Goal: Task Accomplishment & Management: Complete application form

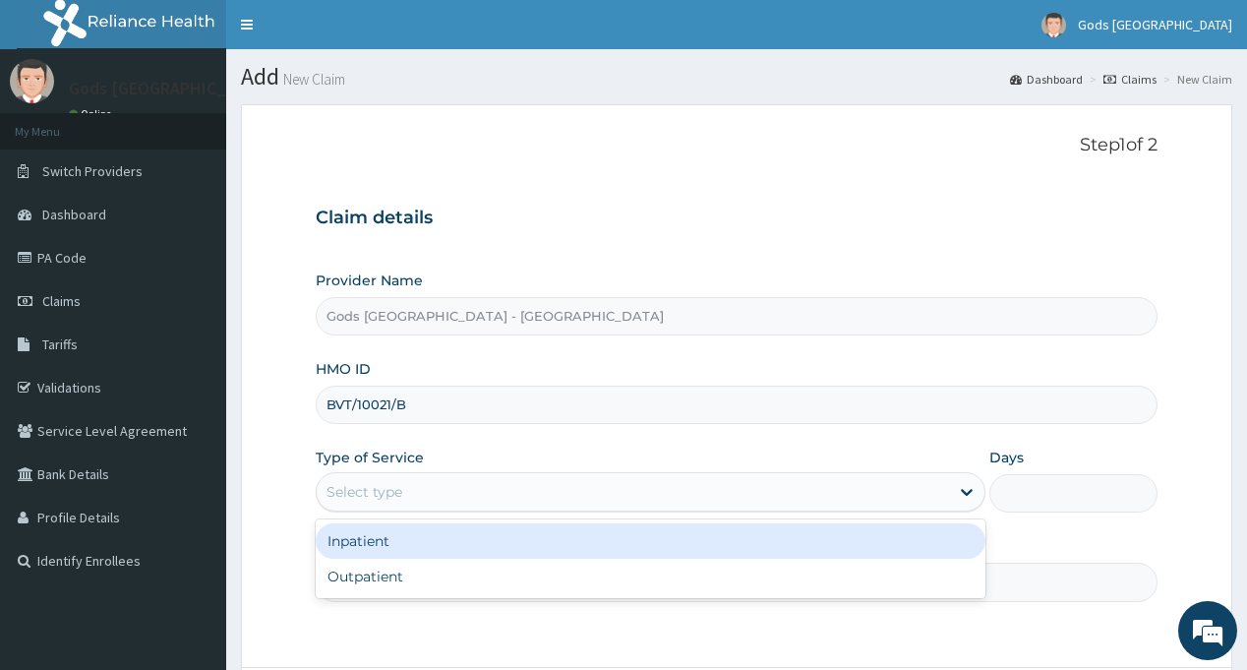
click at [377, 558] on div "Outpatient" at bounding box center [651, 575] width 670 height 35
type input "1"
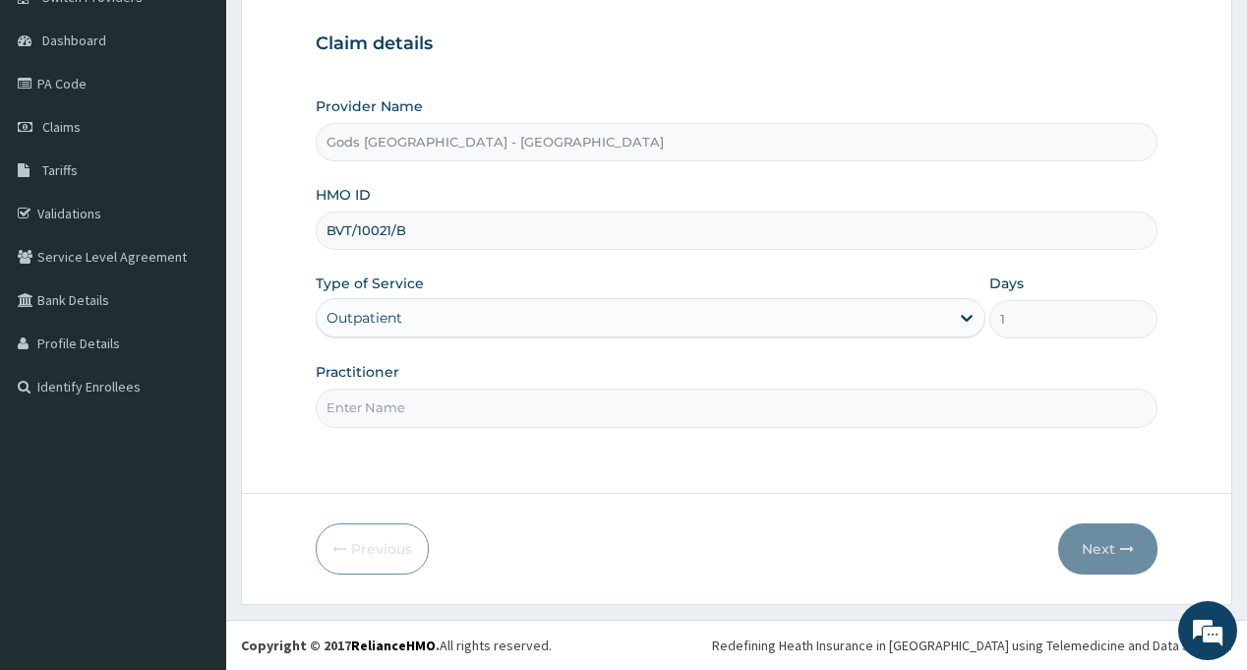
click at [377, 397] on input "Practitioner" at bounding box center [736, 407] width 841 height 38
type input "[PERSON_NAME]"
click at [1087, 549] on button "Next" at bounding box center [1107, 548] width 99 height 51
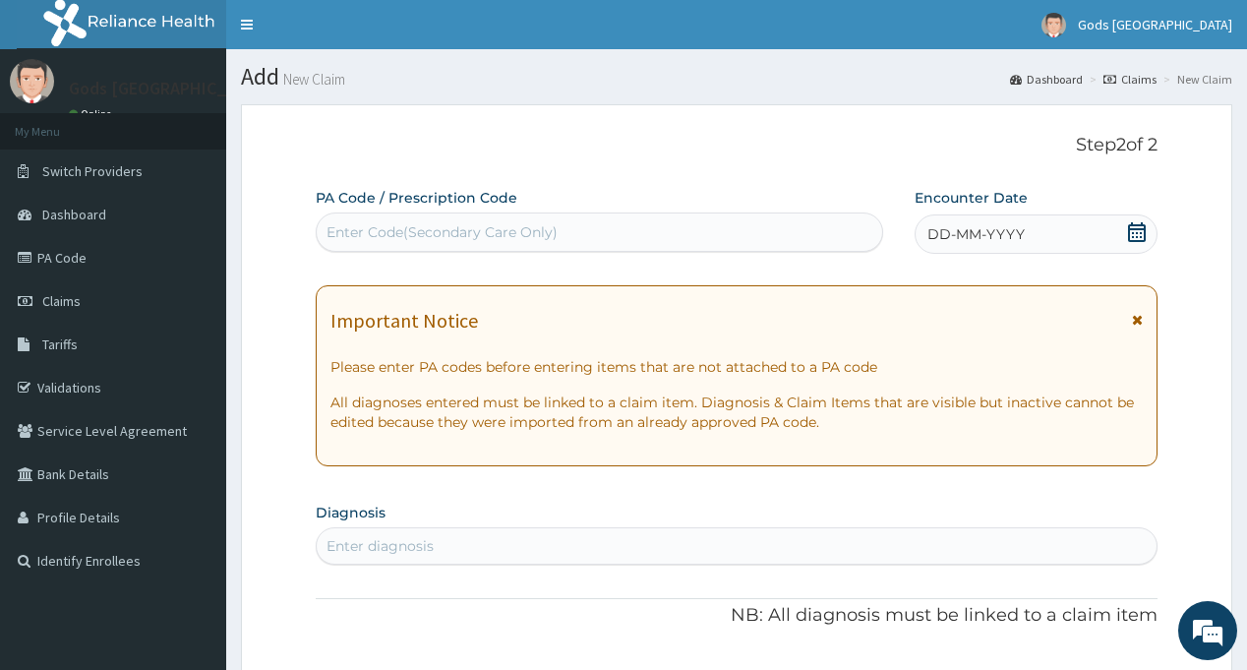
click at [537, 233] on div "Enter Code(Secondary Care Only)" at bounding box center [441, 232] width 231 height 20
paste input "PA/CCA8FD"
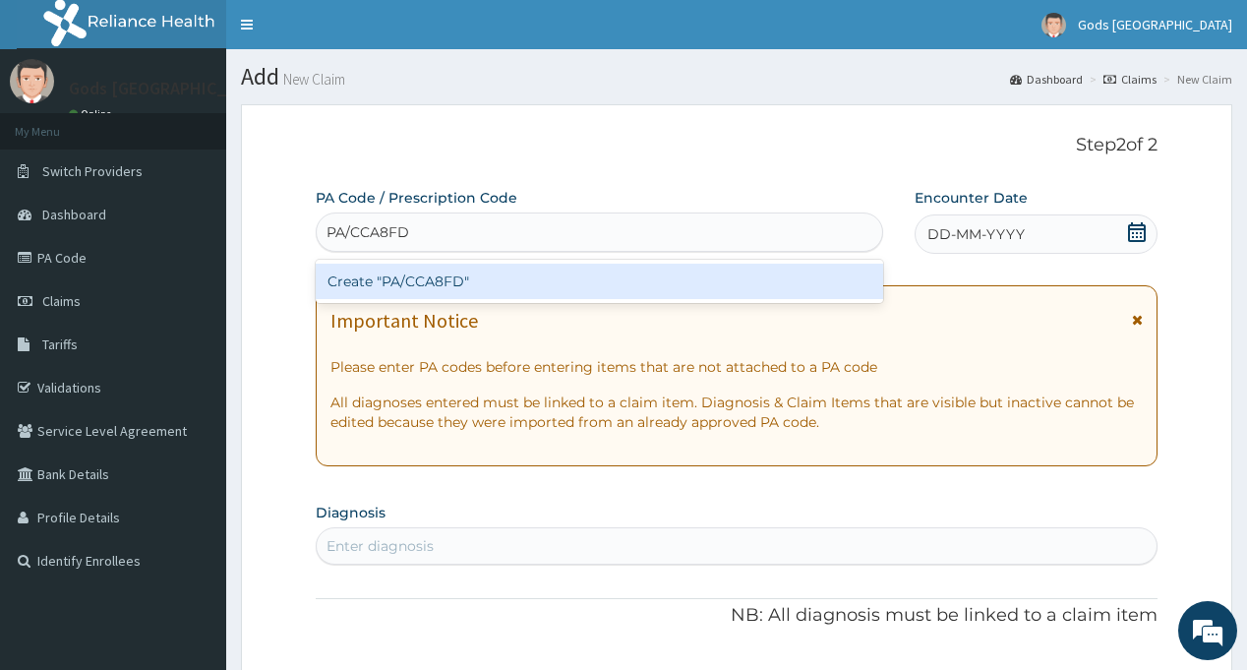
type input "PA/CCA8FD"
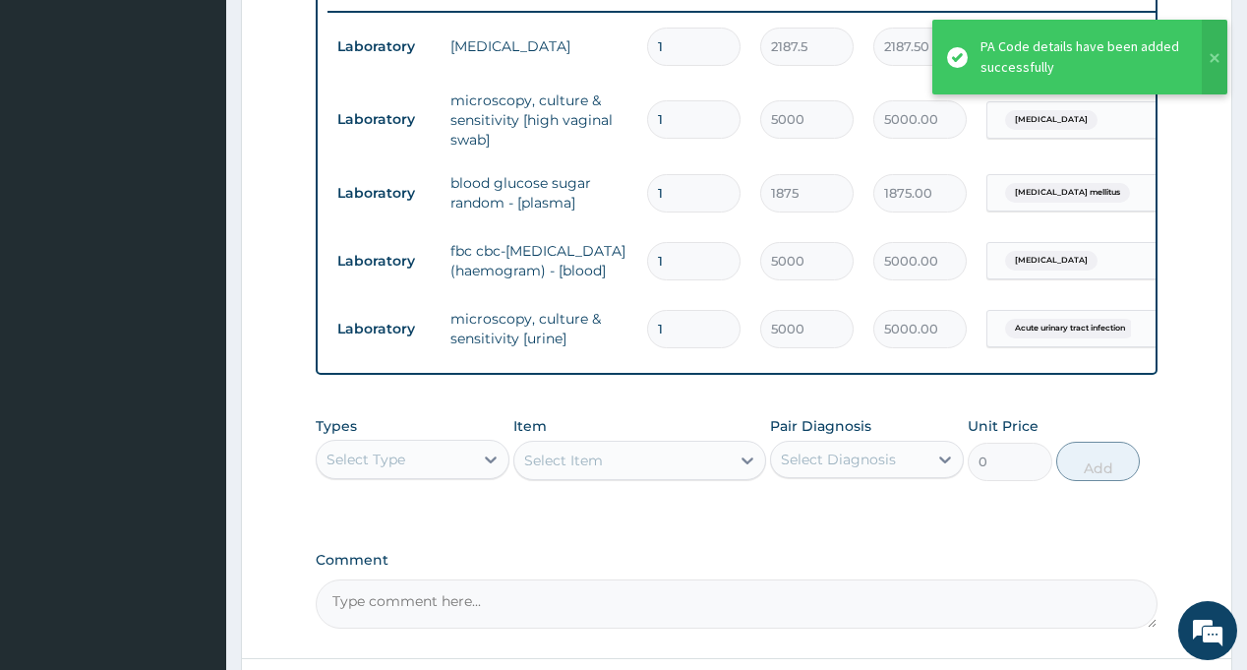
scroll to position [777, 0]
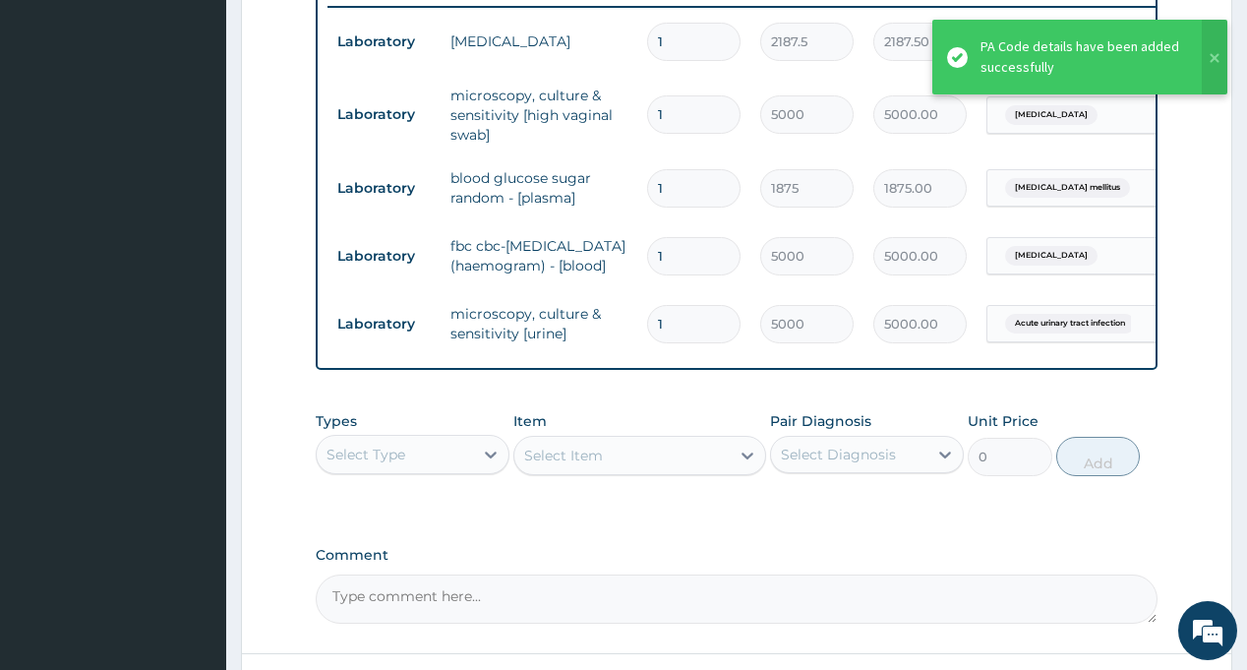
click at [428, 470] on div "Select Type" at bounding box center [395, 454] width 156 height 31
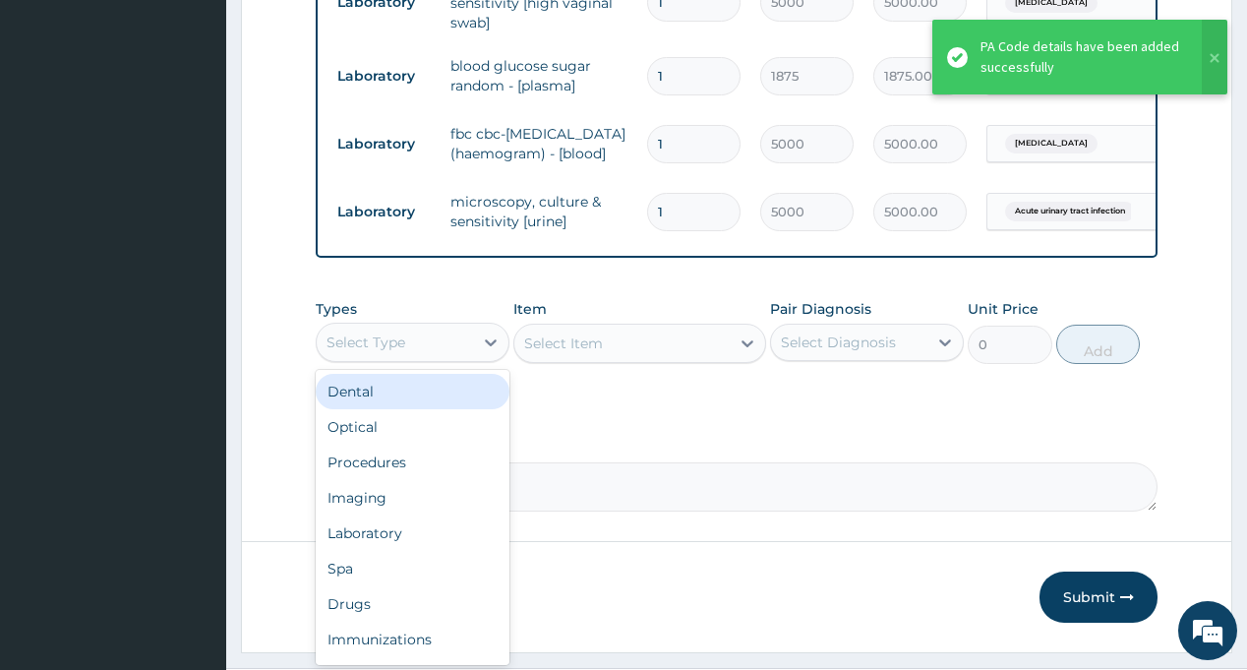
scroll to position [963, 0]
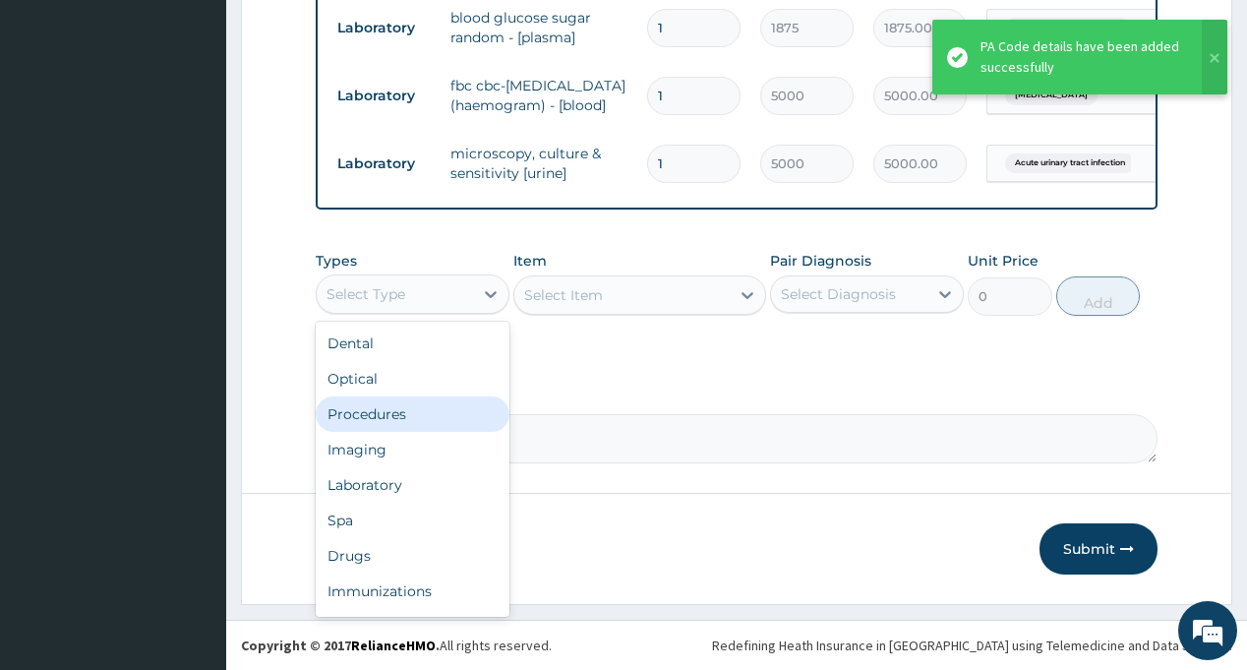
click at [432, 413] on div "Procedures" at bounding box center [413, 413] width 194 height 35
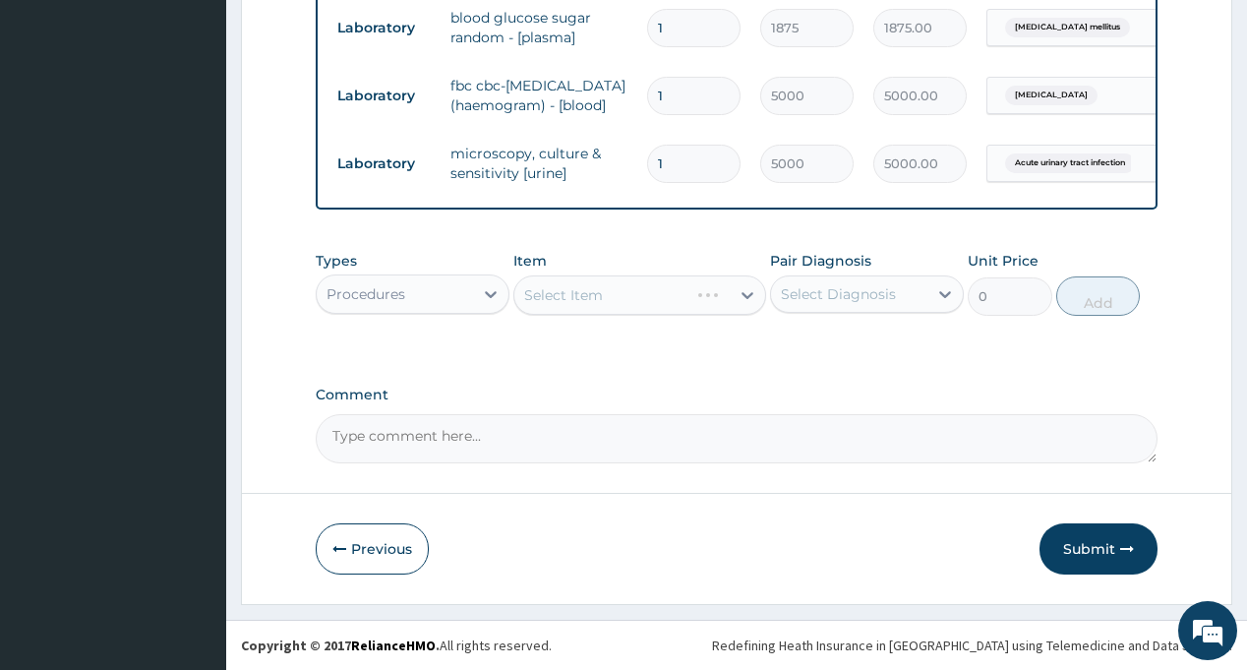
click at [859, 298] on div "Select Diagnosis" at bounding box center [838, 294] width 115 height 20
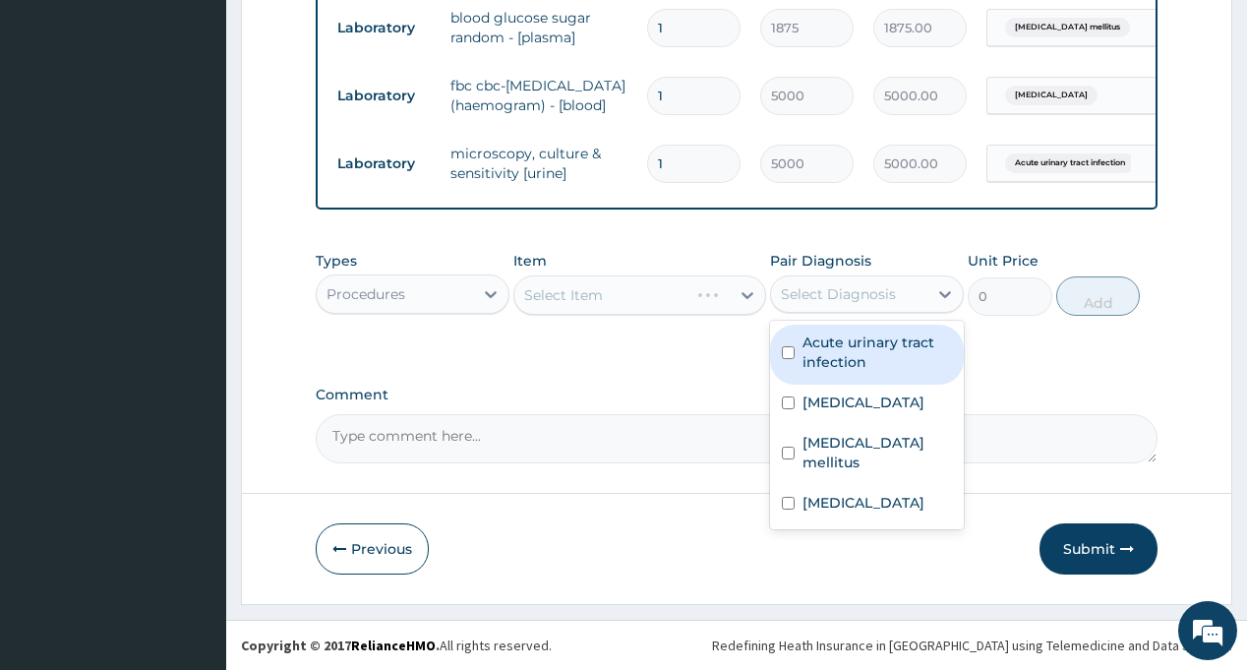
click at [848, 382] on div "Acute urinary tract infection" at bounding box center [867, 354] width 194 height 60
checkbox input "true"
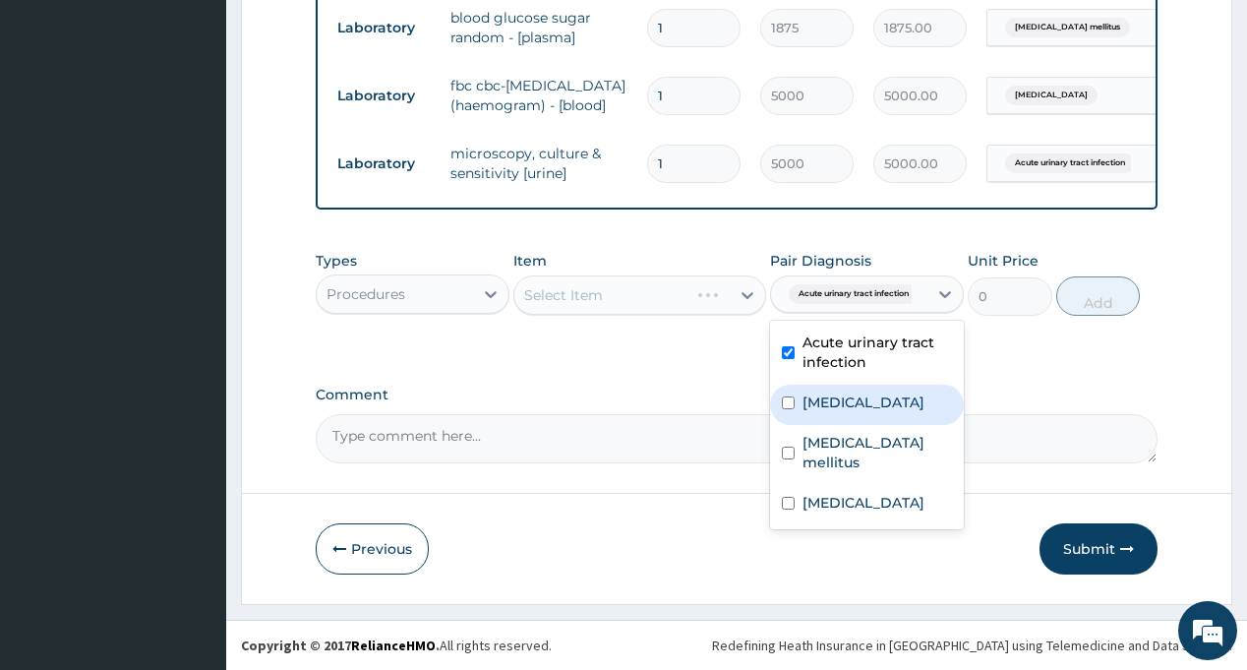
drag, startPoint x: 838, startPoint y: 404, endPoint x: 656, endPoint y: 372, distance: 184.8
click at [836, 405] on label "Candidiasis" at bounding box center [863, 402] width 122 height 20
checkbox input "true"
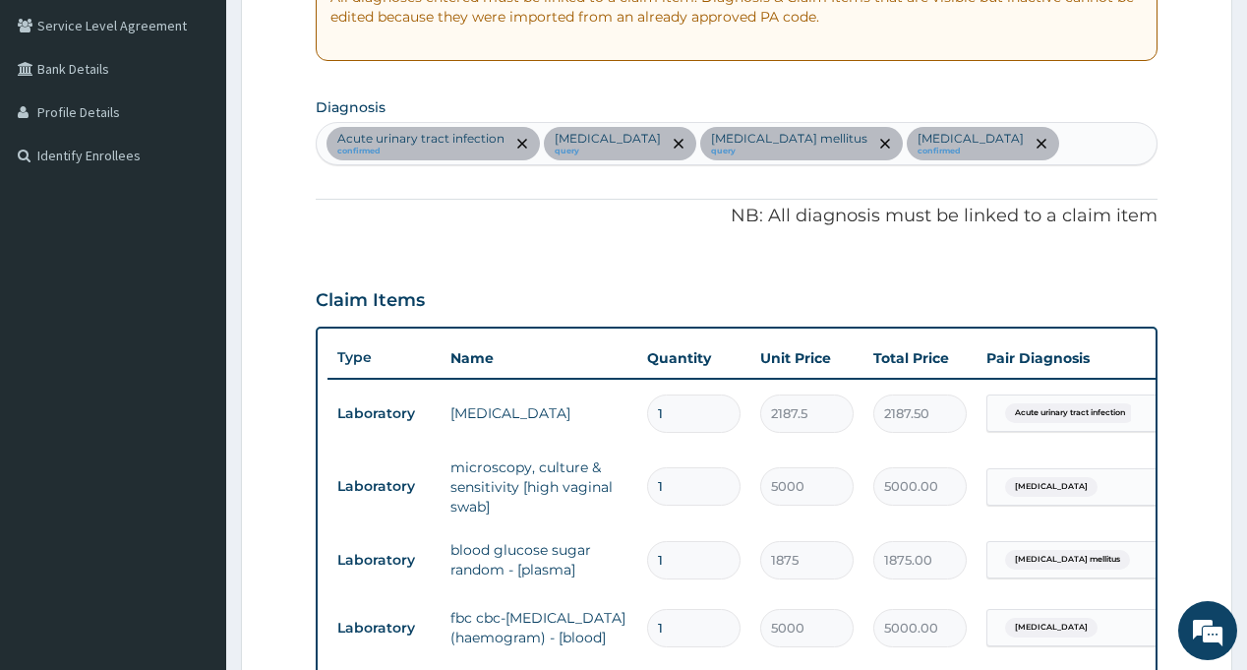
scroll to position [373, 0]
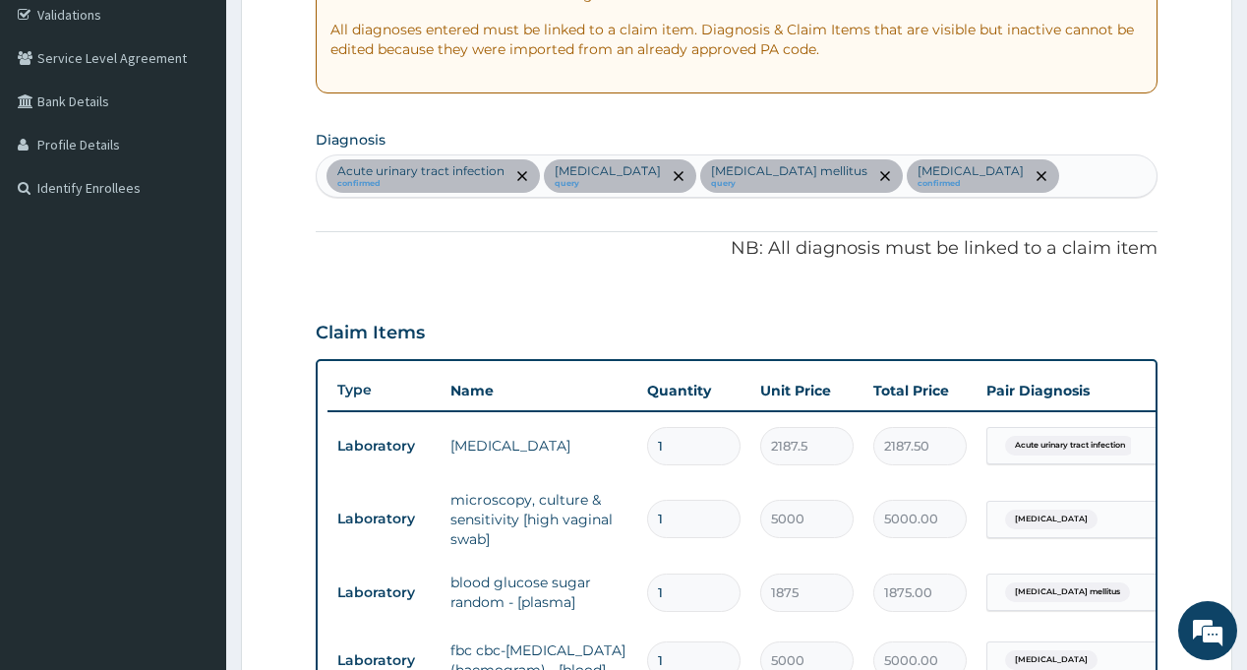
click at [965, 183] on div "Acute urinary tract infection confirmed Candidiasis query Diabetes mellitus que…" at bounding box center [736, 175] width 839 height 41
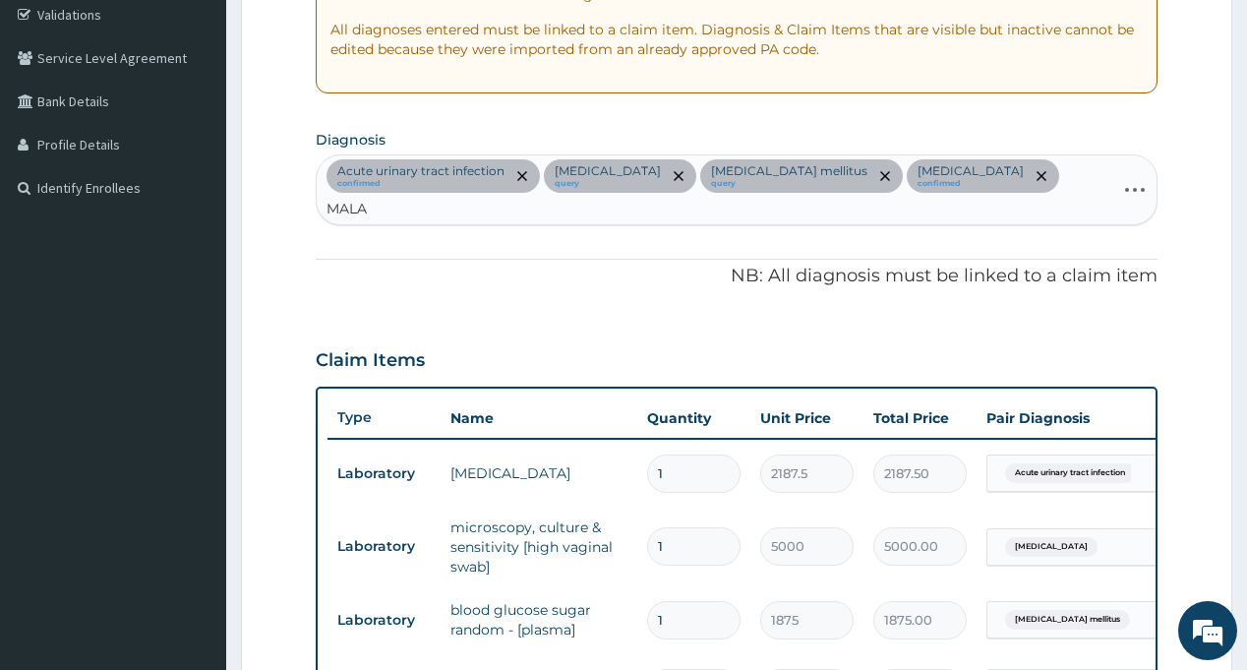
type input "MALAR"
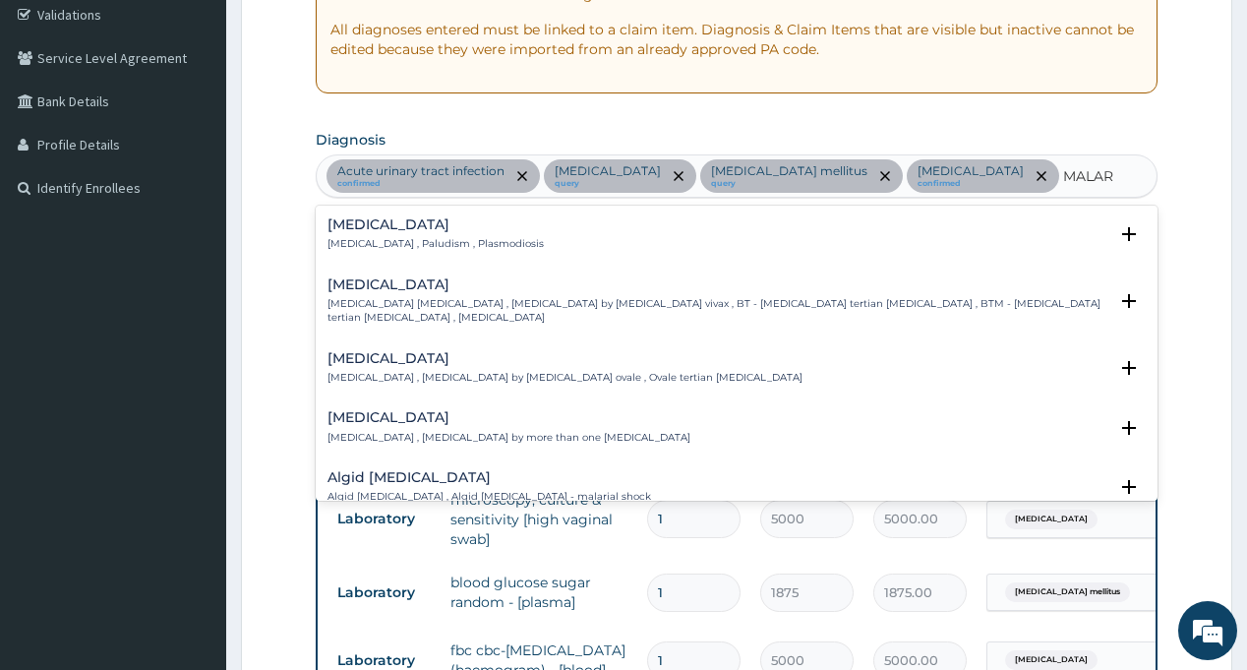
click at [354, 236] on div "Malaria Malaria , Paludism , Plasmodiosis" at bounding box center [435, 234] width 216 height 34
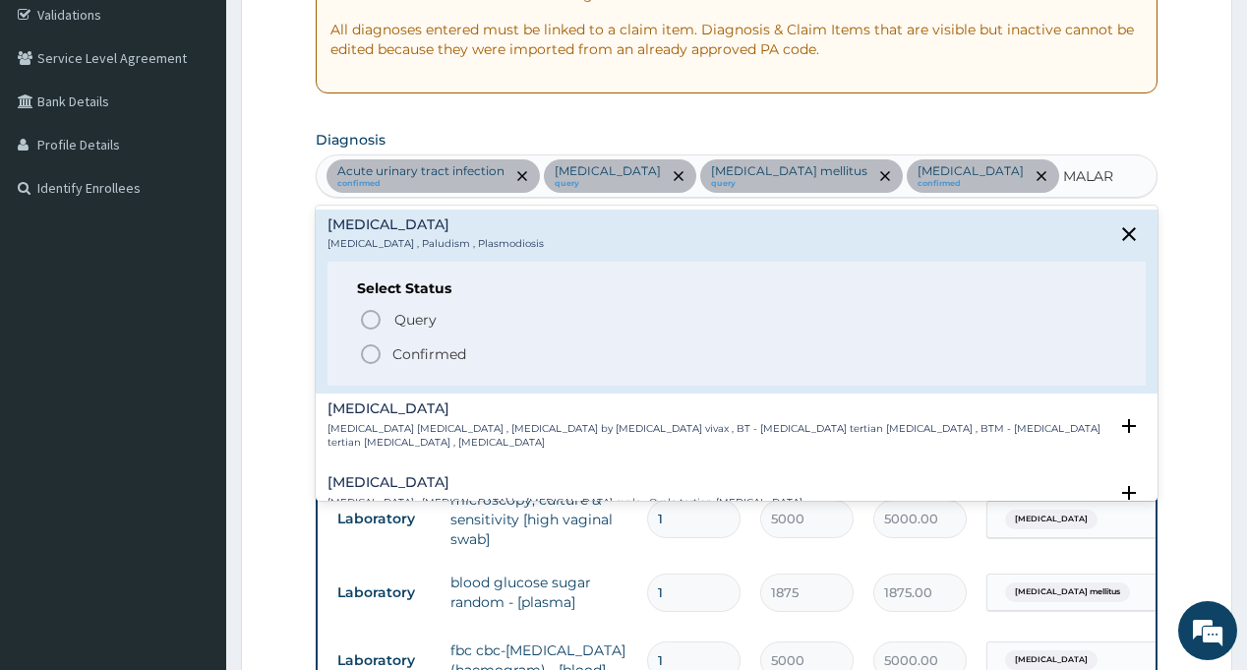
click at [378, 354] on icon "status option filled" at bounding box center [371, 354] width 24 height 24
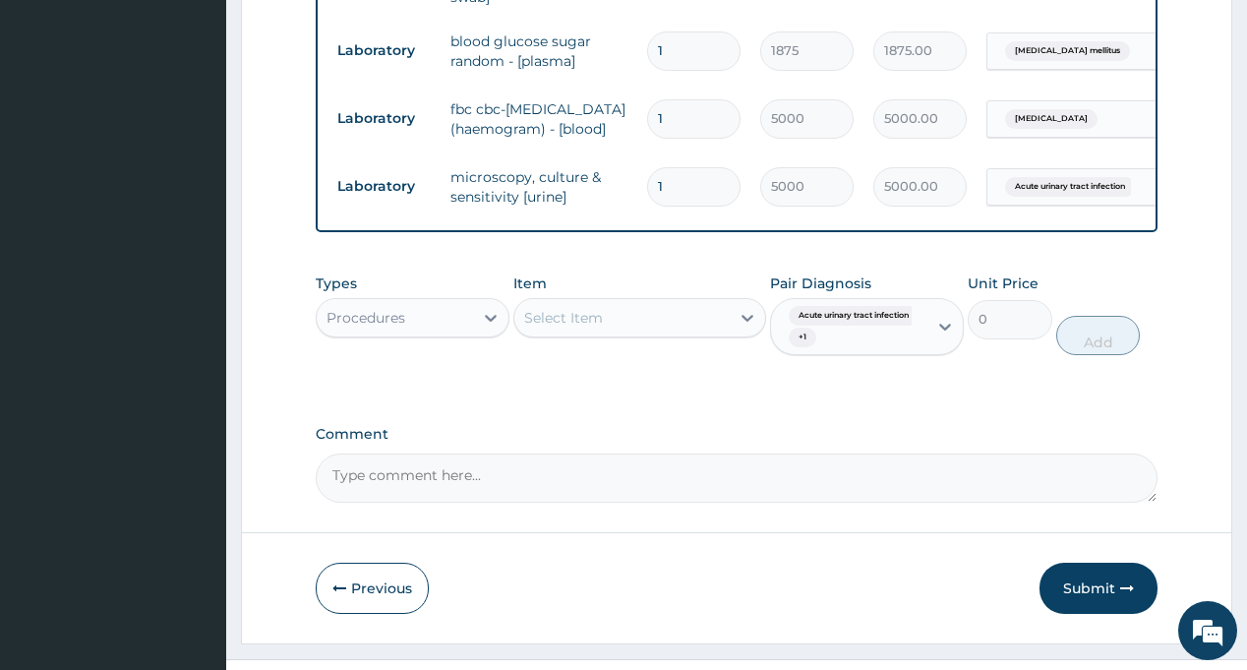
scroll to position [963, 0]
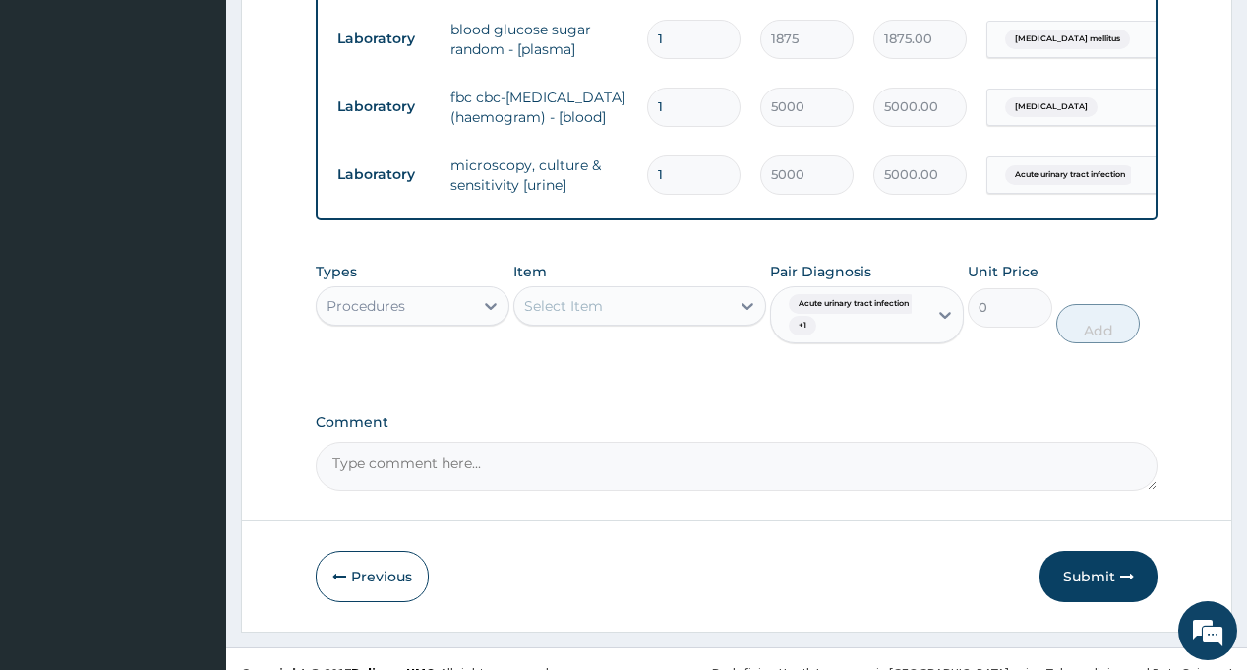
click at [614, 294] on div "Select Item" at bounding box center [621, 305] width 215 height 31
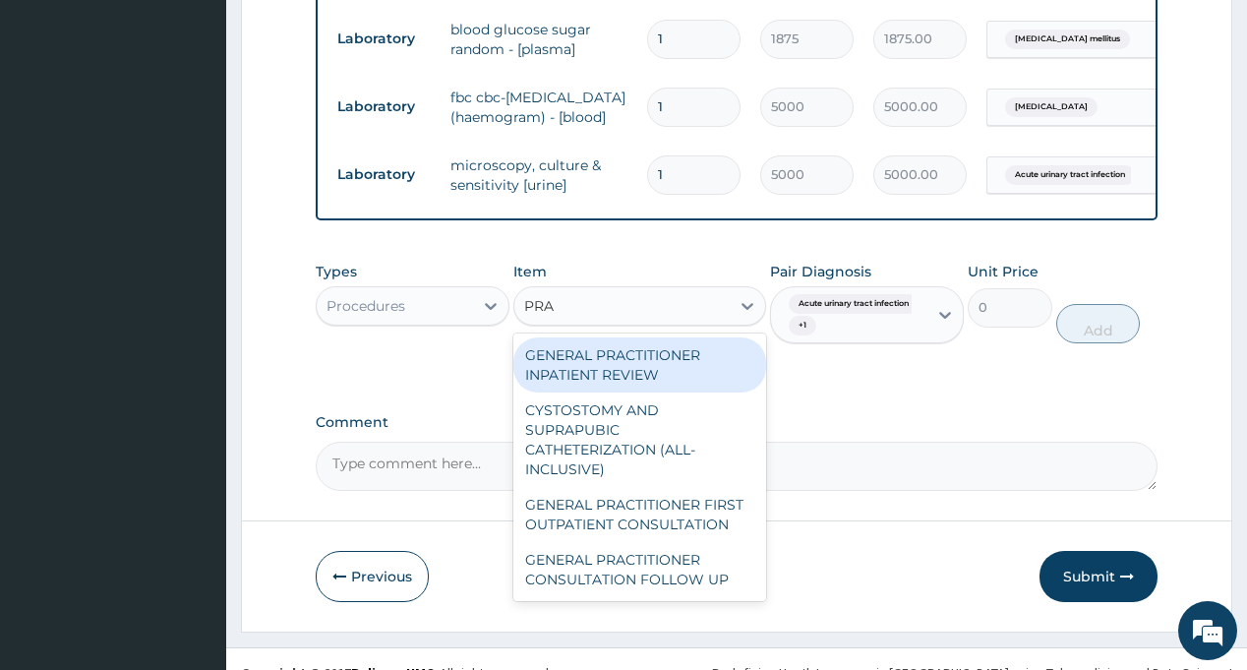
type input "PRAC"
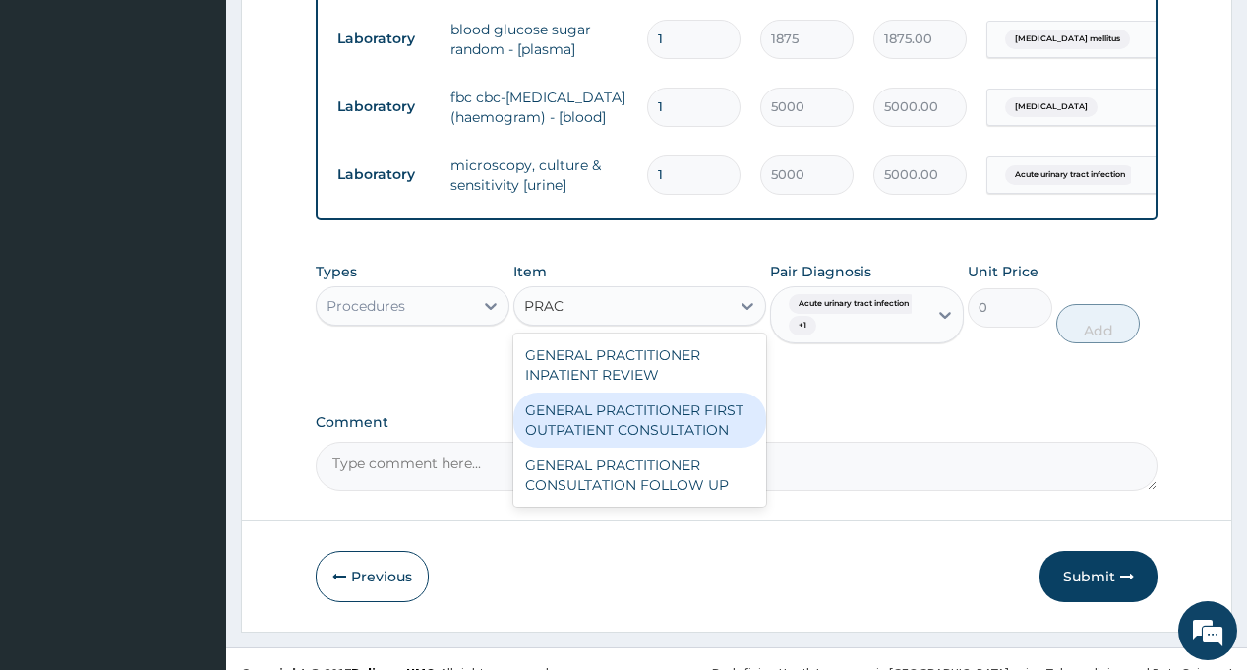
click at [666, 408] on div "GENERAL PRACTITIONER FIRST OUTPATIENT CONSULTATION" at bounding box center [639, 419] width 253 height 55
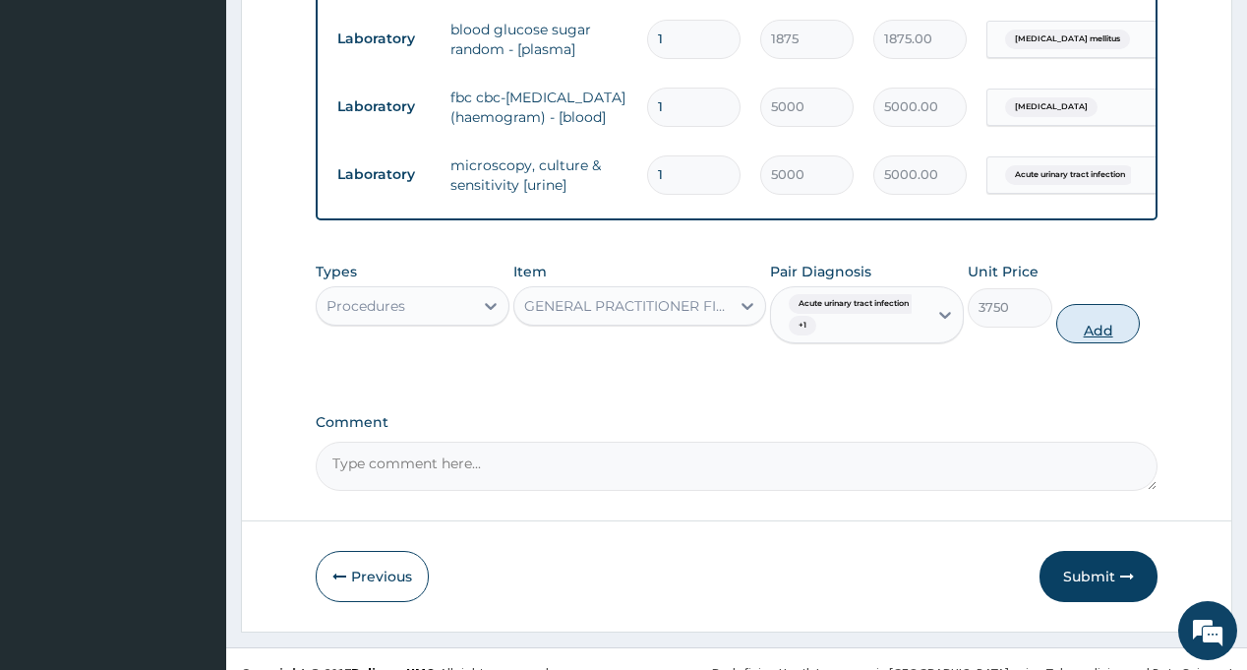
click at [1089, 313] on button "Add" at bounding box center [1098, 323] width 85 height 39
type input "0"
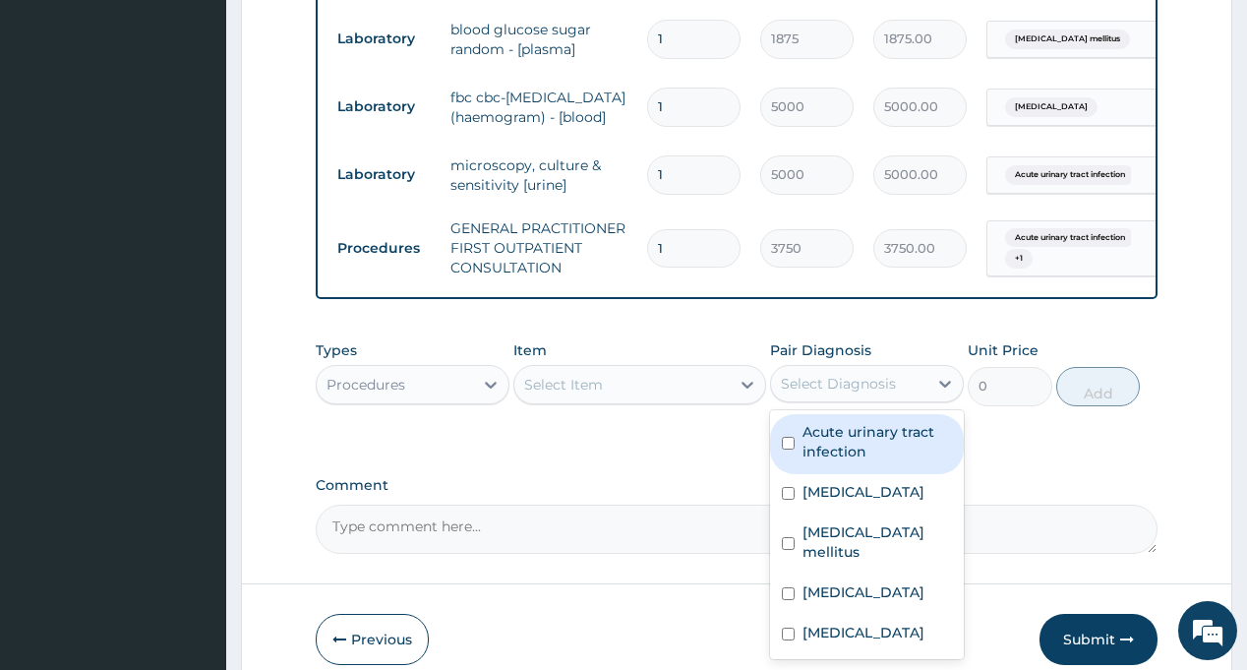
click at [887, 377] on div "Select Diagnosis" at bounding box center [838, 384] width 115 height 20
click at [898, 432] on label "Acute urinary tract infection" at bounding box center [876, 441] width 149 height 39
checkbox input "true"
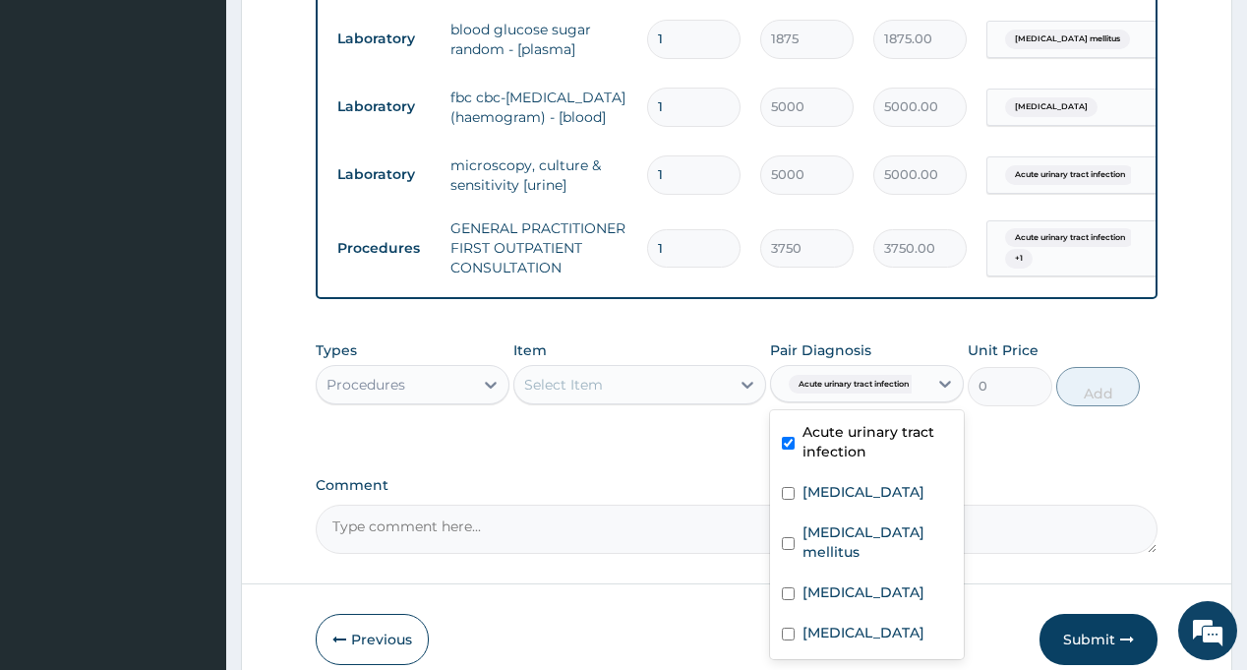
click at [654, 373] on div "Select Item" at bounding box center [621, 384] width 215 height 31
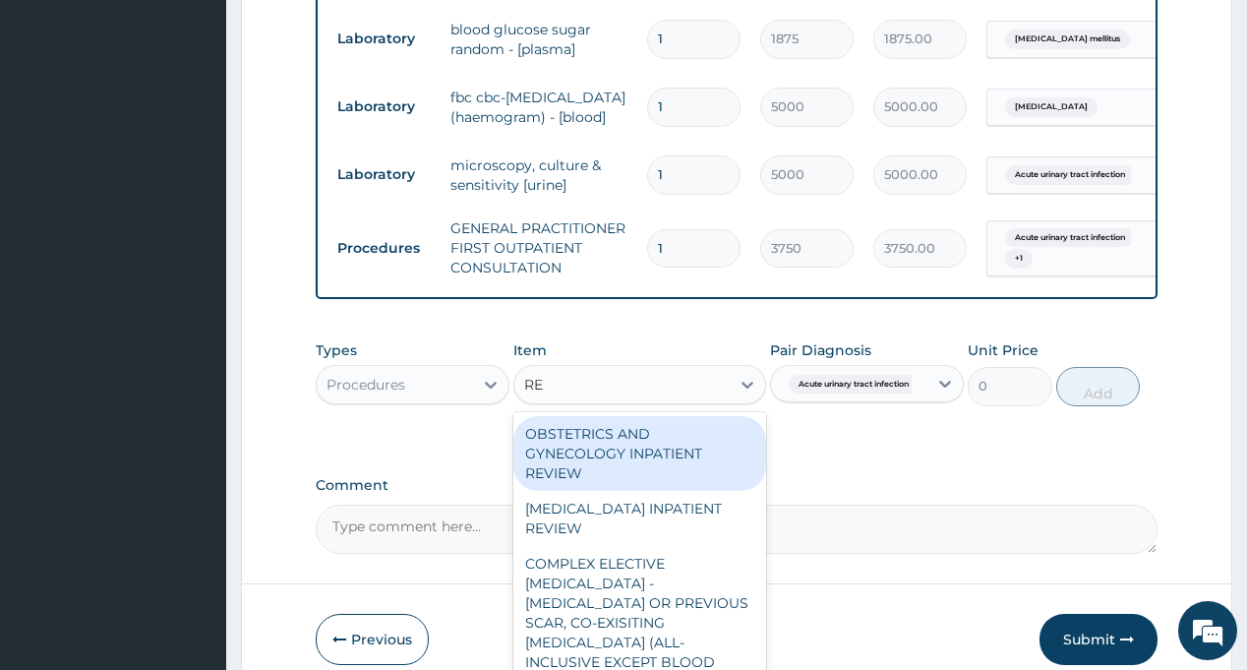
type input "REG"
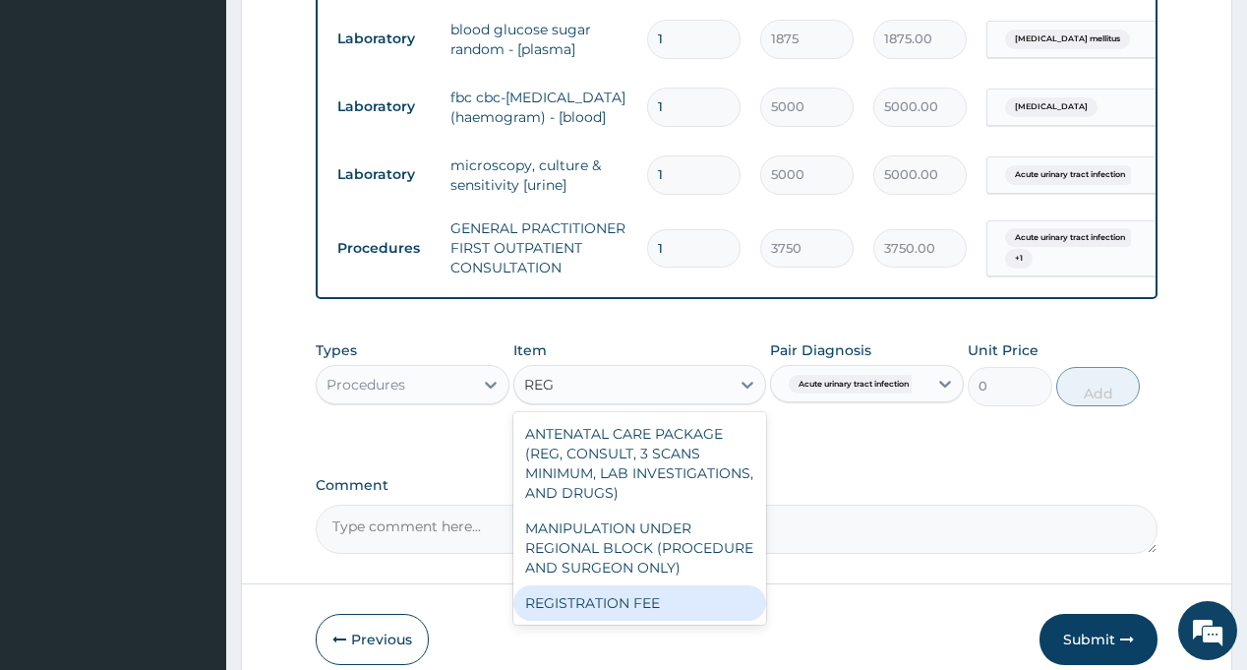
click at [648, 585] on div "REGISTRATION FEE" at bounding box center [639, 602] width 253 height 35
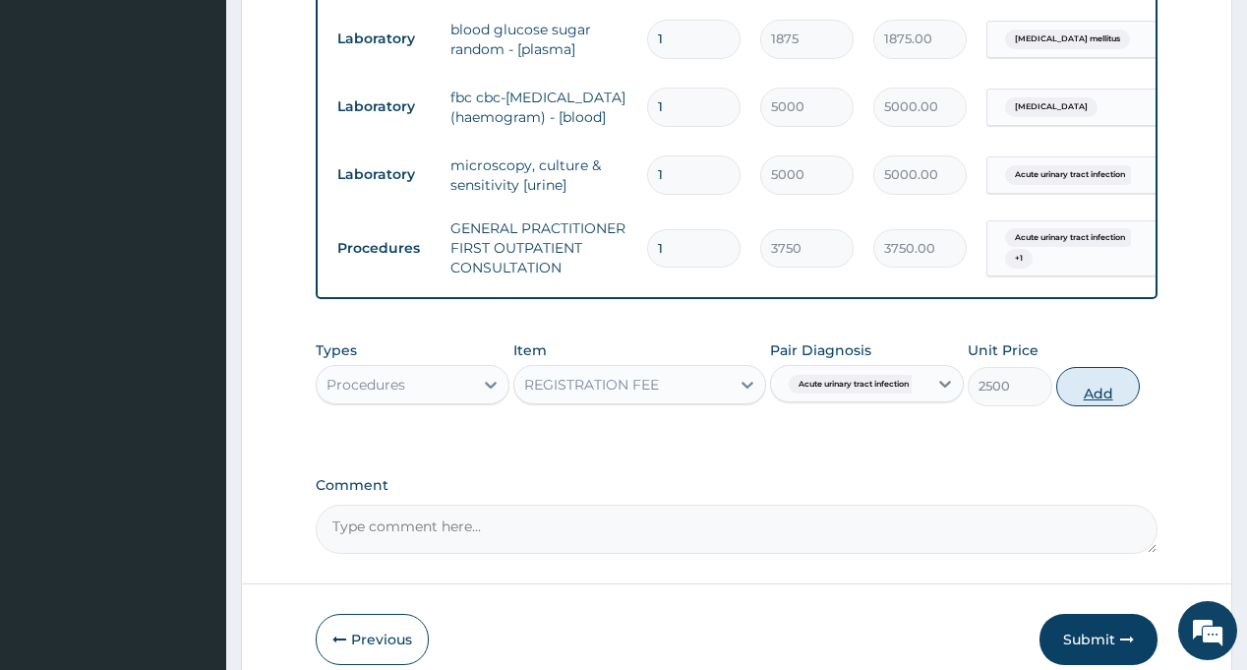
click at [1077, 377] on button "Add" at bounding box center [1098, 386] width 85 height 39
type input "0"
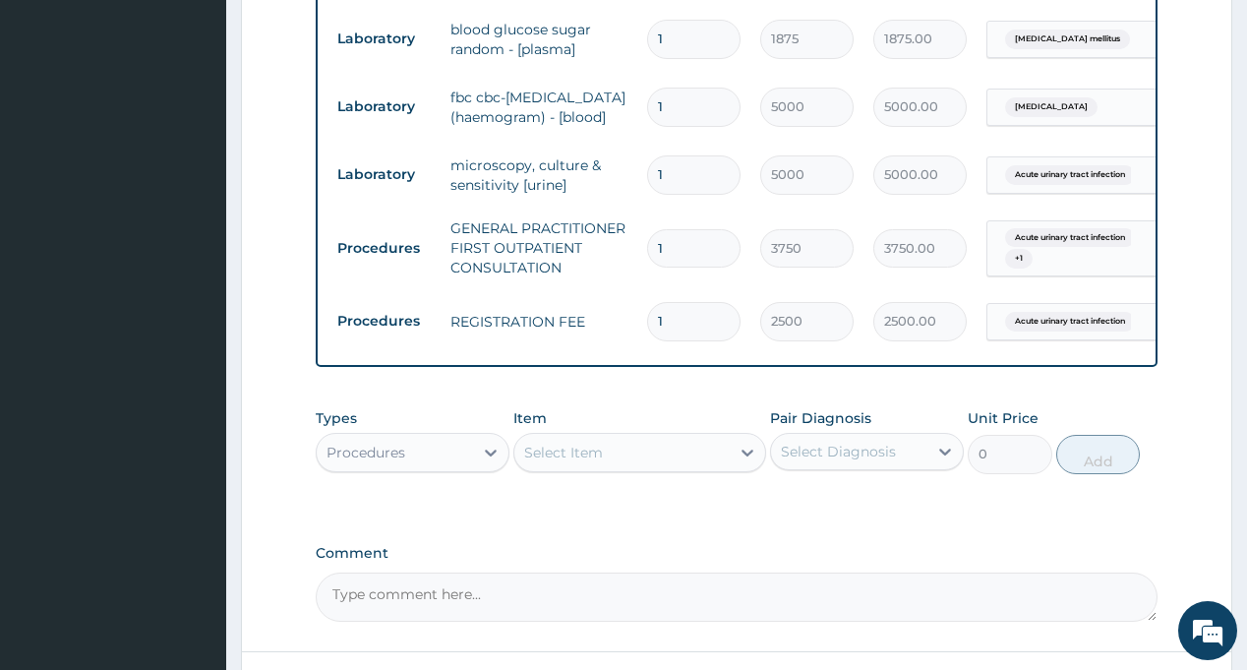
scroll to position [1109, 0]
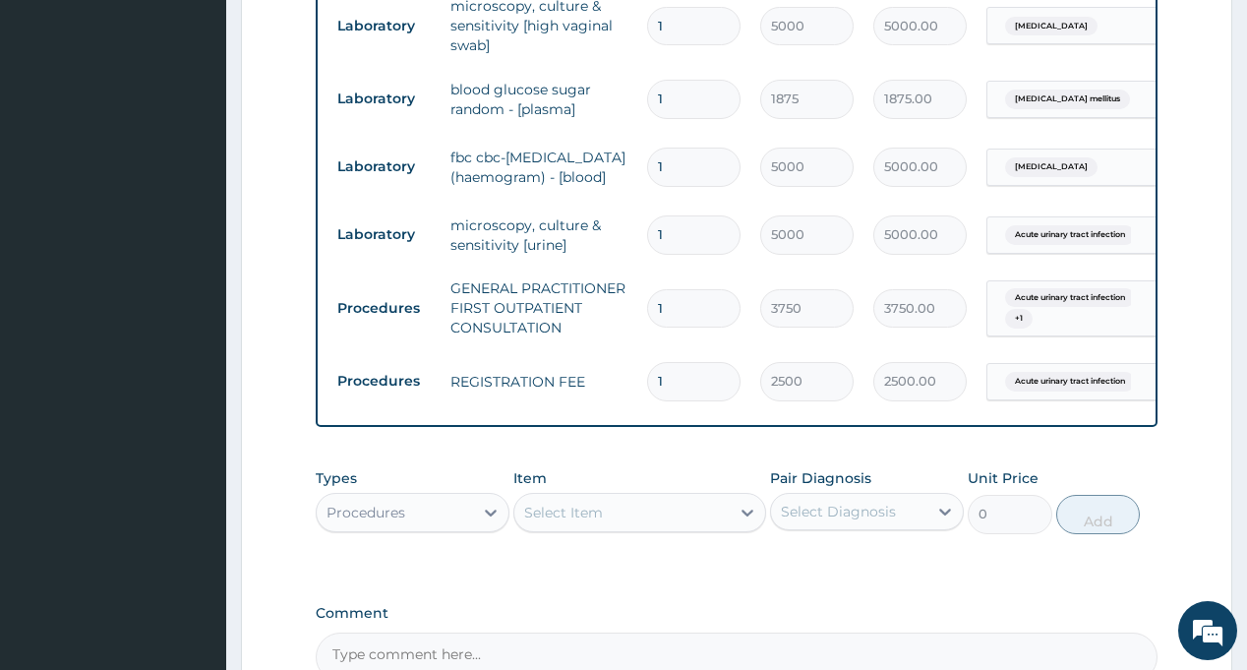
scroll to position [912, 0]
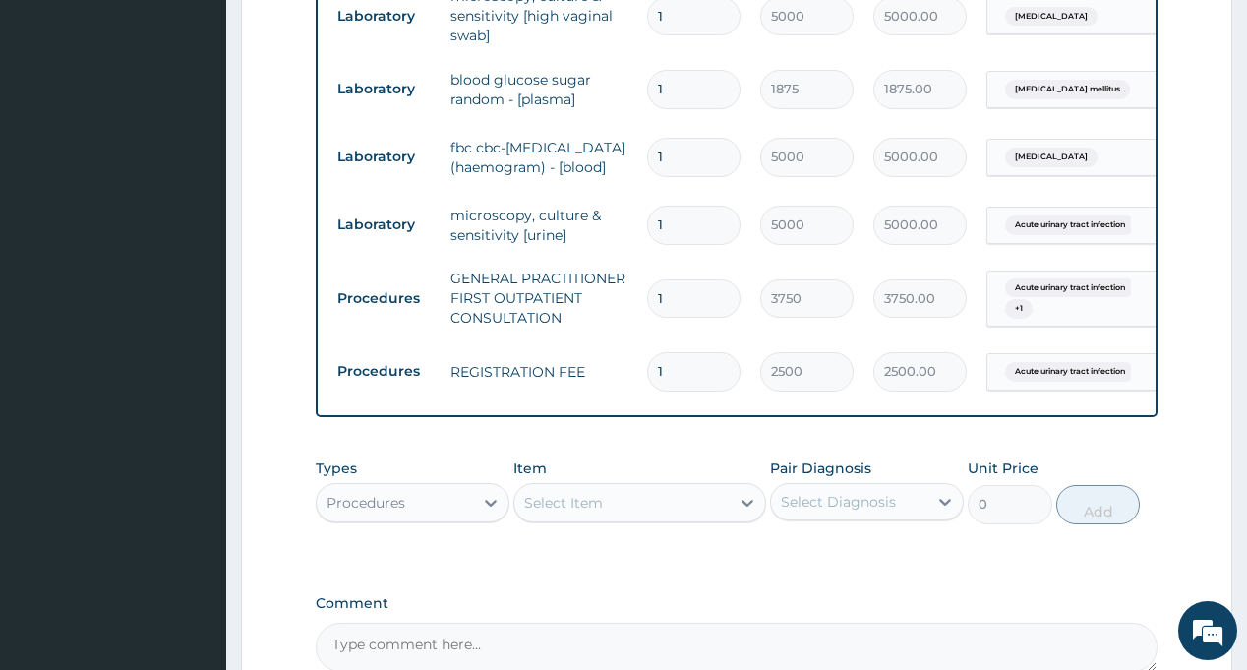
click at [443, 487] on div "Procedures" at bounding box center [395, 502] width 156 height 31
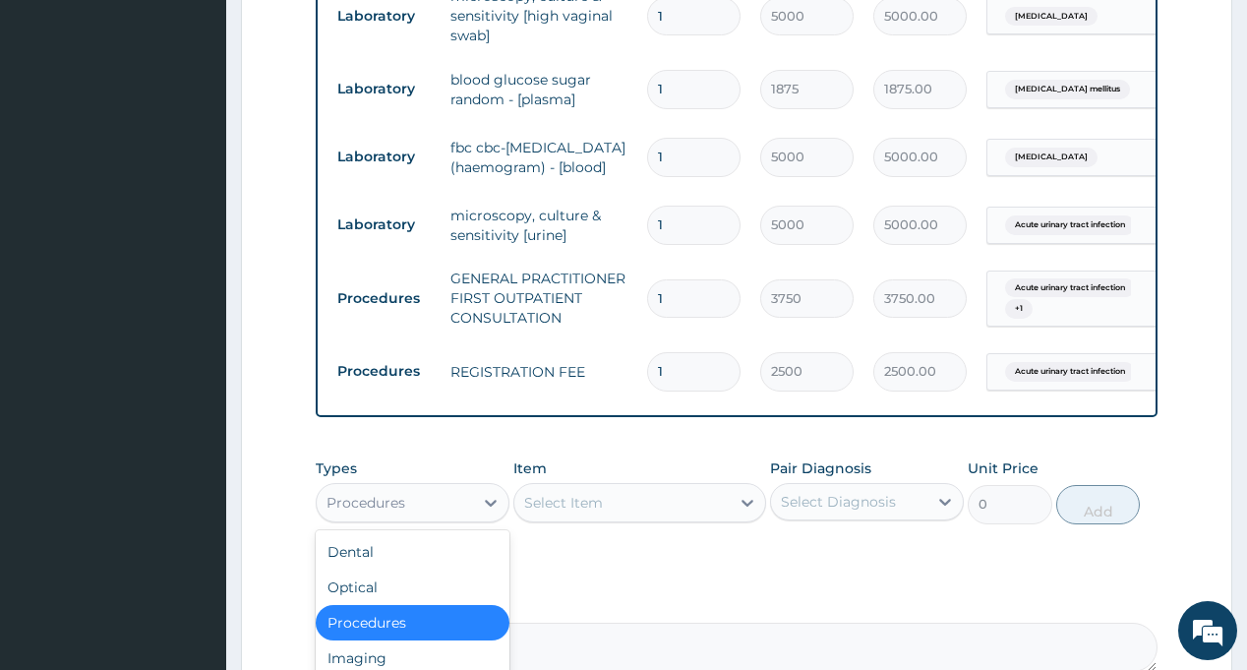
scroll to position [1109, 0]
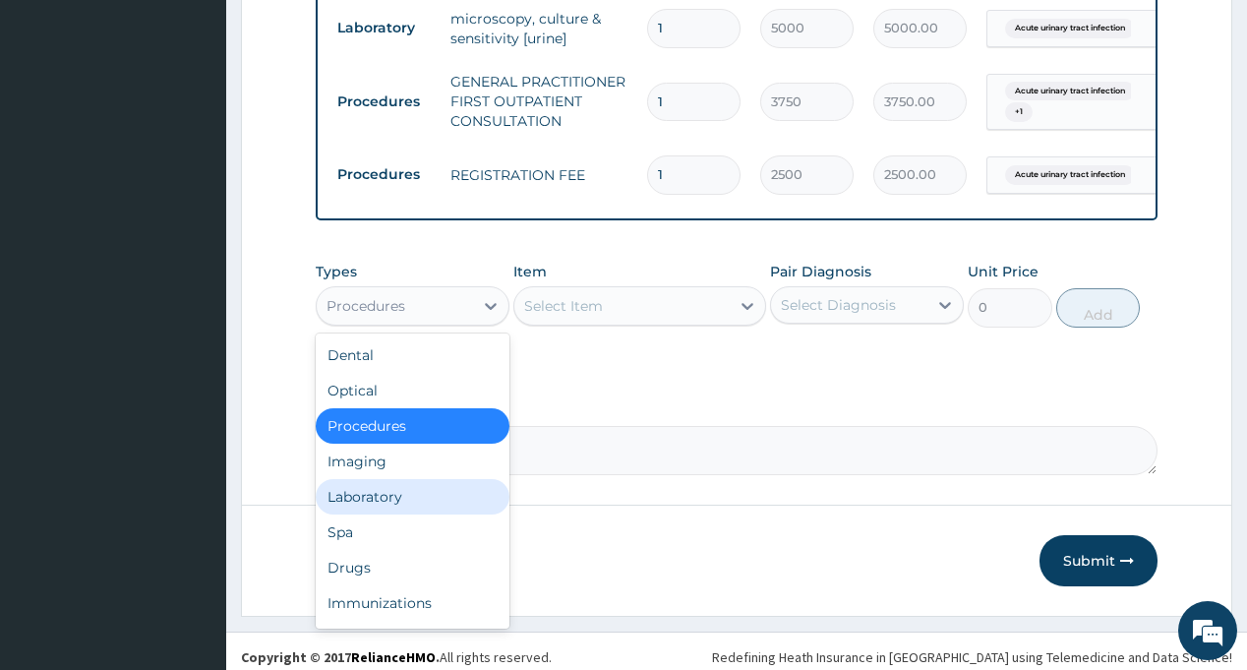
click at [392, 494] on div "Laboratory" at bounding box center [413, 496] width 194 height 35
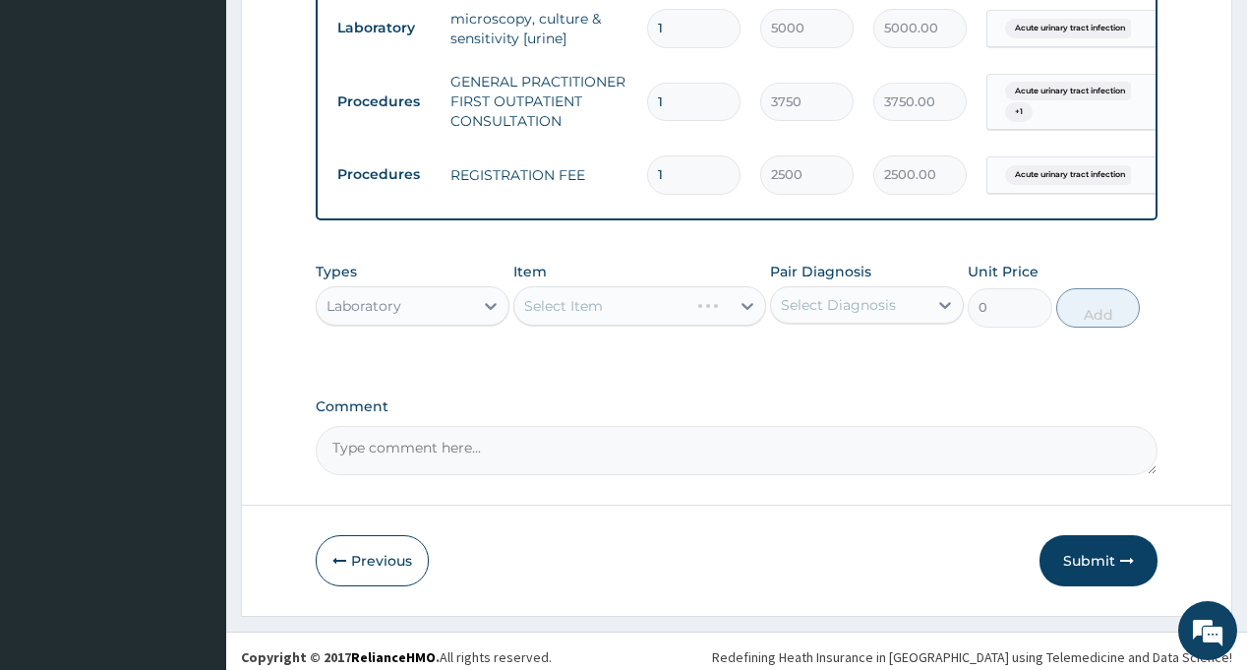
click at [833, 295] on div "Select Diagnosis" at bounding box center [838, 305] width 115 height 20
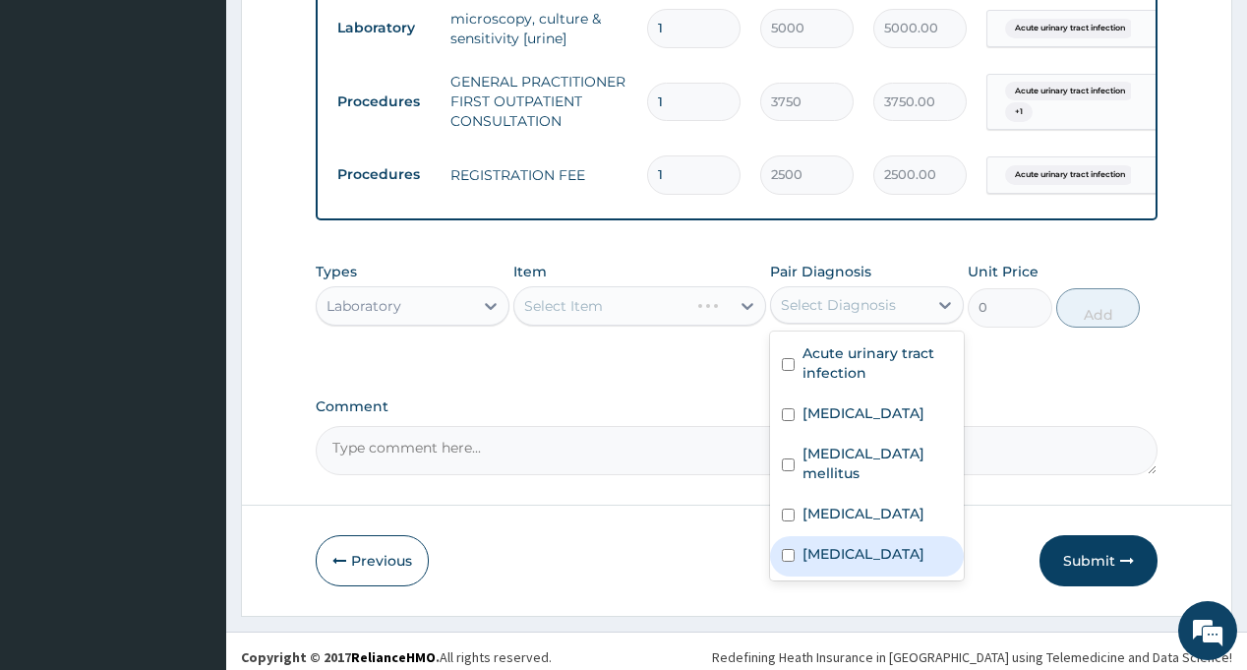
drag, startPoint x: 838, startPoint y: 514, endPoint x: 743, endPoint y: 457, distance: 110.3
click at [837, 544] on label "Malaria" at bounding box center [863, 554] width 122 height 20
checkbox input "true"
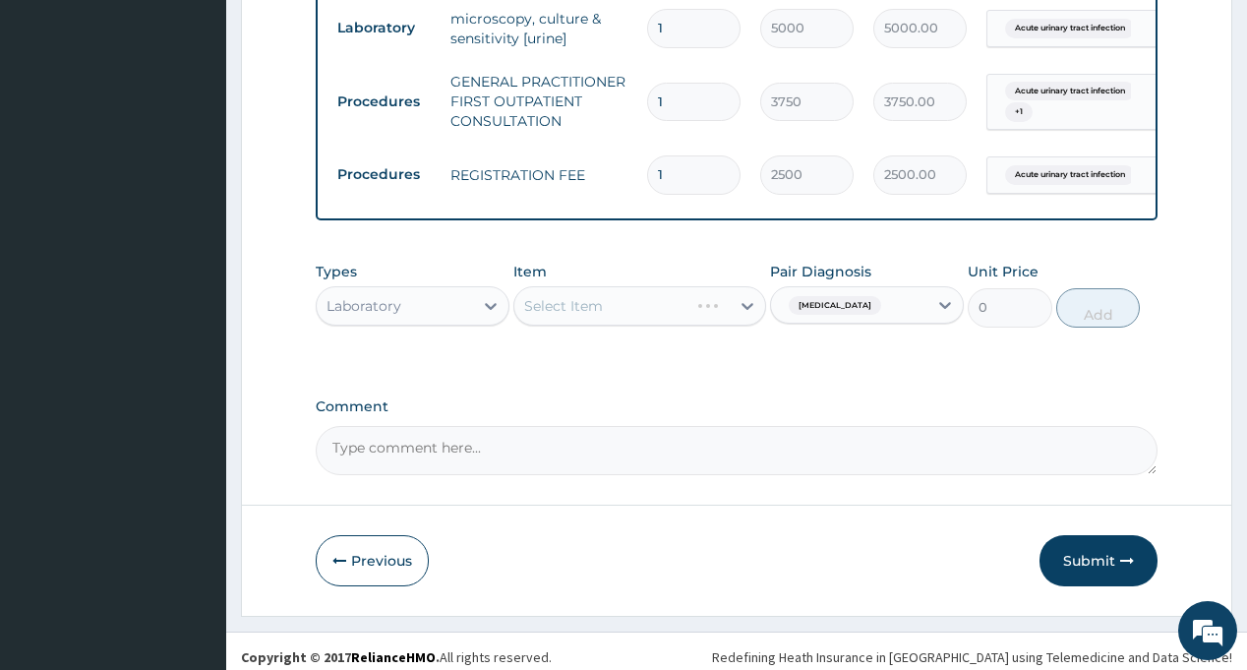
click at [680, 398] on label "Comment" at bounding box center [736, 406] width 841 height 17
click at [680, 426] on textarea "Comment" at bounding box center [736, 450] width 841 height 49
click at [642, 291] on div "Select Item" at bounding box center [621, 305] width 215 height 31
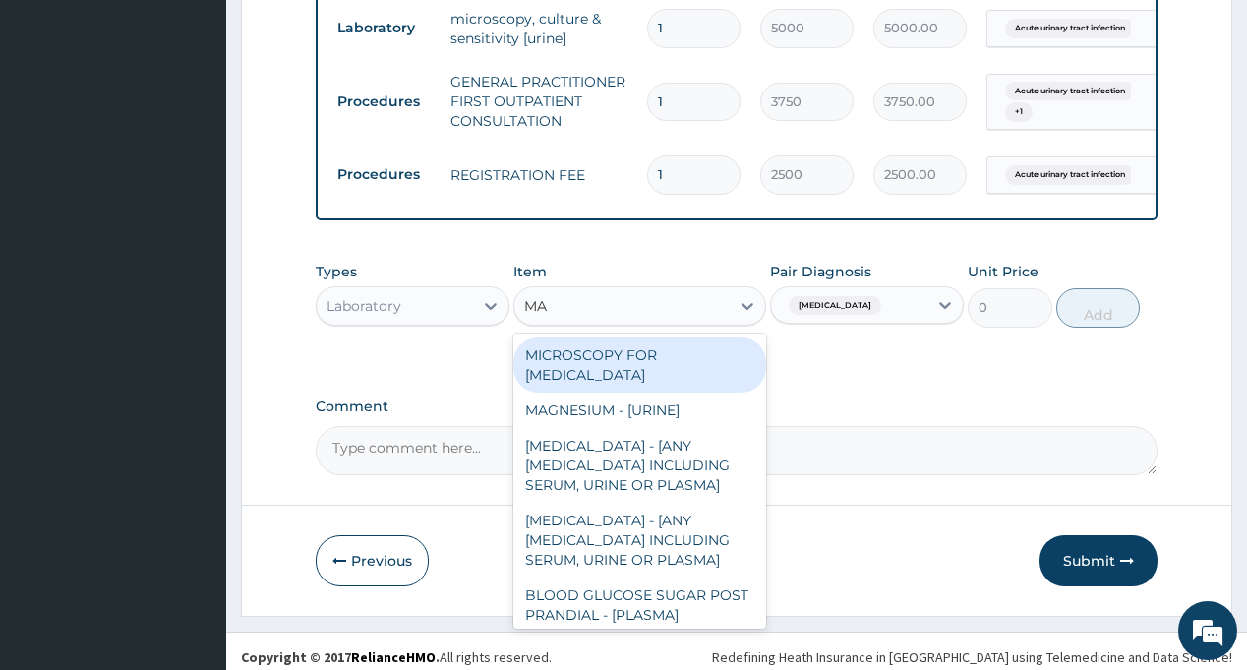
type input "MAL"
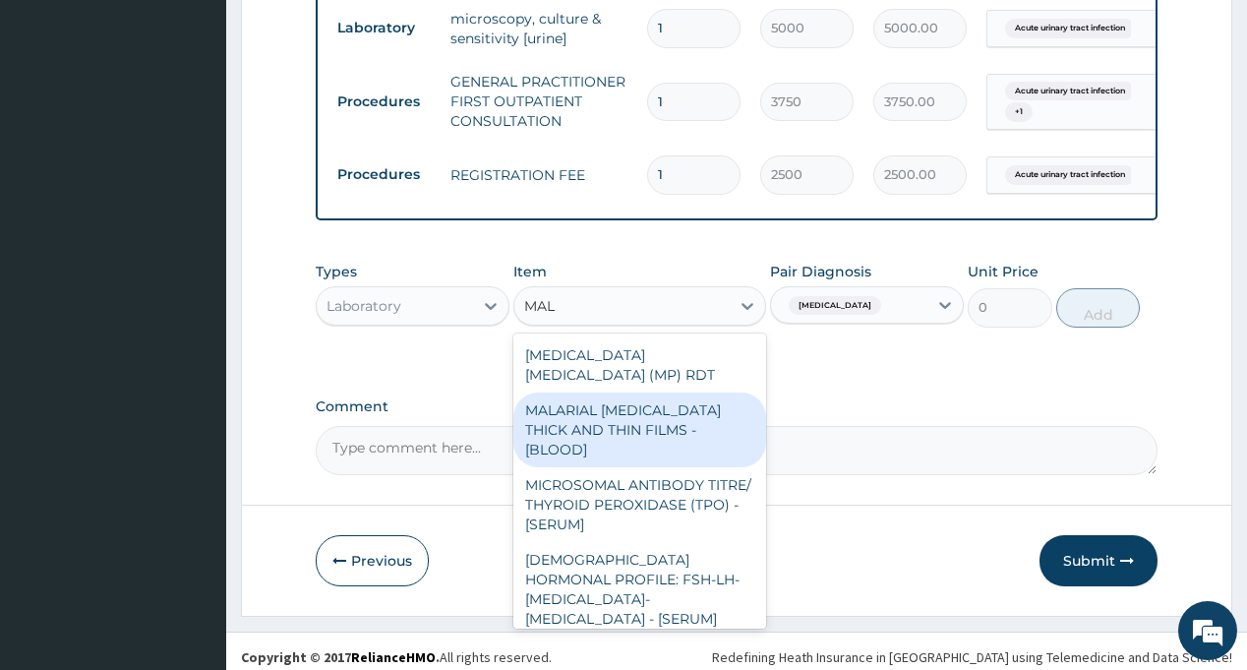
click at [670, 392] on div "MALARIAL PARASITE THICK AND THIN FILMS - [BLOOD]" at bounding box center [639, 429] width 253 height 75
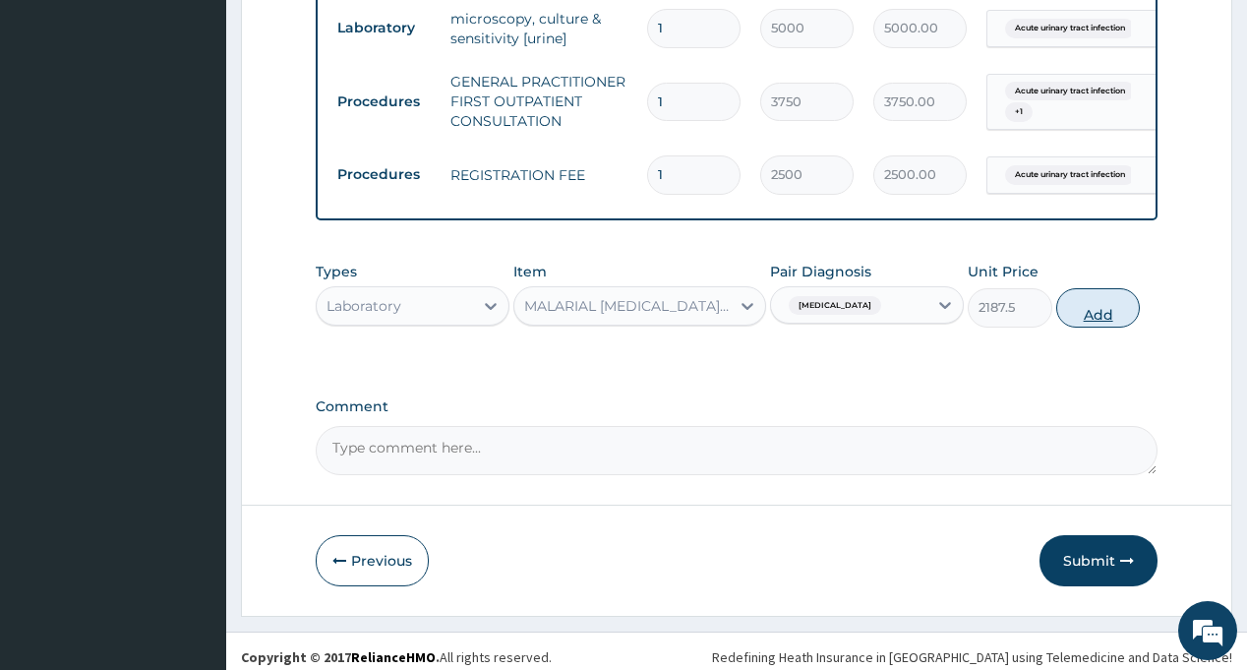
click at [1101, 300] on button "Add" at bounding box center [1098, 307] width 85 height 39
type input "0"
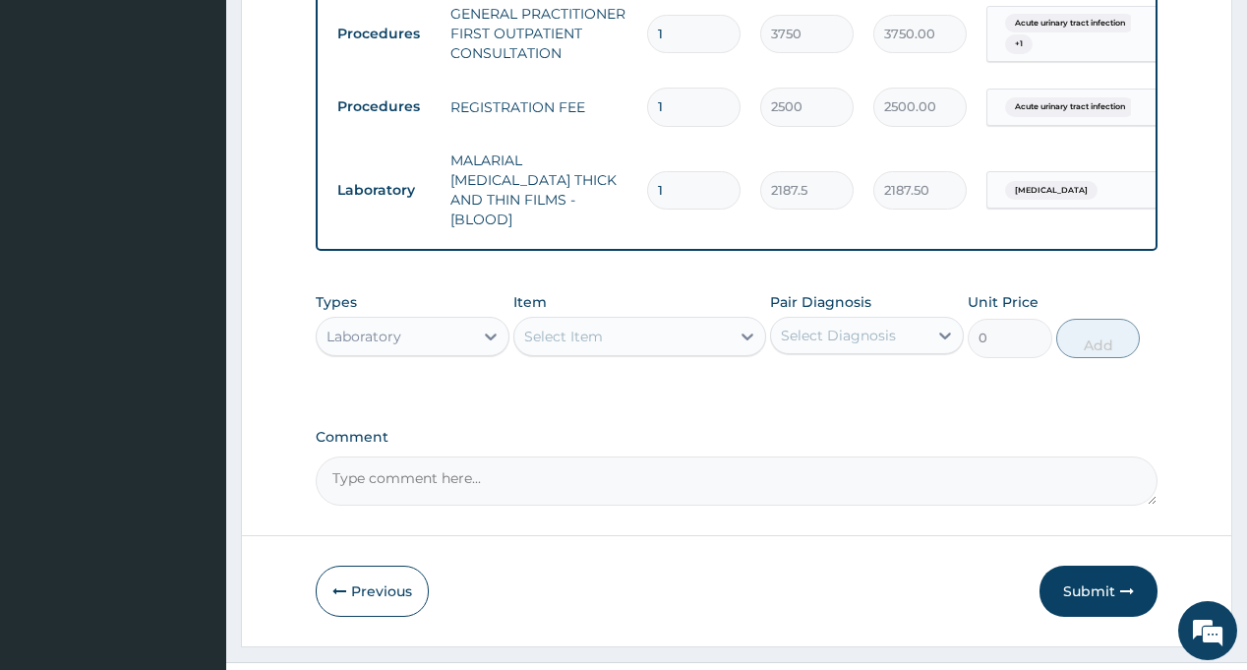
scroll to position [1188, 0]
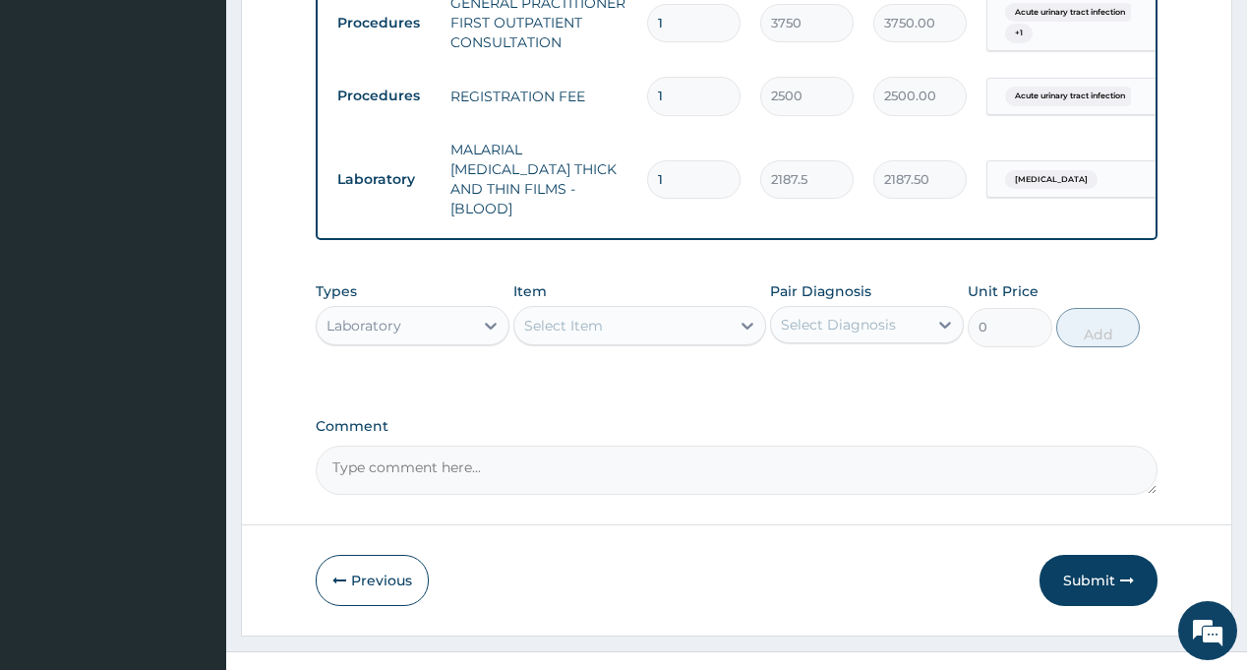
click at [433, 310] on div "Laboratory" at bounding box center [395, 325] width 156 height 31
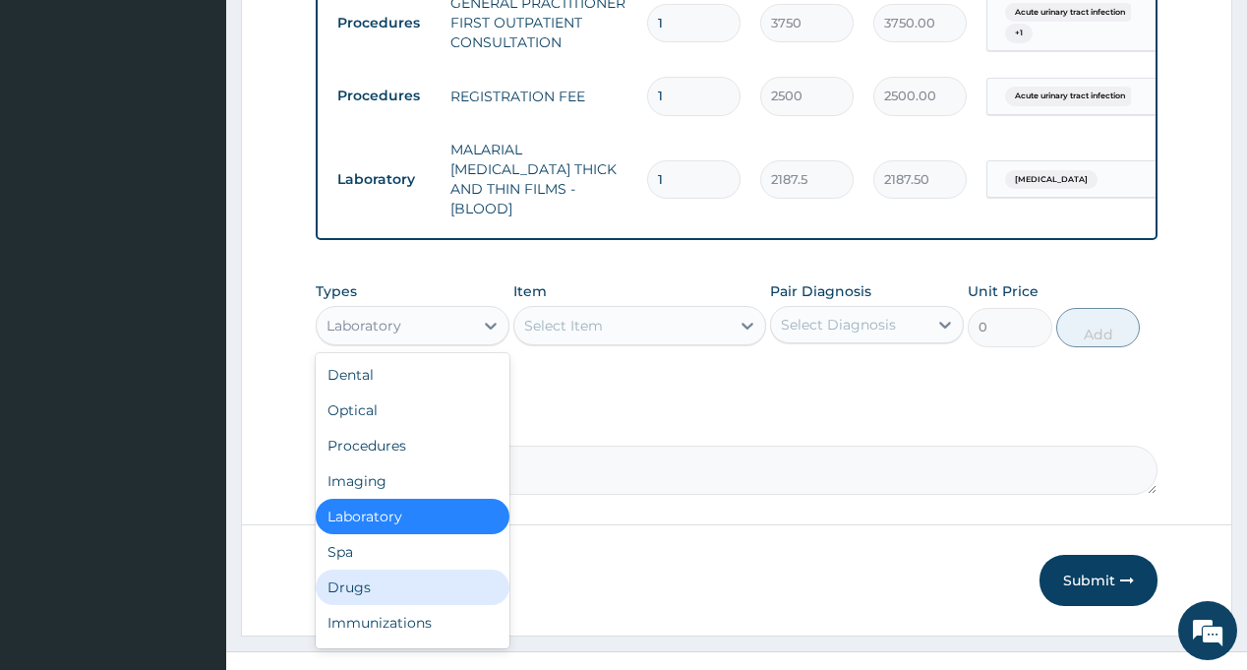
click at [394, 569] on div "Drugs" at bounding box center [413, 586] width 194 height 35
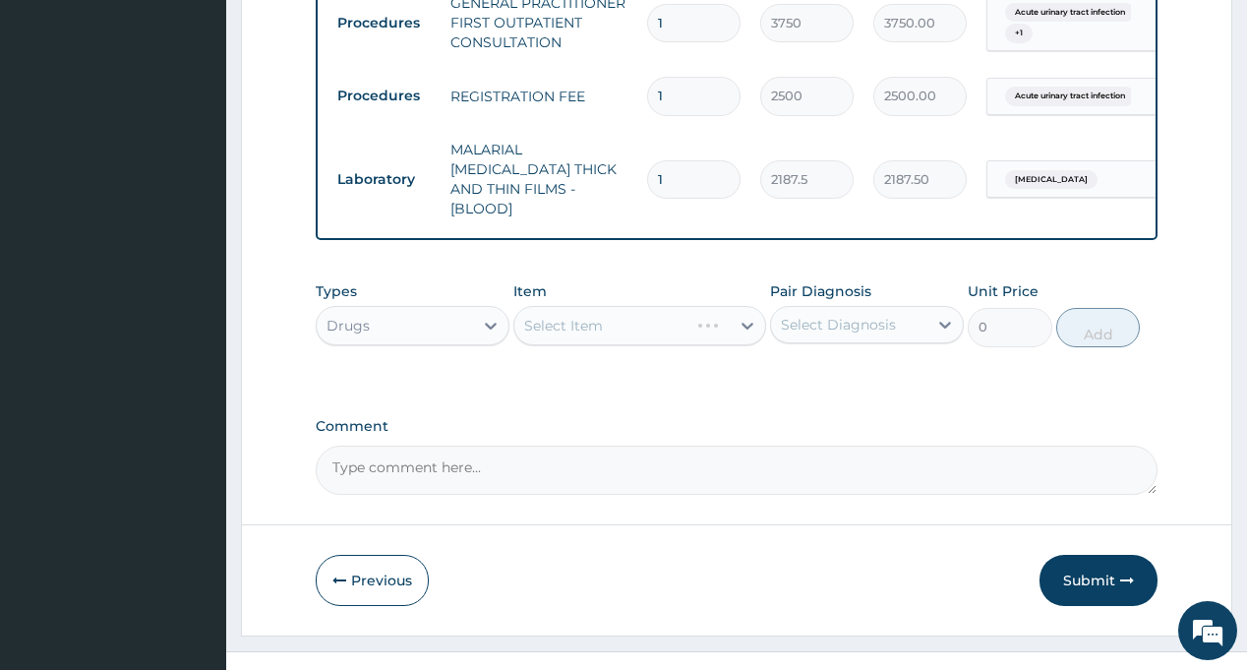
click at [887, 315] on div "Select Diagnosis" at bounding box center [838, 325] width 115 height 20
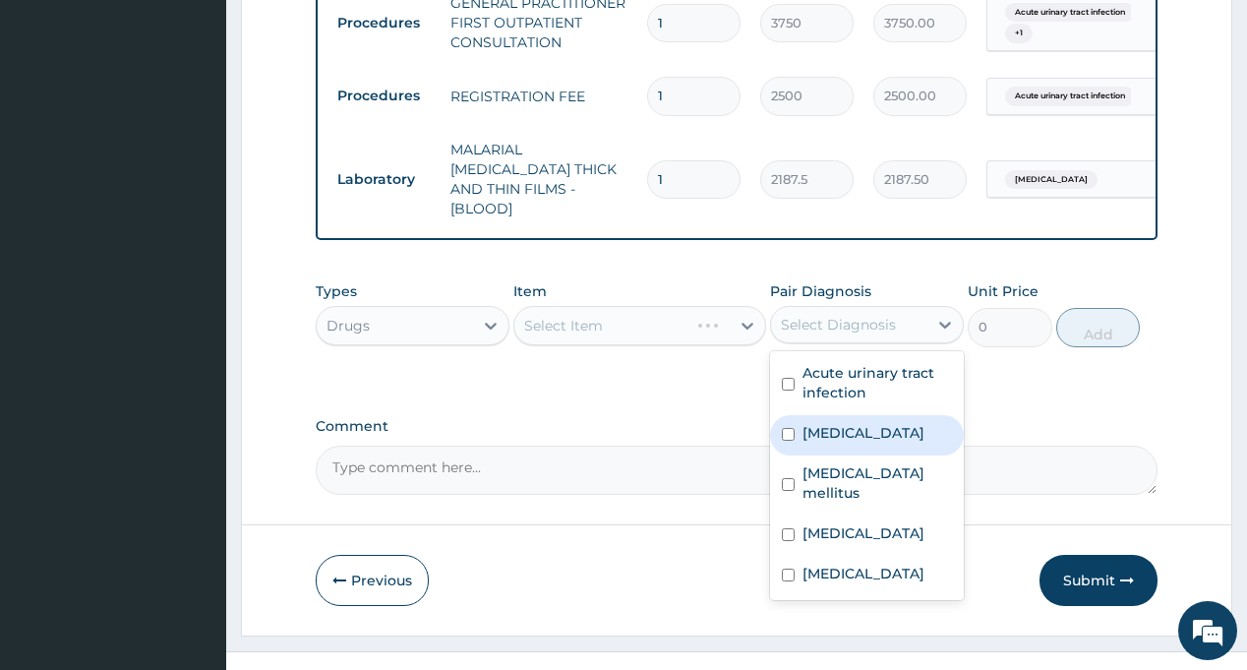
click at [884, 415] on div "Candidiasis" at bounding box center [867, 435] width 194 height 40
checkbox input "true"
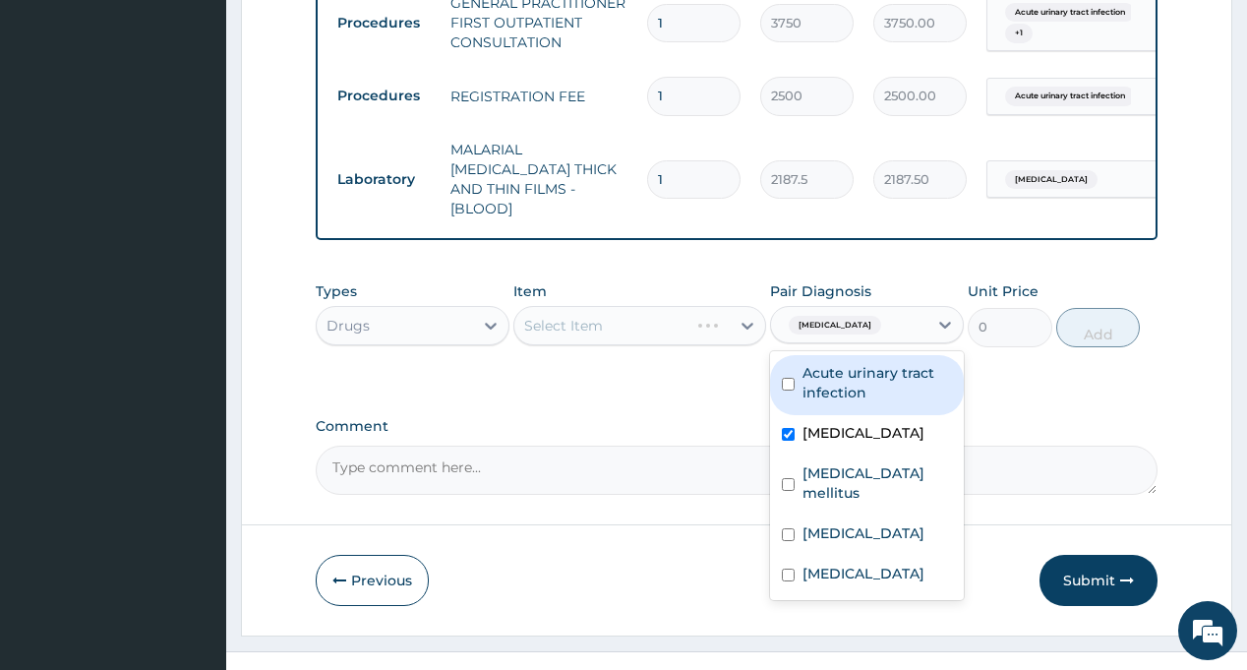
click at [879, 369] on label "Acute urinary tract infection" at bounding box center [876, 382] width 149 height 39
checkbox input "true"
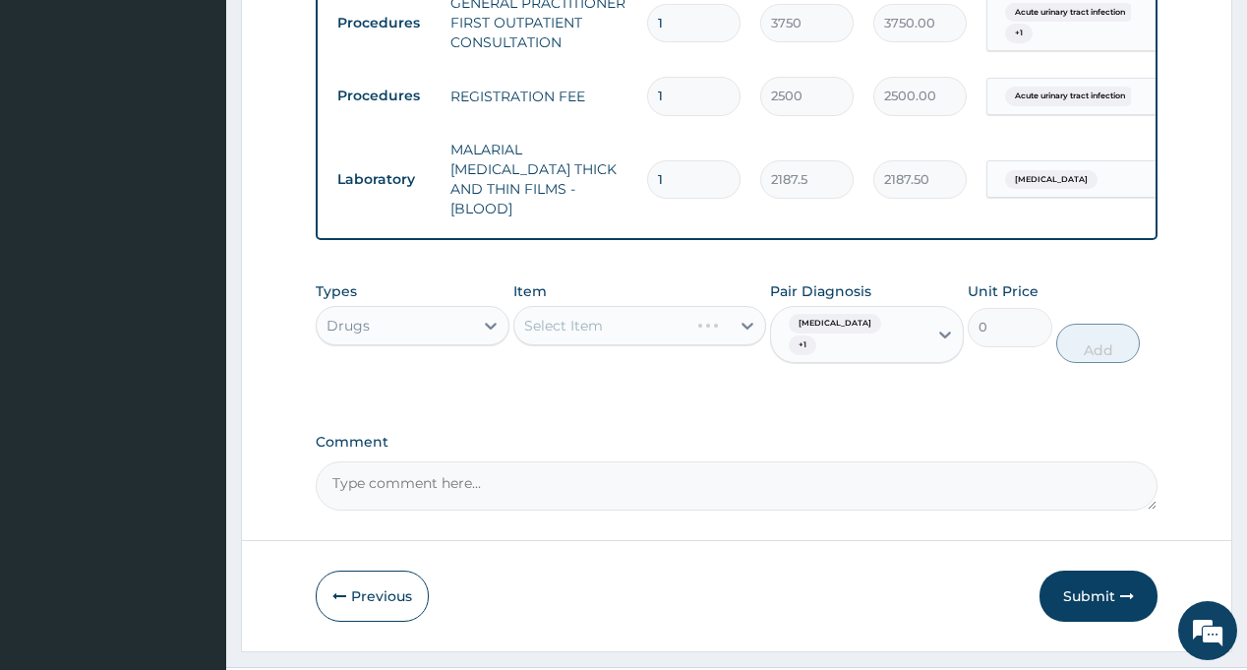
click at [636, 310] on div "Select Item" at bounding box center [621, 325] width 215 height 31
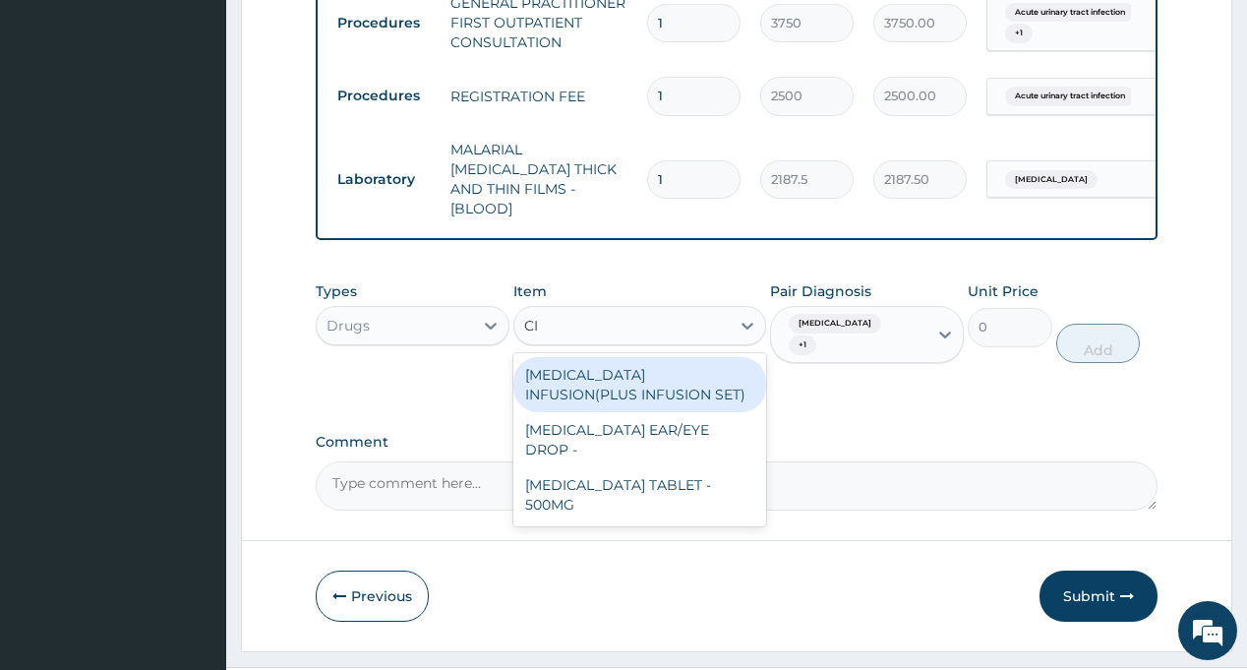
type input "C"
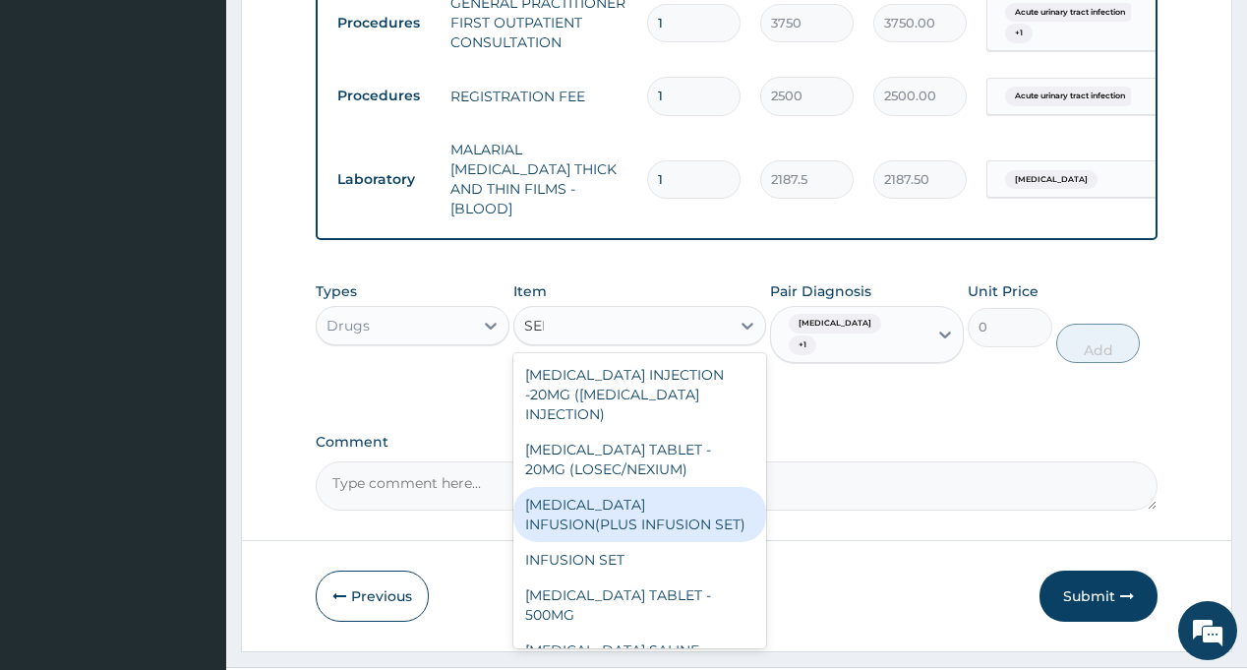
type input "SEPT"
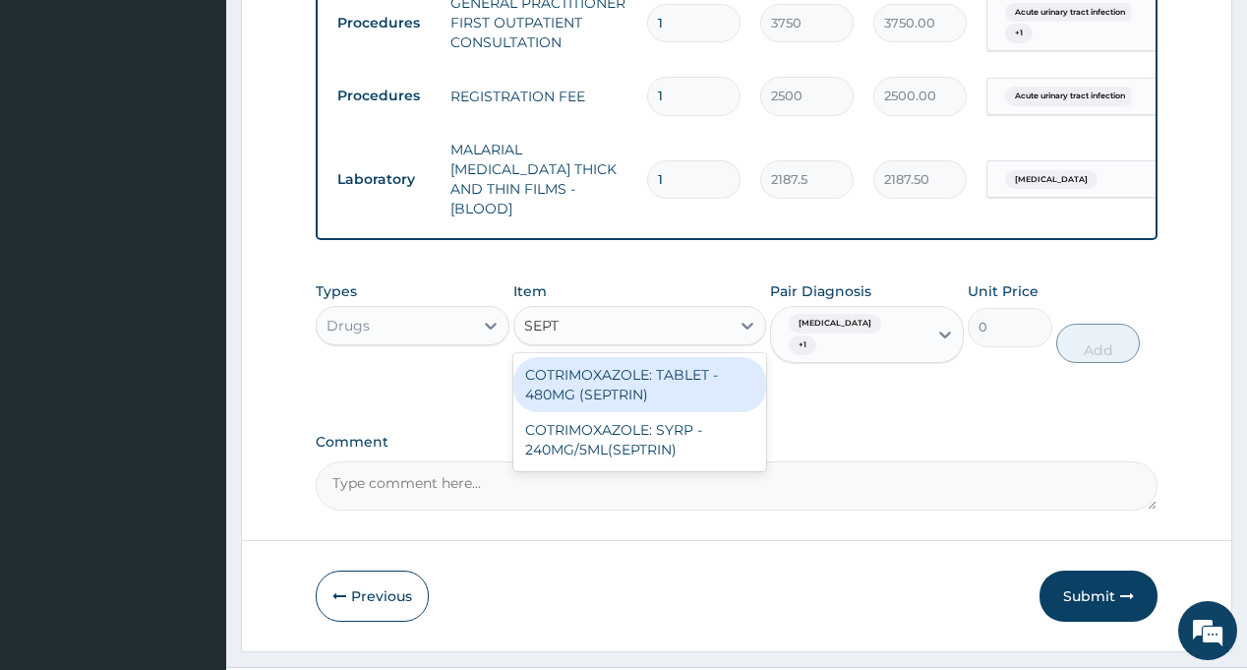
click at [623, 361] on div "COTRIMOXAZOLE: TABLET - 480MG (SEPTRIN)" at bounding box center [639, 384] width 253 height 55
type input "81.19999999999999"
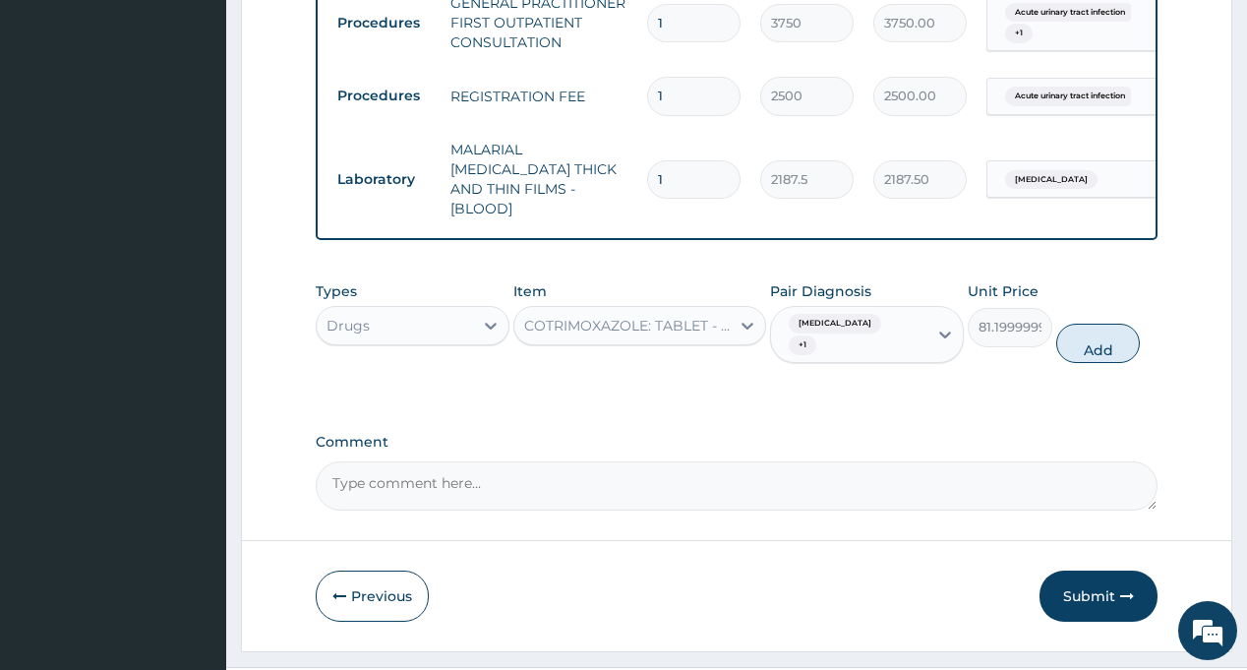
click at [603, 316] on div "COTRIMOXAZOLE: TABLET - 480MG (SEPTRIN)" at bounding box center [627, 326] width 207 height 20
click at [605, 316] on div "COTRIMOXAZOLE: TABLET - 480MG (SEPTRIN)" at bounding box center [627, 326] width 207 height 20
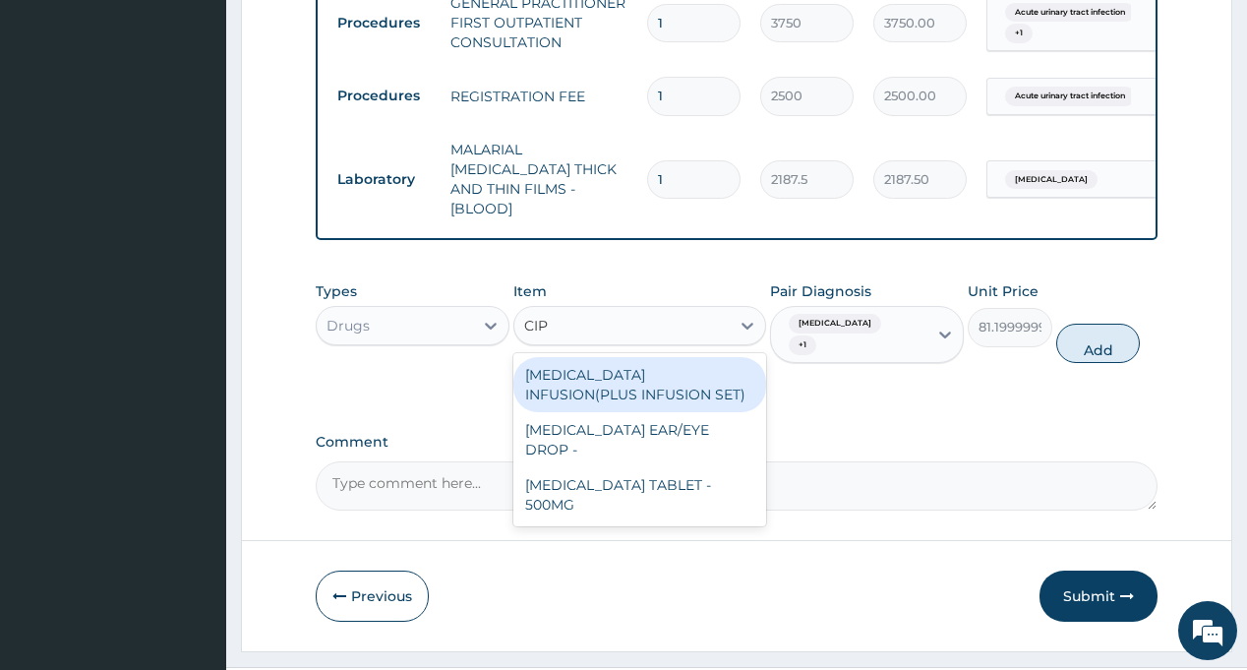
scroll to position [0, 0]
type input "CIPR"
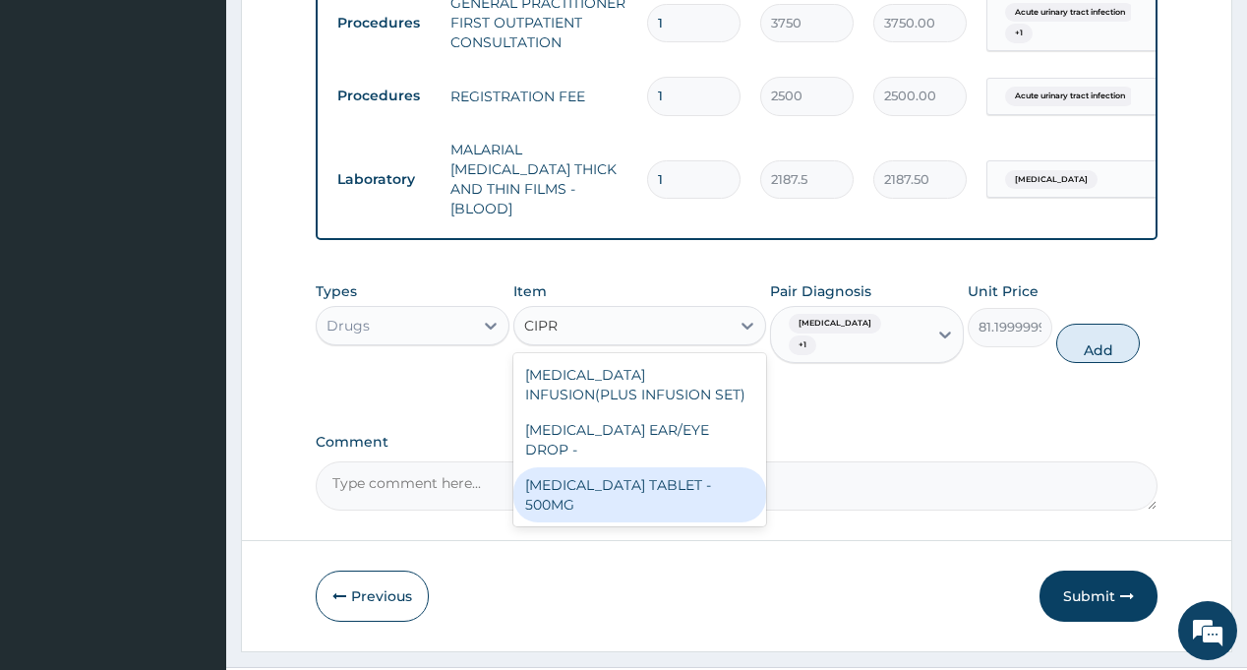
click at [676, 467] on div "[MEDICAL_DATA] TABLET - 500MG" at bounding box center [639, 494] width 253 height 55
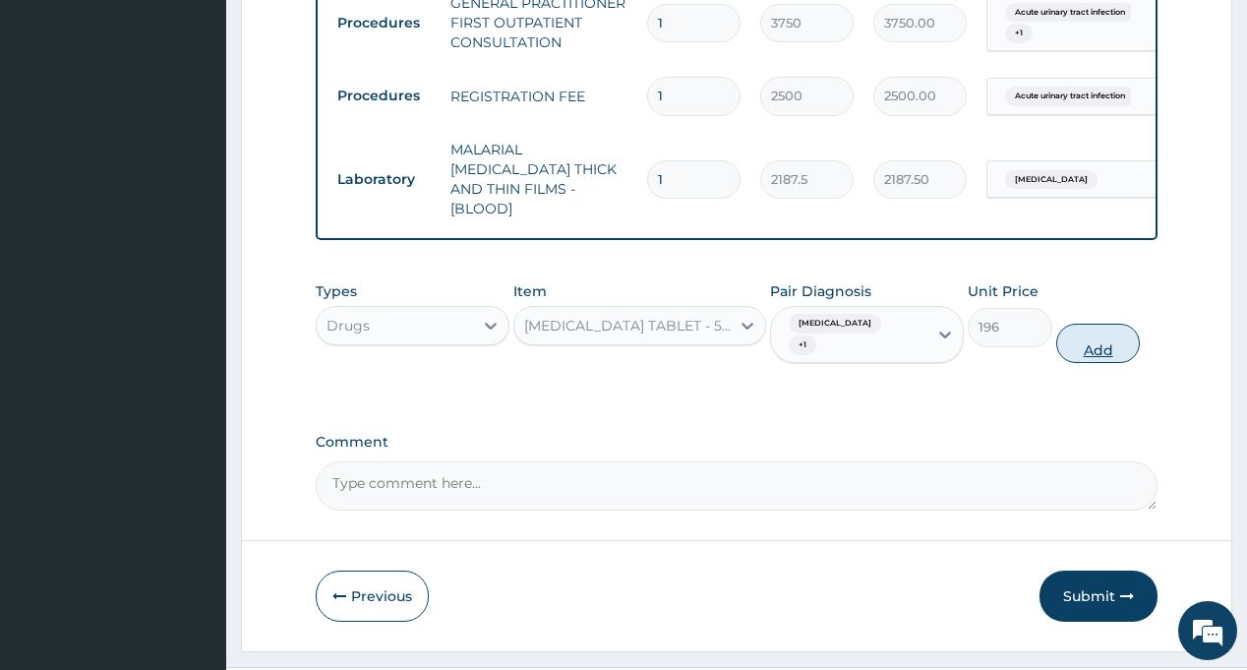
click at [1099, 323] on button "Add" at bounding box center [1098, 342] width 85 height 39
type input "0"
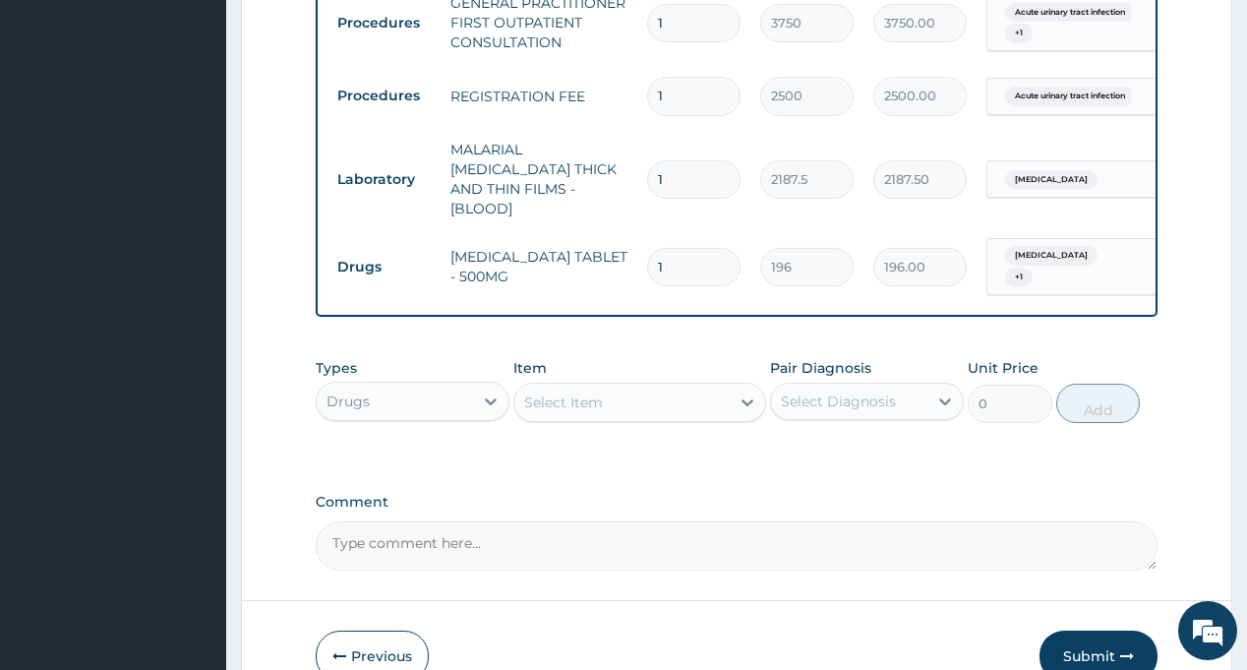
type input "14"
type input "2744.00"
type input "14"
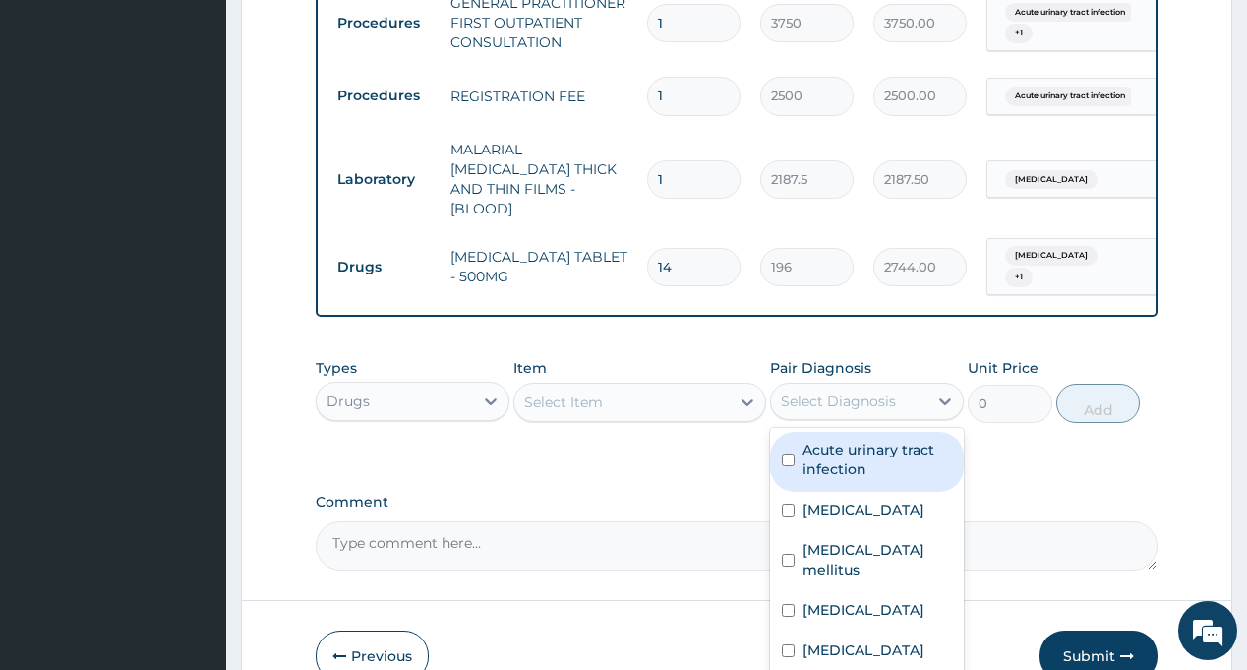
click at [860, 385] on div "Select Diagnosis" at bounding box center [849, 400] width 156 height 31
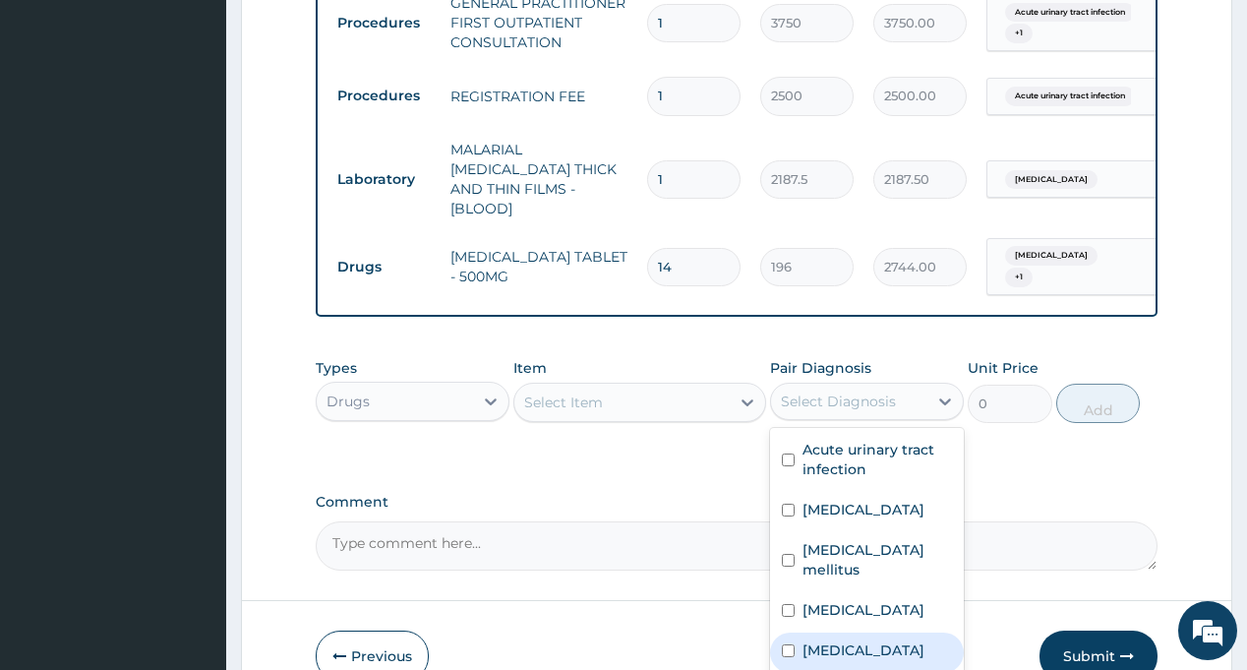
click at [845, 640] on label "[MEDICAL_DATA]" at bounding box center [863, 650] width 122 height 20
checkbox input "true"
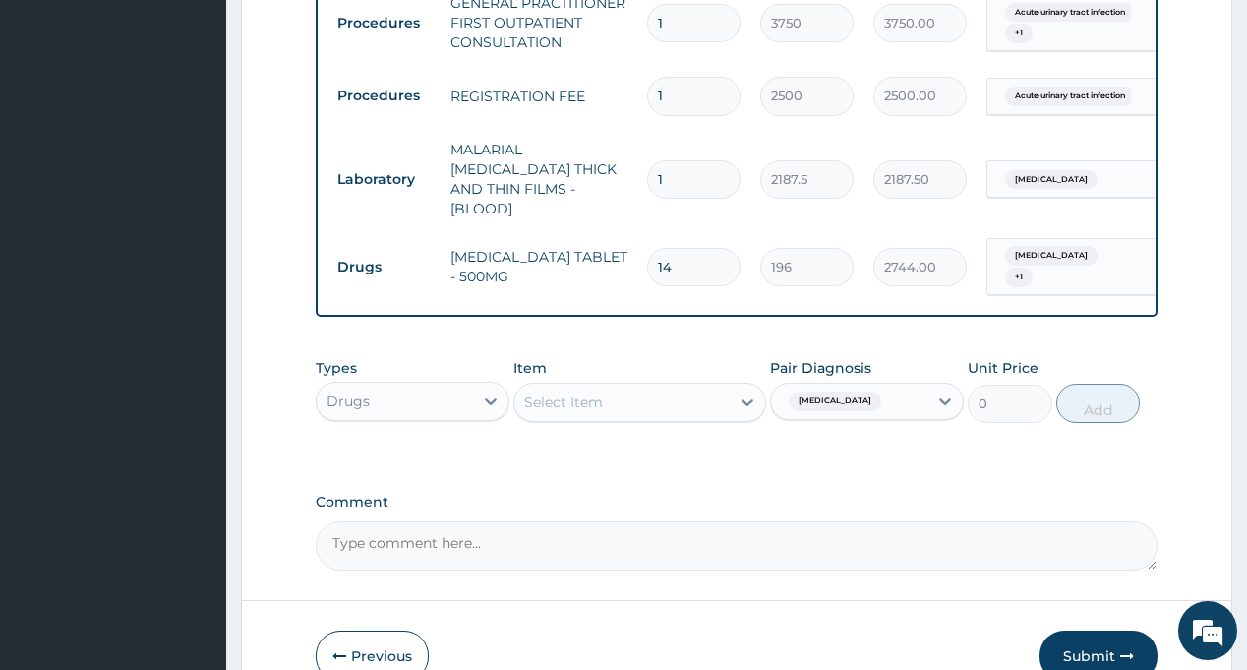
click at [604, 386] on div "Select Item" at bounding box center [621, 401] width 215 height 31
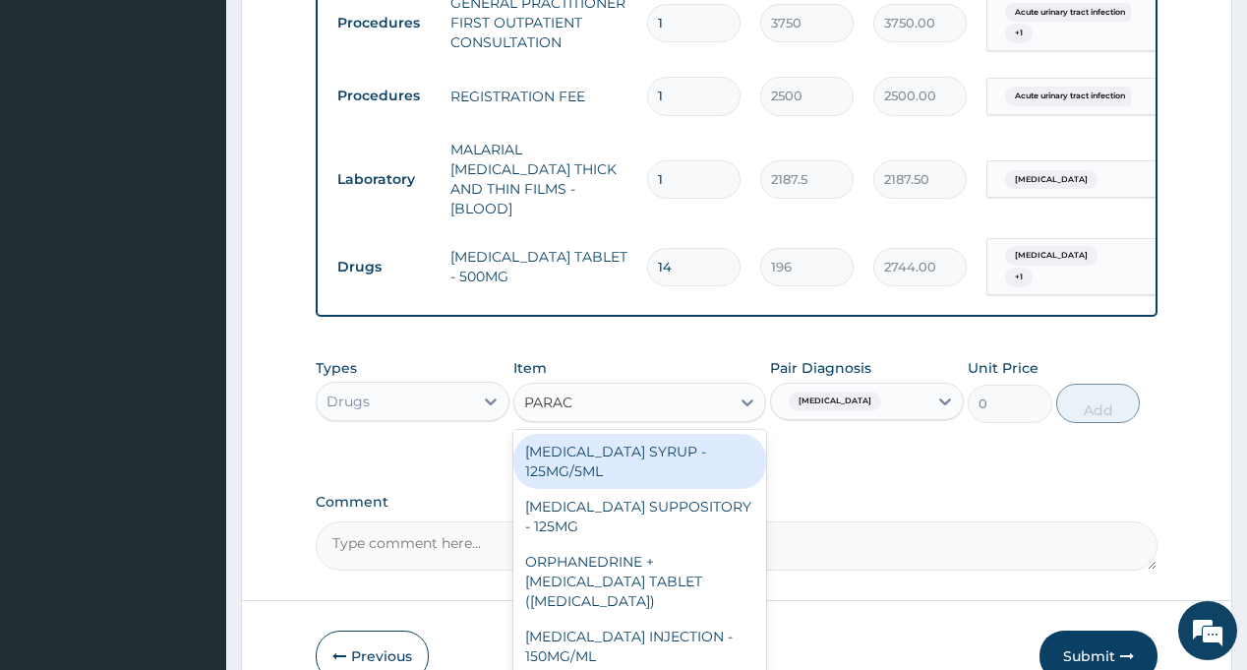
type input "PARACE"
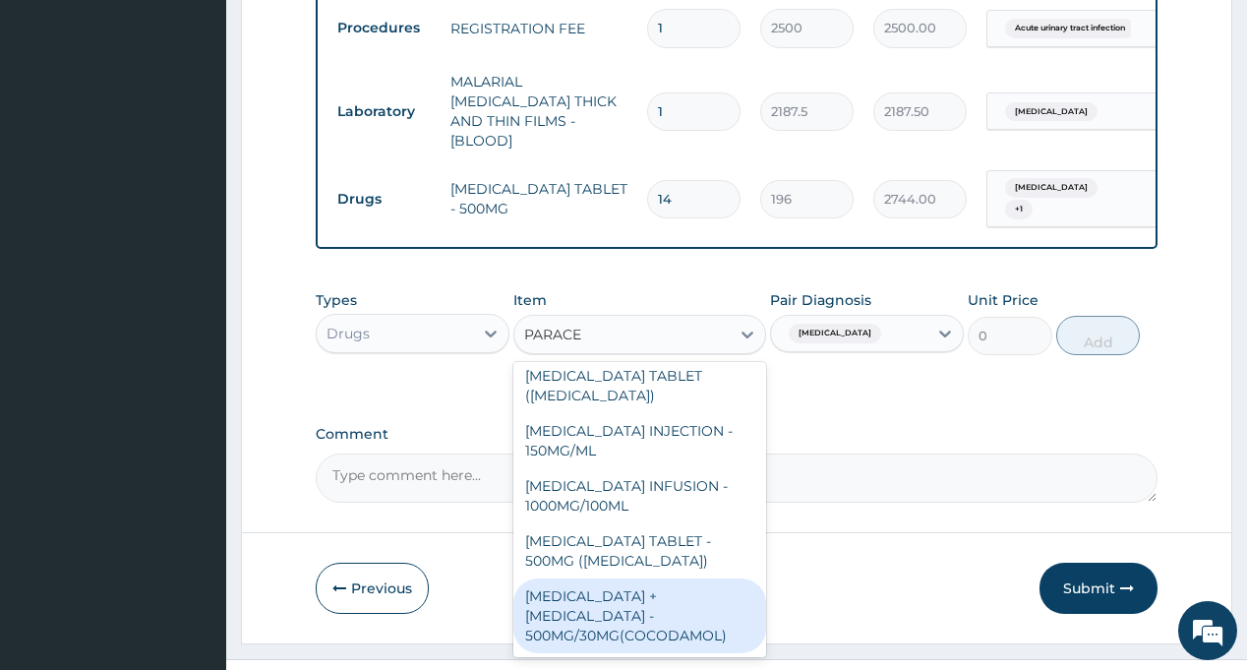
scroll to position [197, 0]
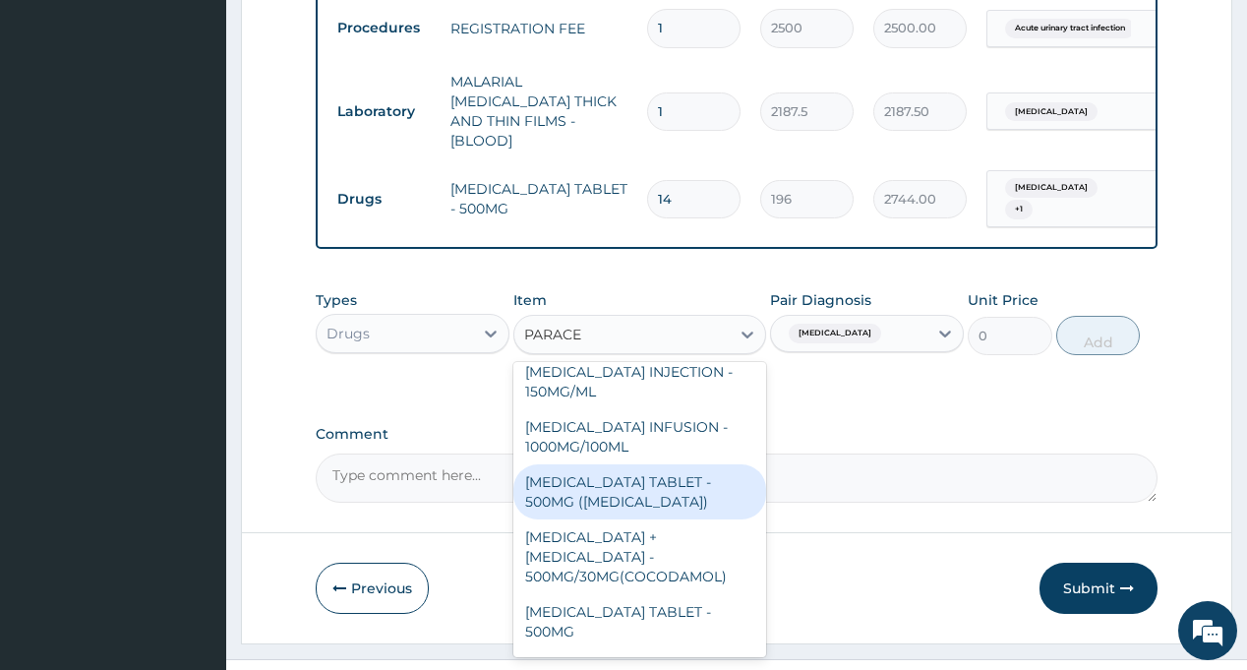
click at [642, 464] on div "[MEDICAL_DATA] TABLET - 500MG ([MEDICAL_DATA])" at bounding box center [639, 491] width 253 height 55
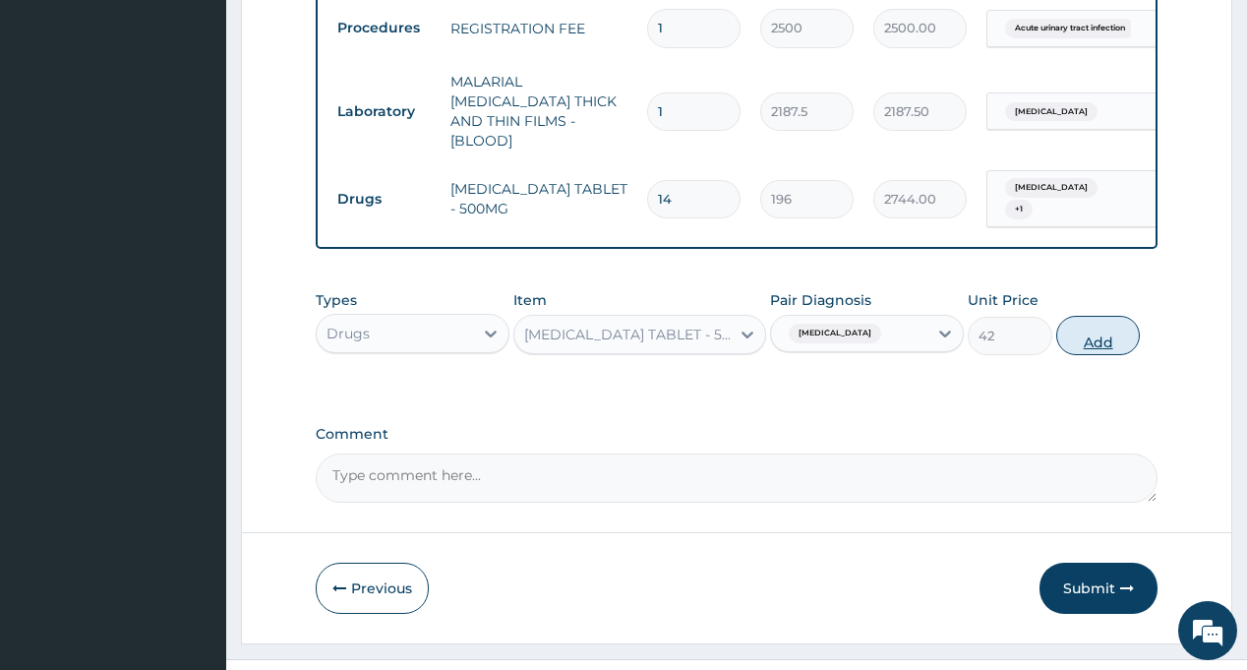
click at [1104, 316] on button "Add" at bounding box center [1098, 335] width 85 height 39
type input "0"
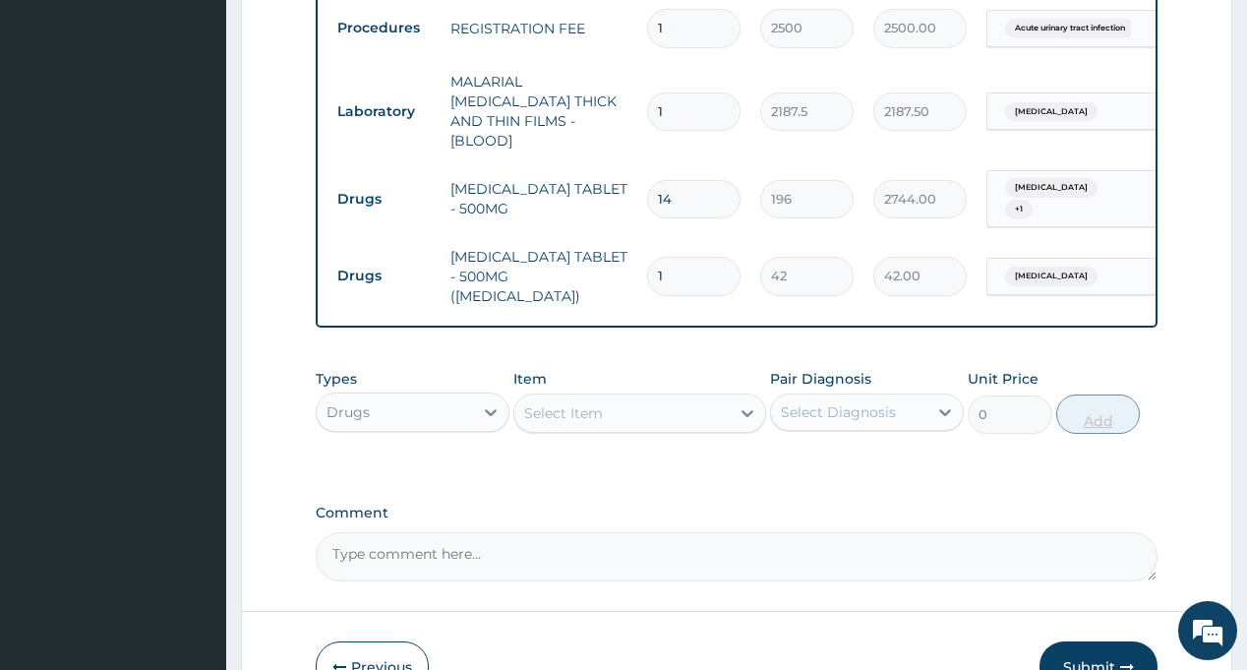
type input "18"
type input "756.00"
type input "18"
click at [1003, 504] on label "Comment" at bounding box center [736, 512] width 841 height 17
click at [1003, 532] on textarea "Comment" at bounding box center [736, 556] width 841 height 49
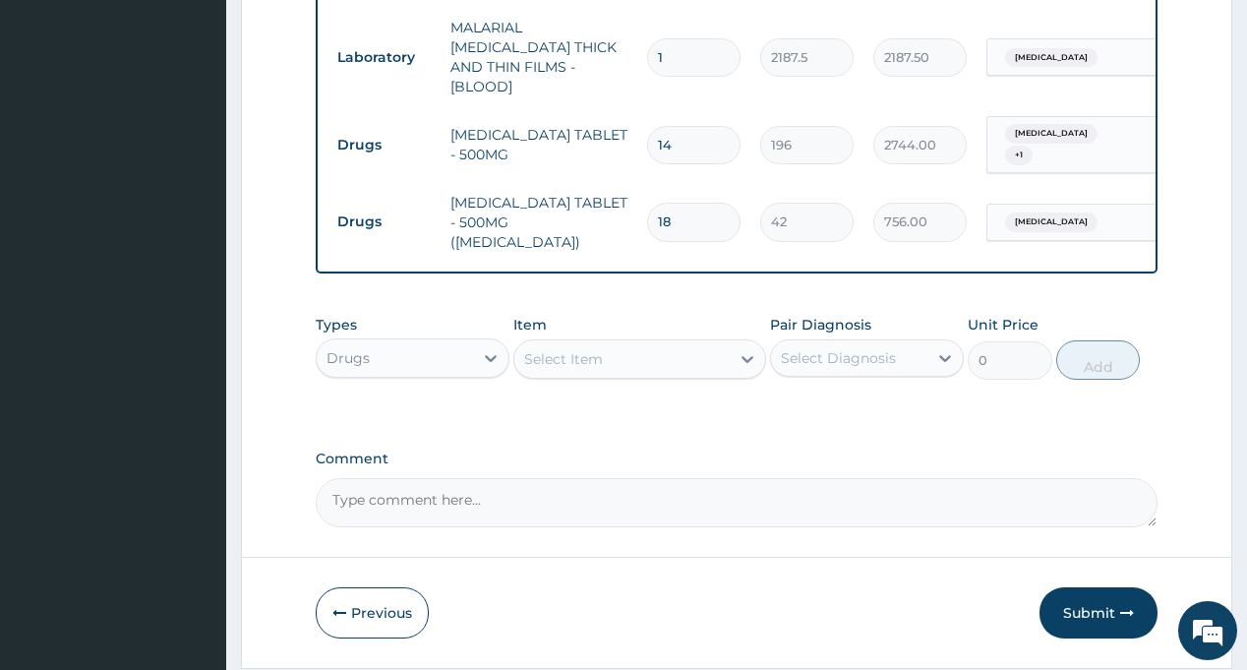
scroll to position [1323, 0]
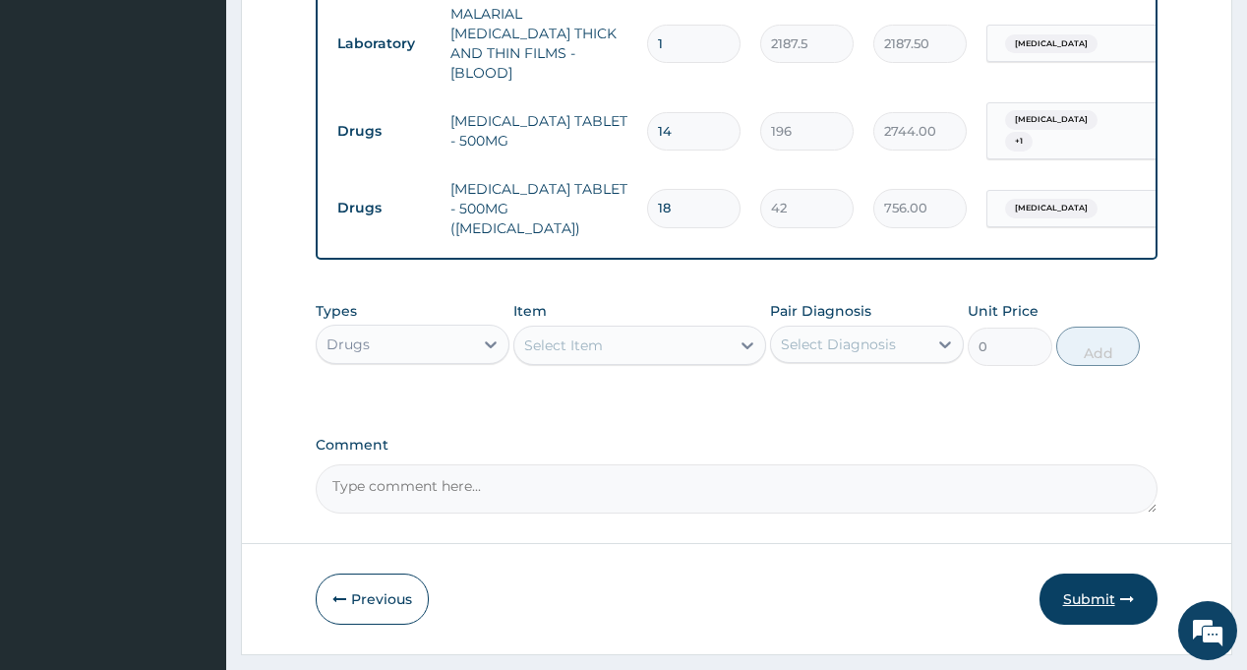
click at [1094, 573] on button "Submit" at bounding box center [1098, 598] width 118 height 51
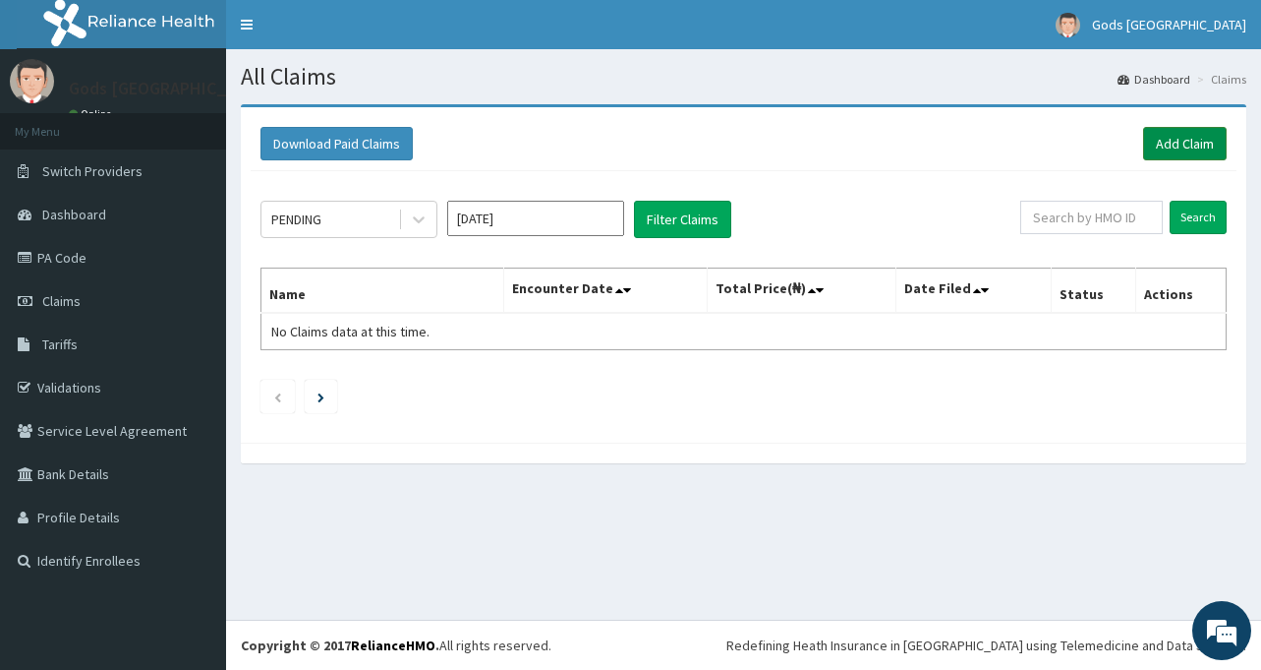
click at [1168, 143] on link "Add Claim" at bounding box center [1185, 143] width 84 height 33
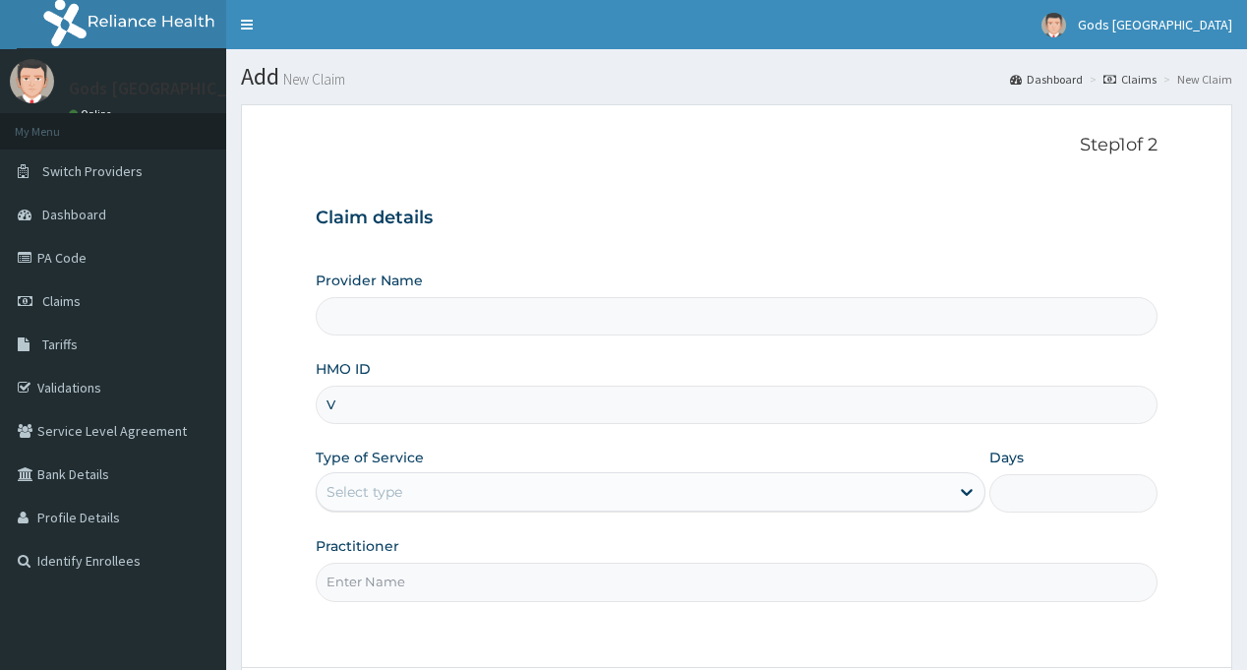
type input "VD"
type input "Gods [GEOGRAPHIC_DATA] - [GEOGRAPHIC_DATA]"
type input "VDD/10025/A"
click at [417, 444] on div "Provider Name Gods Apple city Hospital - Ojodu HMO ID VDD/10025/A Type of Servi…" at bounding box center [736, 435] width 841 height 330
click at [443, 503] on div "Select type" at bounding box center [633, 491] width 632 height 31
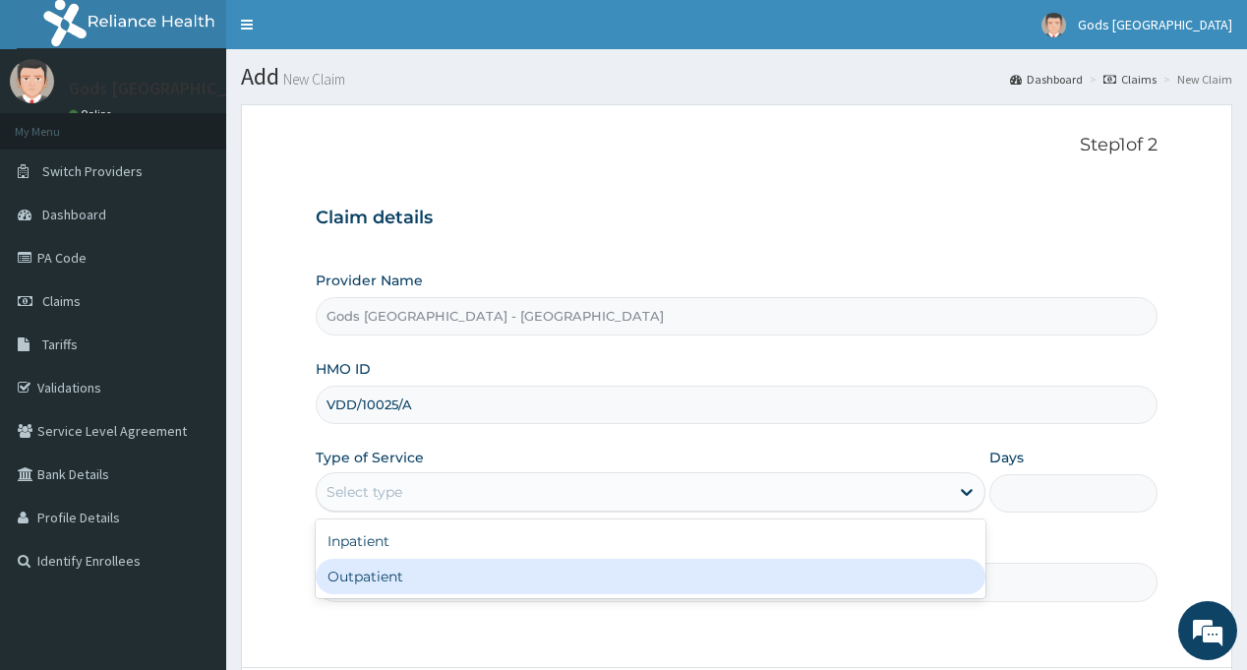
click at [442, 578] on div "Outpatient" at bounding box center [651, 575] width 670 height 35
type input "1"
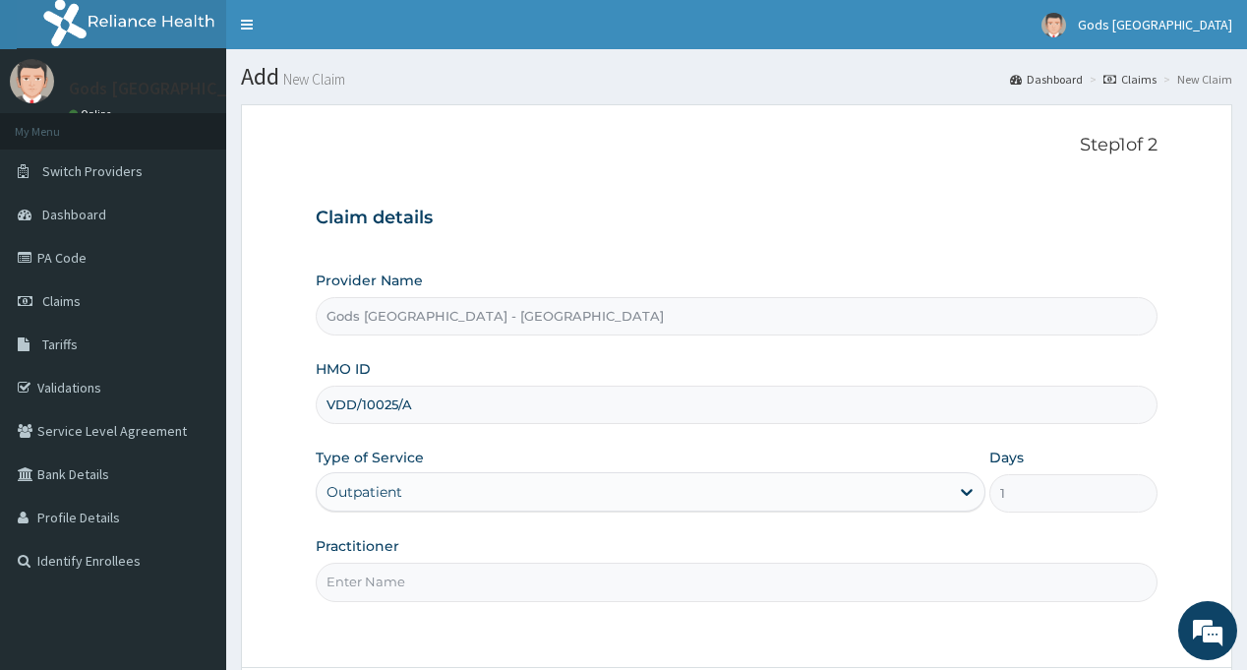
click at [442, 578] on input "Practitioner" at bounding box center [736, 581] width 841 height 38
type input "[PERSON_NAME]"
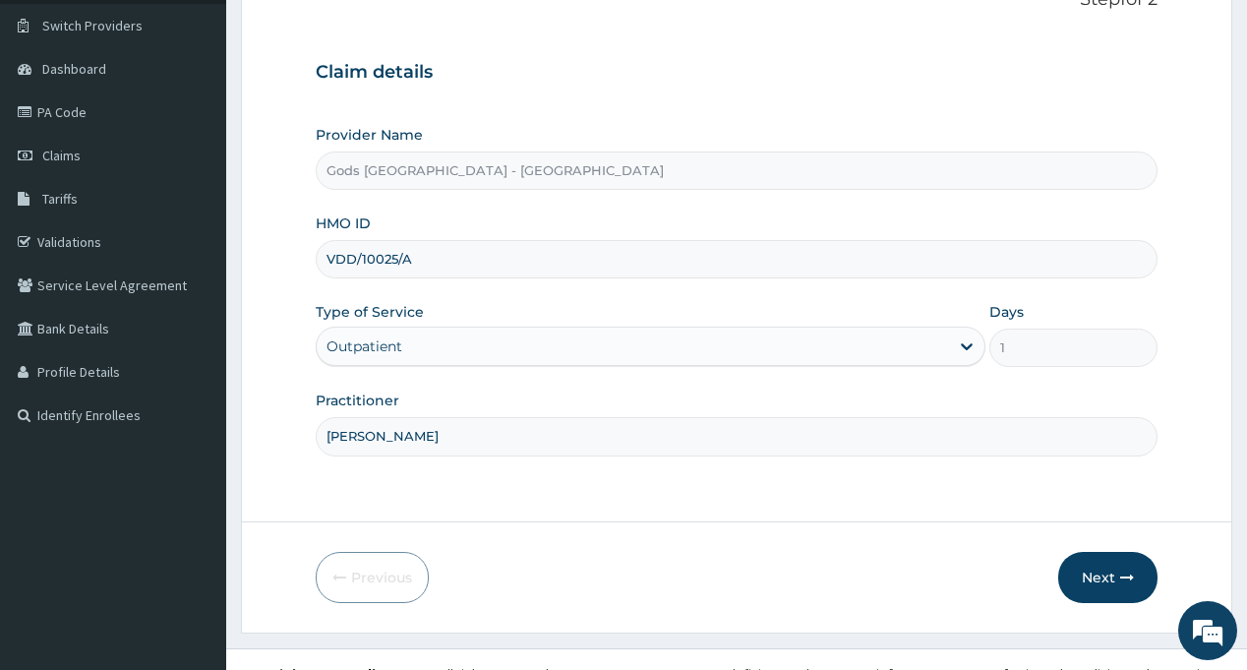
scroll to position [174, 0]
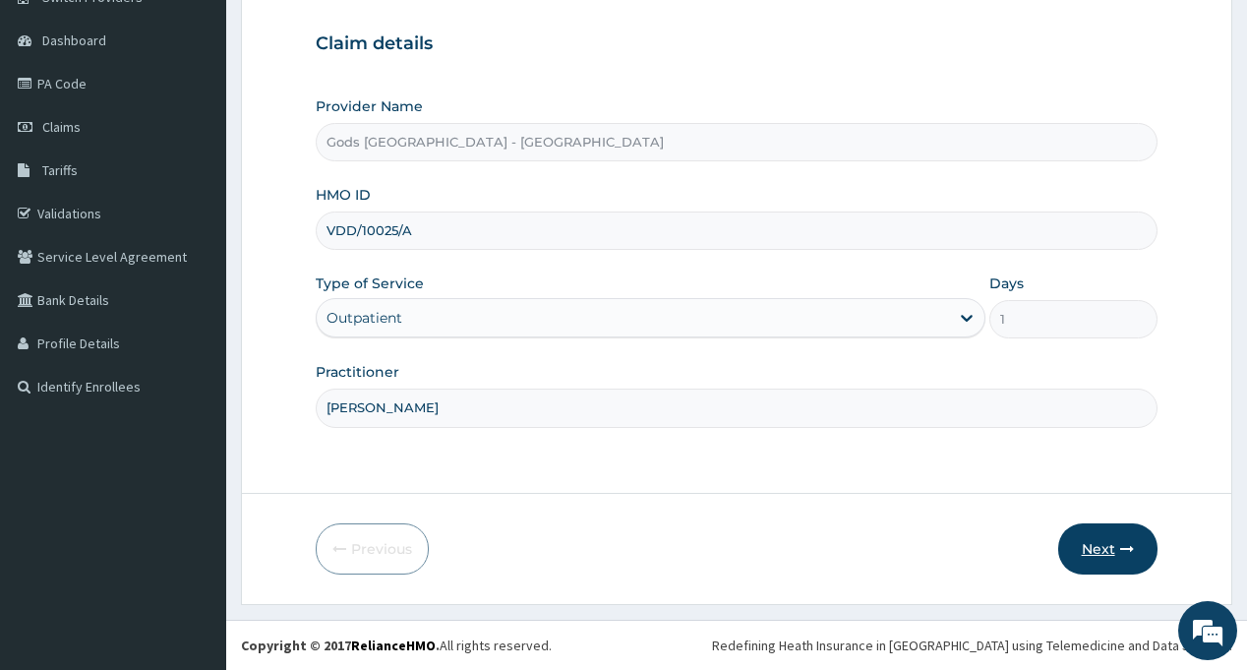
click at [1085, 543] on button "Next" at bounding box center [1107, 548] width 99 height 51
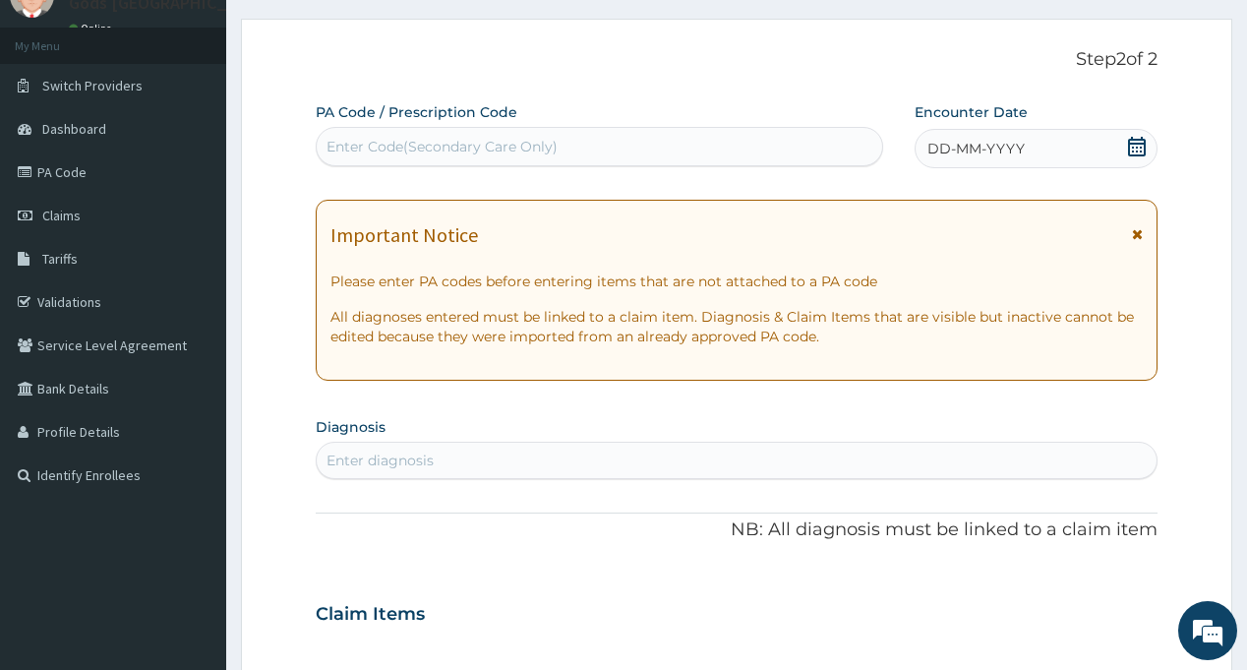
scroll to position [0, 0]
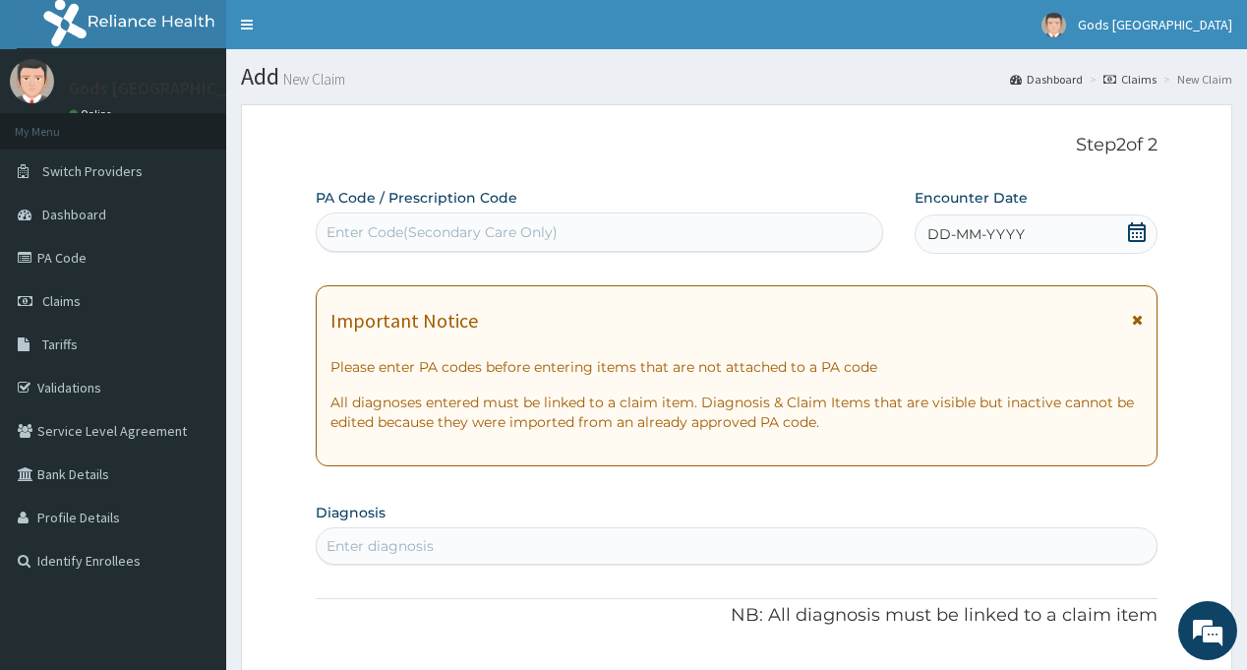
click at [1134, 237] on icon at bounding box center [1137, 232] width 20 height 20
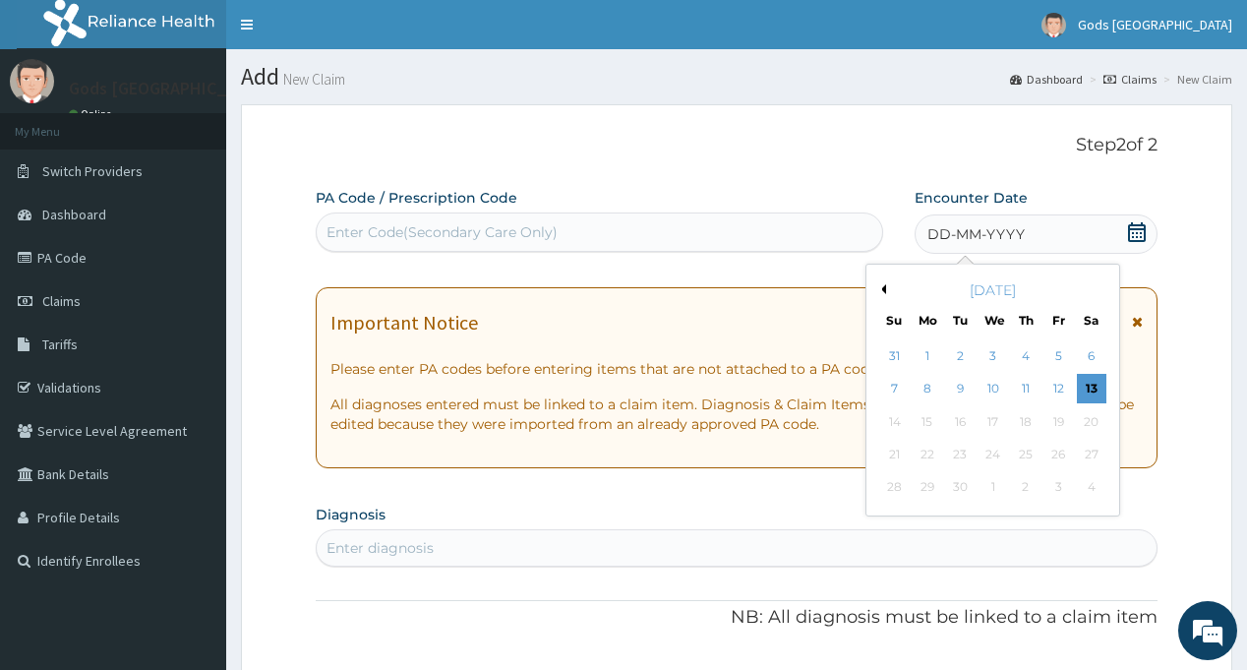
click at [925, 353] on div "1" at bounding box center [926, 355] width 29 height 29
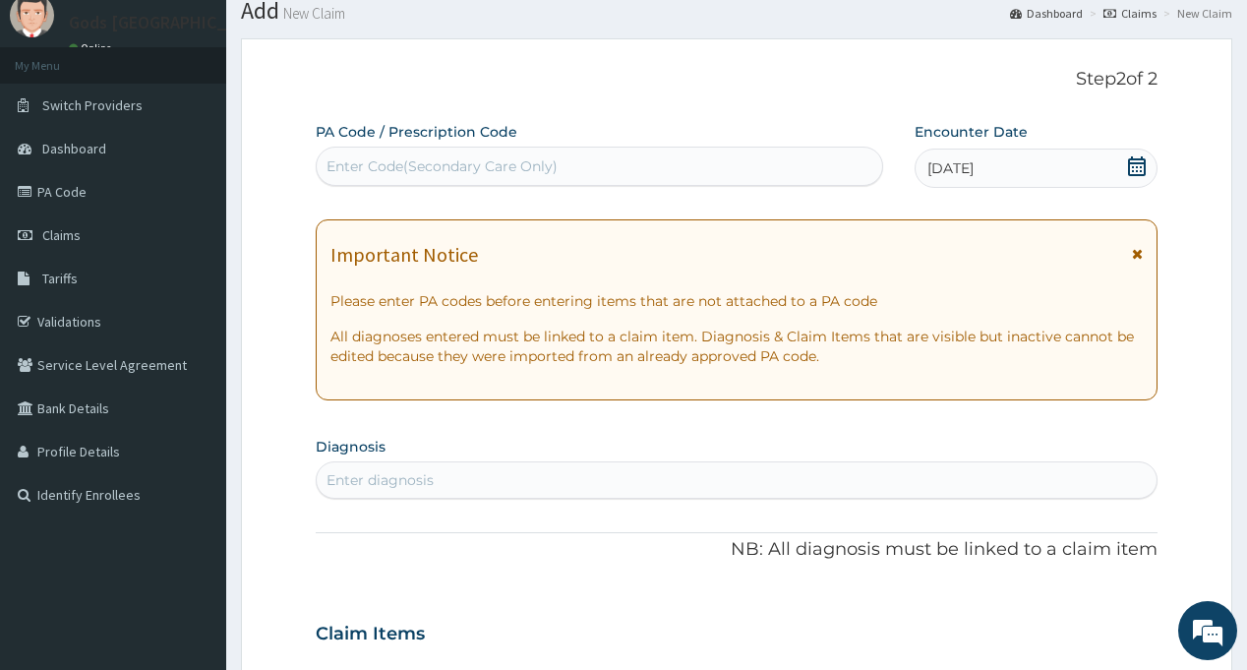
scroll to position [98, 0]
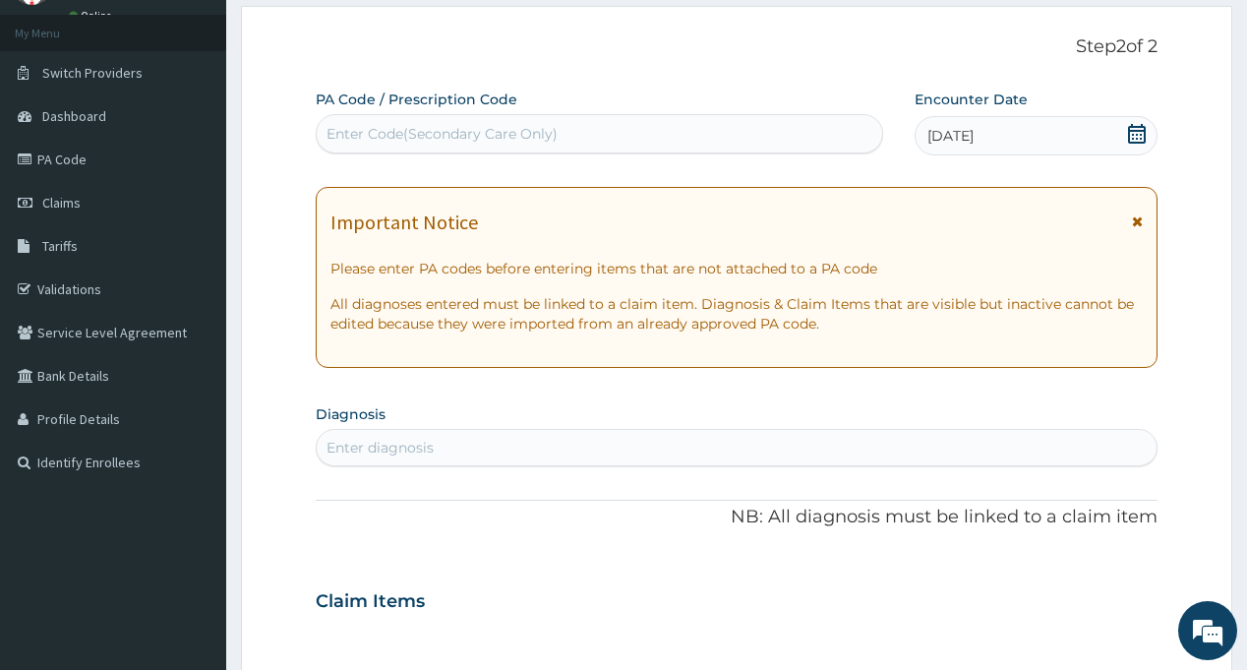
click at [565, 440] on div "Enter diagnosis" at bounding box center [736, 447] width 839 height 31
type input "UTI"
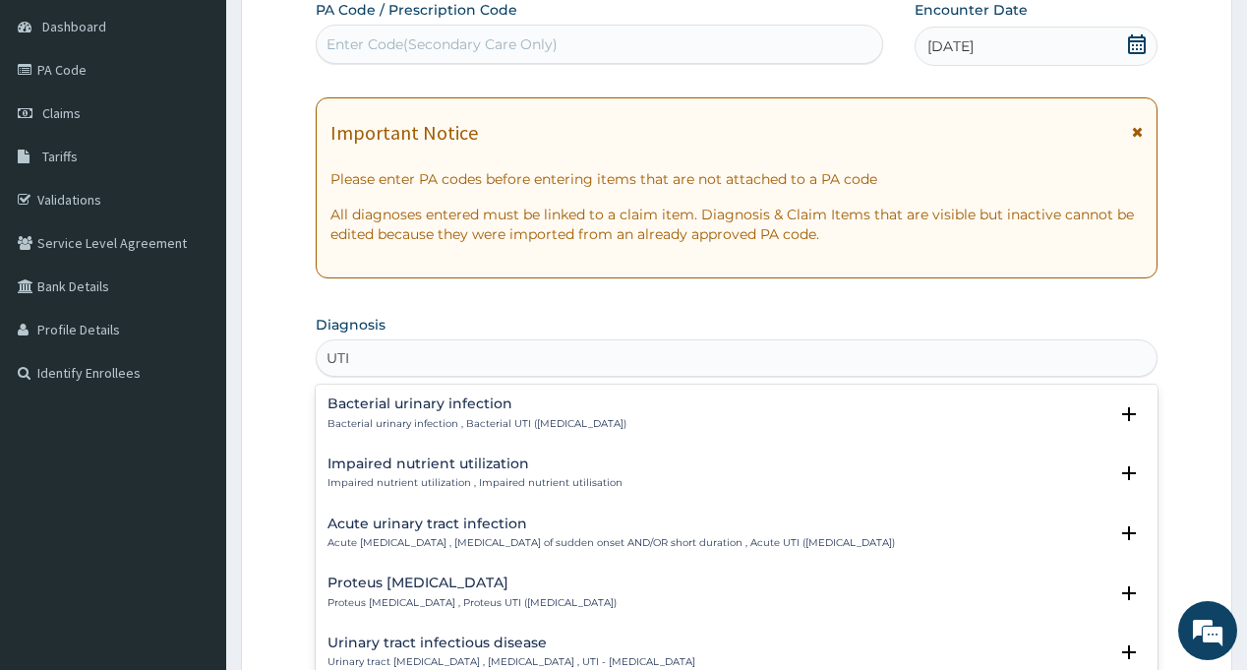
scroll to position [295, 0]
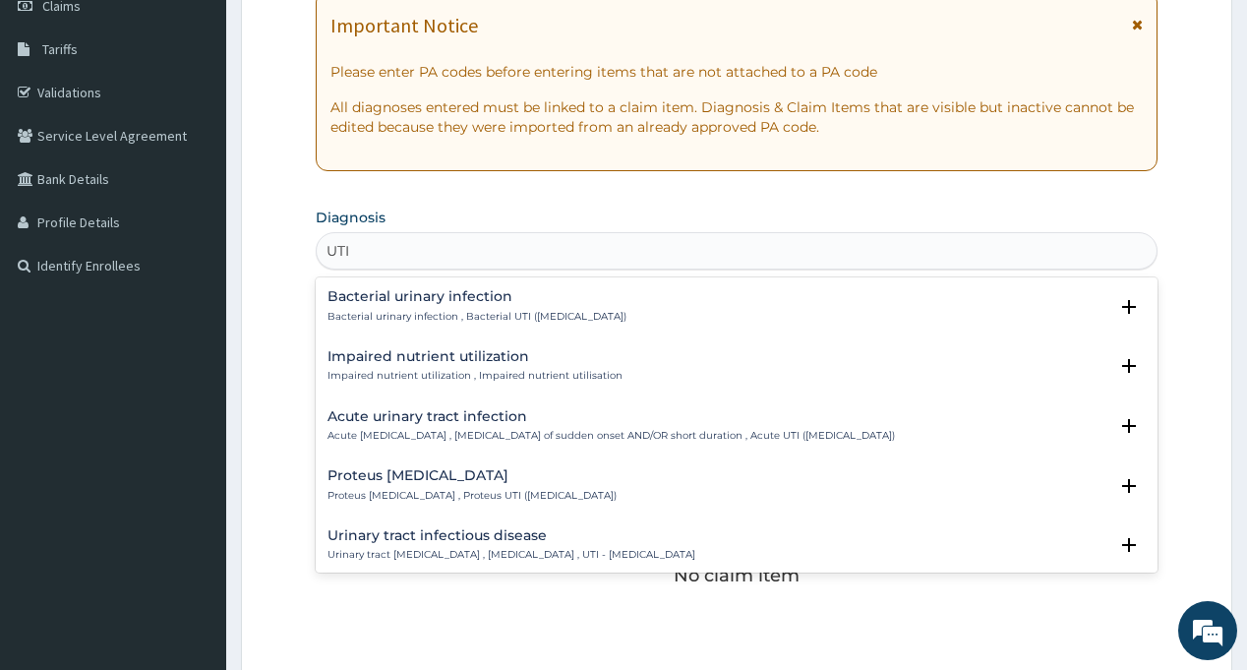
click at [444, 480] on h4 "Proteus urinary tract infection" at bounding box center [471, 475] width 289 height 15
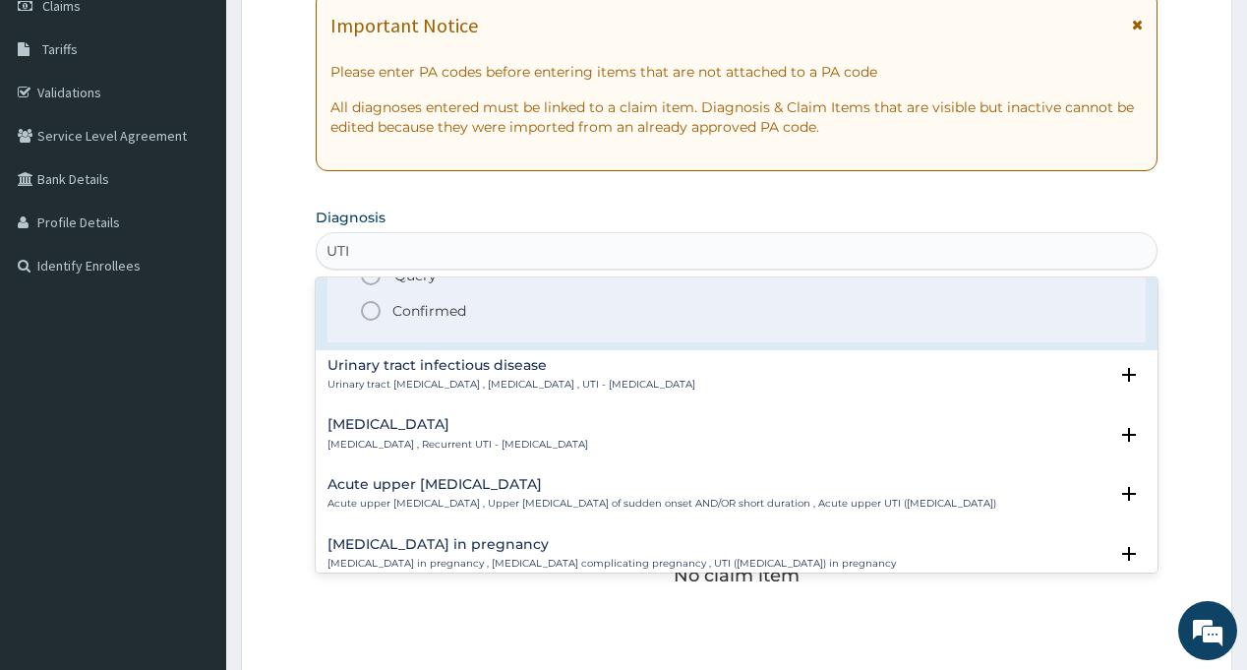
click at [453, 381] on p "Urinary tract infectious disease , Urinary tract infection , UTI - Urinary trac…" at bounding box center [511, 385] width 368 height 14
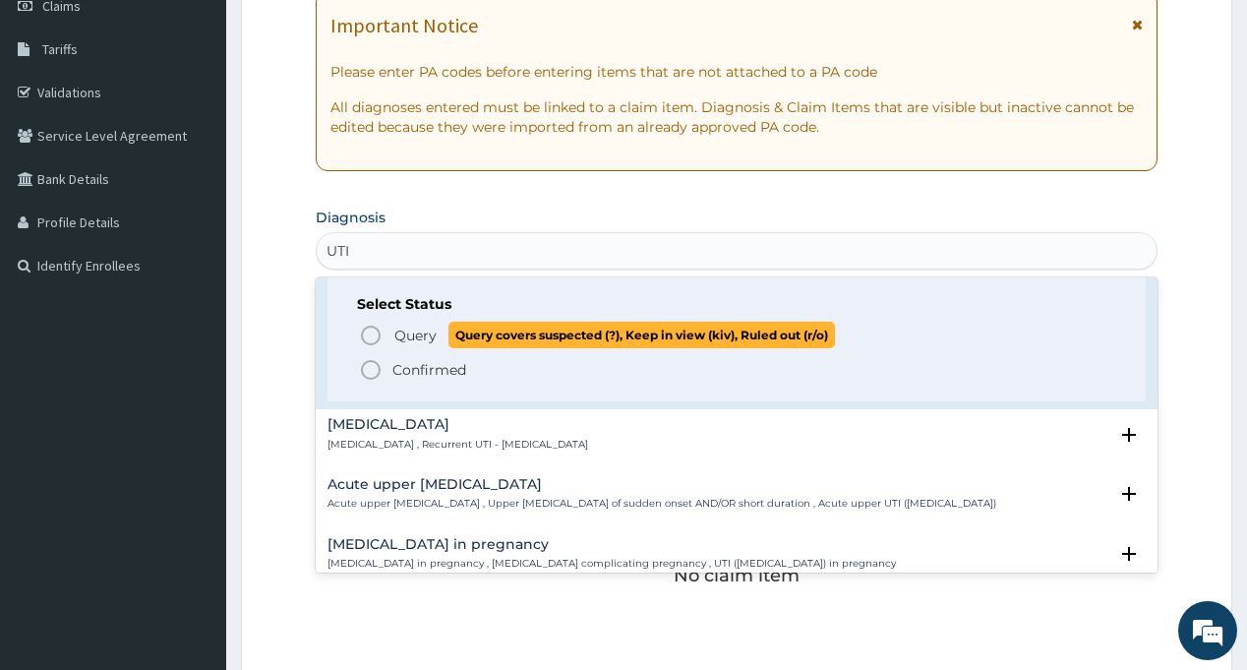
click at [433, 333] on span "Query" at bounding box center [415, 335] width 42 height 20
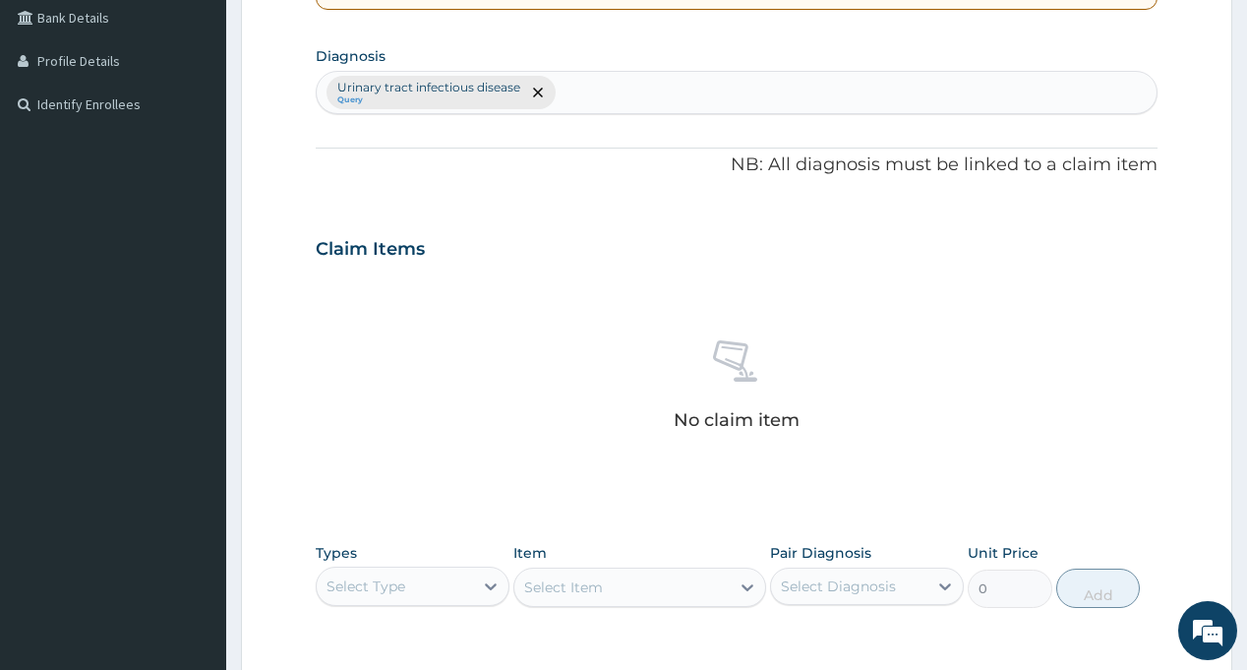
scroll to position [590, 0]
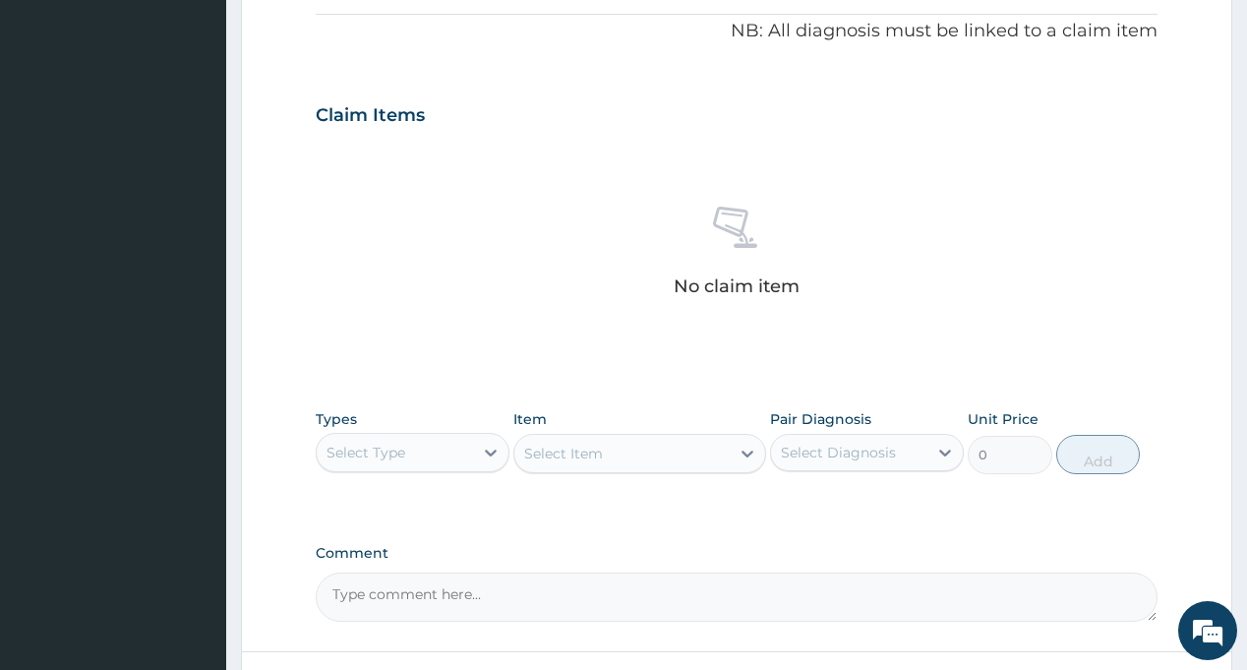
click at [430, 430] on div "Types Select Type" at bounding box center [413, 441] width 194 height 65
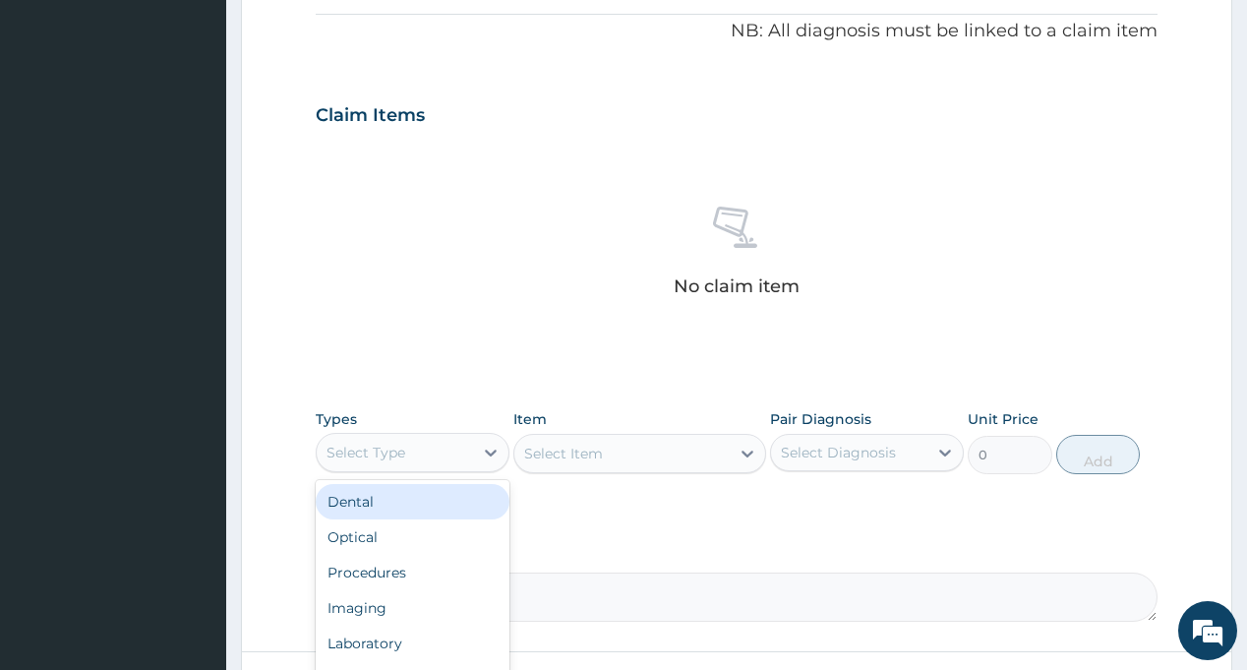
click at [425, 453] on div "Select Type" at bounding box center [395, 452] width 156 height 31
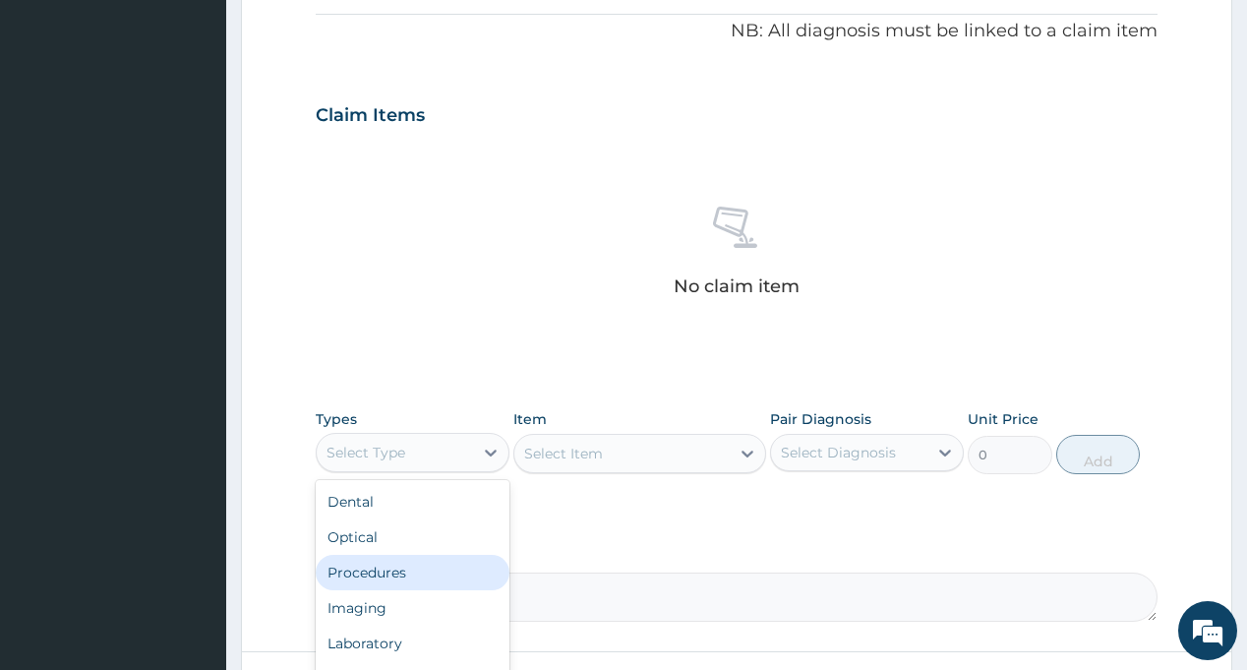
click at [384, 569] on div "Procedures" at bounding box center [413, 572] width 194 height 35
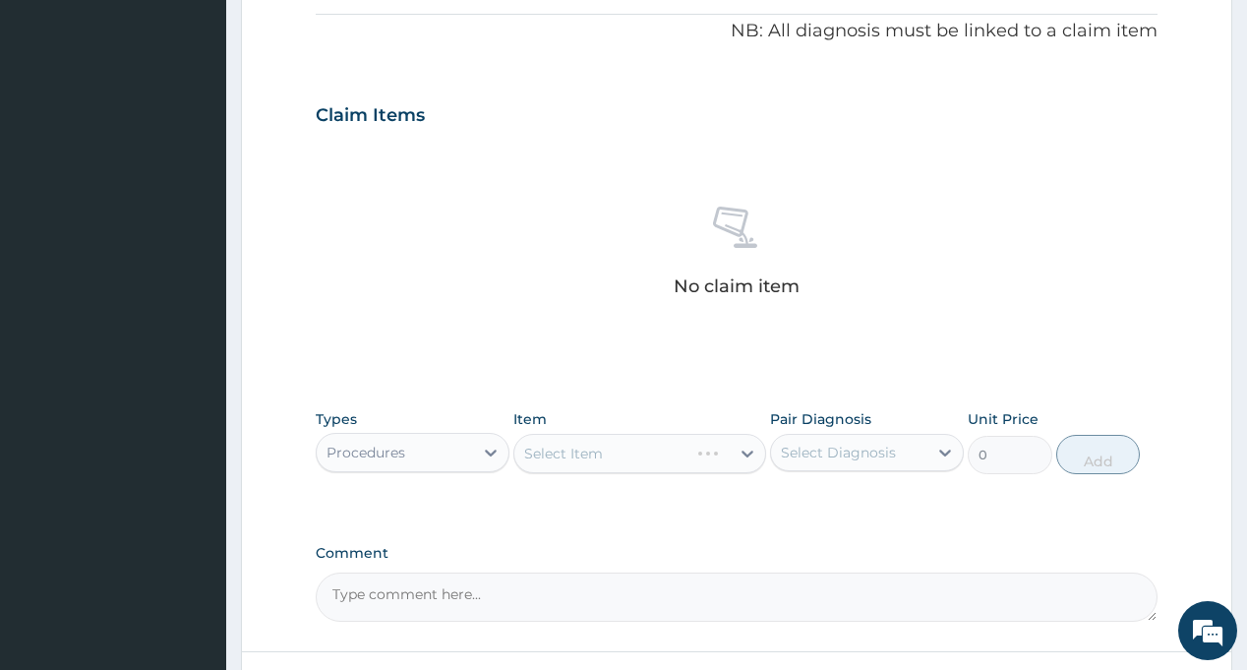
click at [842, 444] on div "Select Diagnosis" at bounding box center [838, 452] width 115 height 20
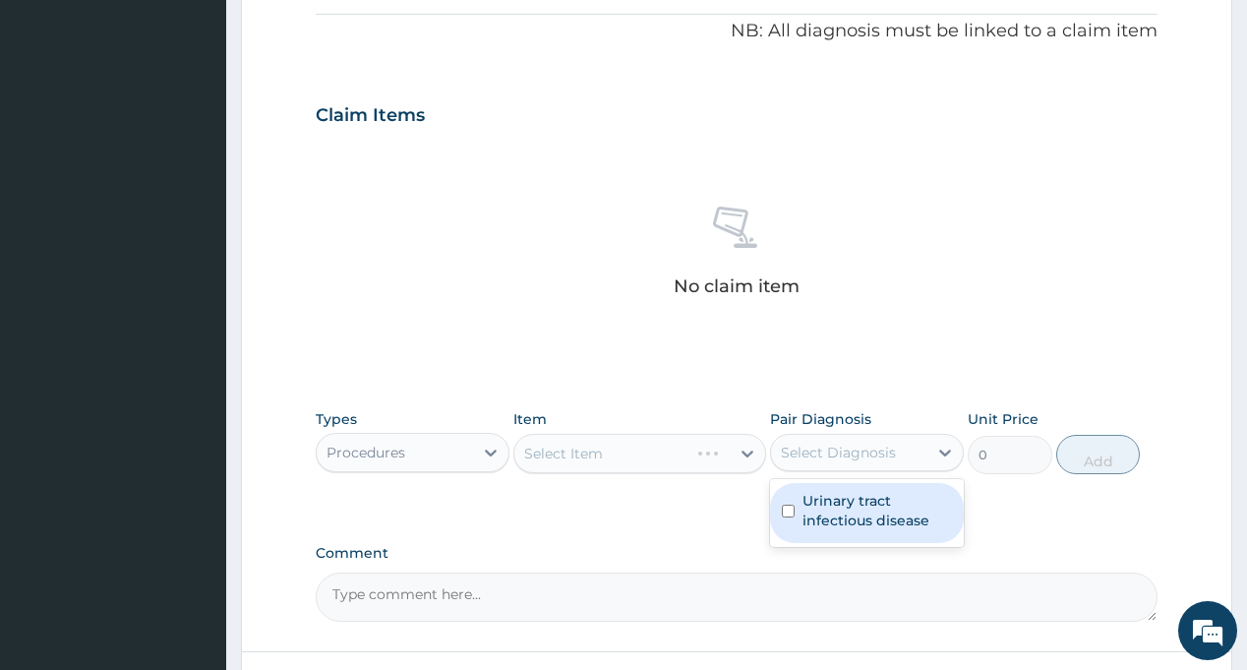
click at [850, 502] on label "Urinary tract infectious disease" at bounding box center [876, 510] width 149 height 39
checkbox input "true"
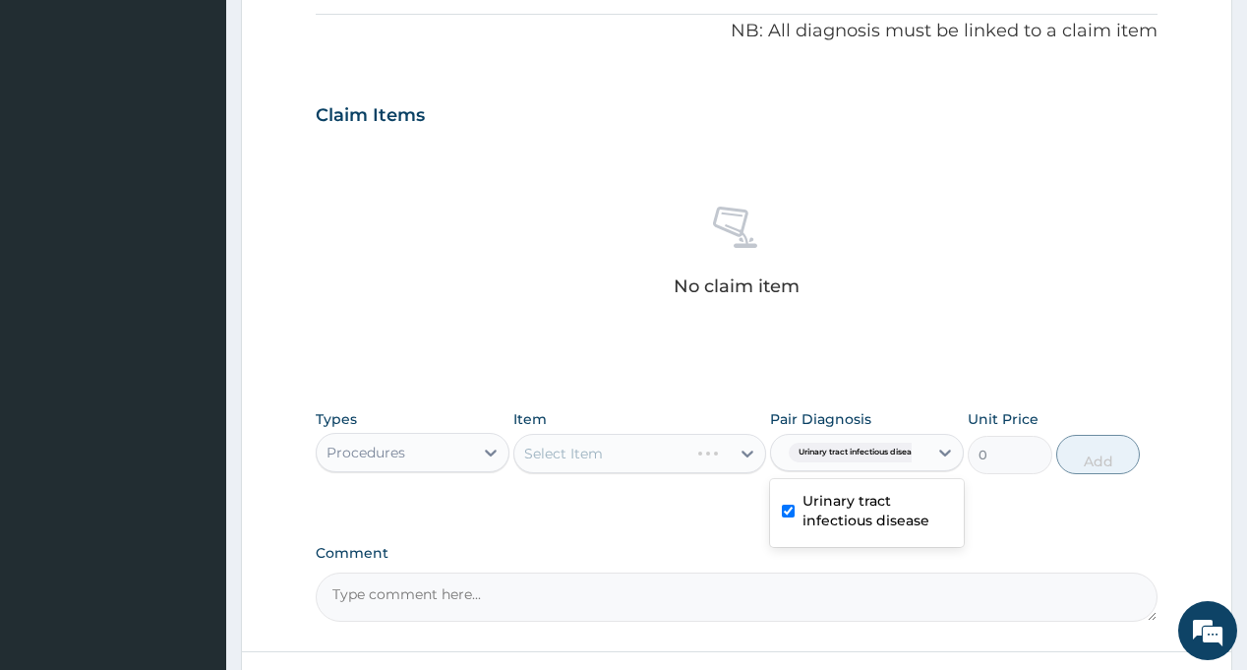
click at [684, 510] on div "Types Procedures Item Select Item Pair Diagnosis option Urinary tract infectiou…" at bounding box center [736, 456] width 841 height 114
click at [617, 461] on div "Select Item" at bounding box center [621, 453] width 215 height 31
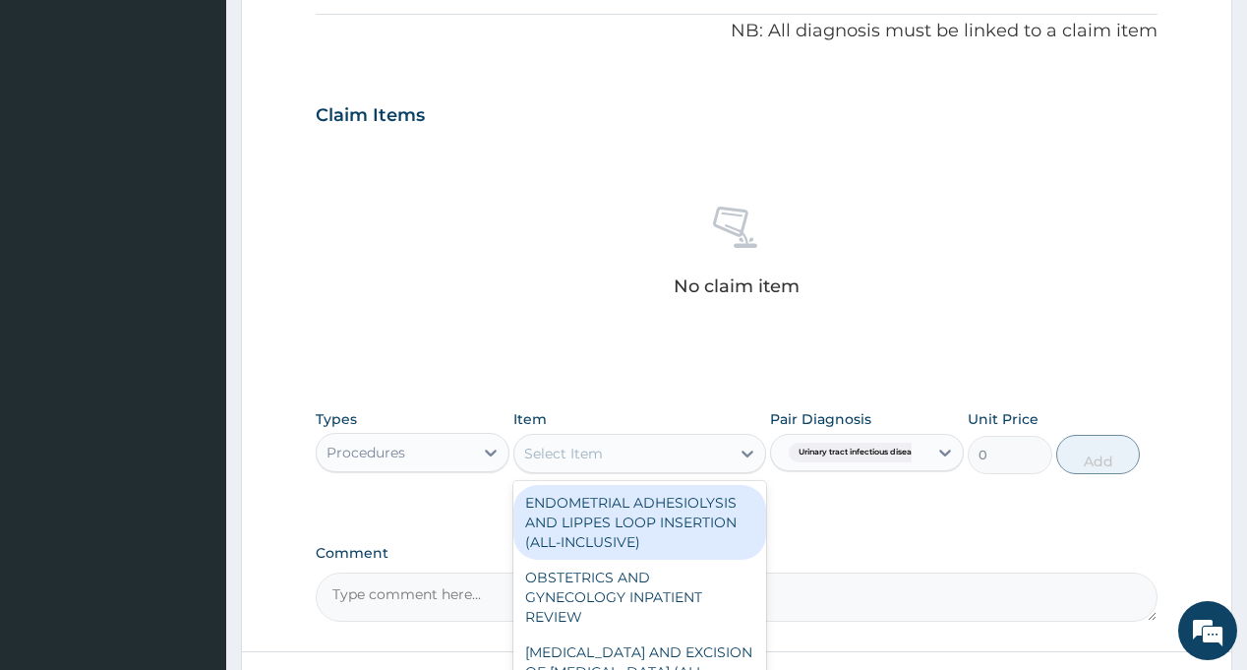
type input "["
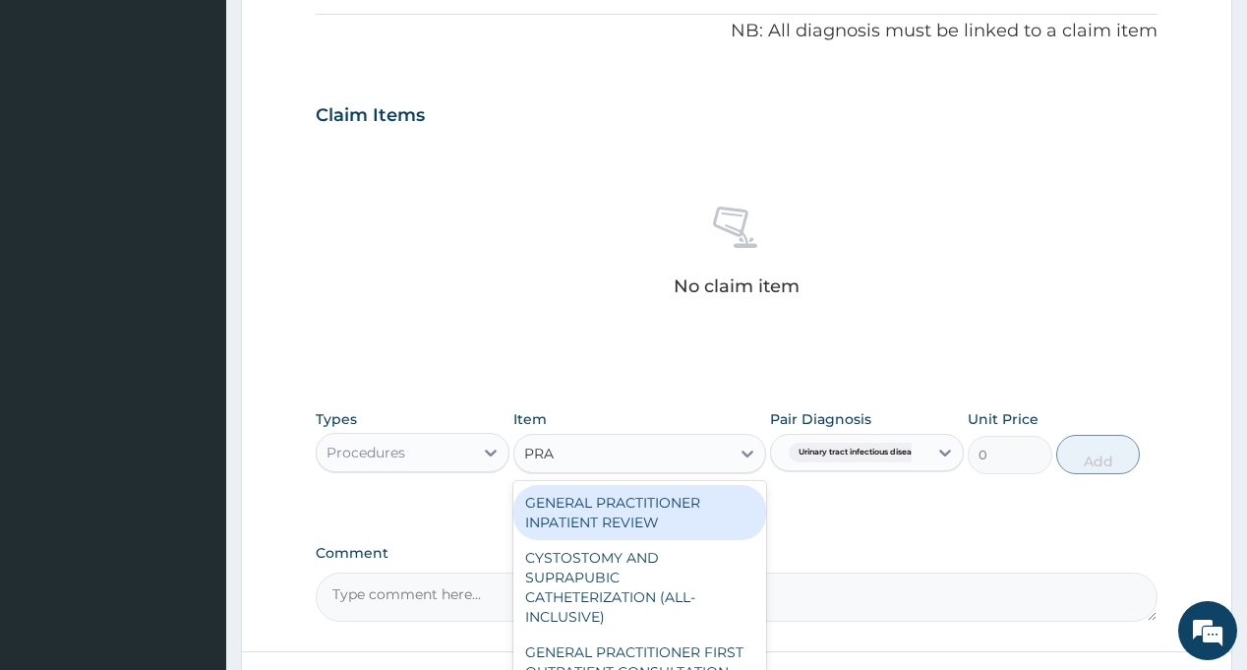
type input "PRAC"
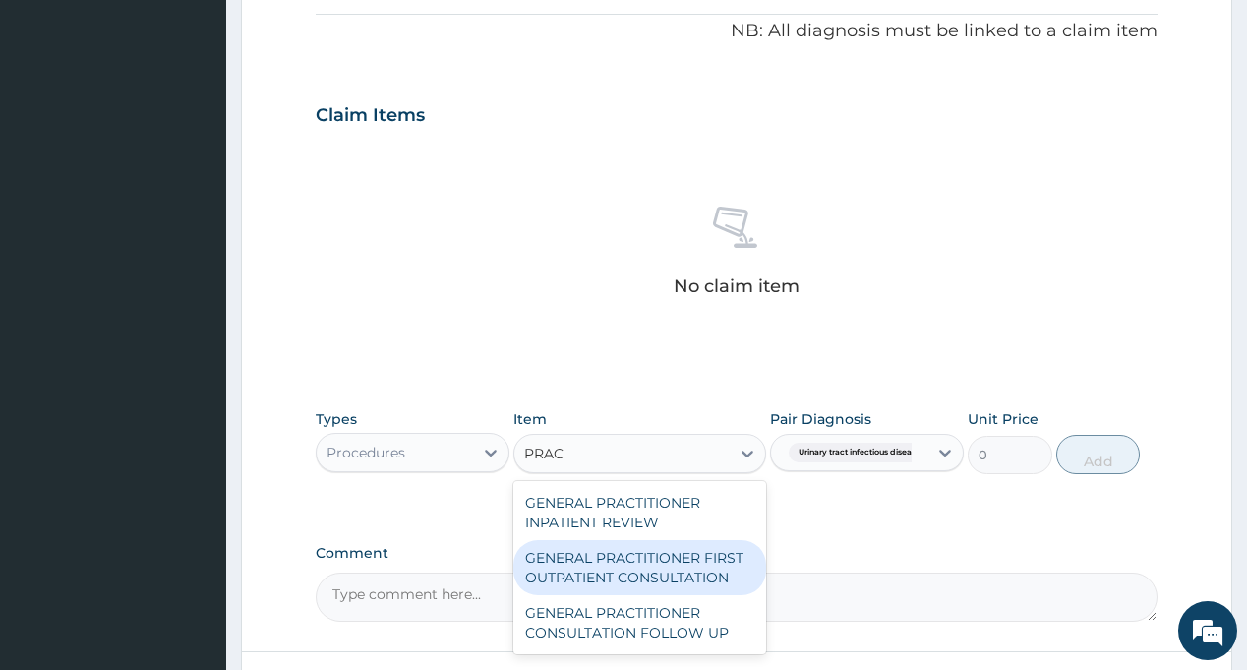
click at [677, 556] on div "GENERAL PRACTITIONER FIRST OUTPATIENT CONSULTATION" at bounding box center [639, 567] width 253 height 55
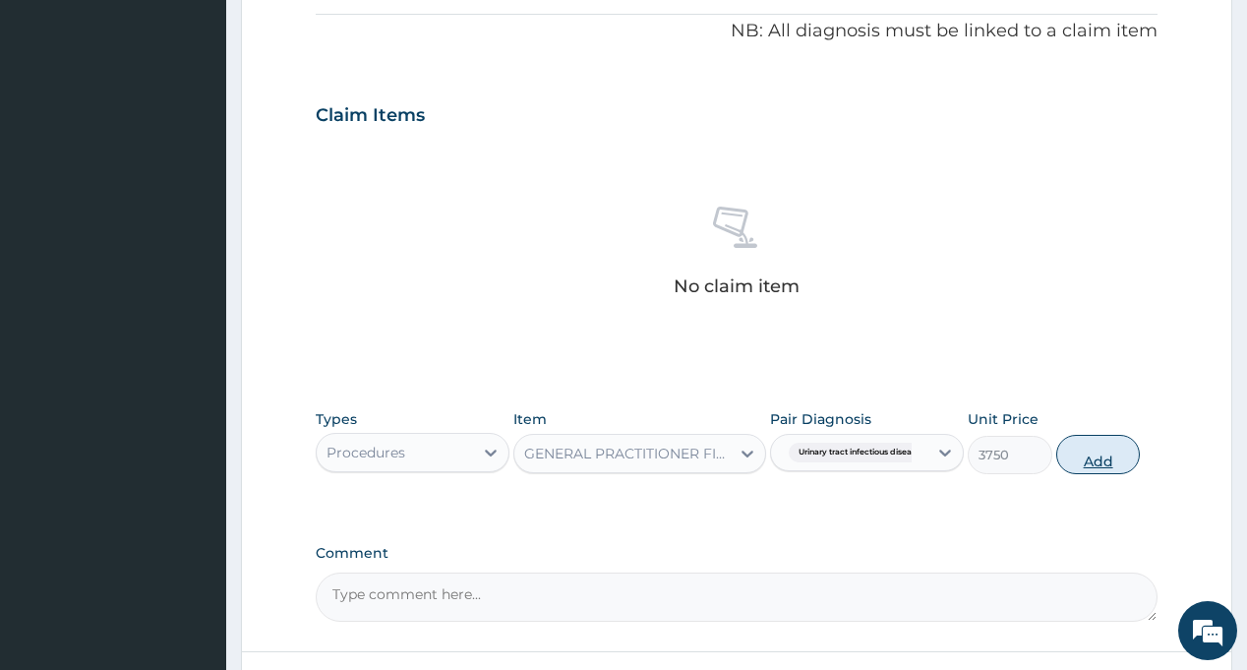
click at [1103, 445] on button "Add" at bounding box center [1098, 454] width 85 height 39
type input "0"
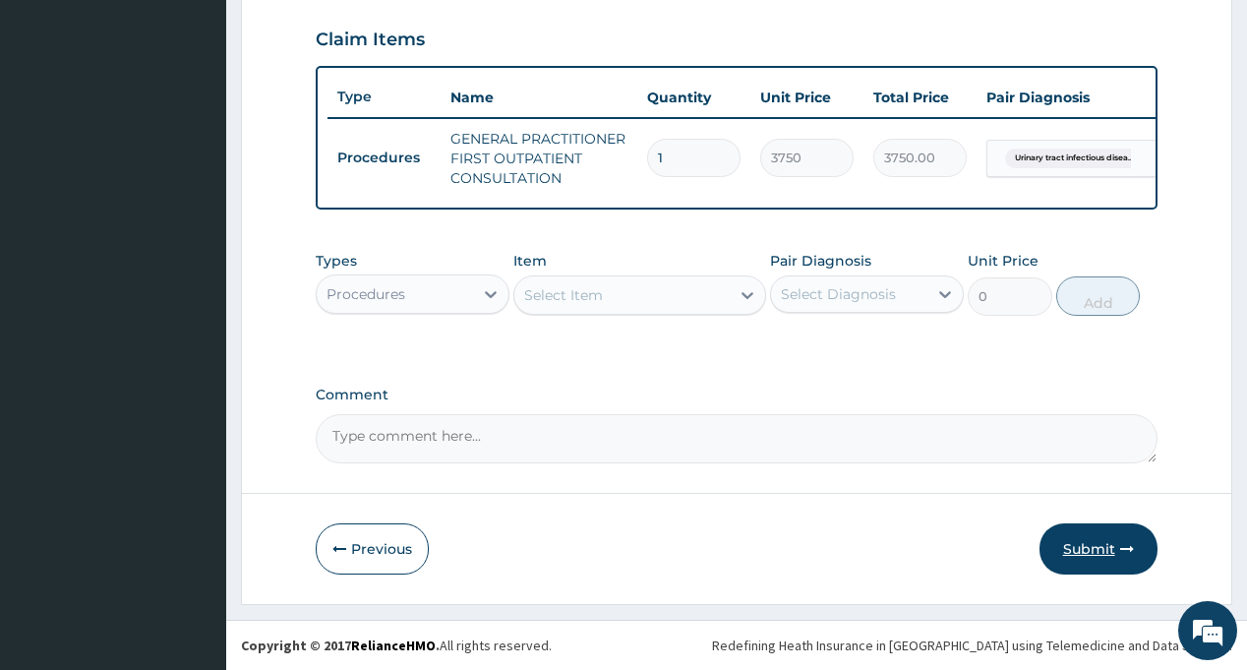
click at [1097, 548] on button "Submit" at bounding box center [1098, 548] width 118 height 51
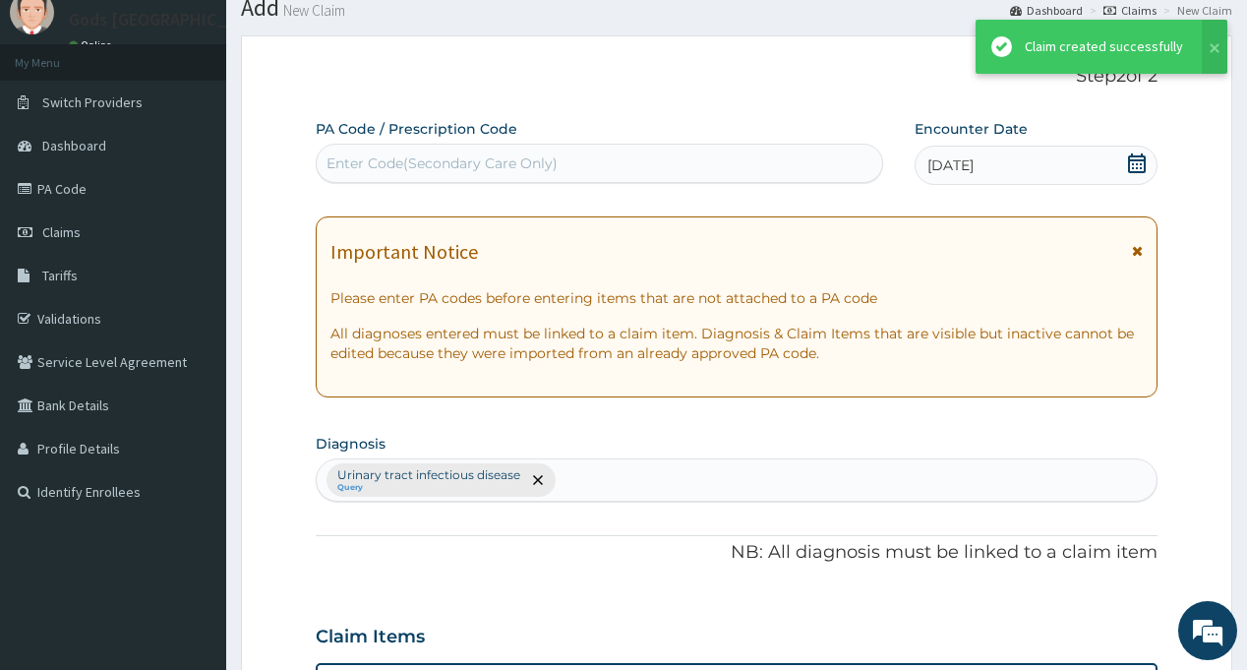
scroll to position [680, 0]
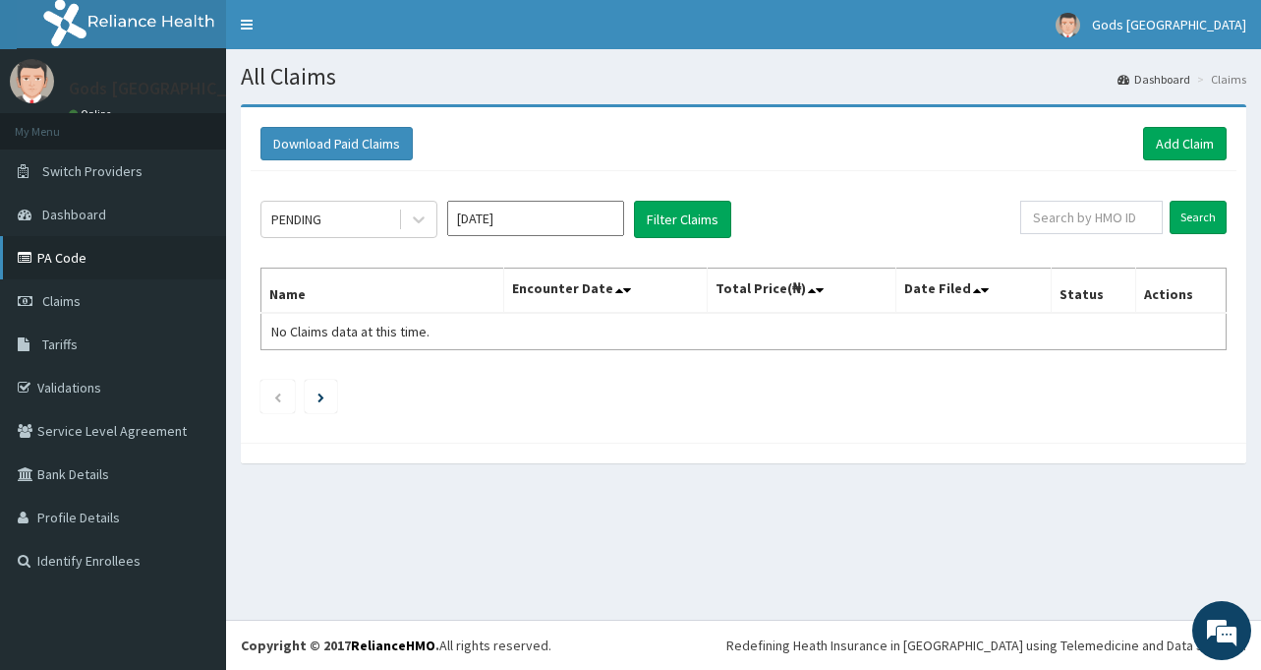
click at [59, 262] on link "PA Code" at bounding box center [113, 257] width 226 height 43
click at [1189, 150] on link "Add Claim" at bounding box center [1185, 143] width 84 height 33
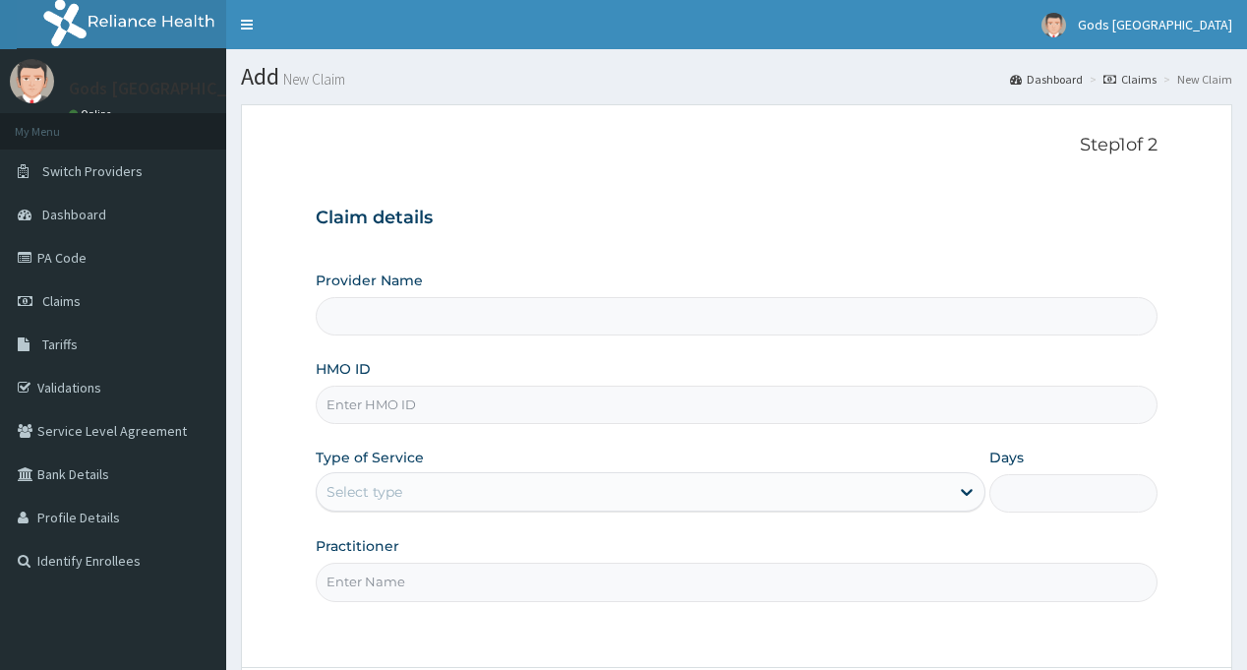
type input "B"
type input "Gods [GEOGRAPHIC_DATA] - [GEOGRAPHIC_DATA]"
type input "BWI/10129/F"
click at [485, 481] on div "Select type" at bounding box center [633, 491] width 632 height 31
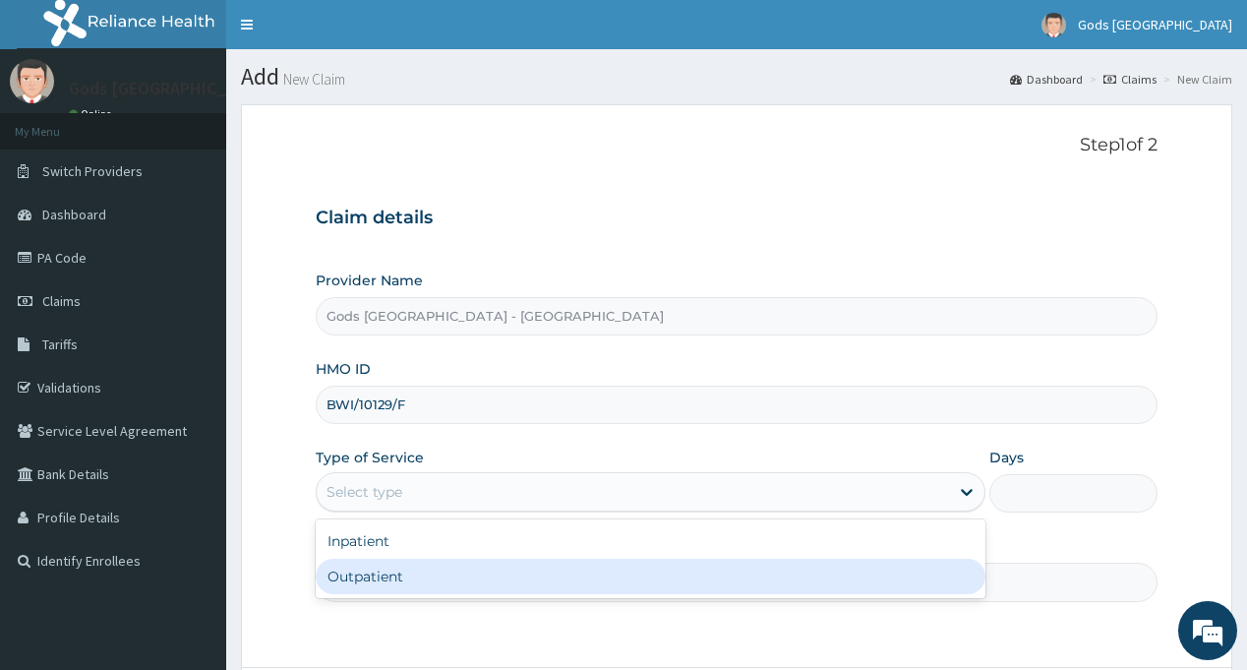
click at [451, 578] on div "Outpatient" at bounding box center [651, 575] width 670 height 35
type input "1"
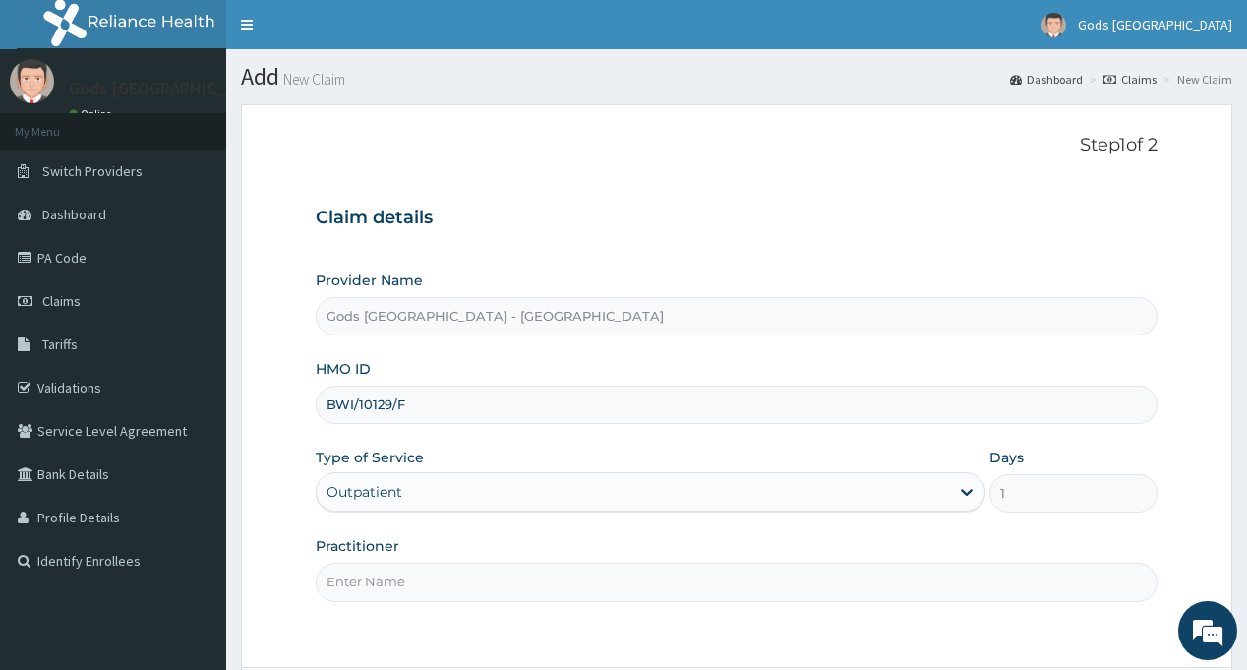
click at [451, 578] on input "Practitioner" at bounding box center [736, 581] width 841 height 38
type input "[PERSON_NAME]"
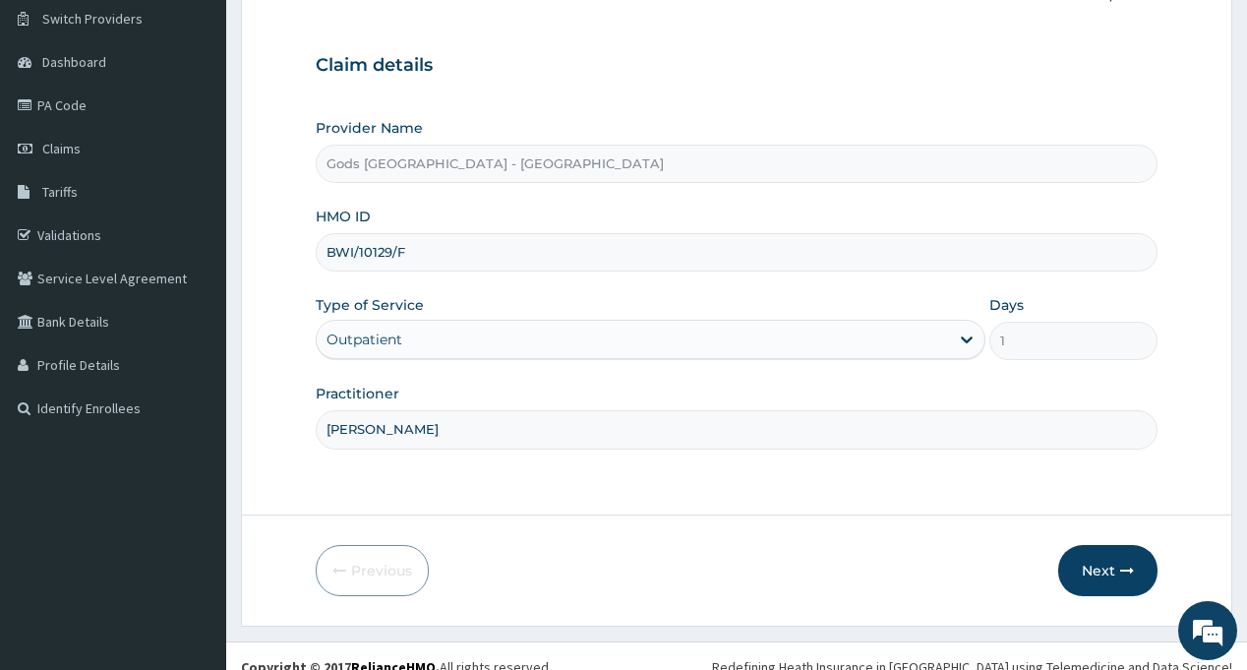
scroll to position [174, 0]
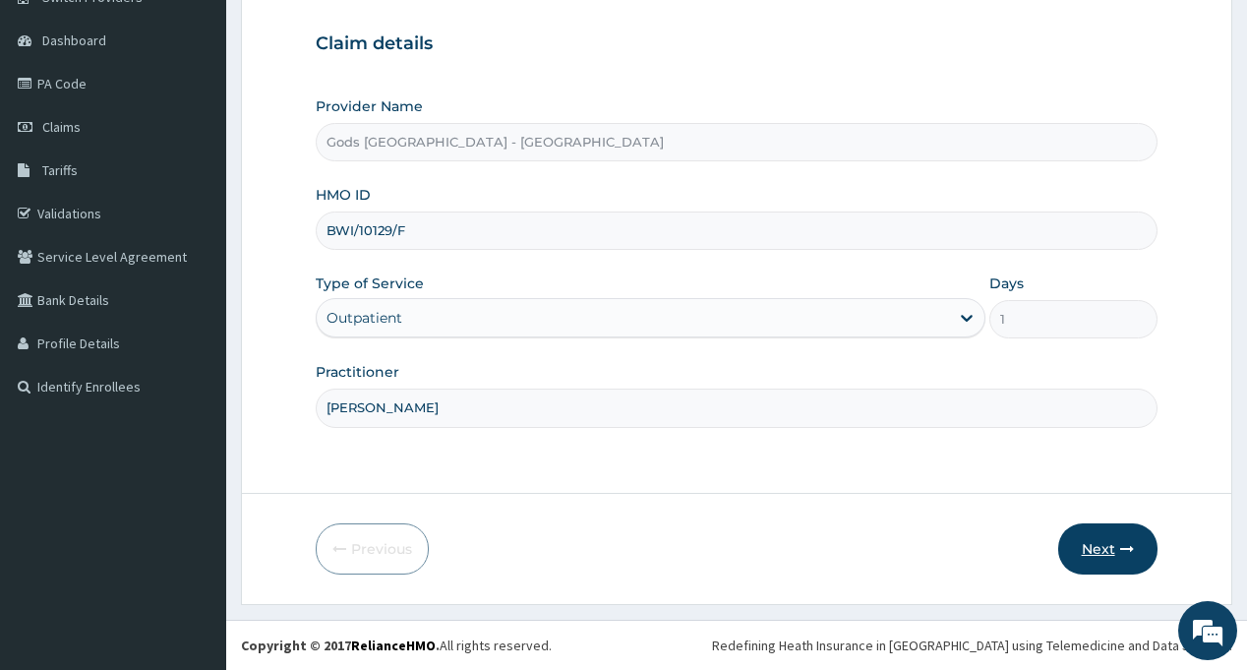
click at [1107, 536] on button "Next" at bounding box center [1107, 548] width 99 height 51
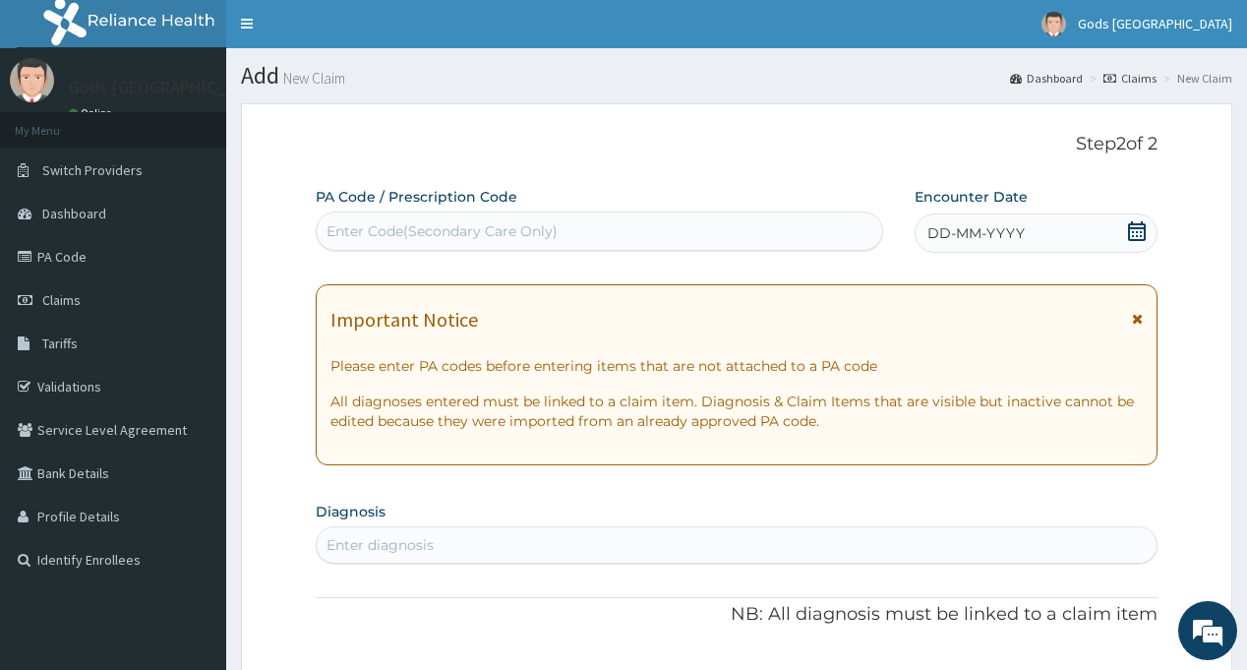
scroll to position [0, 0]
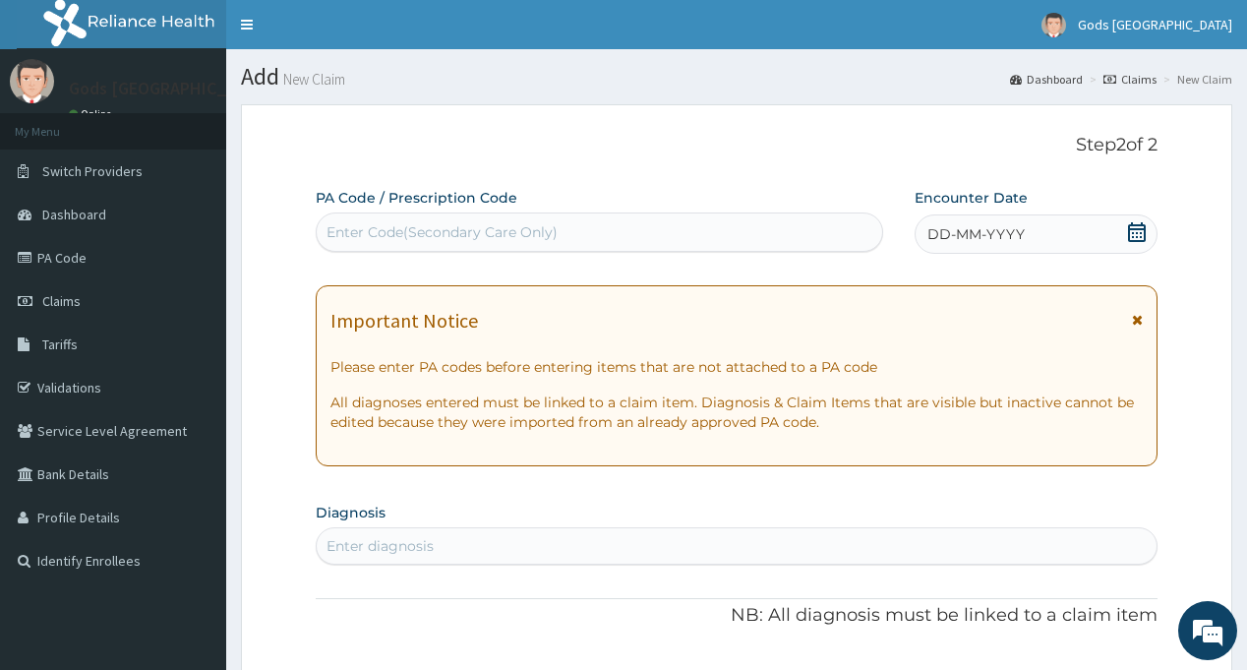
click at [1139, 239] on icon at bounding box center [1137, 232] width 20 height 20
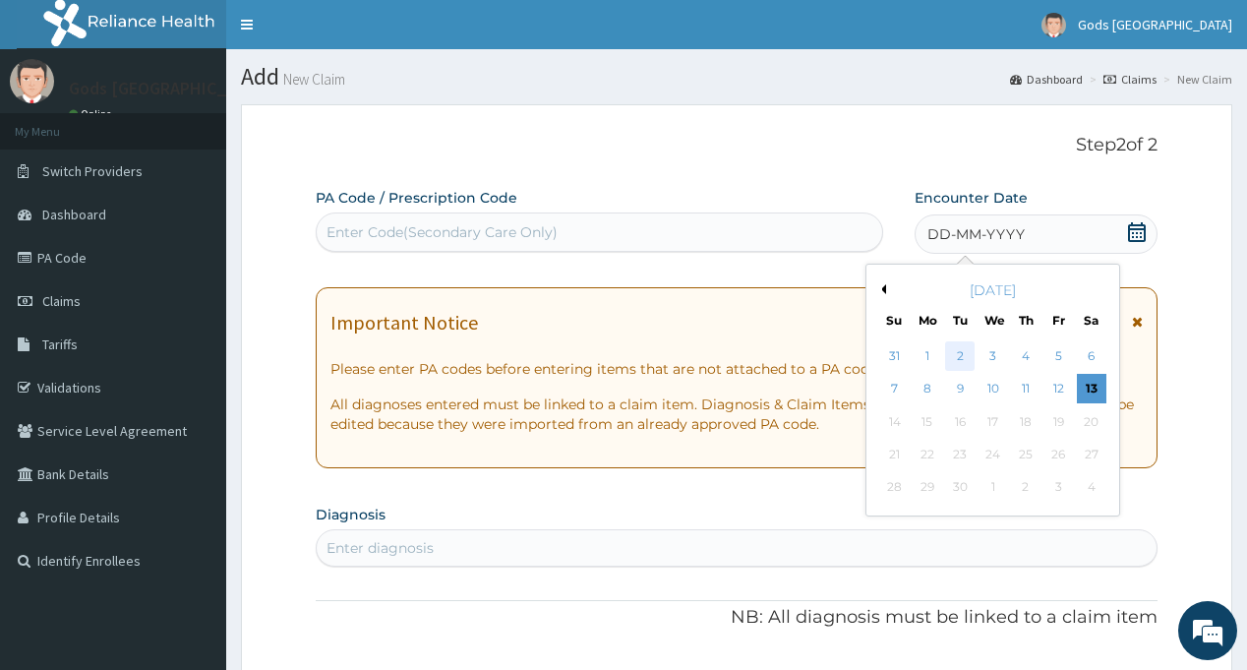
click at [957, 357] on div "2" at bounding box center [959, 355] width 29 height 29
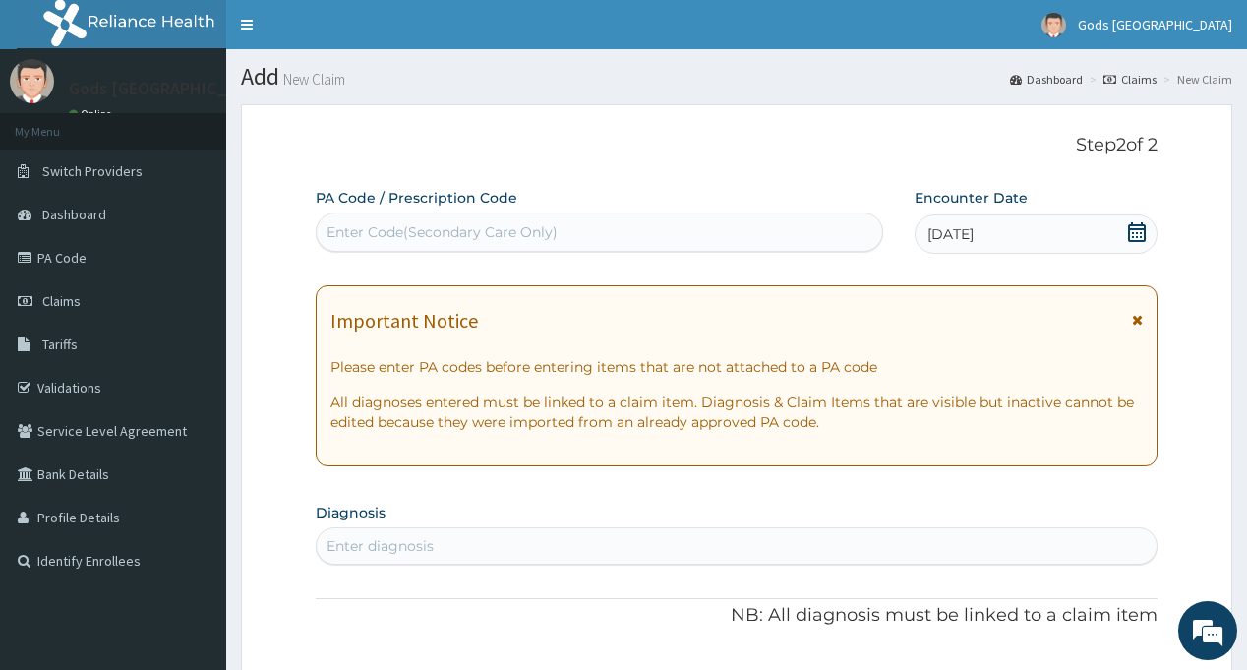
click at [774, 177] on div "Step 2 of 2 PA Code / Prescription Code Enter Code(Secondary Care Only) Encount…" at bounding box center [736, 670] width 841 height 1071
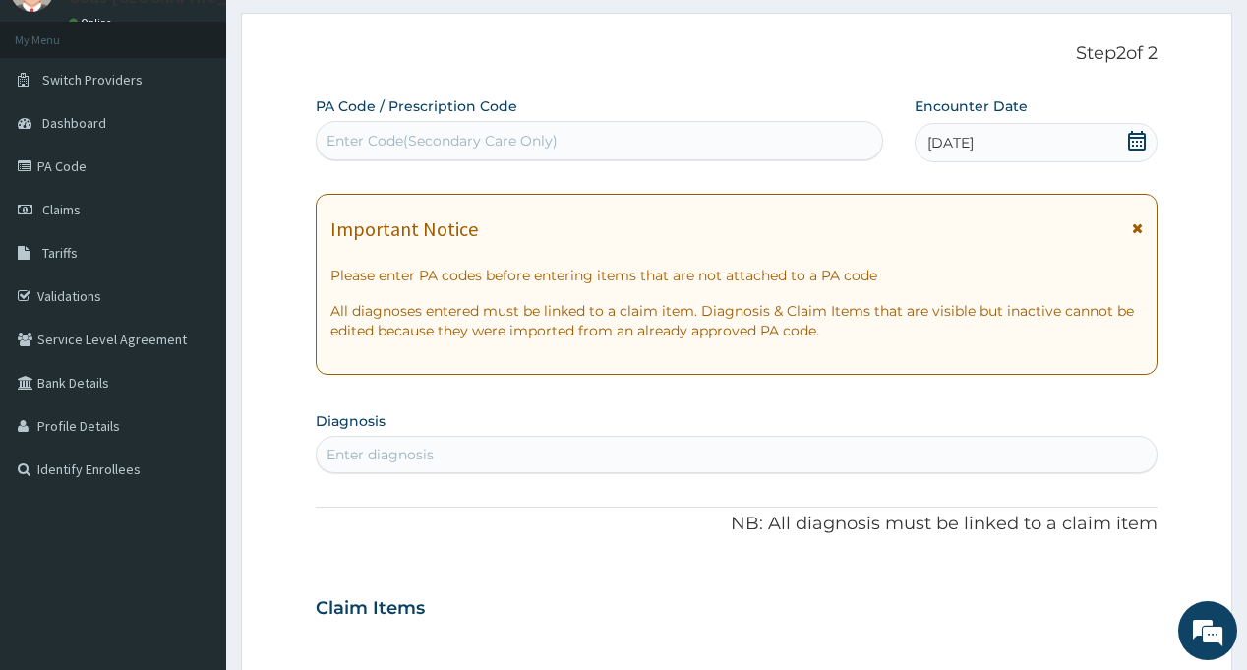
scroll to position [197, 0]
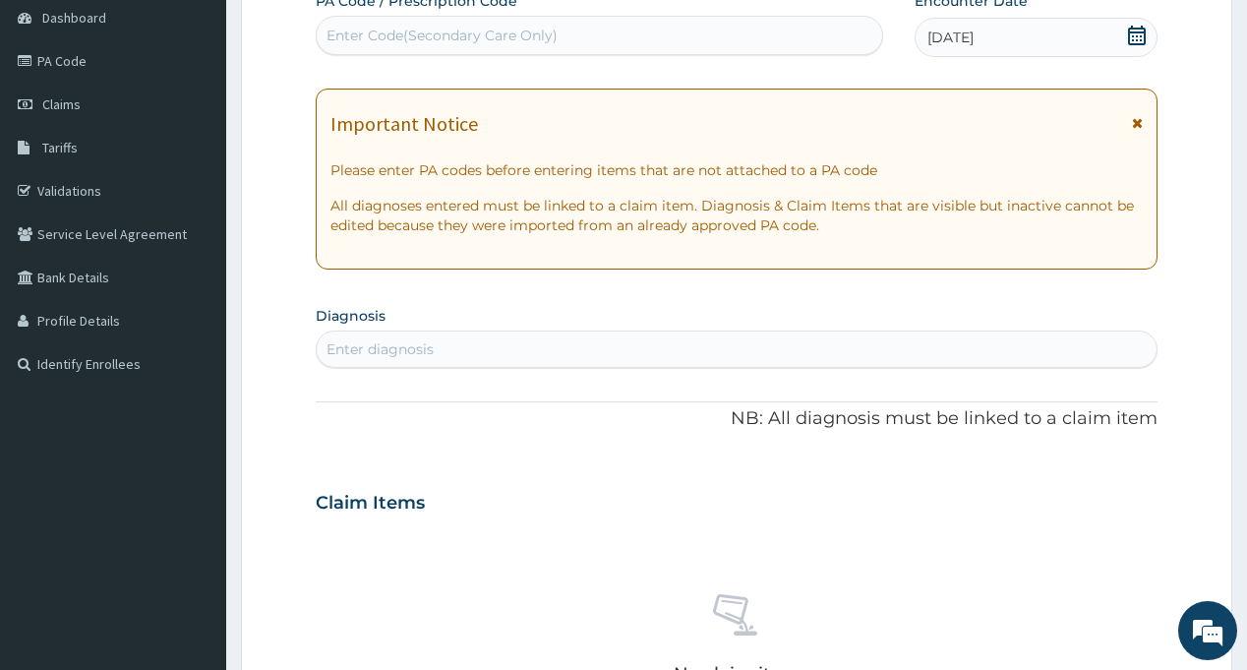
click at [597, 344] on div "Enter diagnosis" at bounding box center [736, 348] width 839 height 31
type input "RTI"
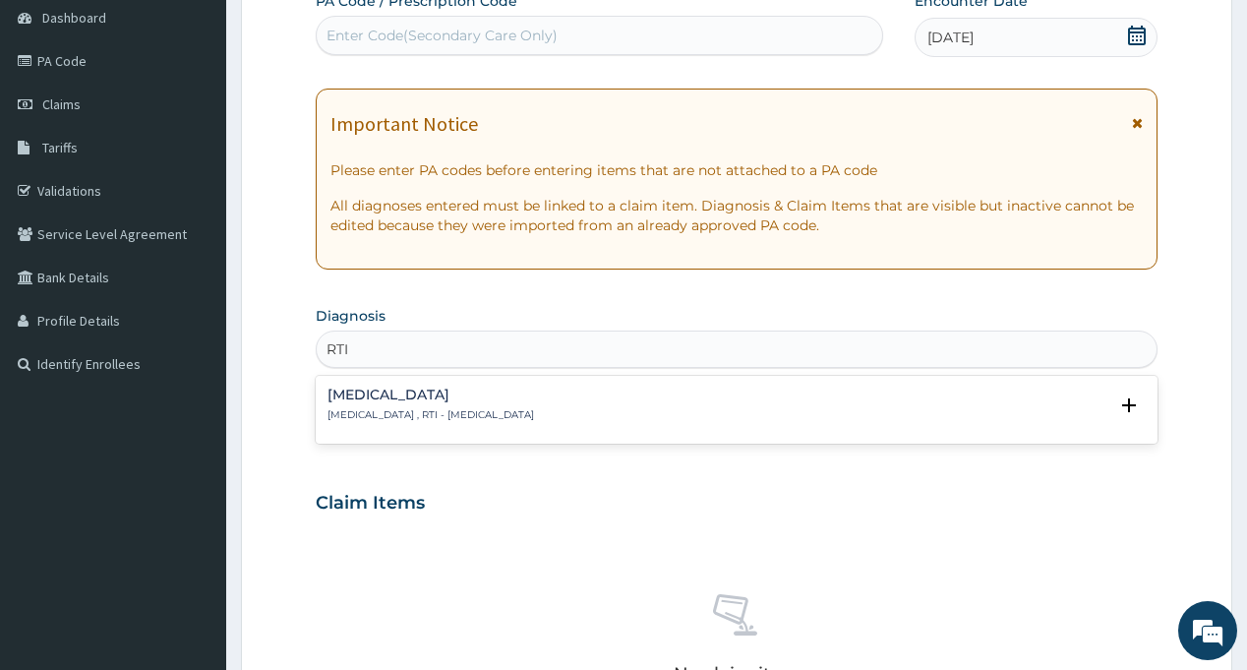
click at [492, 403] on div "[MEDICAL_DATA] [MEDICAL_DATA] , RTI - [MEDICAL_DATA]" at bounding box center [430, 404] width 206 height 34
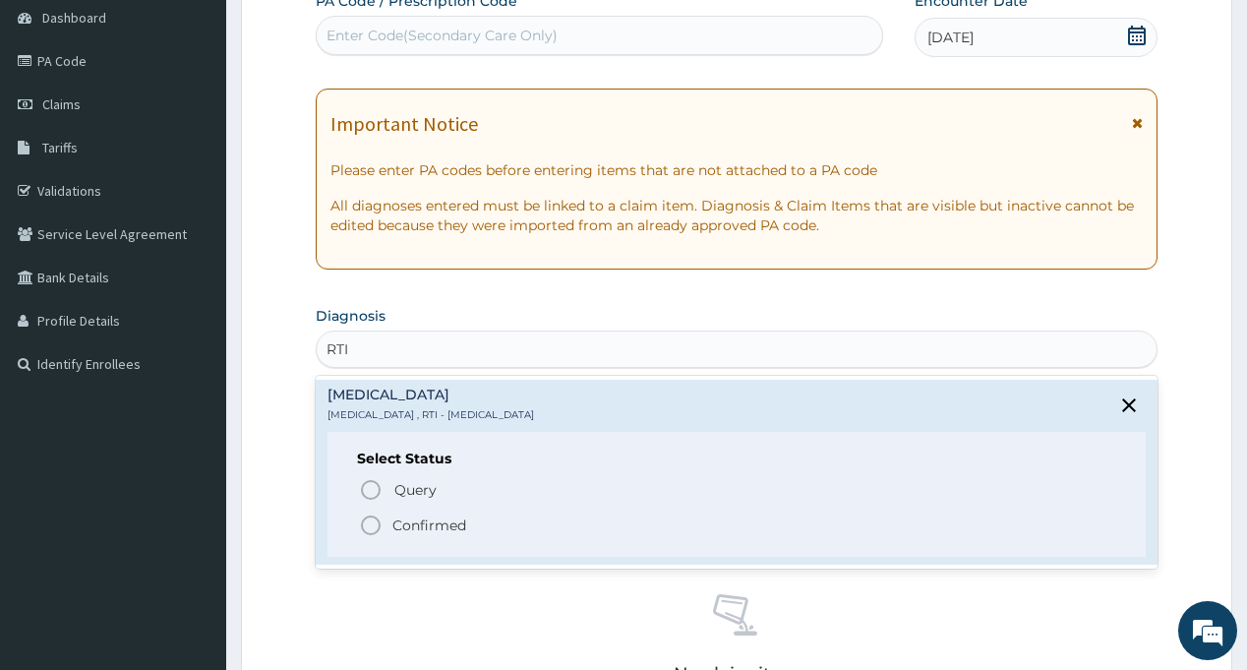
scroll to position [492, 0]
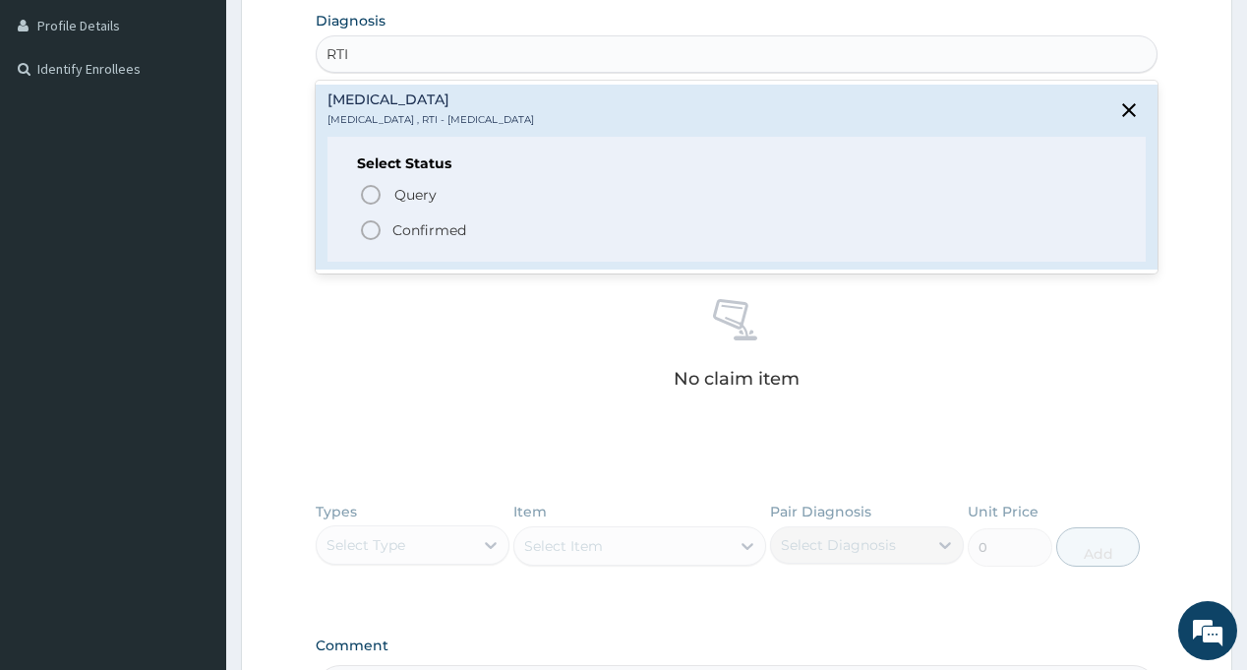
click at [408, 226] on p "Confirmed" at bounding box center [429, 230] width 74 height 20
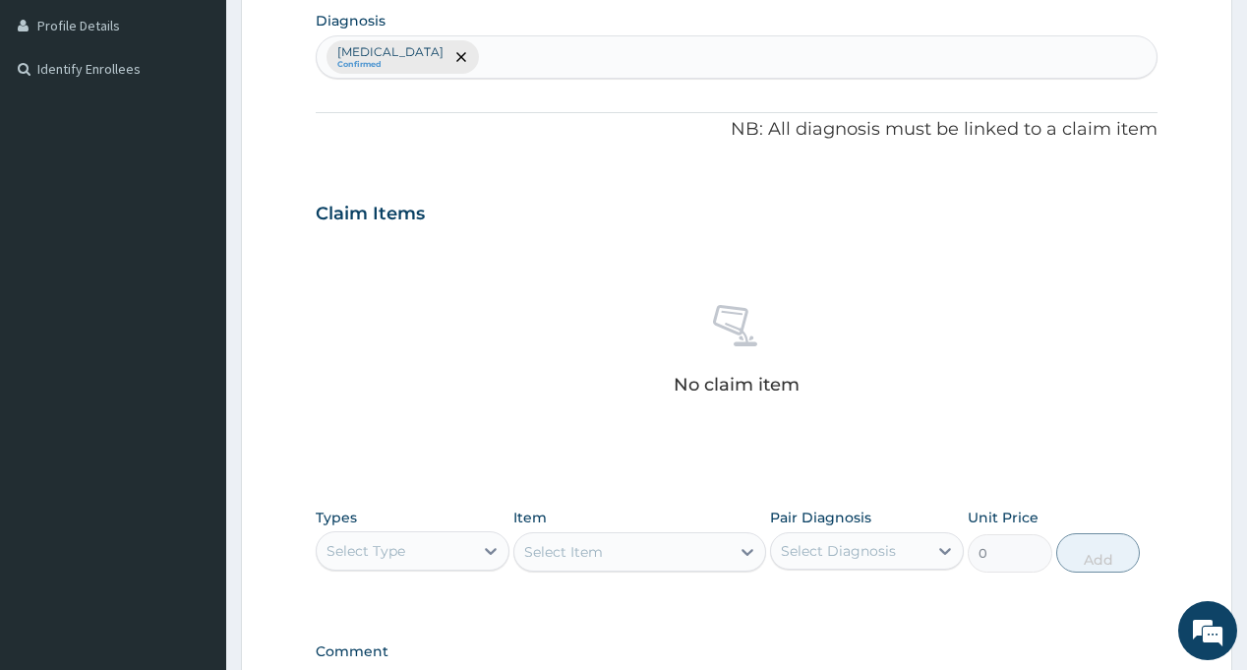
click at [380, 556] on div "Select Type" at bounding box center [365, 551] width 79 height 20
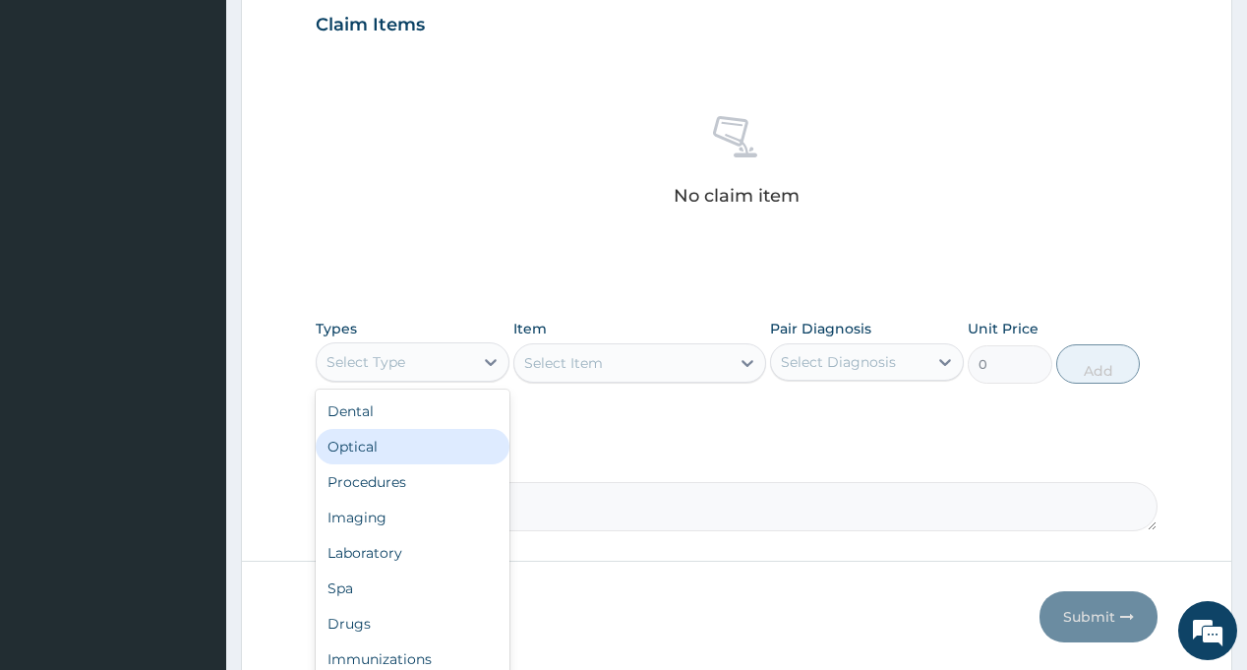
scroll to position [688, 0]
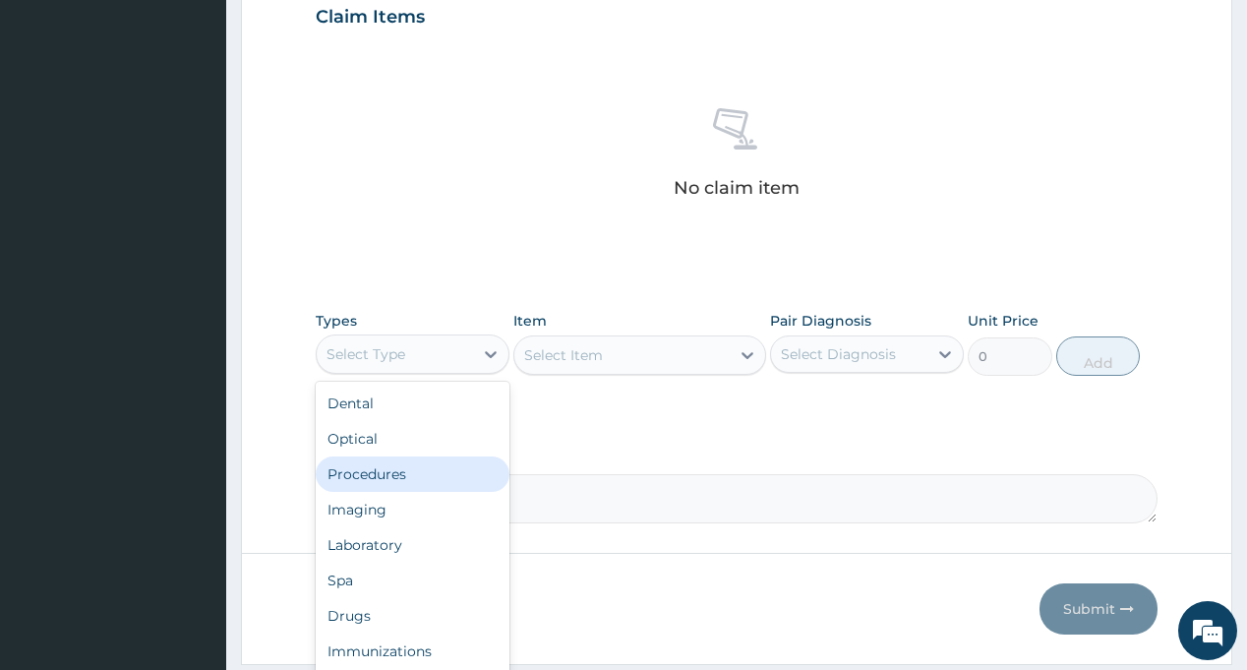
click at [430, 468] on div "Procedures" at bounding box center [413, 473] width 194 height 35
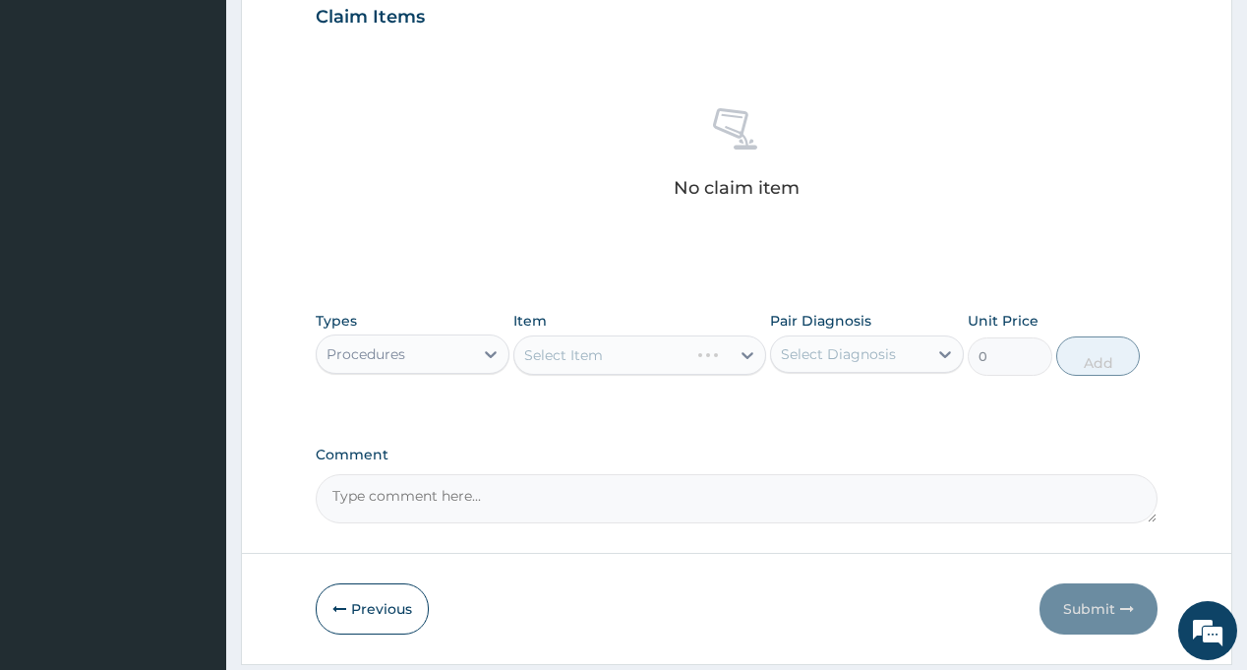
click at [799, 350] on div "Select Diagnosis" at bounding box center [838, 354] width 115 height 20
click at [832, 409] on label "Respiratory tract infection" at bounding box center [863, 402] width 122 height 20
checkbox input "true"
click at [651, 420] on div "PA Code / Prescription Code Enter Code(Secondary Care Only) Encounter Date 02-0…" at bounding box center [736, 12] width 841 height 1024
click at [636, 356] on div "Select Item" at bounding box center [621, 354] width 215 height 31
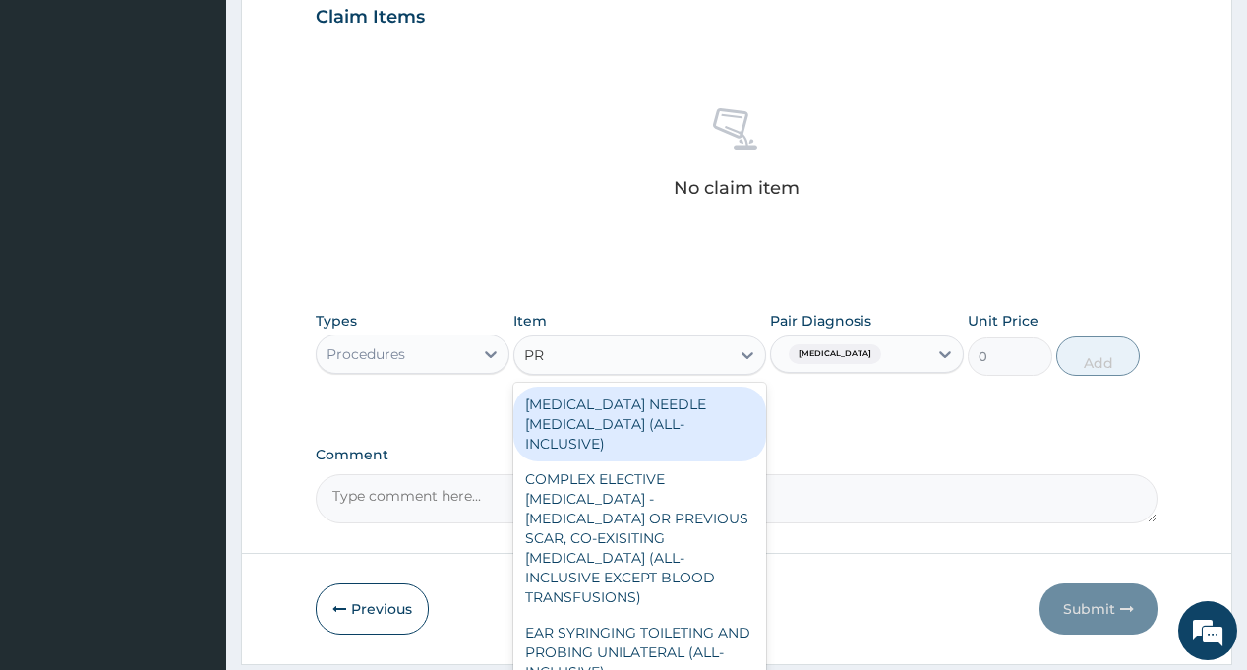
type input "PRA"
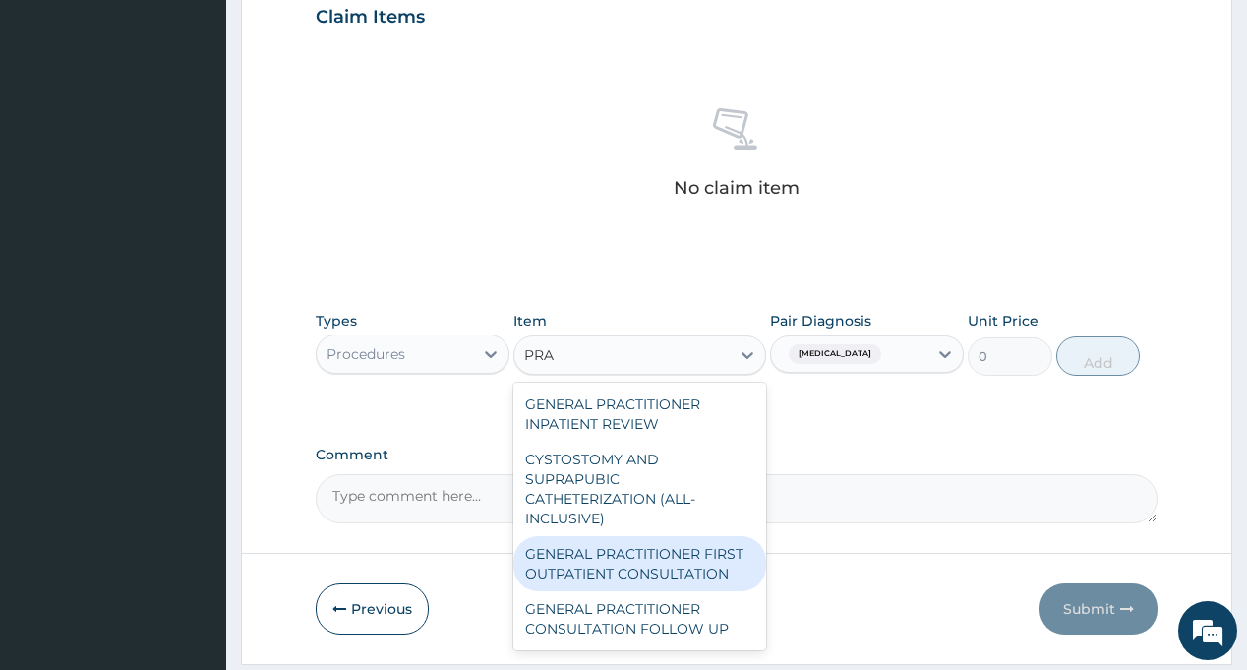
click at [635, 543] on div "GENERAL PRACTITIONER FIRST OUTPATIENT CONSULTATION" at bounding box center [639, 563] width 253 height 55
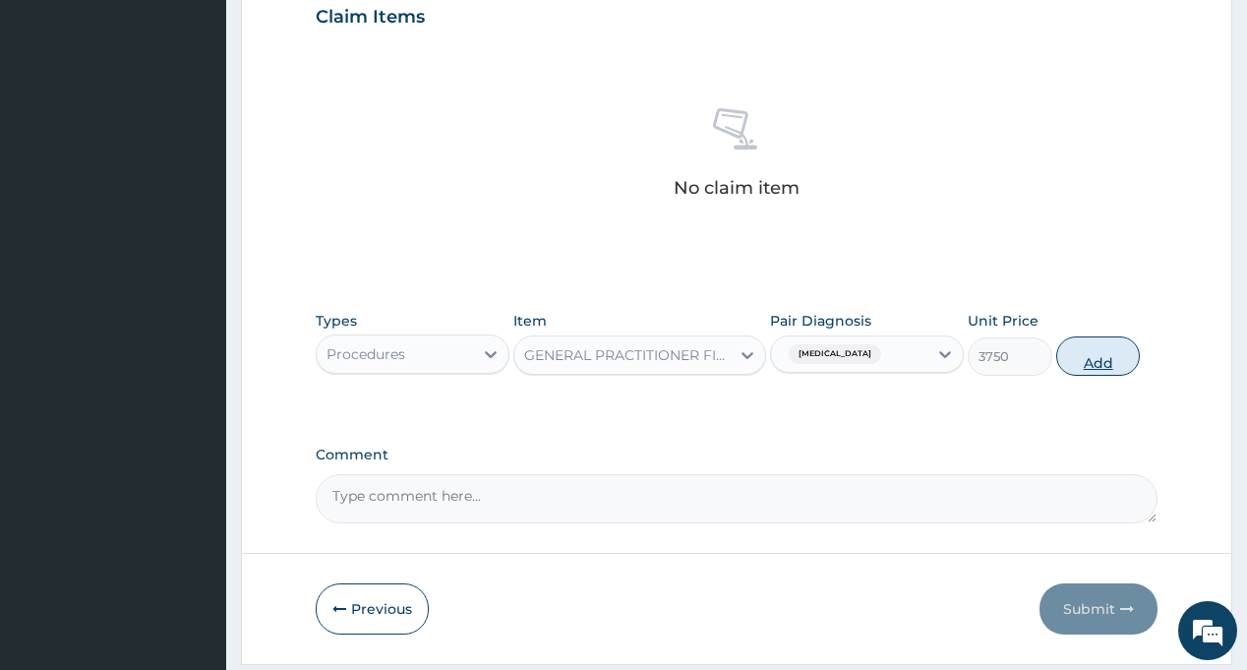
click at [1097, 364] on button "Add" at bounding box center [1098, 355] width 85 height 39
type input "0"
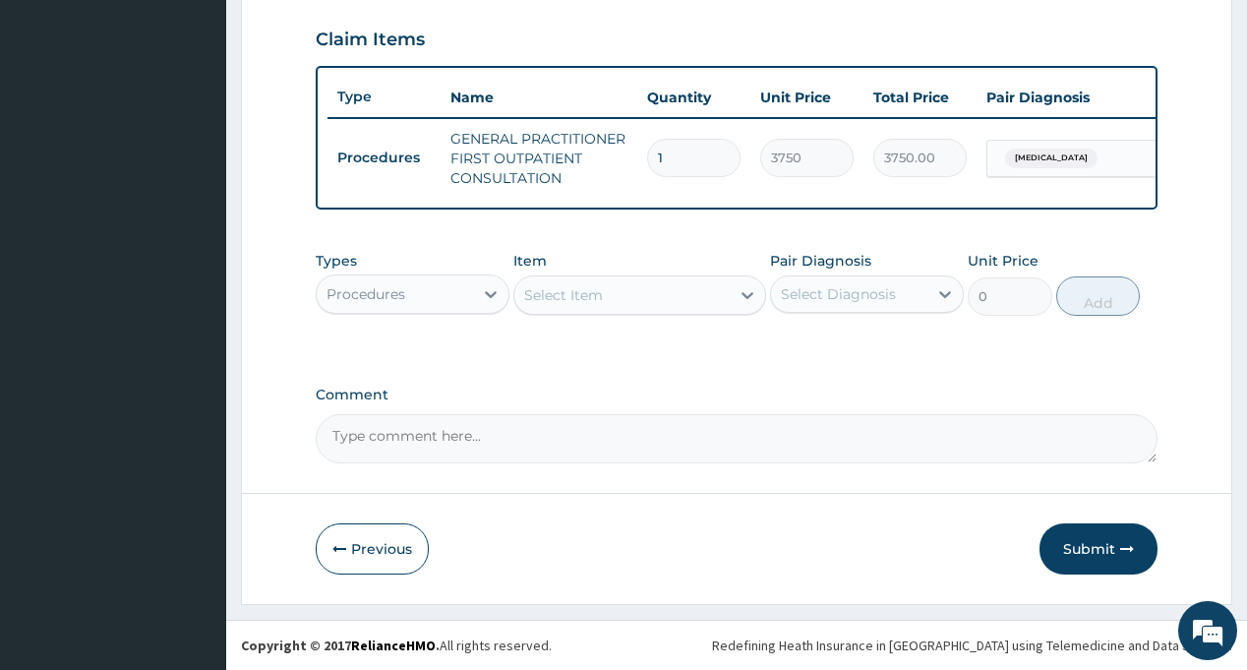
scroll to position [680, 0]
click at [389, 270] on div "Types Procedures" at bounding box center [413, 283] width 194 height 65
click at [405, 294] on div "Procedures" at bounding box center [365, 294] width 79 height 20
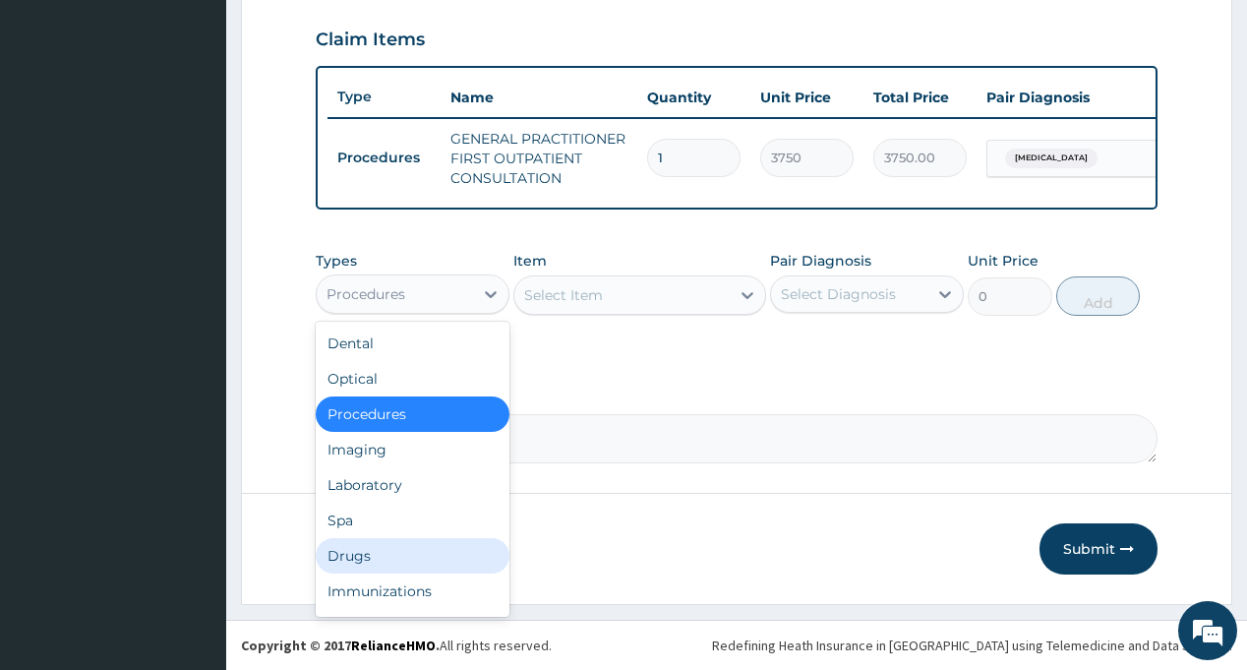
click at [375, 555] on div "Drugs" at bounding box center [413, 555] width 194 height 35
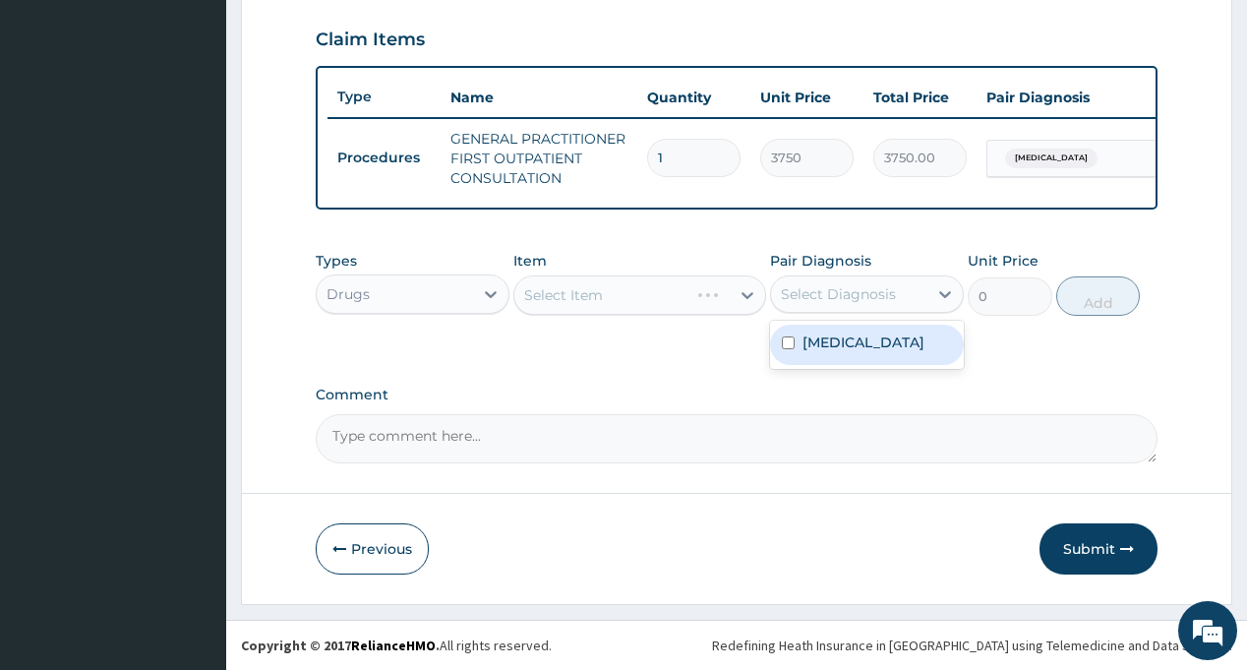
click at [893, 293] on div "Select Diagnosis" at bounding box center [838, 294] width 115 height 20
click at [867, 342] on label "Respiratory tract infection" at bounding box center [863, 342] width 122 height 20
checkbox input "true"
click at [639, 339] on div "Types Drugs Item Select Item Pair Diagnosis option Respiratory tract infection,…" at bounding box center [736, 298] width 841 height 114
click at [624, 299] on div "Select Item" at bounding box center [621, 294] width 215 height 31
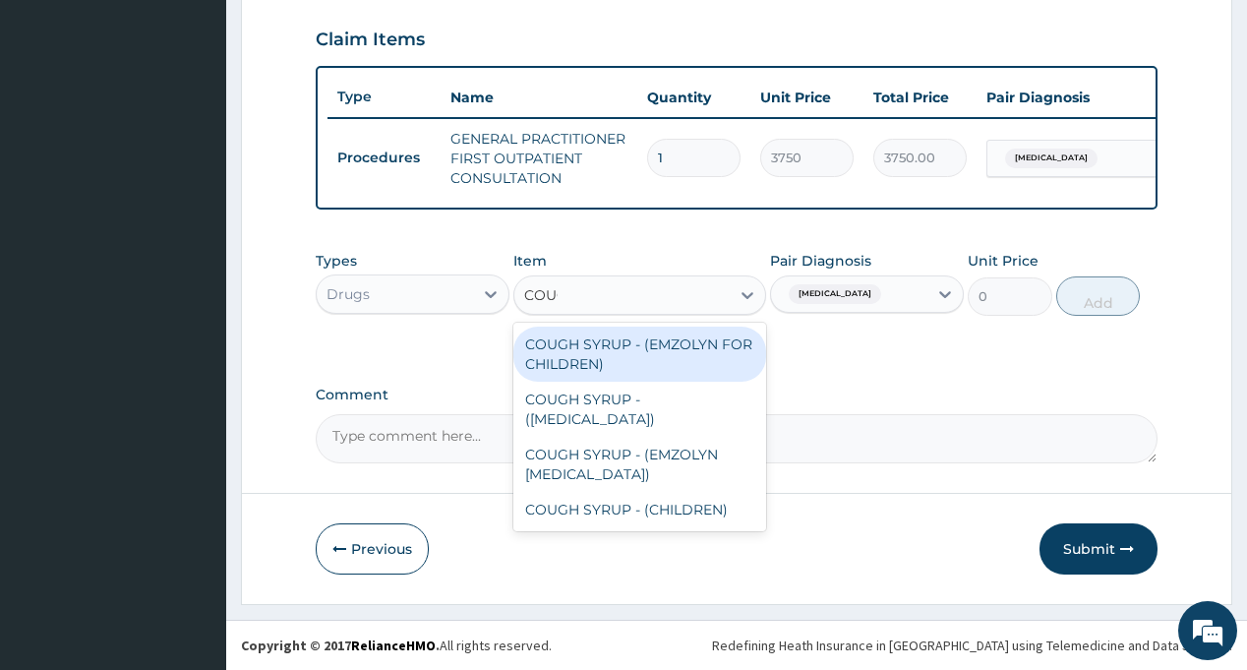
type input "COUGH"
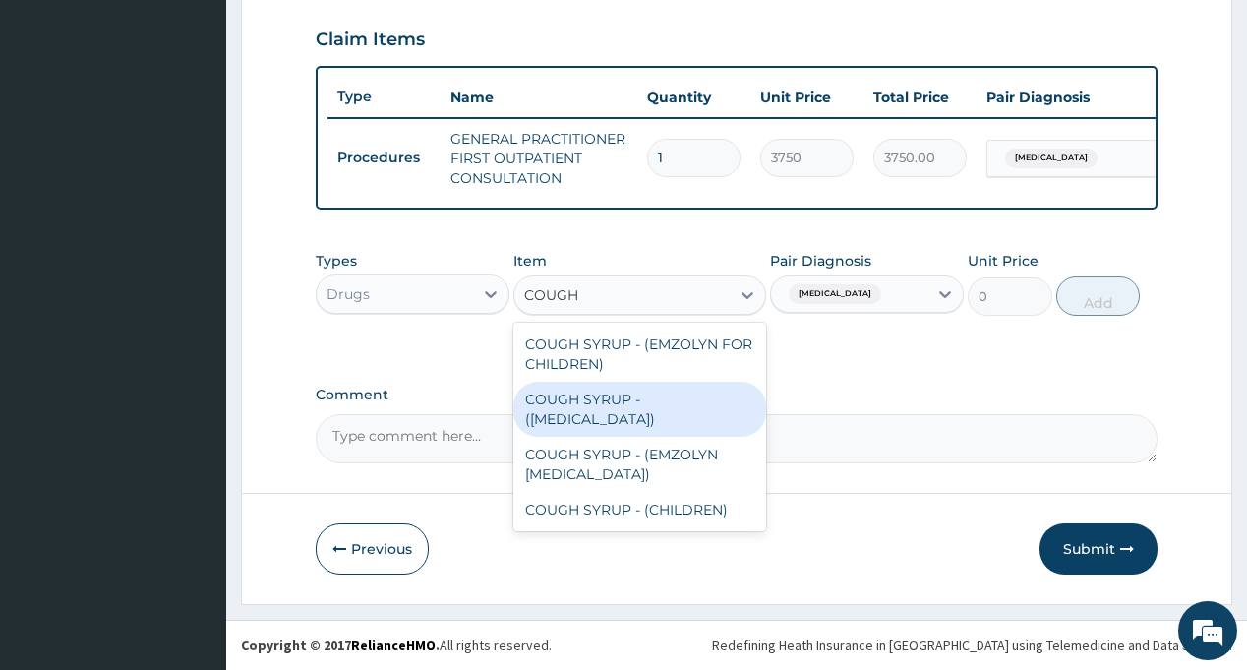
click at [618, 400] on div "COUGH SYRUP - ([MEDICAL_DATA])" at bounding box center [639, 408] width 253 height 55
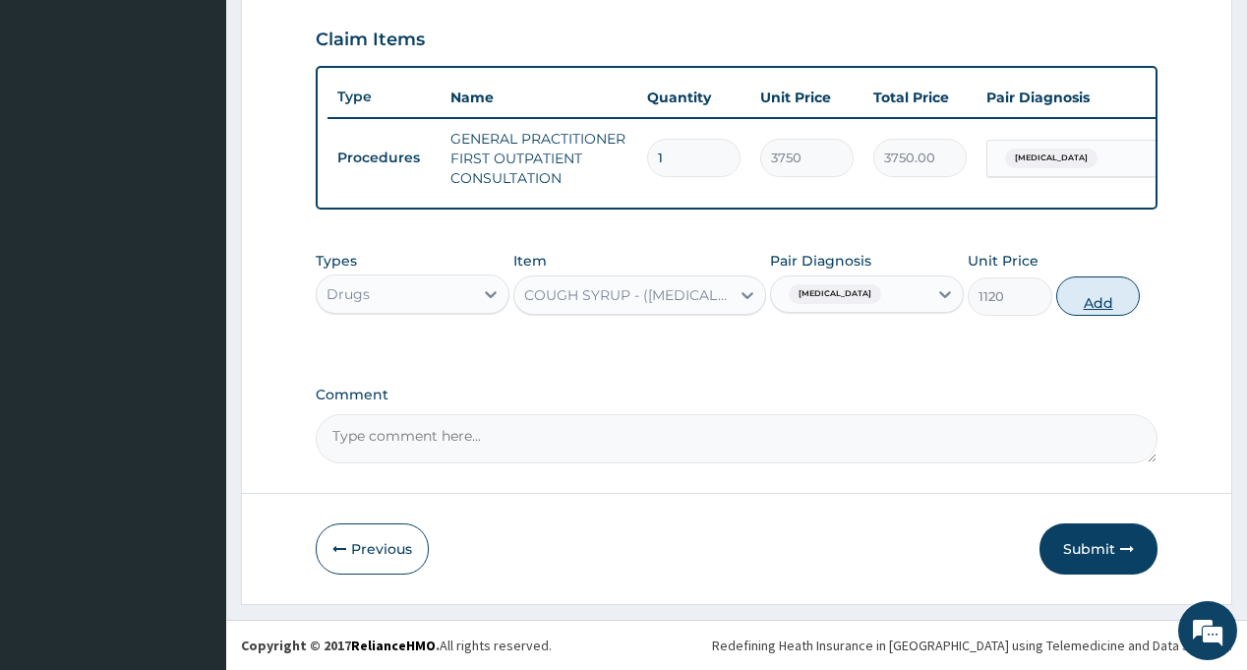
click at [1080, 297] on button "Add" at bounding box center [1098, 295] width 85 height 39
type input "0"
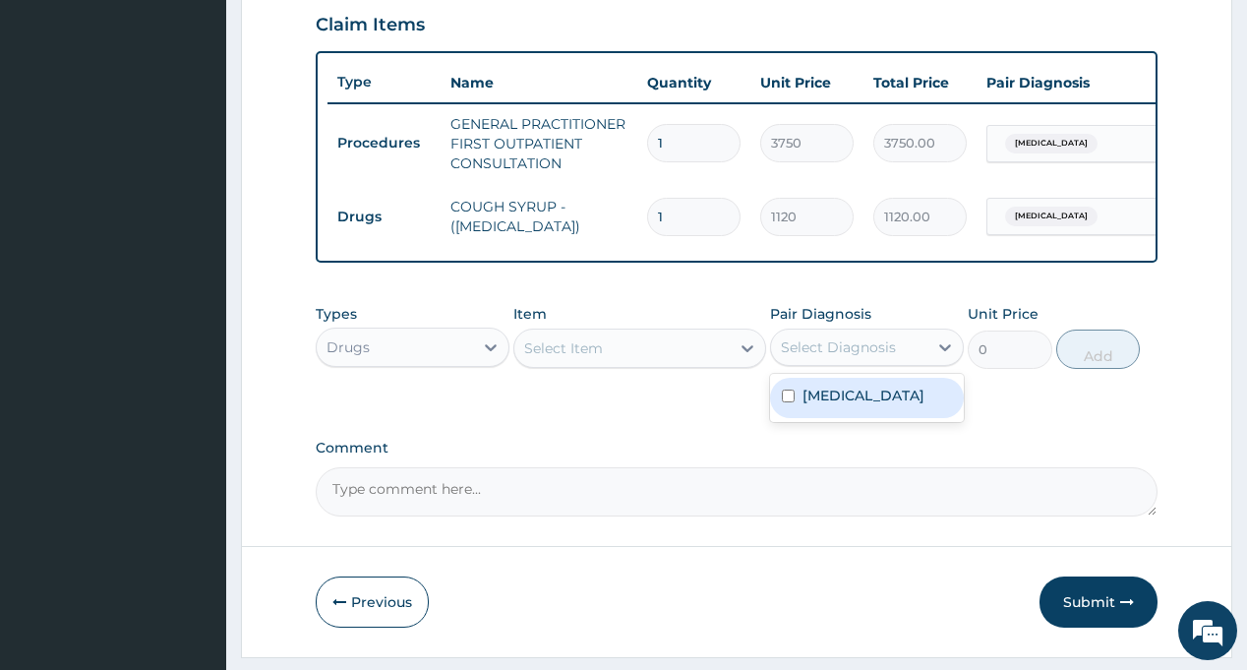
click at [861, 357] on div "Select Diagnosis" at bounding box center [838, 347] width 115 height 20
click at [855, 405] on label "Respiratory tract infection" at bounding box center [863, 395] width 122 height 20
checkbox input "true"
click at [670, 360] on div "Select Item" at bounding box center [621, 347] width 215 height 31
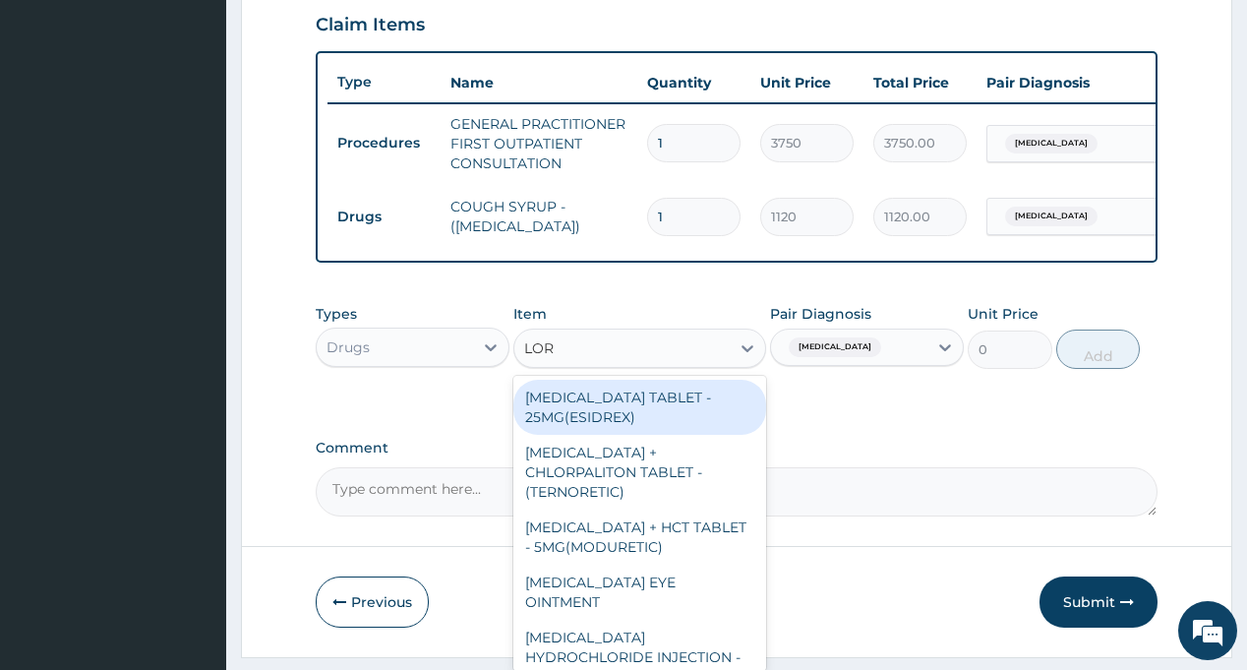
type input "LORA"
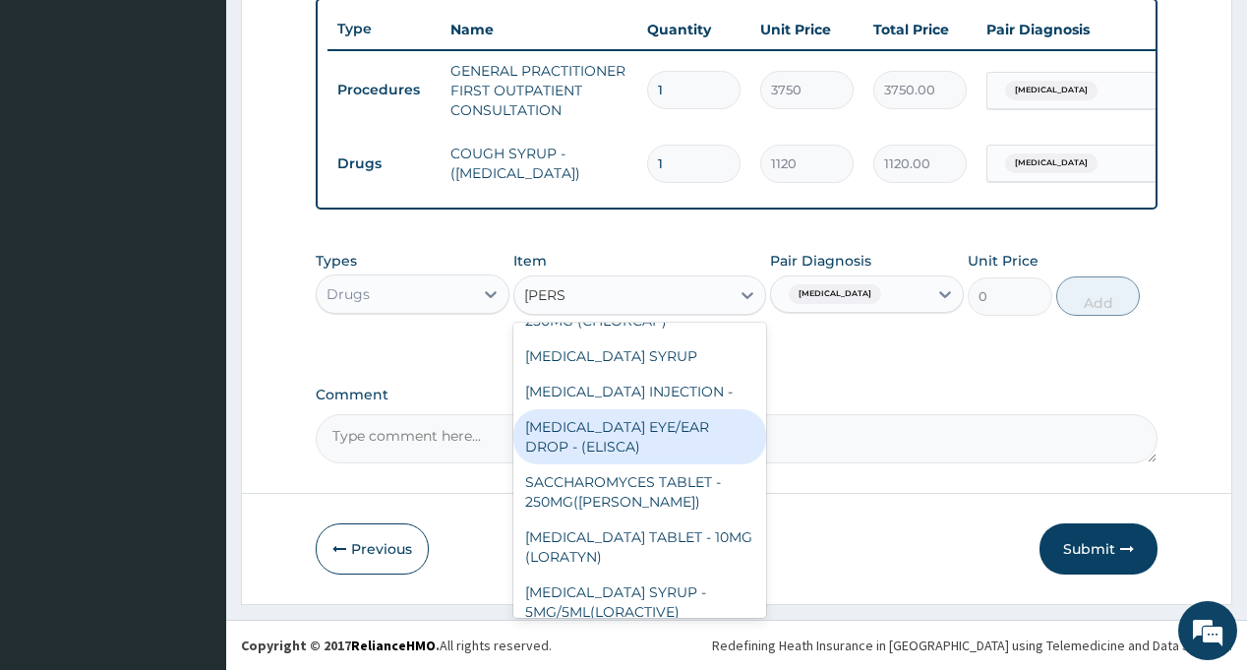
scroll to position [153, 0]
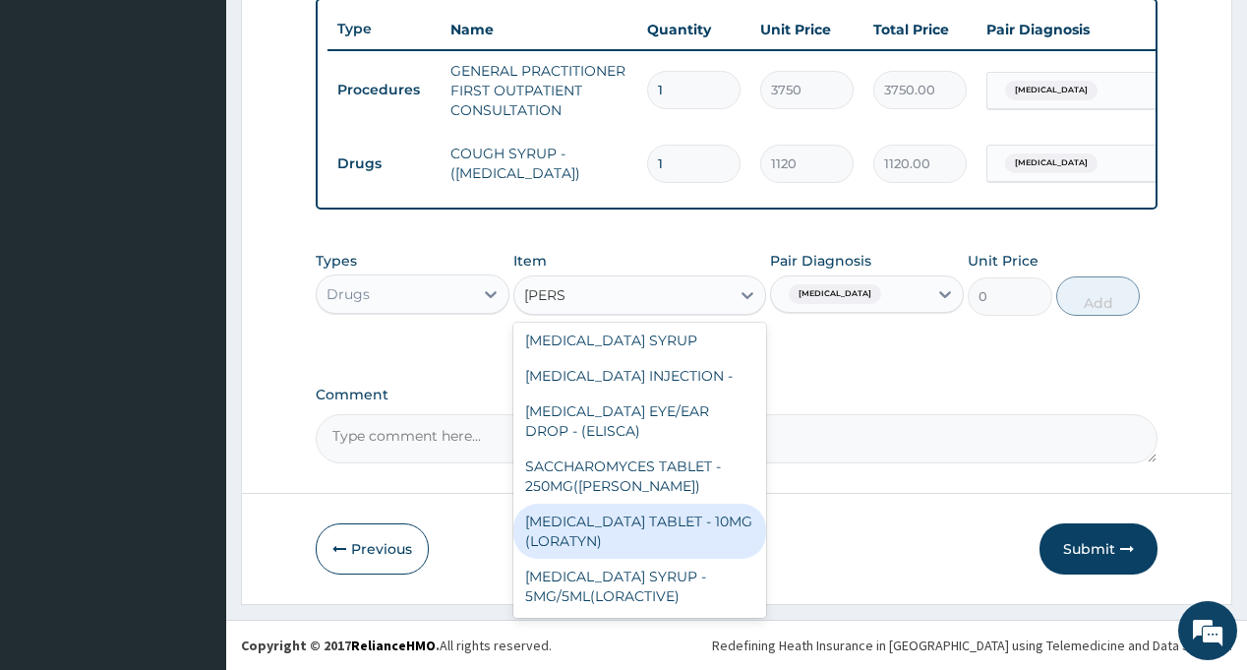
click at [655, 528] on div "[MEDICAL_DATA] TABLET - 10MG (LORATYN)" at bounding box center [639, 530] width 253 height 55
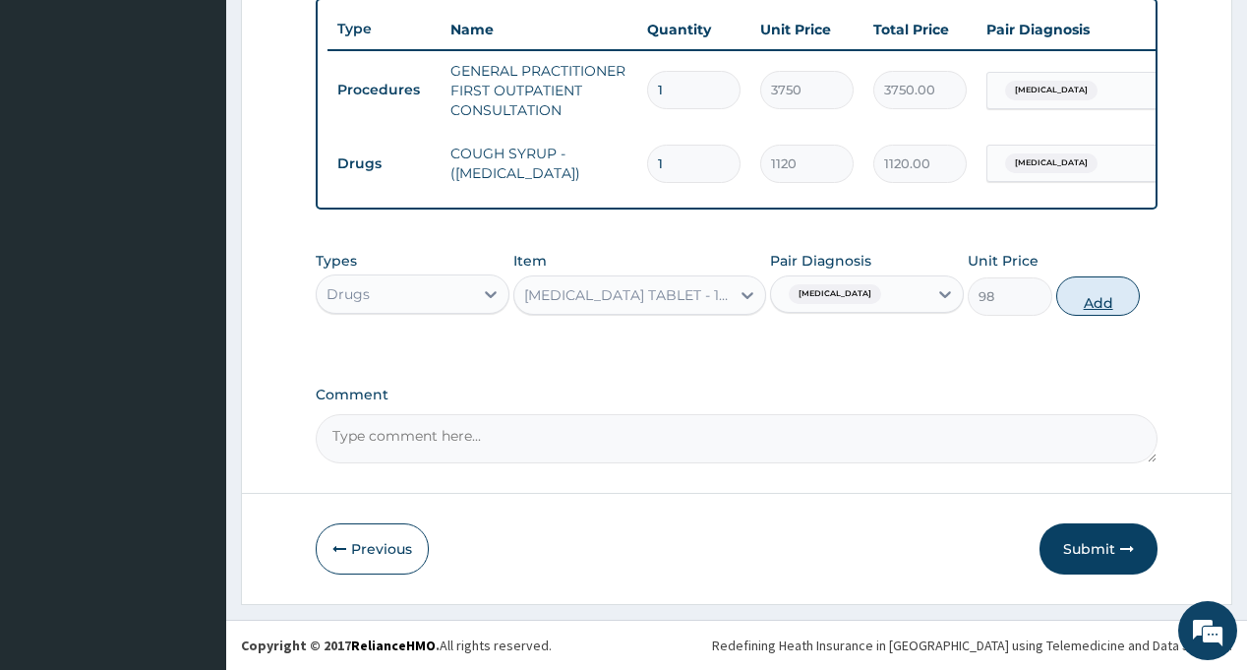
click at [1074, 288] on button "Add" at bounding box center [1098, 295] width 85 height 39
type input "0"
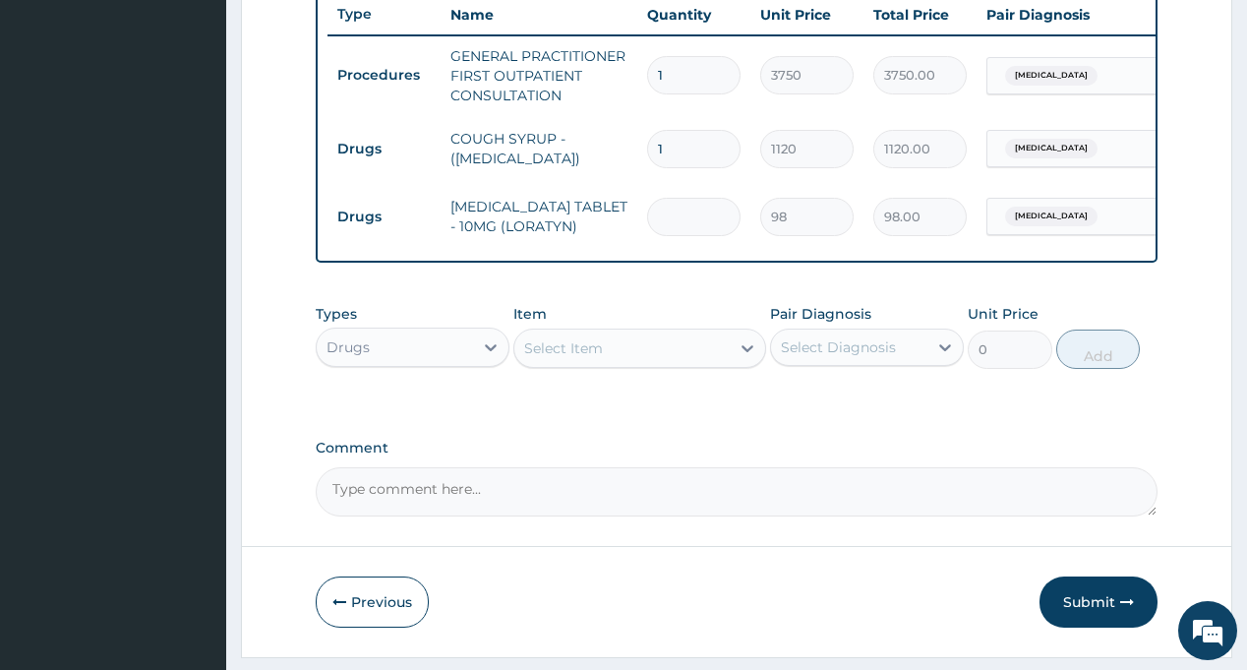
type input "0.00"
type input "5"
type input "490.00"
type input "5"
click at [880, 356] on div "Select Diagnosis" at bounding box center [838, 347] width 115 height 20
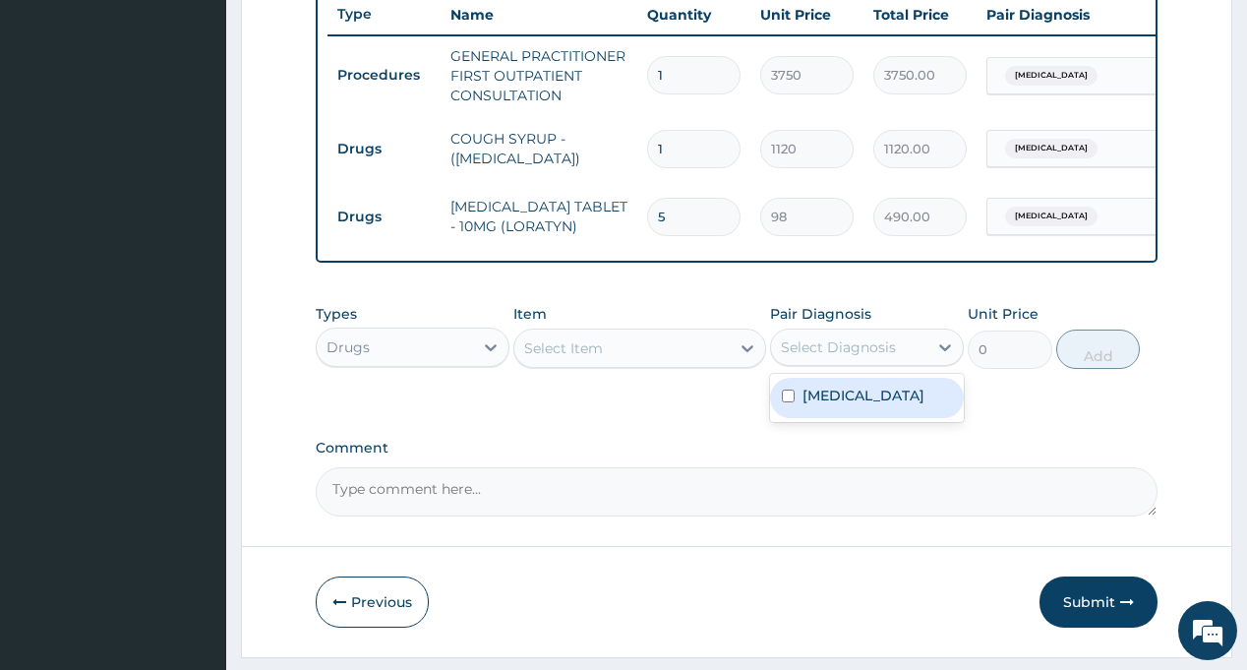
click at [882, 405] on label "Respiratory tract infection" at bounding box center [863, 395] width 122 height 20
checkbox input "true"
click at [712, 408] on div "Types Drugs Item Select Item Pair Diagnosis option Respiratory tract infection,…" at bounding box center [736, 351] width 841 height 114
click at [645, 347] on div "Select Item" at bounding box center [621, 347] width 215 height 31
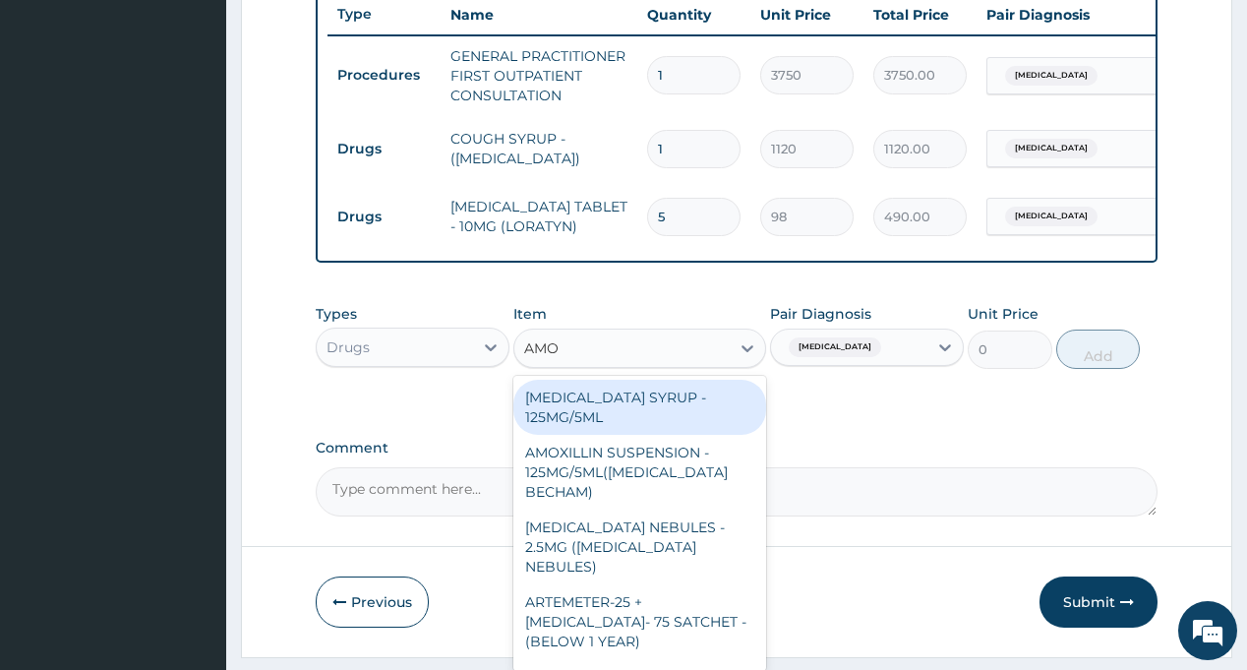
type input "AMOX"
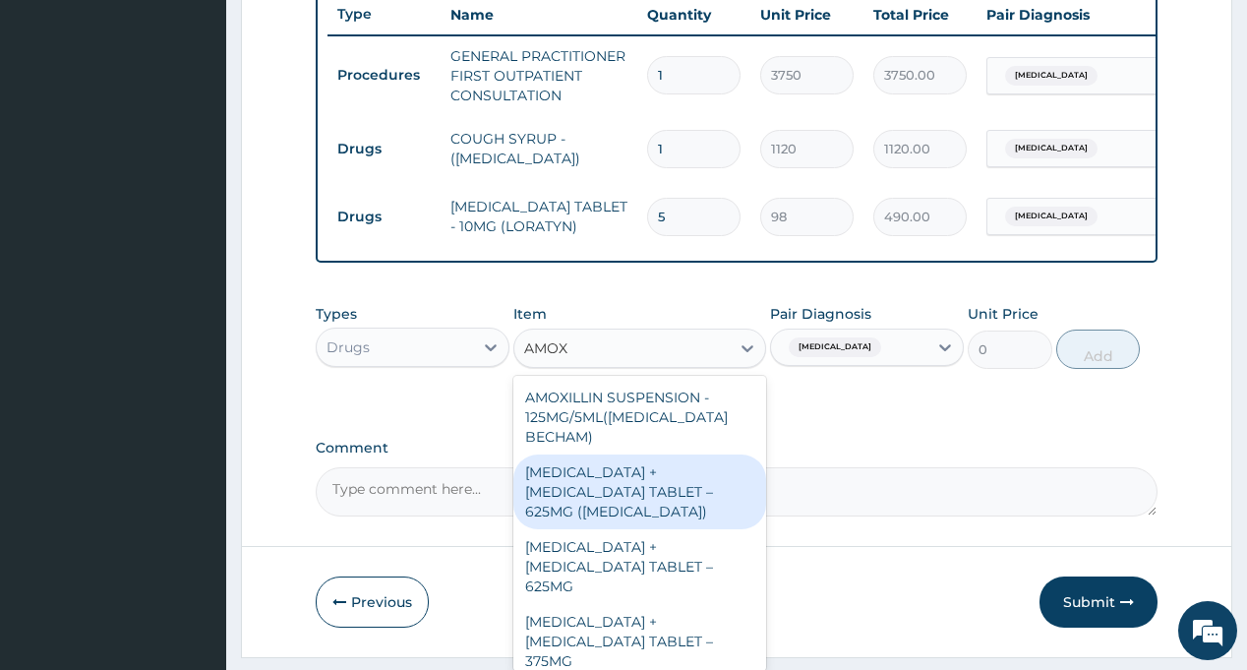
click at [597, 476] on div "[MEDICAL_DATA] + [MEDICAL_DATA] TABLET – 625MG ([MEDICAL_DATA])" at bounding box center [639, 491] width 253 height 75
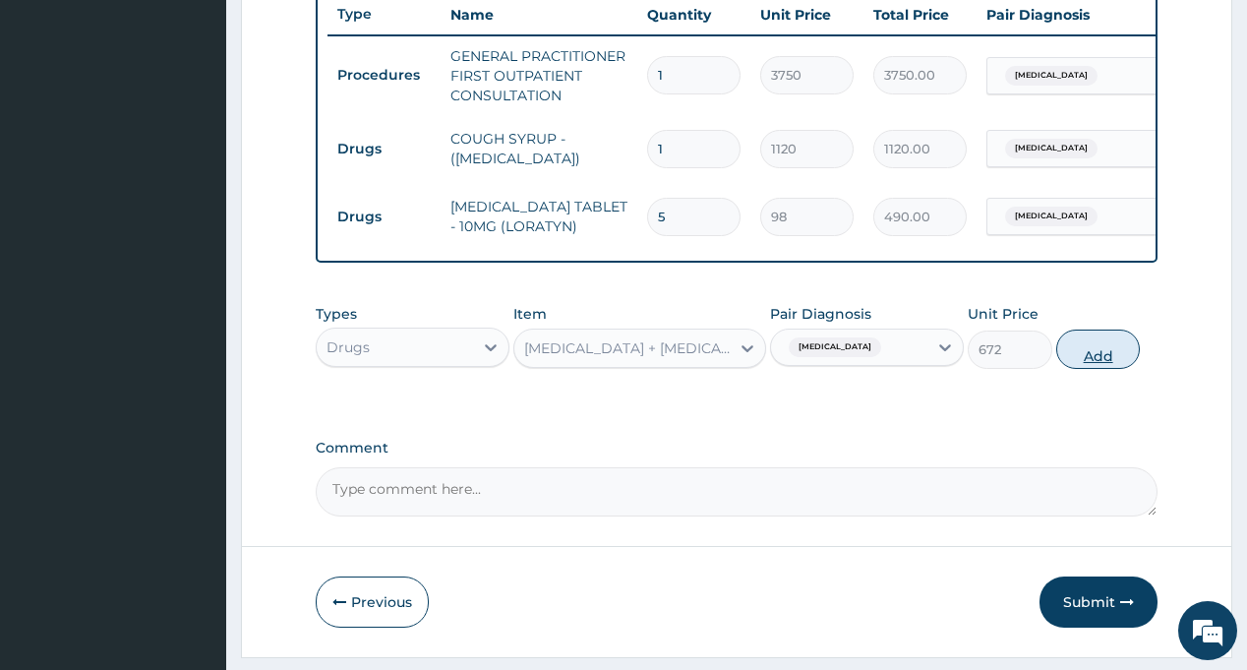
click at [1094, 367] on button "Add" at bounding box center [1098, 348] width 85 height 39
type input "0"
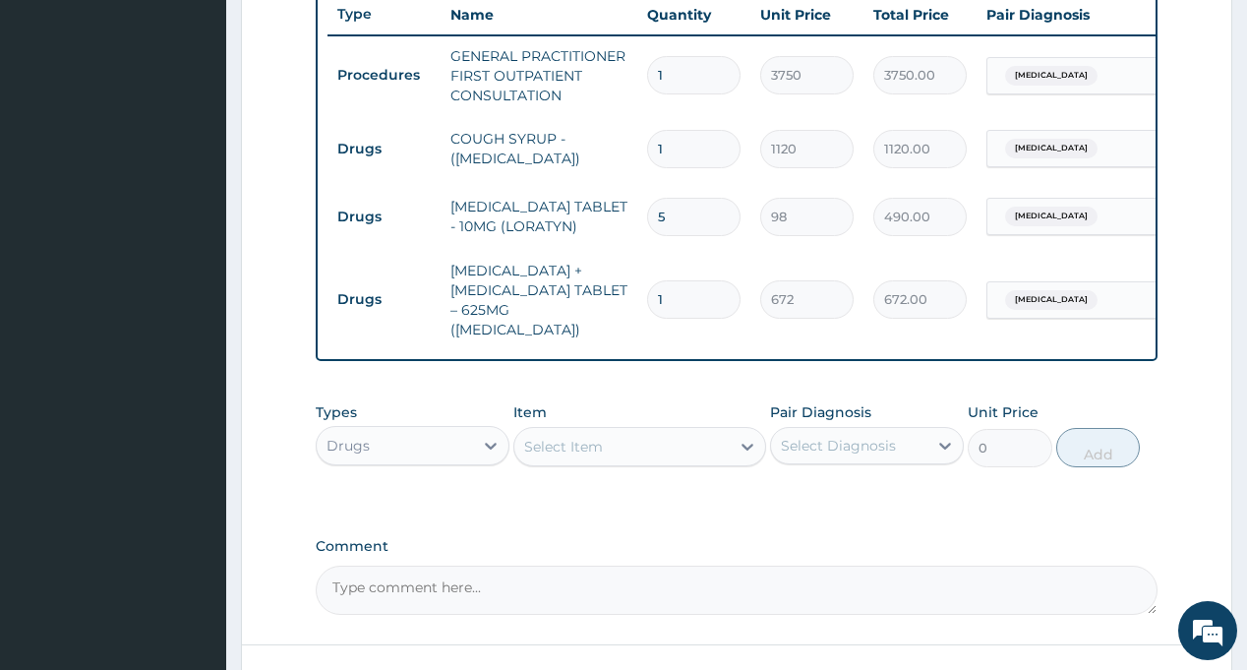
type input "14"
type input "9408.00"
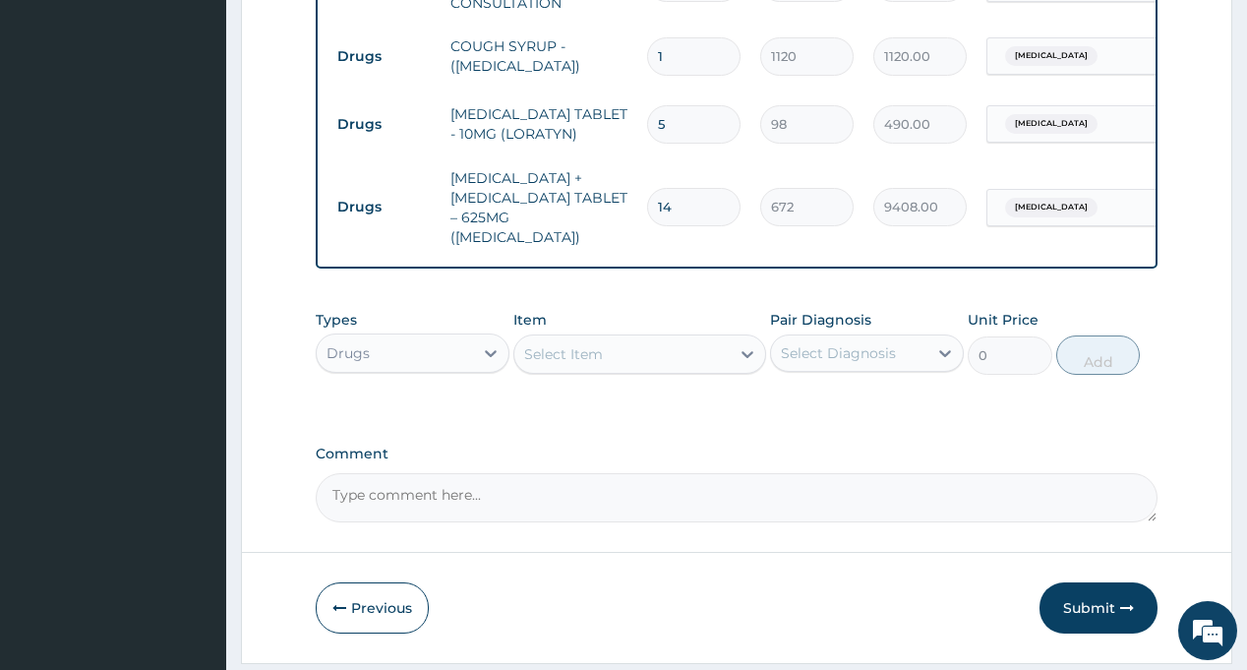
scroll to position [914, 0]
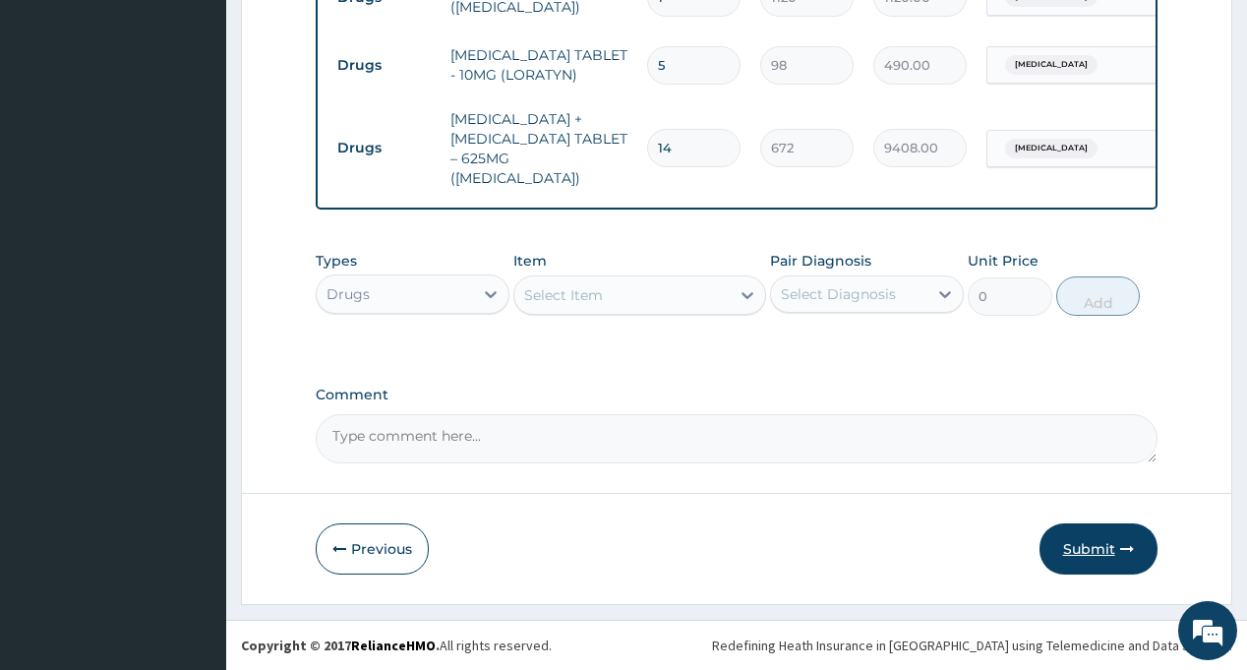
type input "14"
click at [1079, 554] on button "Submit" at bounding box center [1098, 548] width 118 height 51
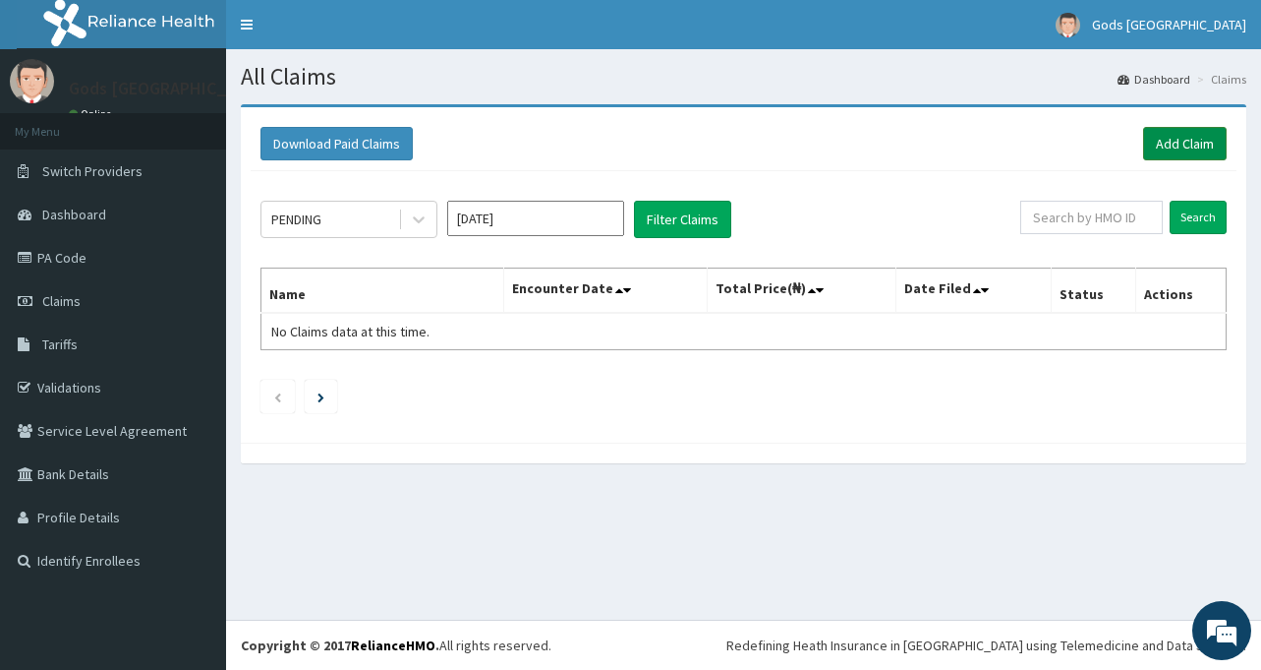
click at [1167, 145] on link "Add Claim" at bounding box center [1185, 143] width 84 height 33
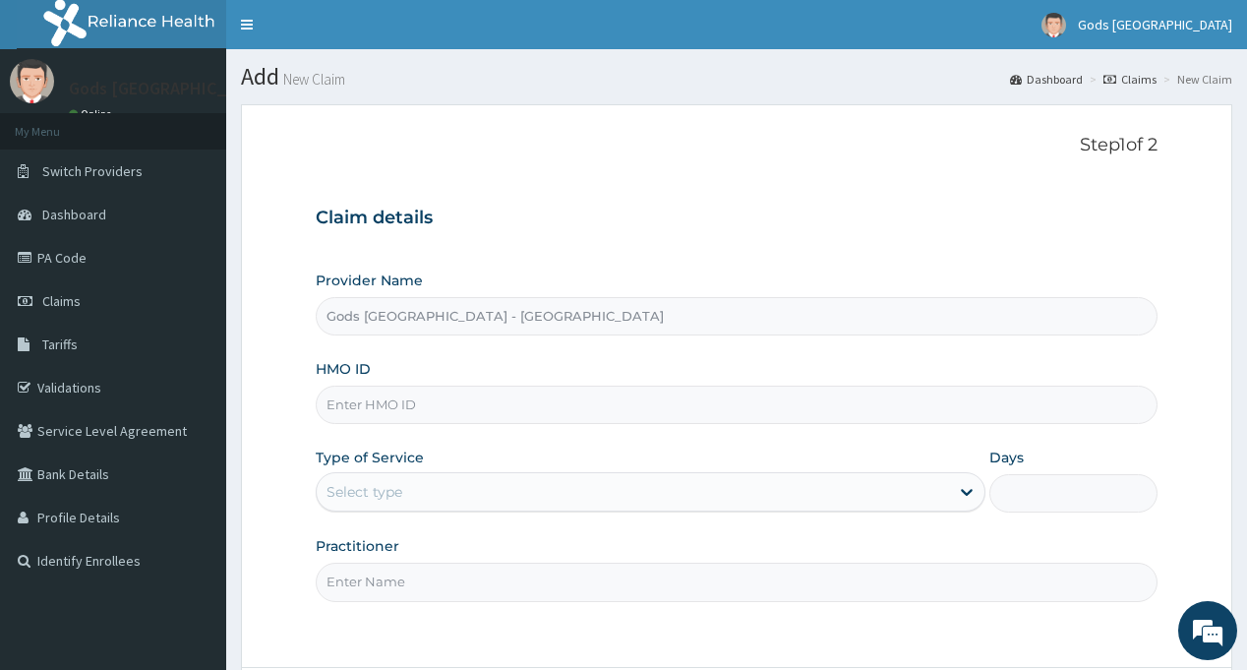
paste input "GSV/10424/B"
type input "GSV/10424/B"
click at [391, 515] on div "Provider Name Gods [GEOGRAPHIC_DATA] - Ojodu HMO ID GSV/10424/B Type of Service…" at bounding box center [736, 435] width 841 height 330
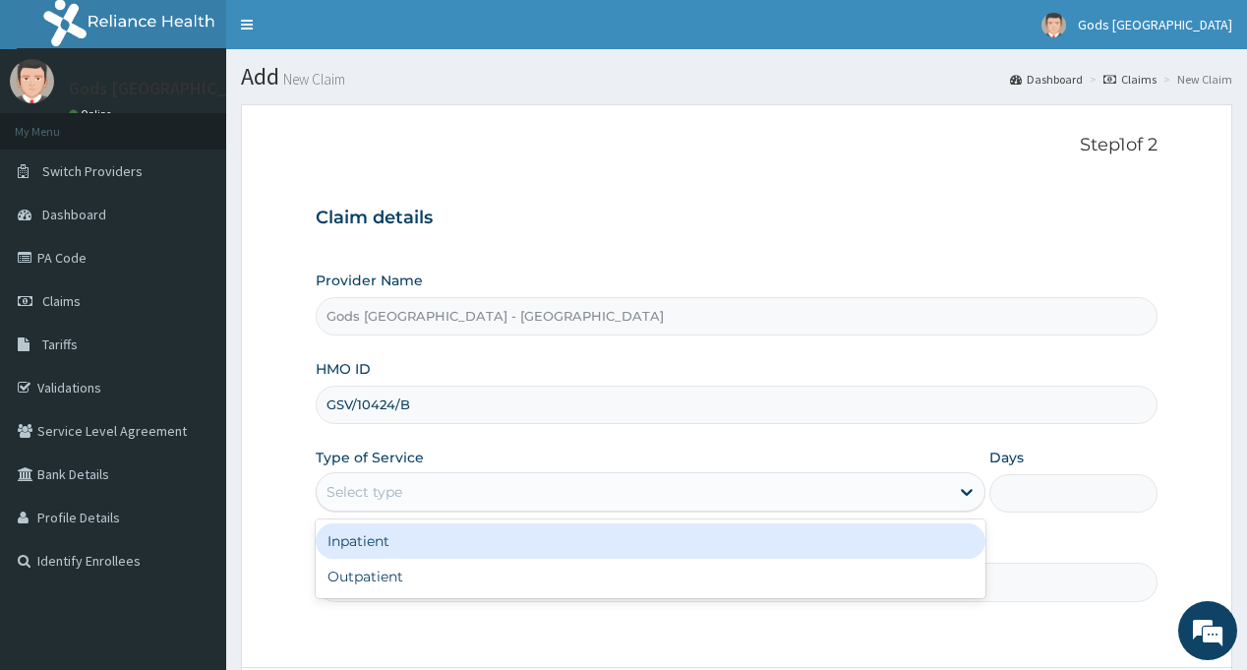
click at [391, 501] on div "Select type" at bounding box center [364, 492] width 76 height 20
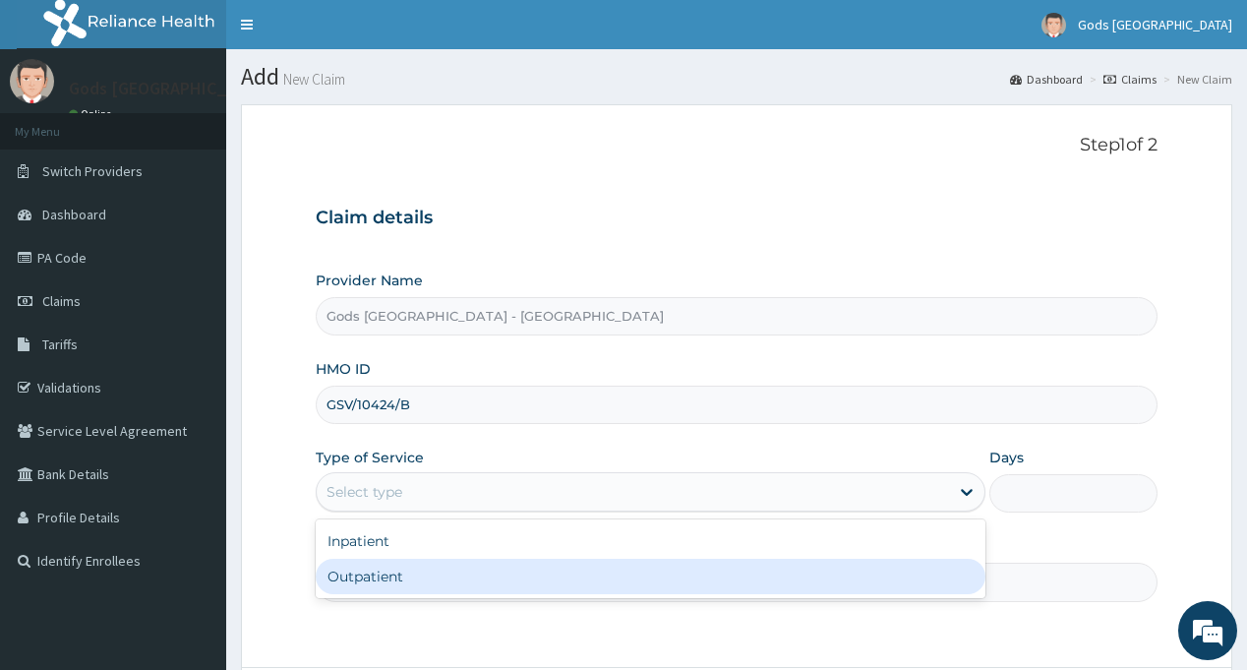
click at [410, 572] on div "Outpatient" at bounding box center [651, 575] width 670 height 35
type input "1"
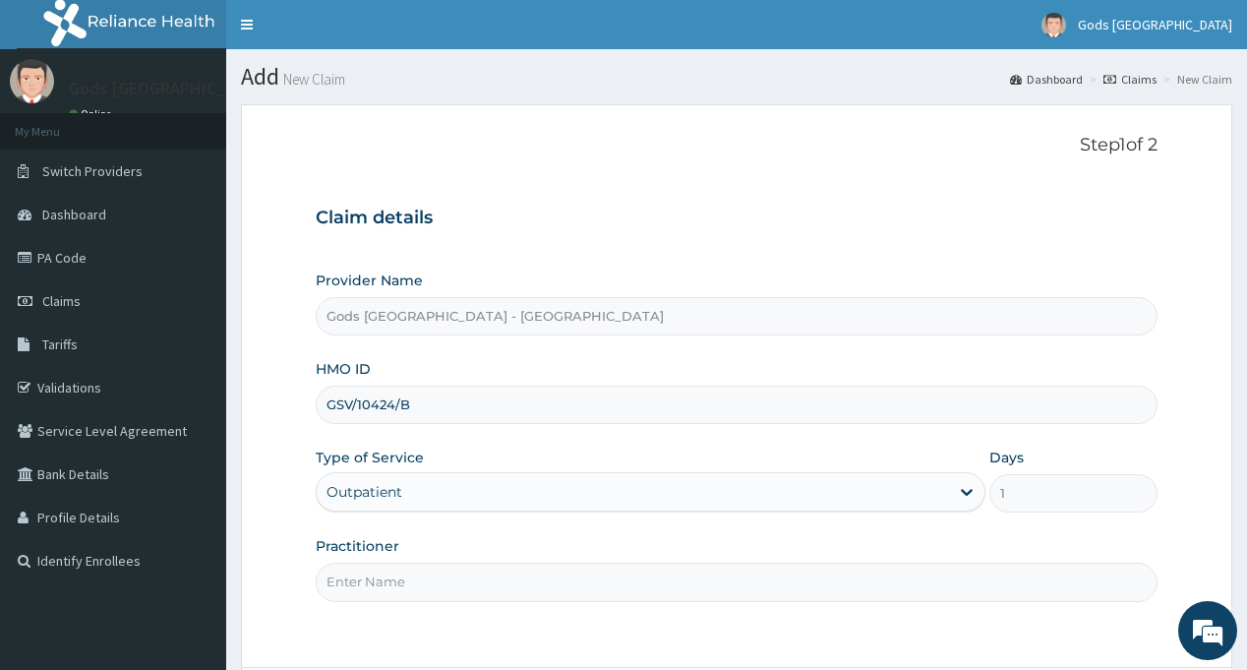
click at [410, 572] on input "Practitioner" at bounding box center [736, 581] width 841 height 38
type input "[PERSON_NAME]"
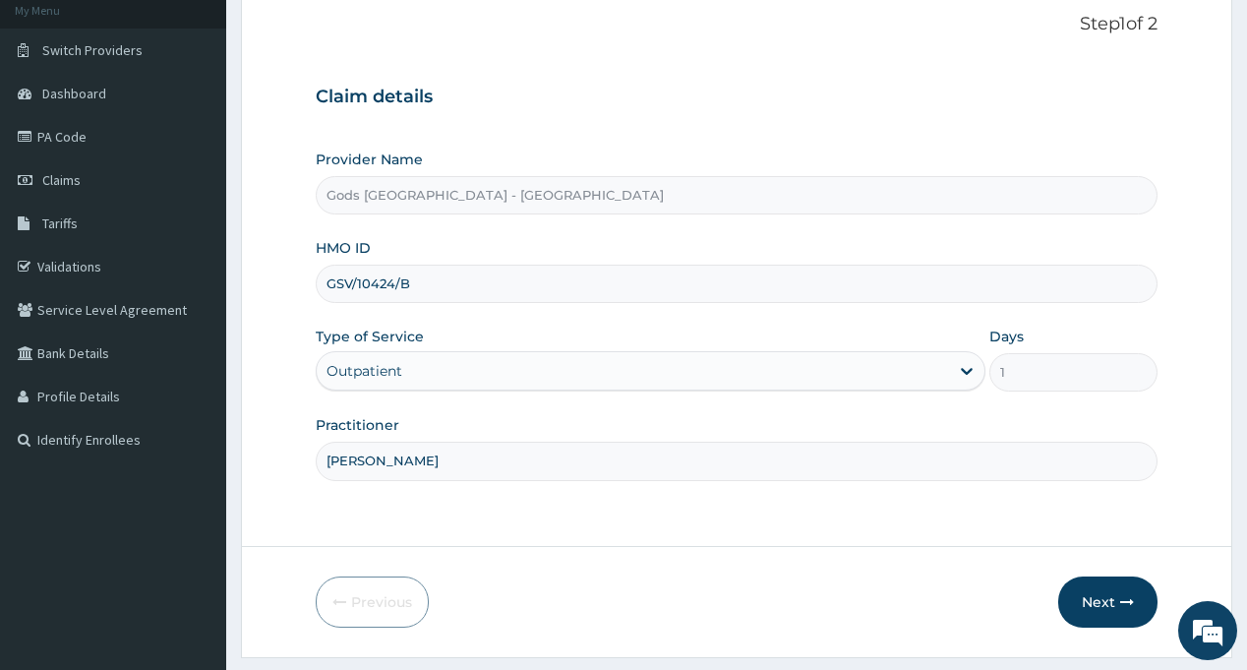
scroll to position [174, 0]
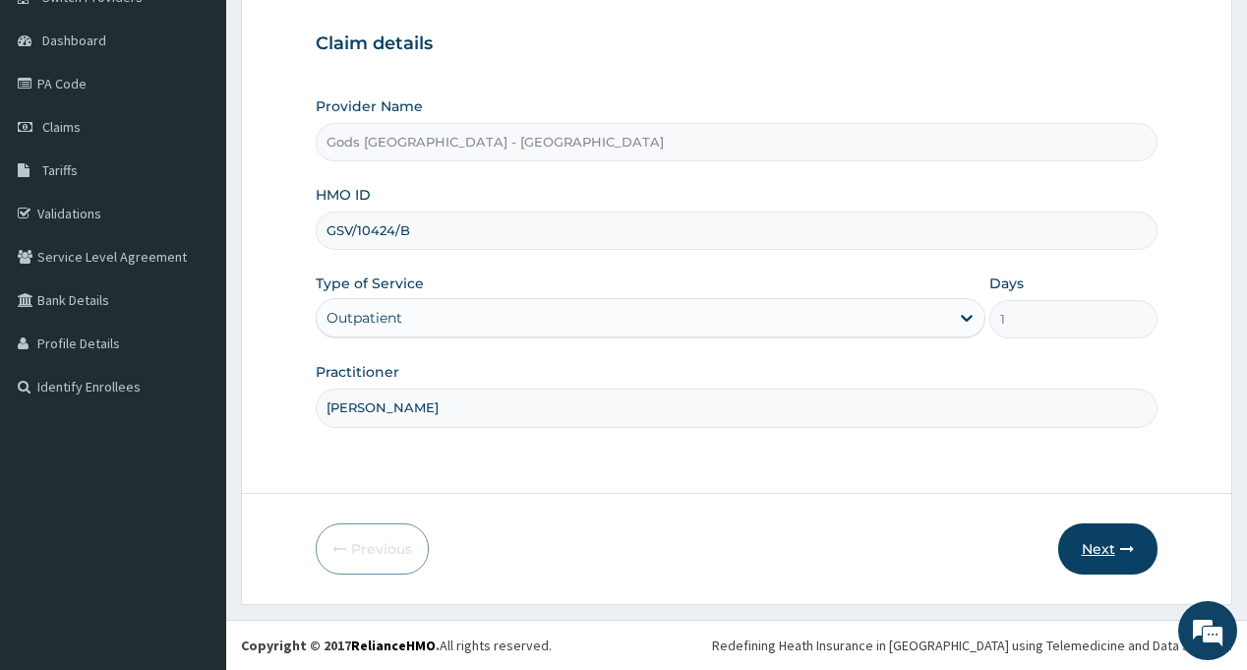
click at [1106, 544] on button "Next" at bounding box center [1107, 548] width 99 height 51
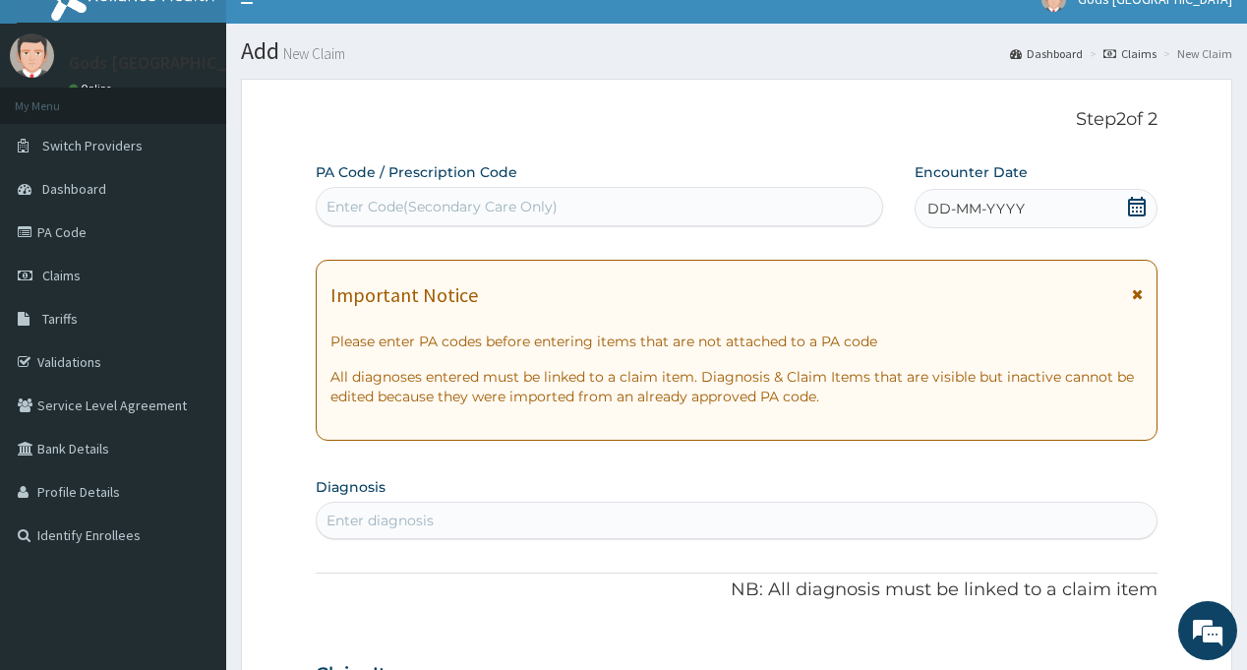
scroll to position [0, 0]
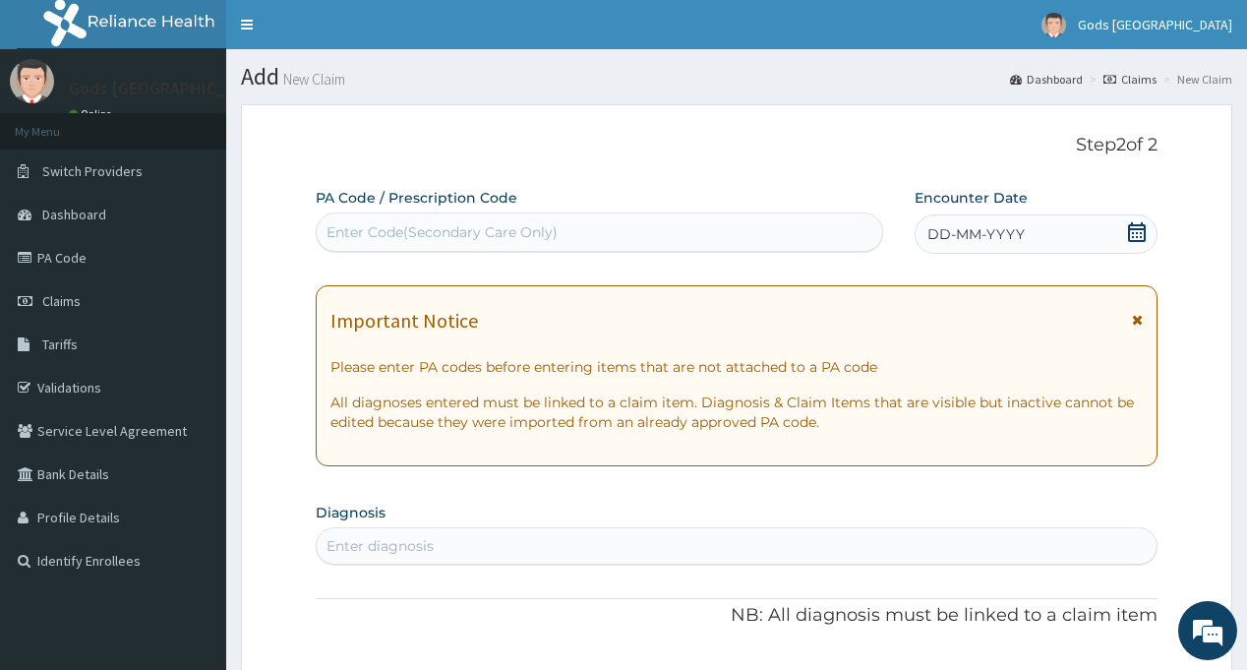
click at [454, 227] on div "Enter Code(Secondary Care Only)" at bounding box center [441, 232] width 231 height 20
paste input "PA/54A69A"
type input "PA/54A69A"
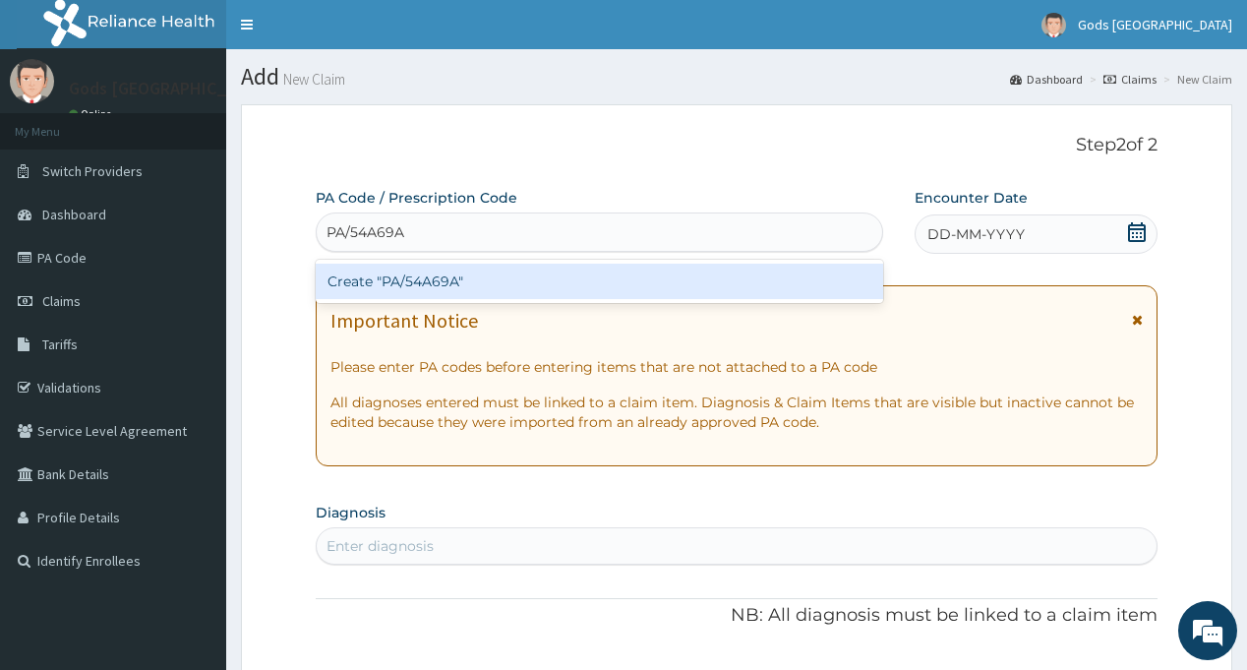
click at [467, 284] on div "Create "PA/54A69A"" at bounding box center [599, 280] width 566 height 35
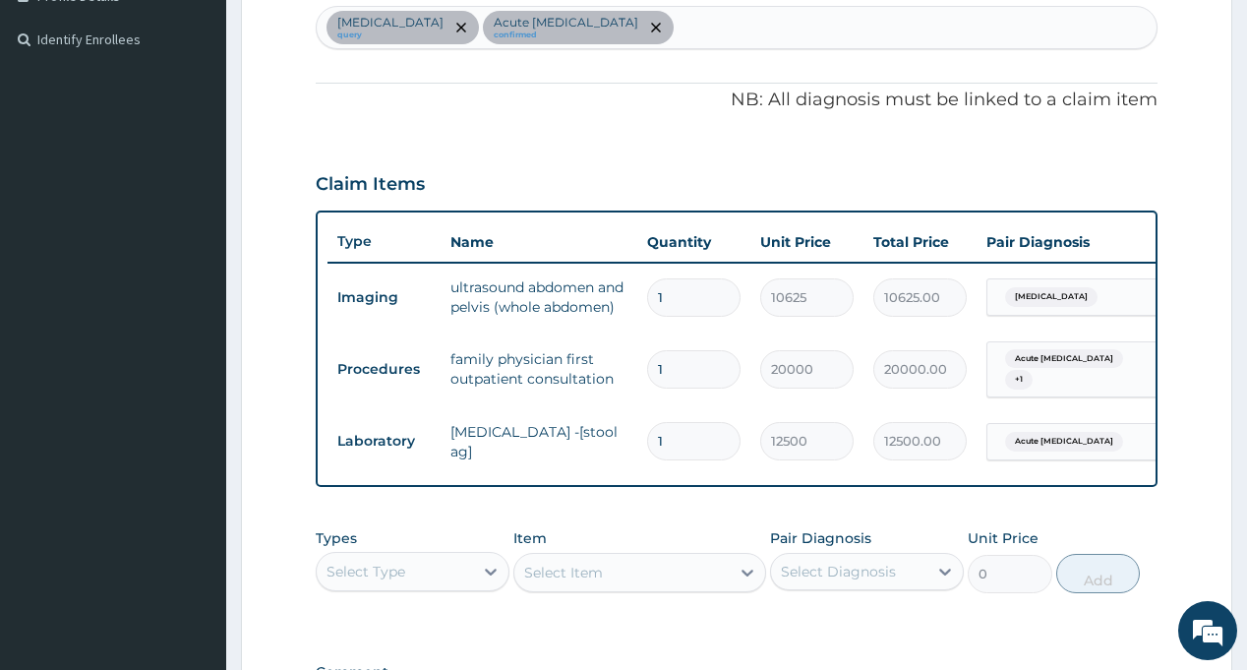
scroll to position [529, 0]
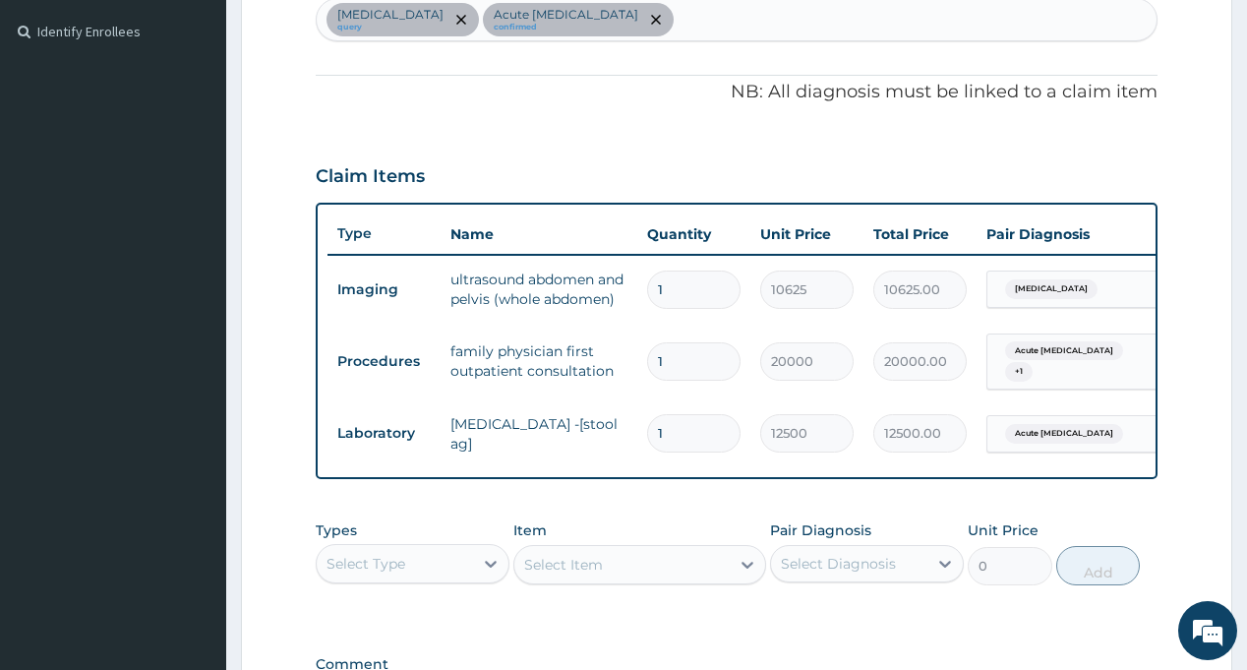
click at [432, 579] on div "Select Type" at bounding box center [395, 563] width 156 height 31
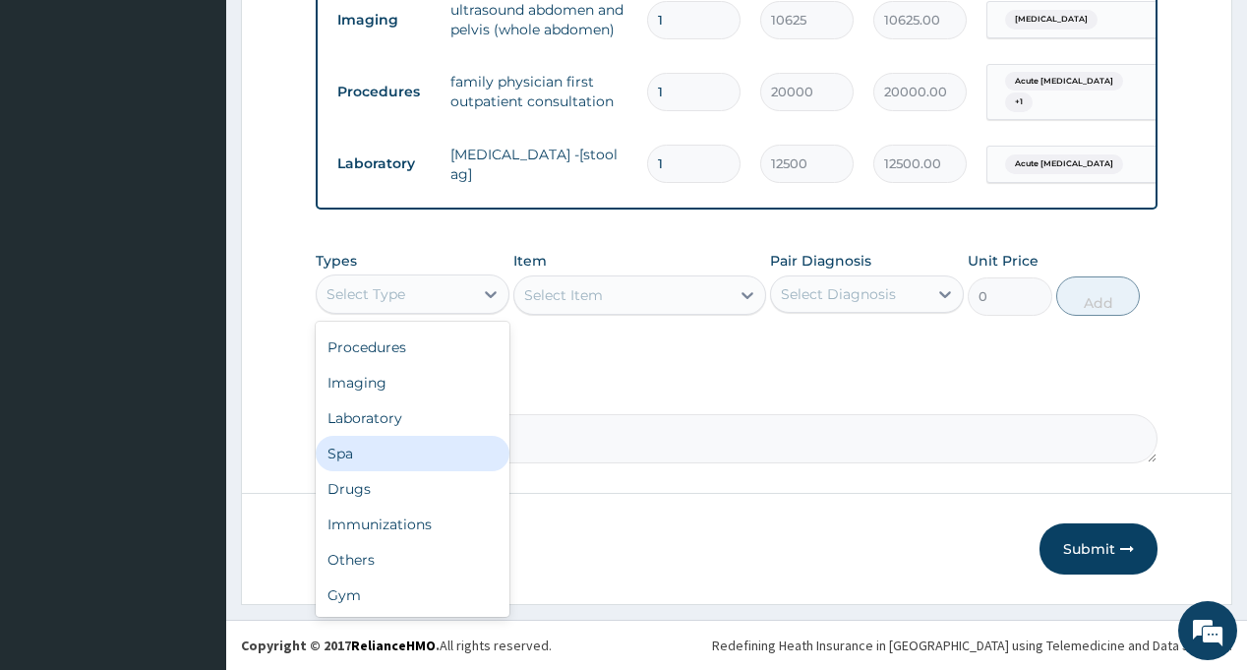
scroll to position [0, 0]
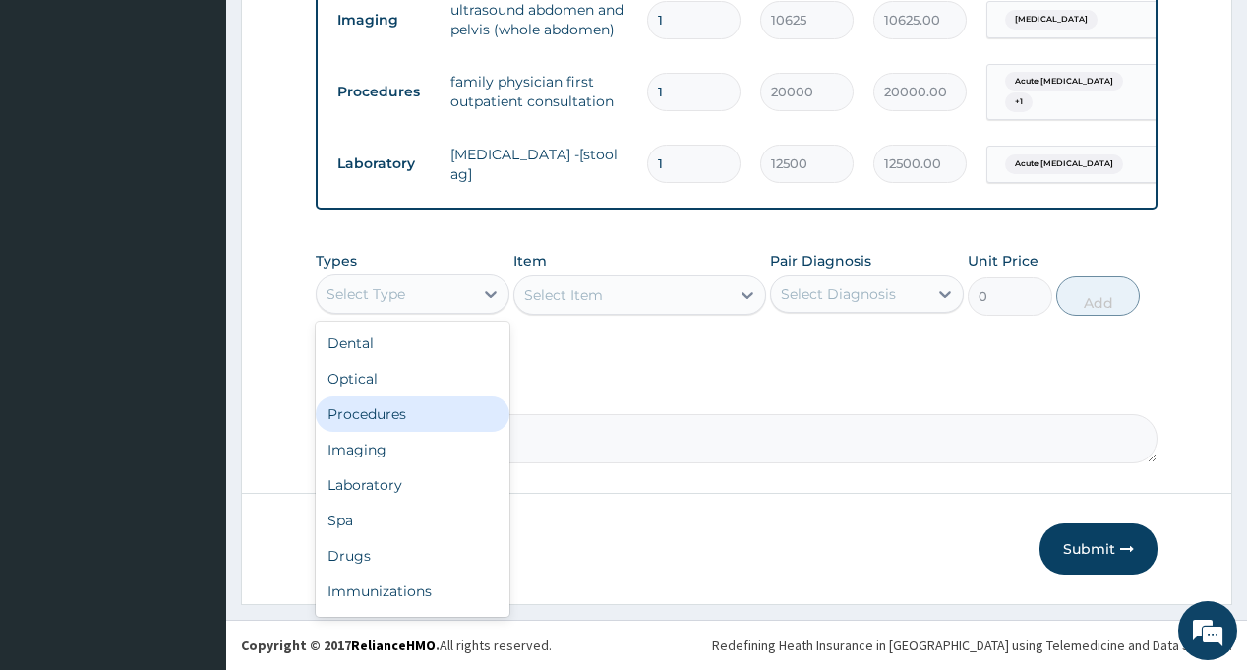
click at [414, 408] on div "Procedures" at bounding box center [413, 413] width 194 height 35
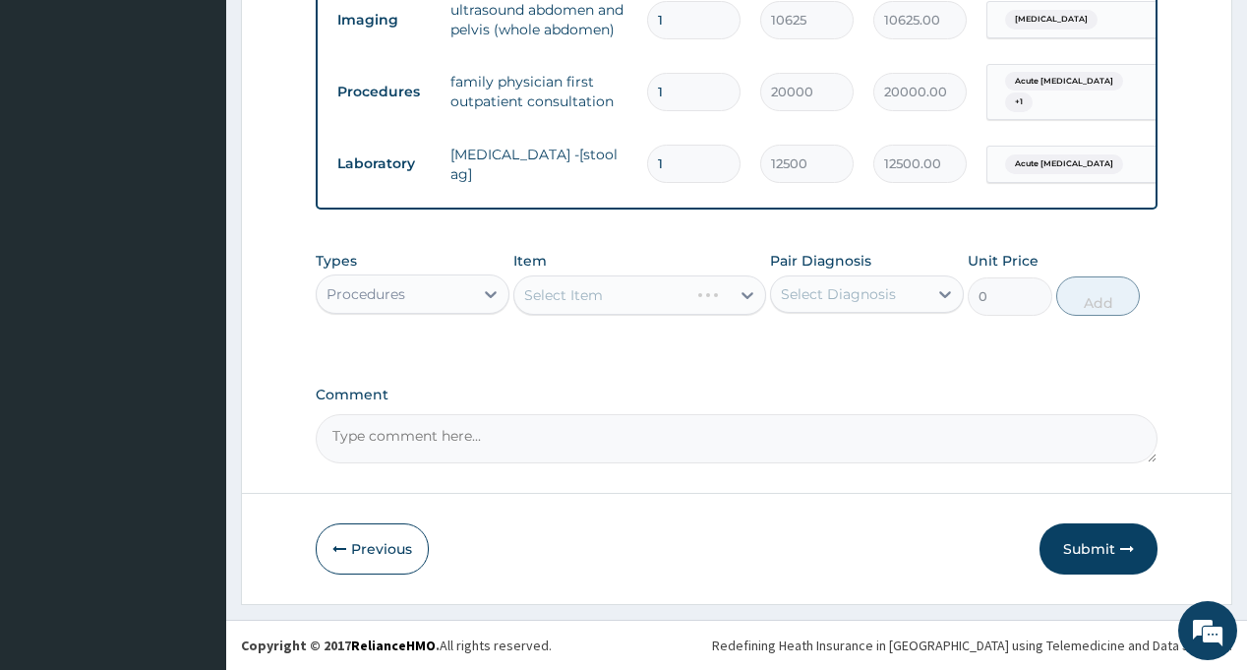
click at [894, 294] on div "Select Diagnosis" at bounding box center [838, 294] width 115 height 20
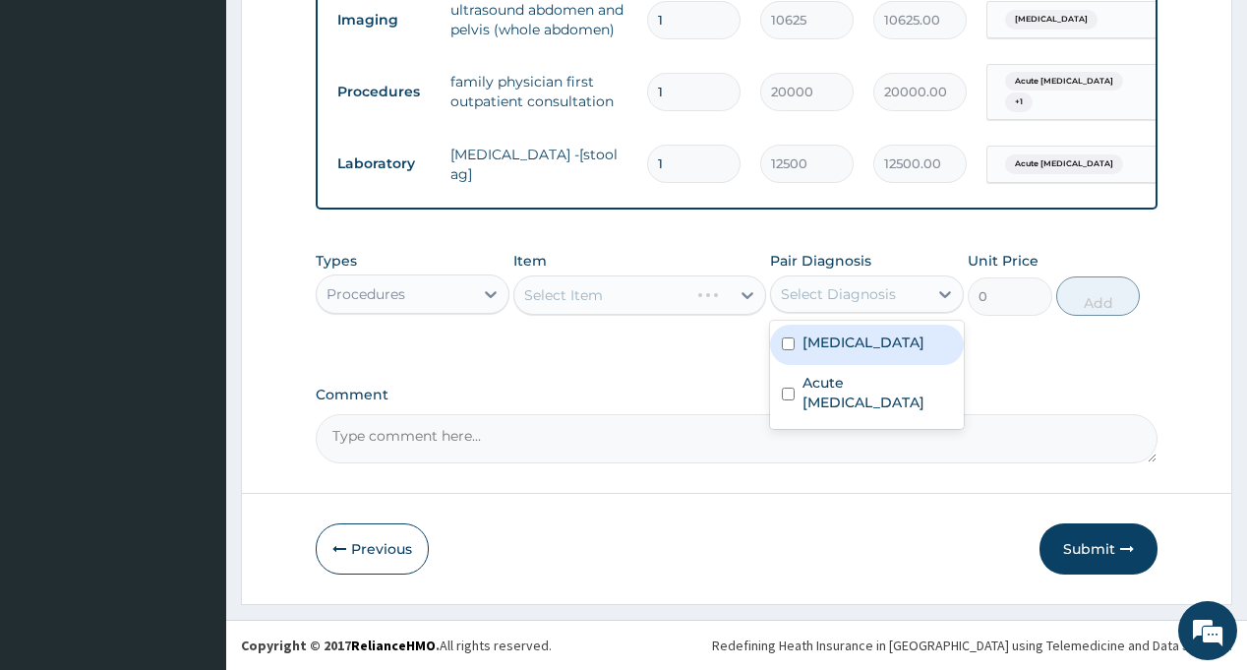
click at [869, 338] on label "[MEDICAL_DATA]" at bounding box center [863, 342] width 122 height 20
checkbox input "true"
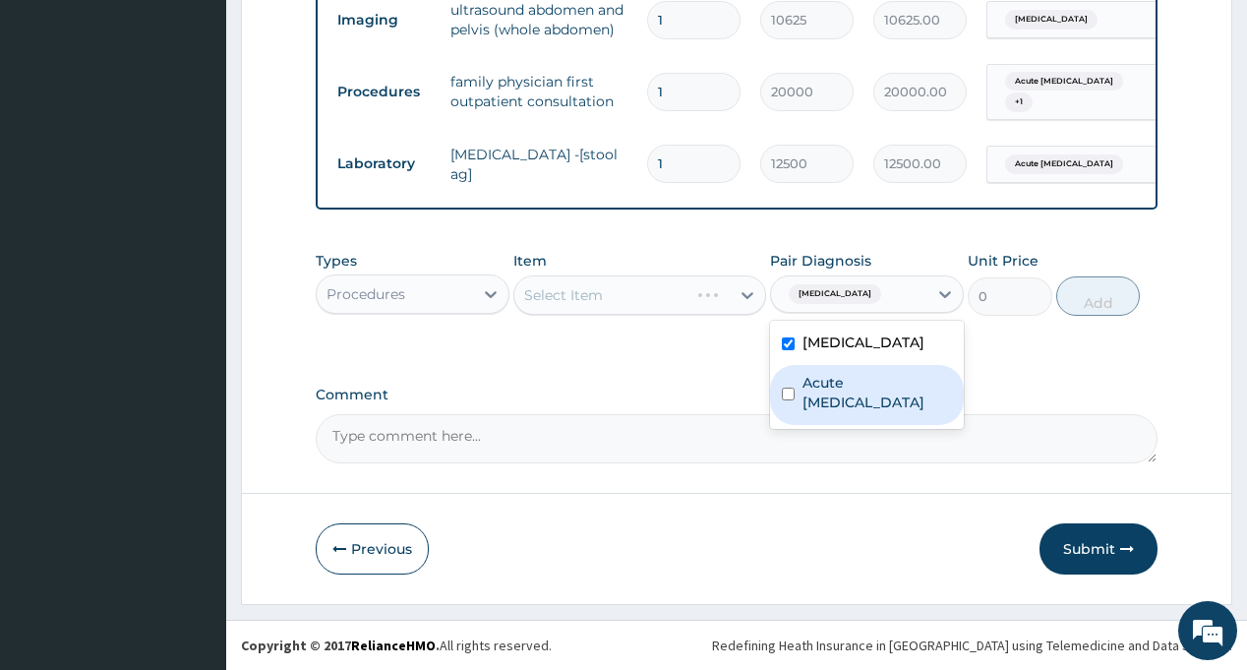
click at [848, 384] on label "Acute [MEDICAL_DATA]" at bounding box center [876, 392] width 149 height 39
checkbox input "true"
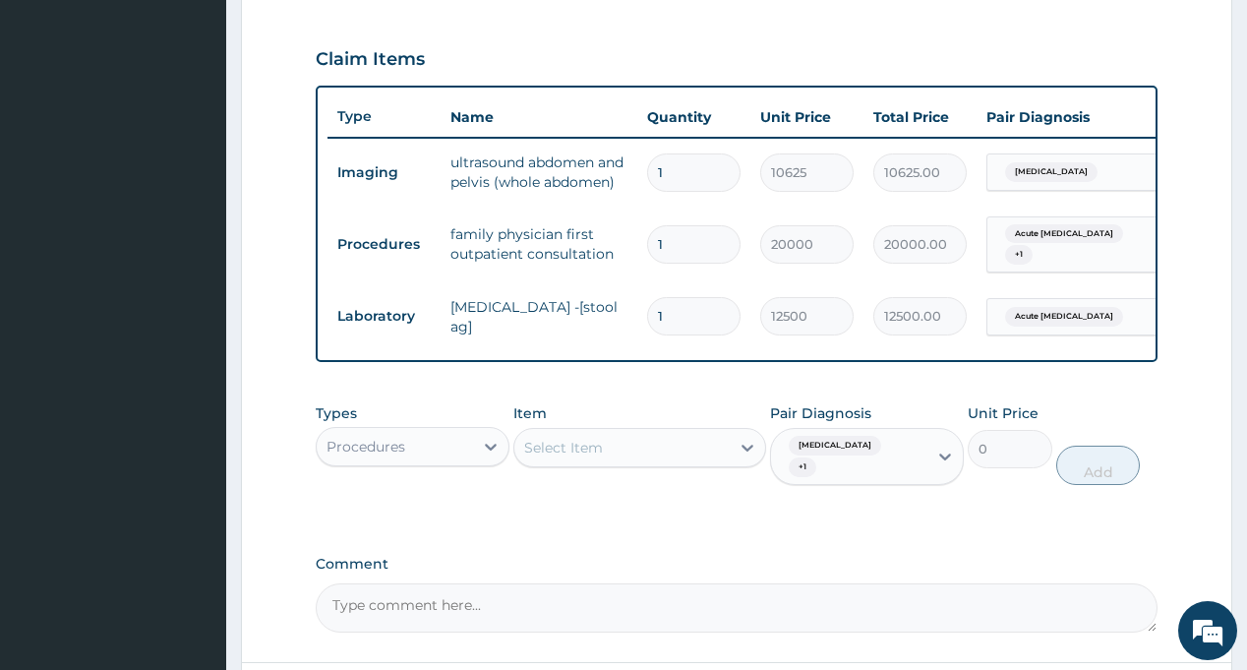
scroll to position [813, 0]
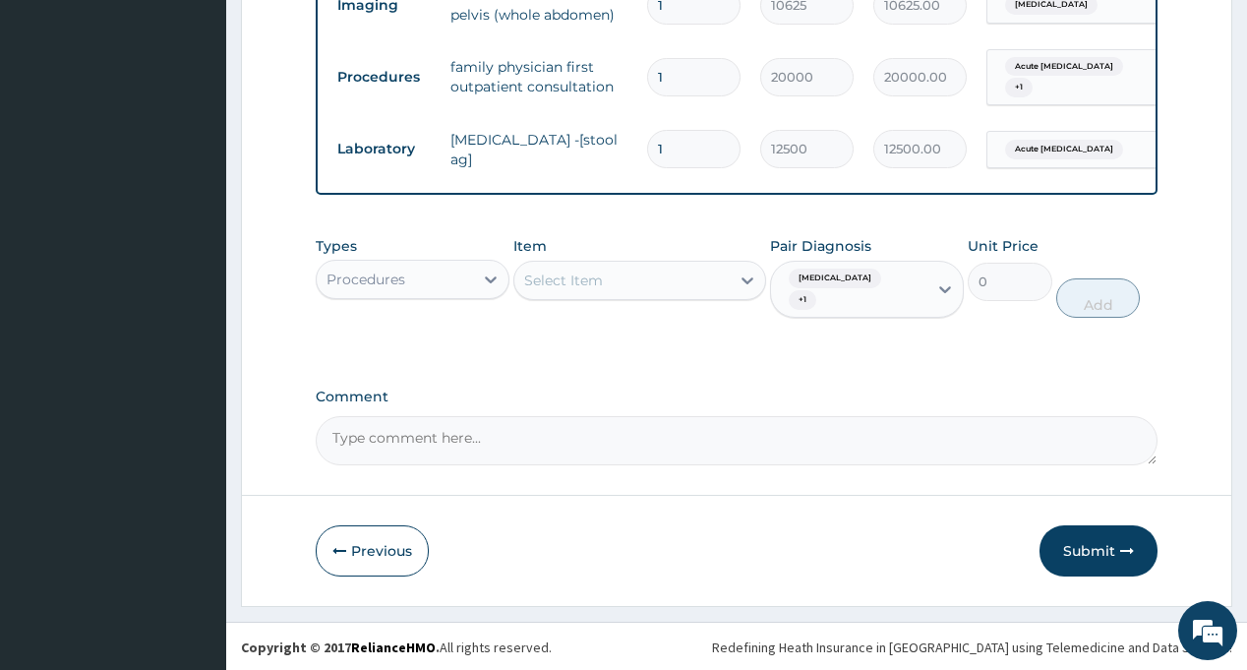
click at [585, 290] on div "Select Item" at bounding box center [563, 280] width 79 height 20
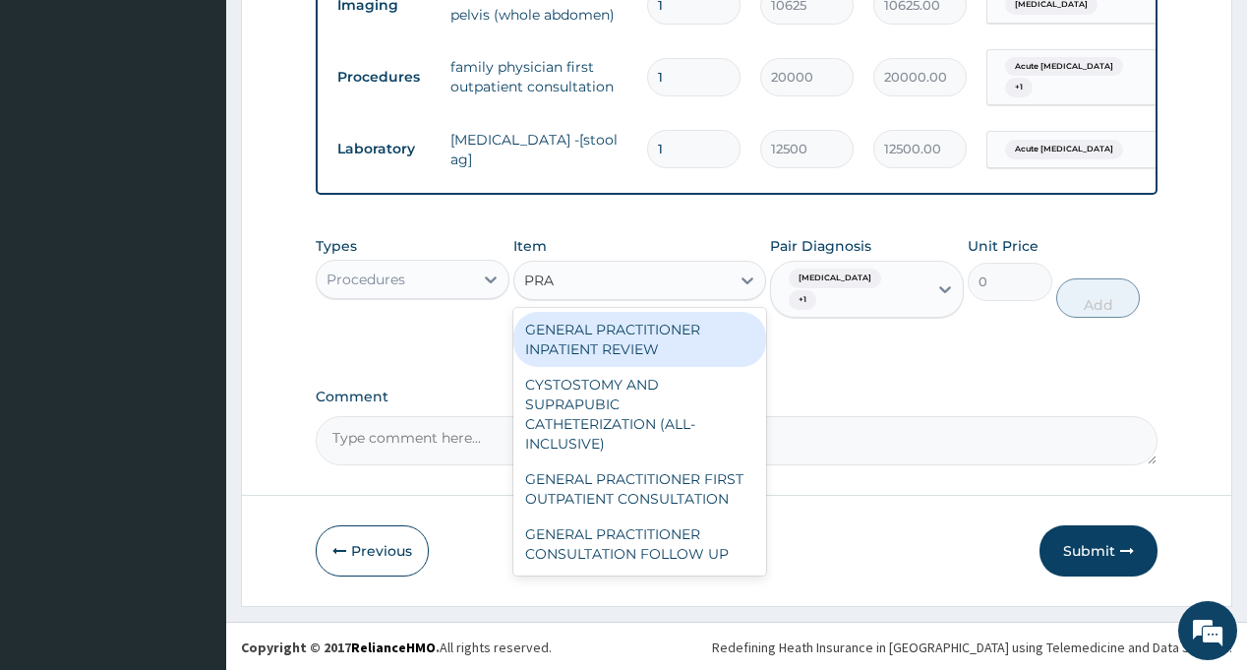
type input "PRAC"
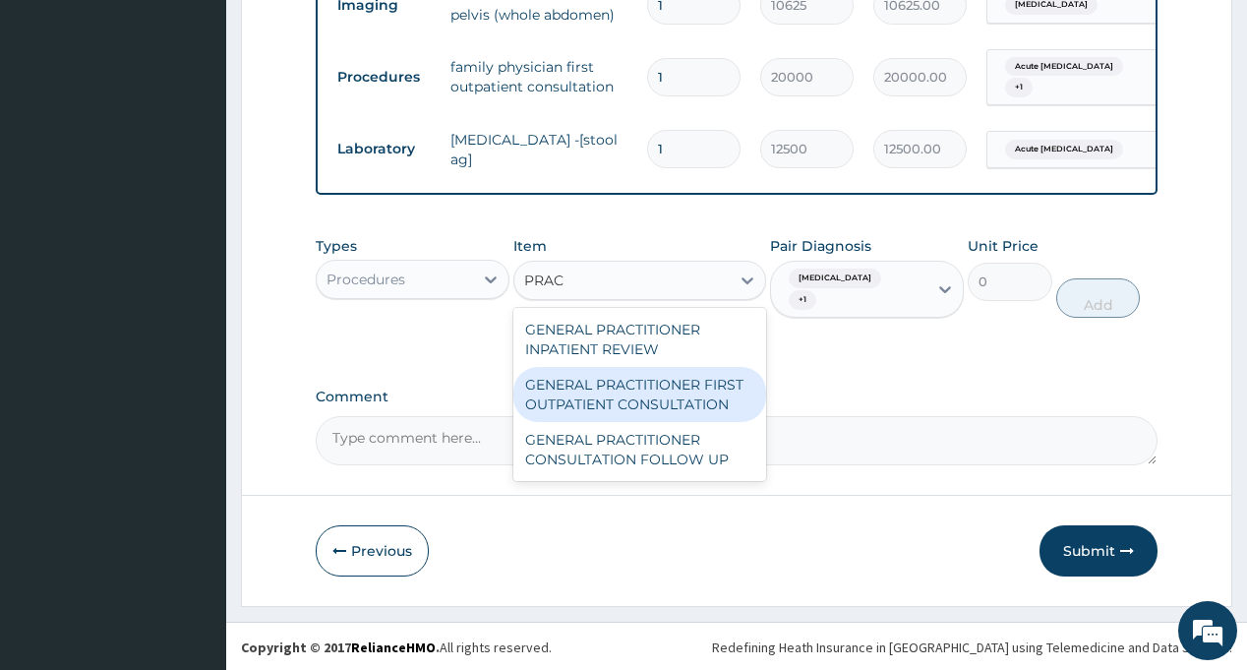
click at [659, 413] on div "GENERAL PRACTITIONER FIRST OUTPATIENT CONSULTATION" at bounding box center [639, 394] width 253 height 55
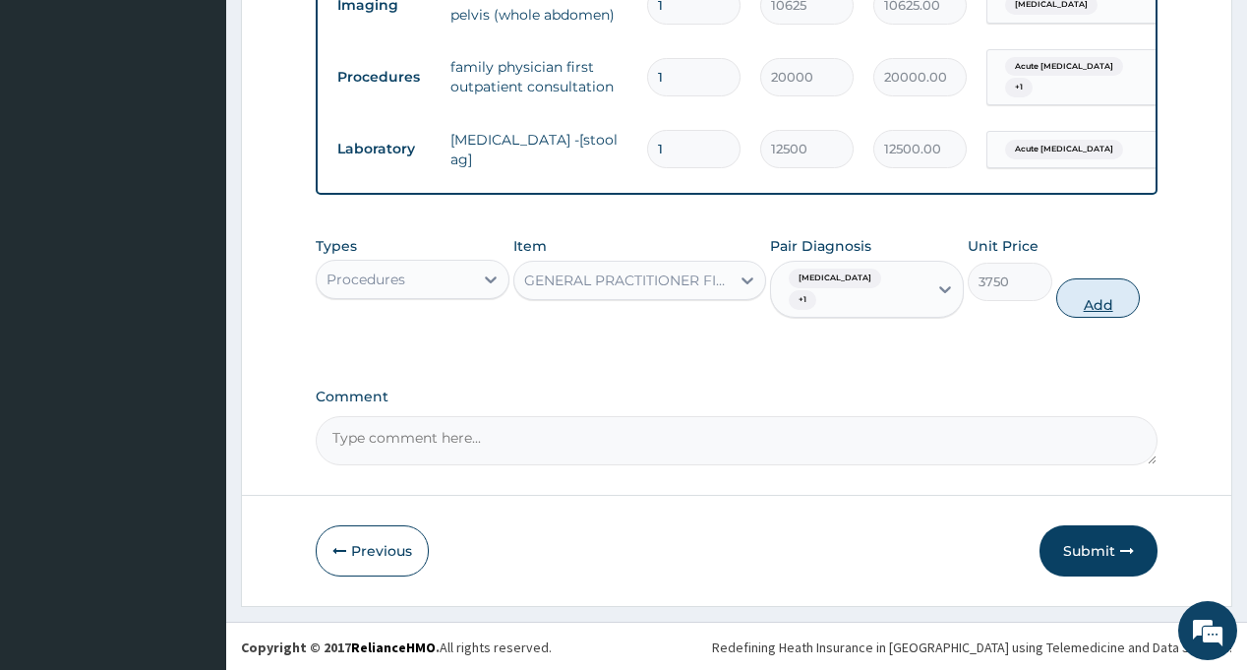
click at [1087, 298] on button "Add" at bounding box center [1098, 297] width 85 height 39
type input "0"
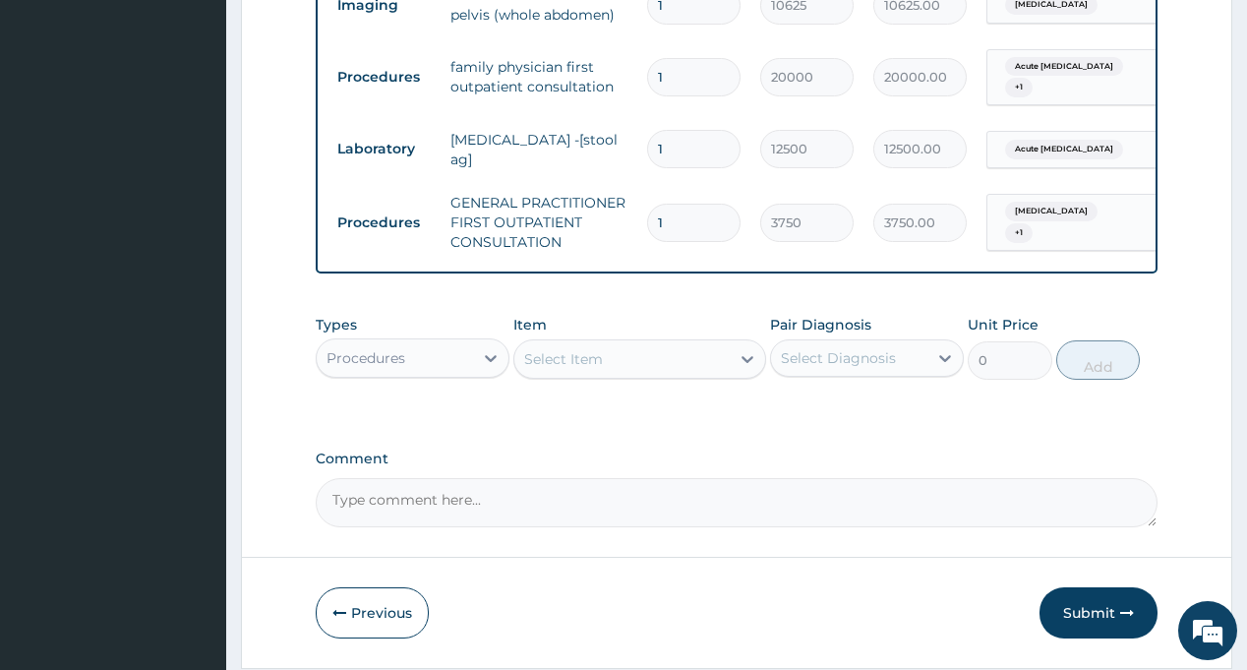
click at [845, 380] on div "Pair Diagnosis Select Diagnosis" at bounding box center [867, 347] width 194 height 65
click at [845, 368] on div "Select Diagnosis" at bounding box center [838, 358] width 115 height 20
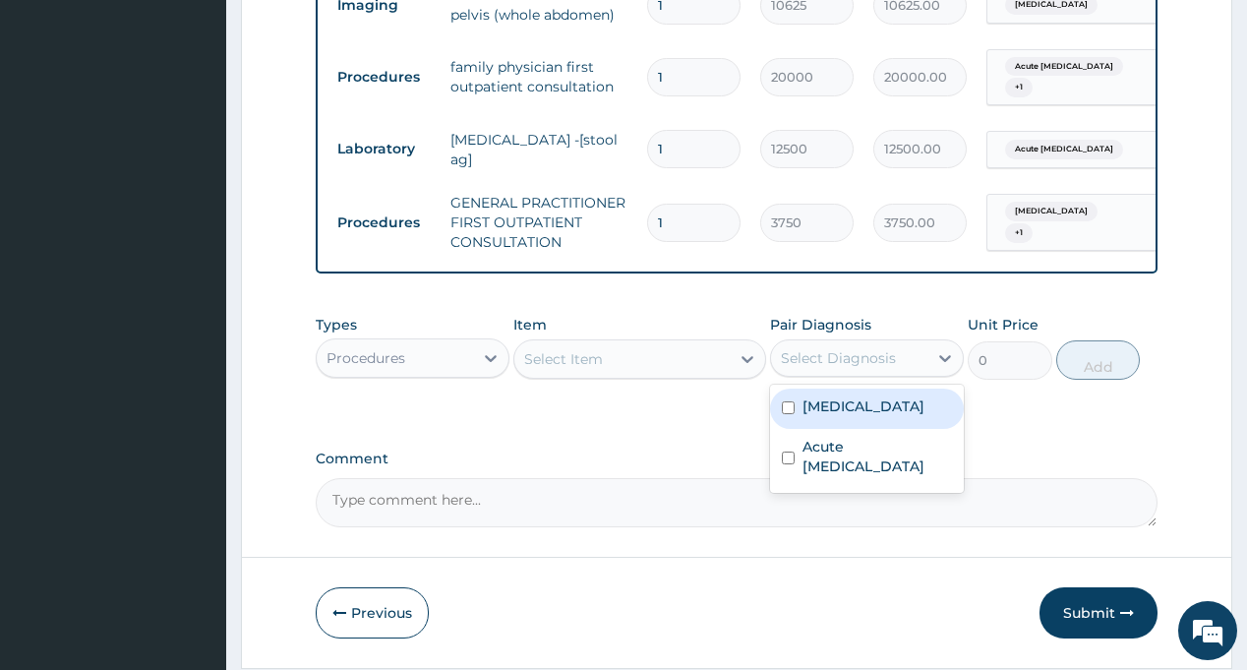
drag, startPoint x: 847, startPoint y: 416, endPoint x: 831, endPoint y: 425, distance: 18.0
click at [847, 416] on label "[MEDICAL_DATA]" at bounding box center [863, 406] width 122 height 20
checkbox input "true"
click at [665, 375] on div "Select Item" at bounding box center [621, 358] width 215 height 31
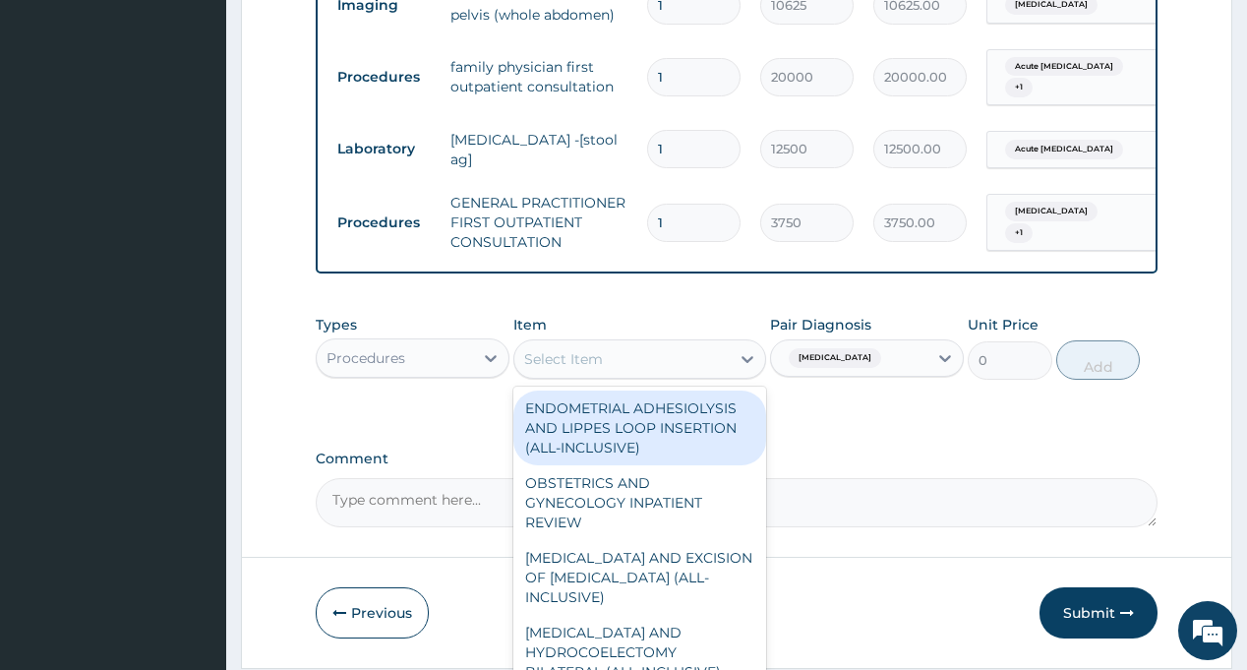
type input "T"
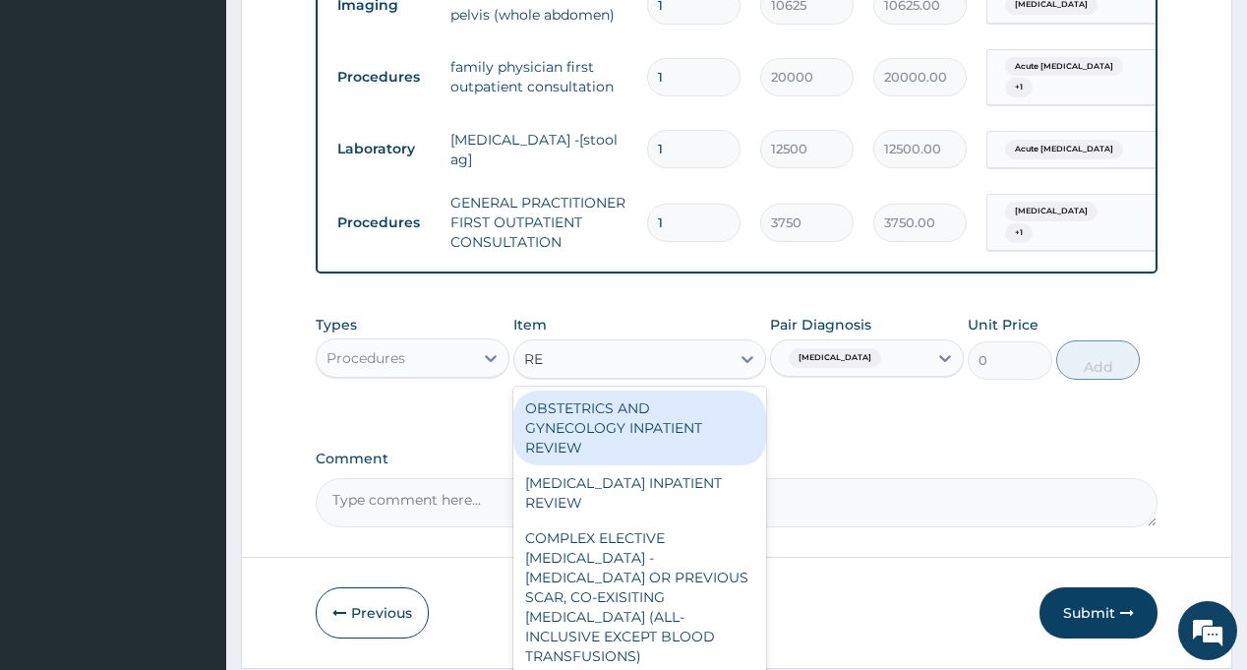
type input "REG"
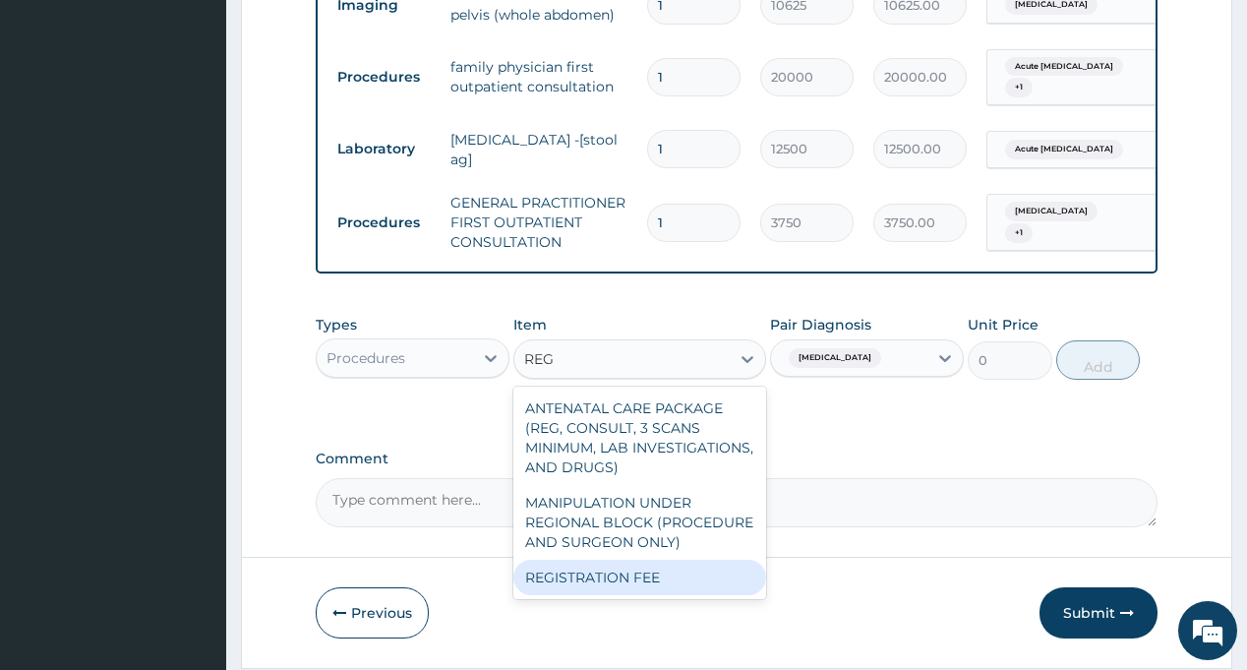
click at [662, 585] on div "REGISTRATION FEE" at bounding box center [639, 576] width 253 height 35
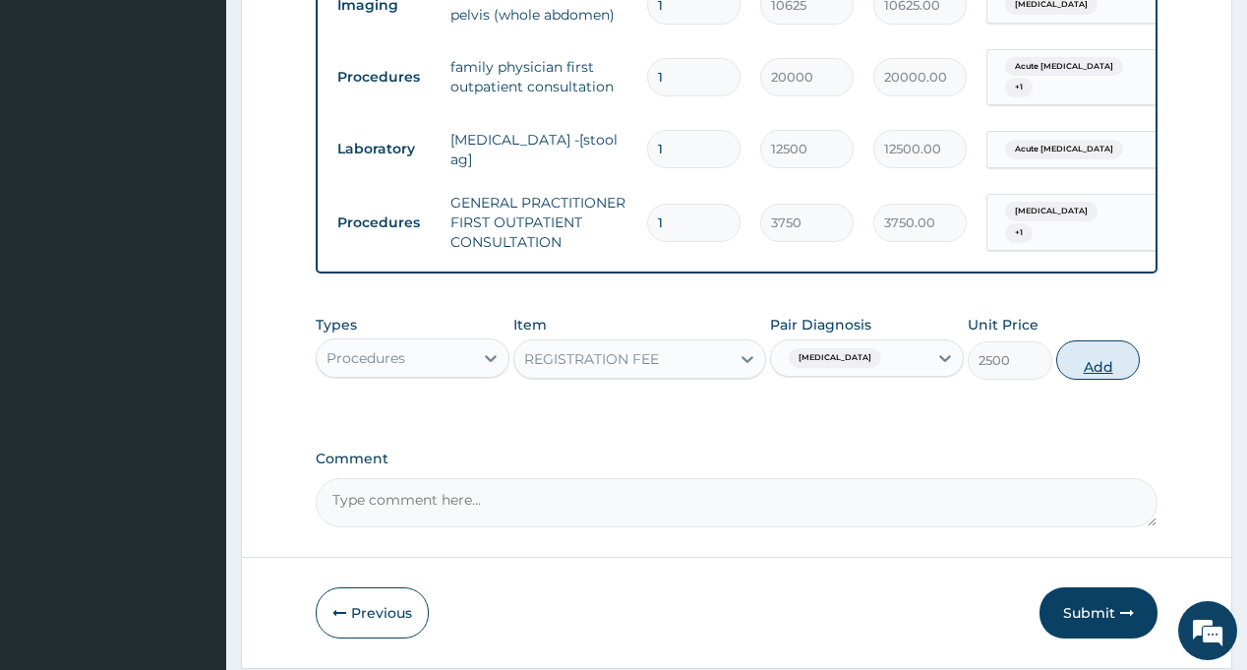
click at [1101, 380] on button "Add" at bounding box center [1098, 359] width 85 height 39
type input "0"
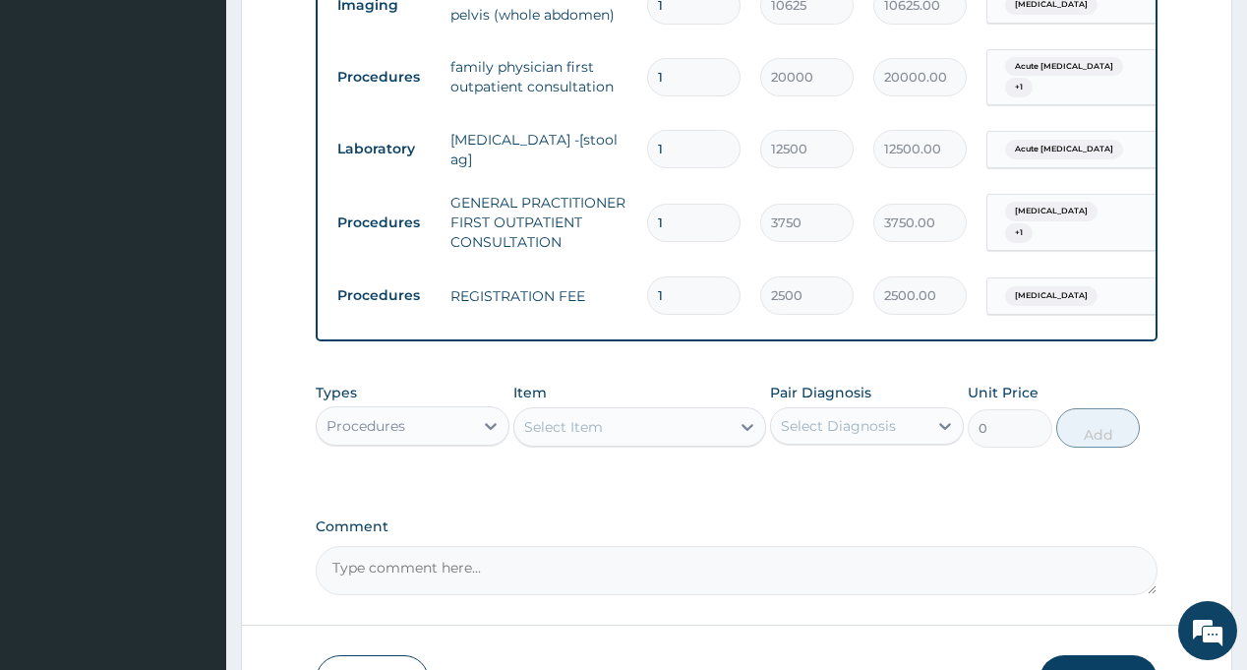
click at [401, 433] on div "Procedures" at bounding box center [365, 426] width 79 height 20
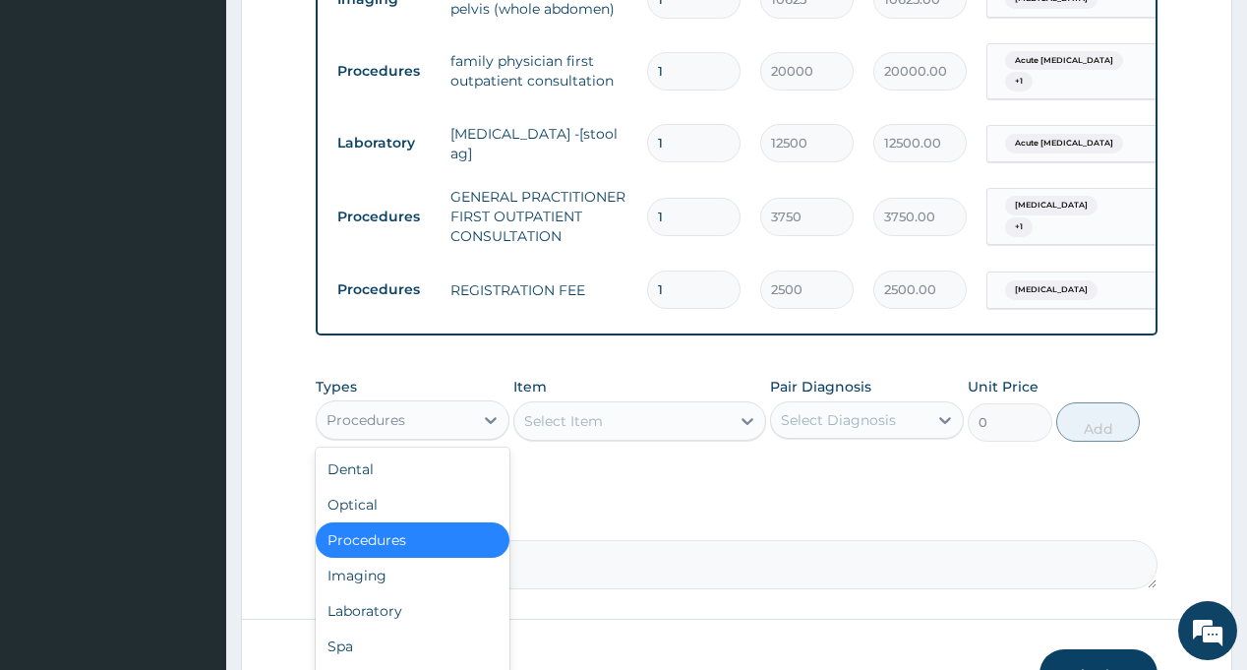
scroll to position [960, 0]
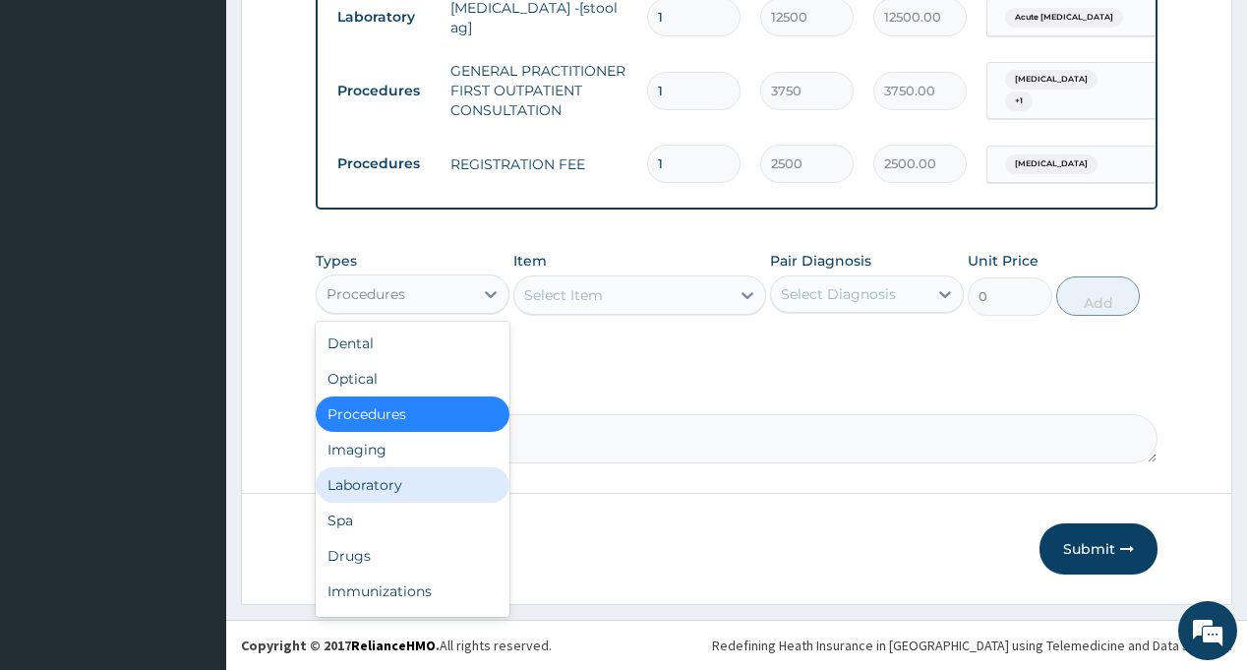
click at [420, 489] on div "Laboratory" at bounding box center [413, 484] width 194 height 35
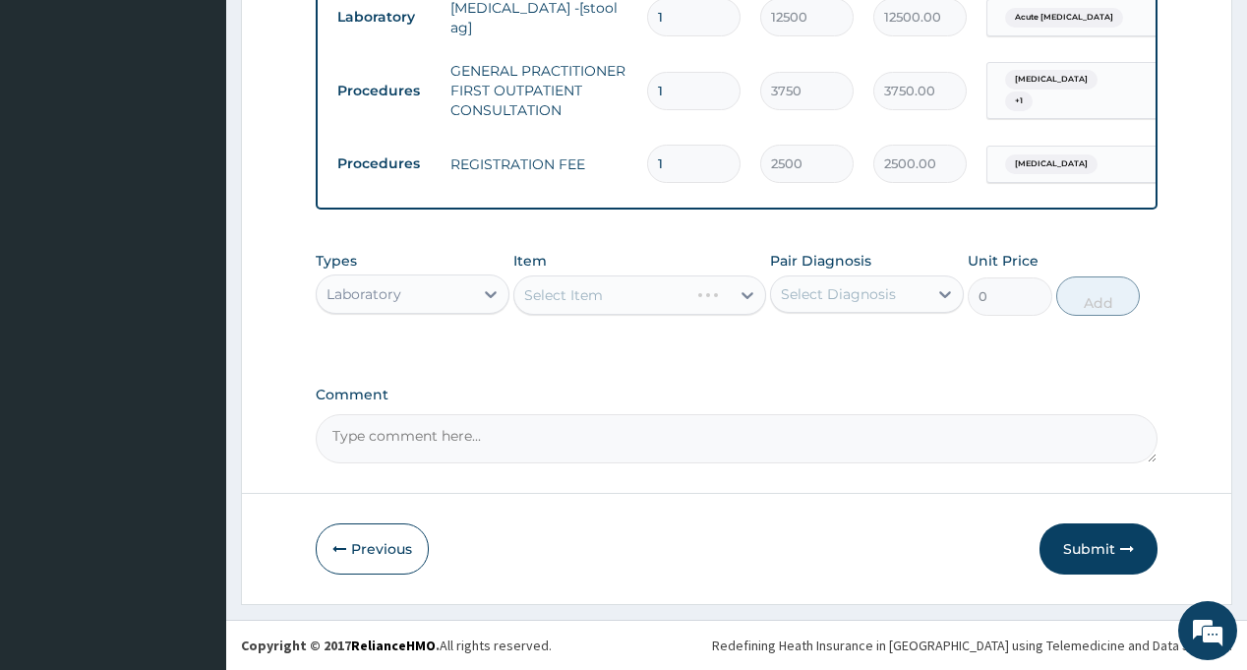
click at [853, 290] on div "Select Diagnosis" at bounding box center [838, 294] width 115 height 20
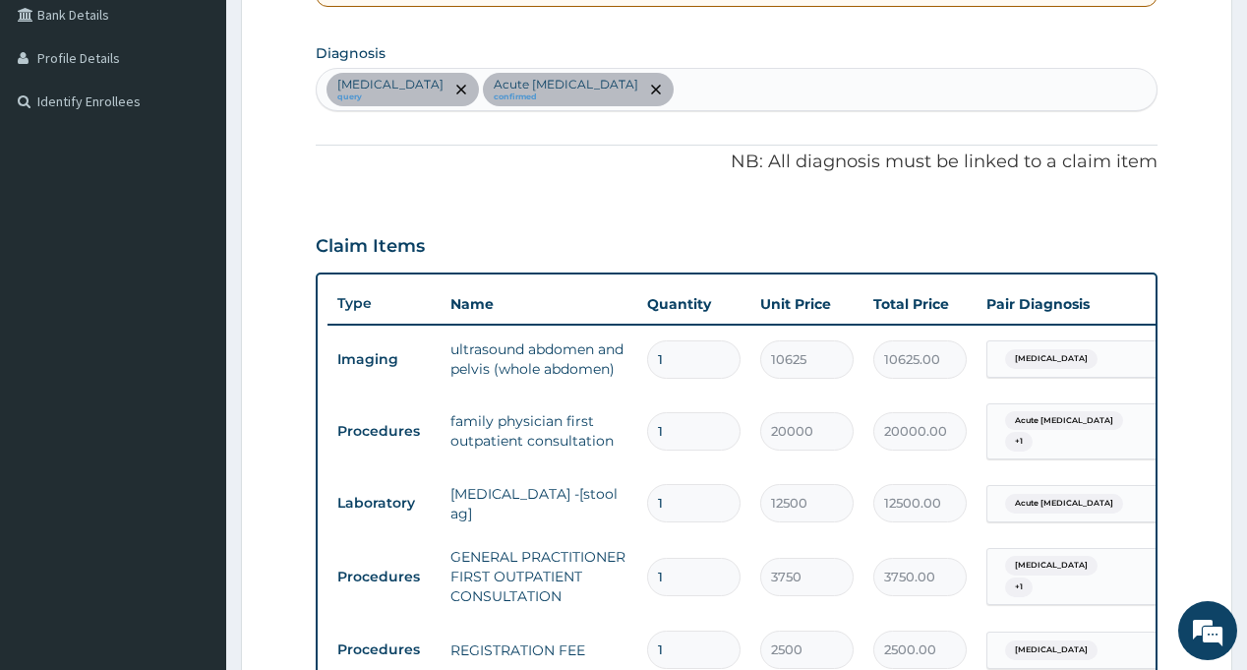
scroll to position [173, 0]
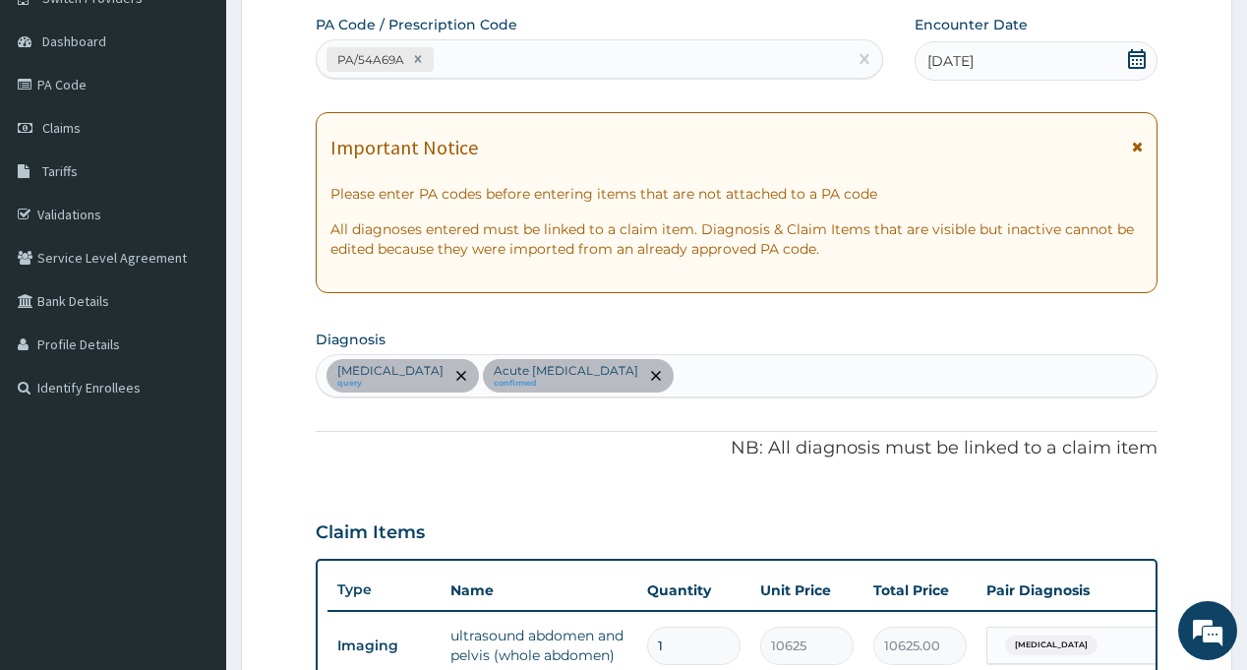
click at [701, 368] on div "[MEDICAL_DATA] query Acute [MEDICAL_DATA] confirmed" at bounding box center [736, 375] width 839 height 41
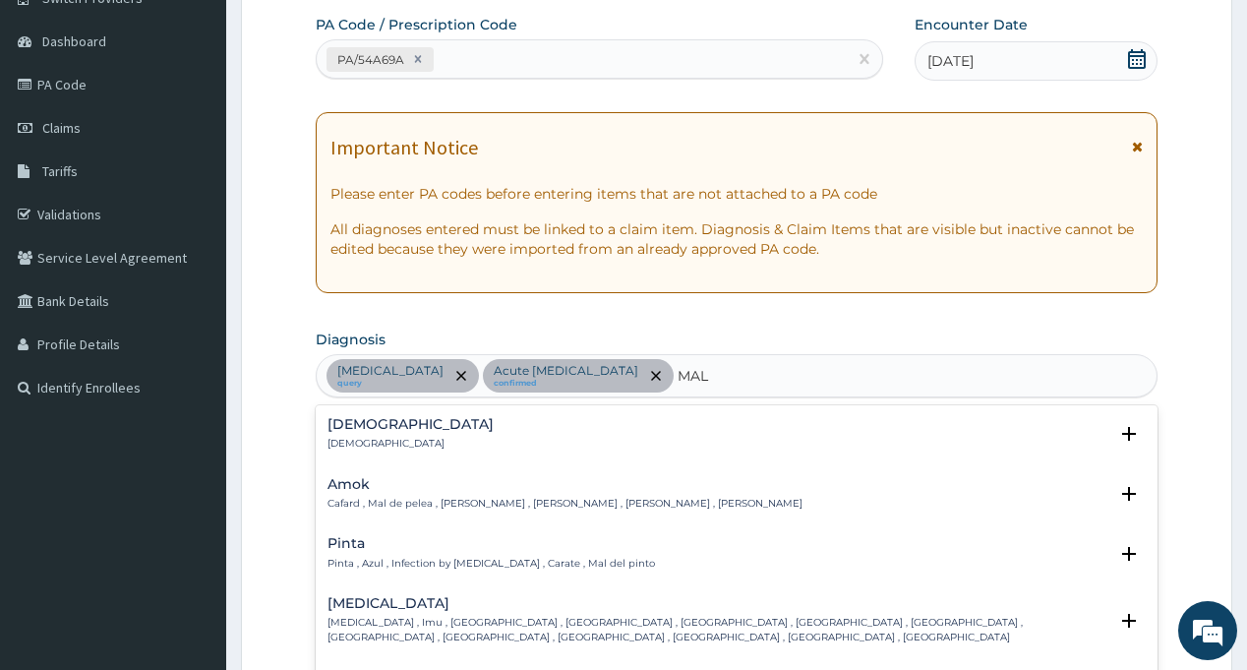
type input "MALA"
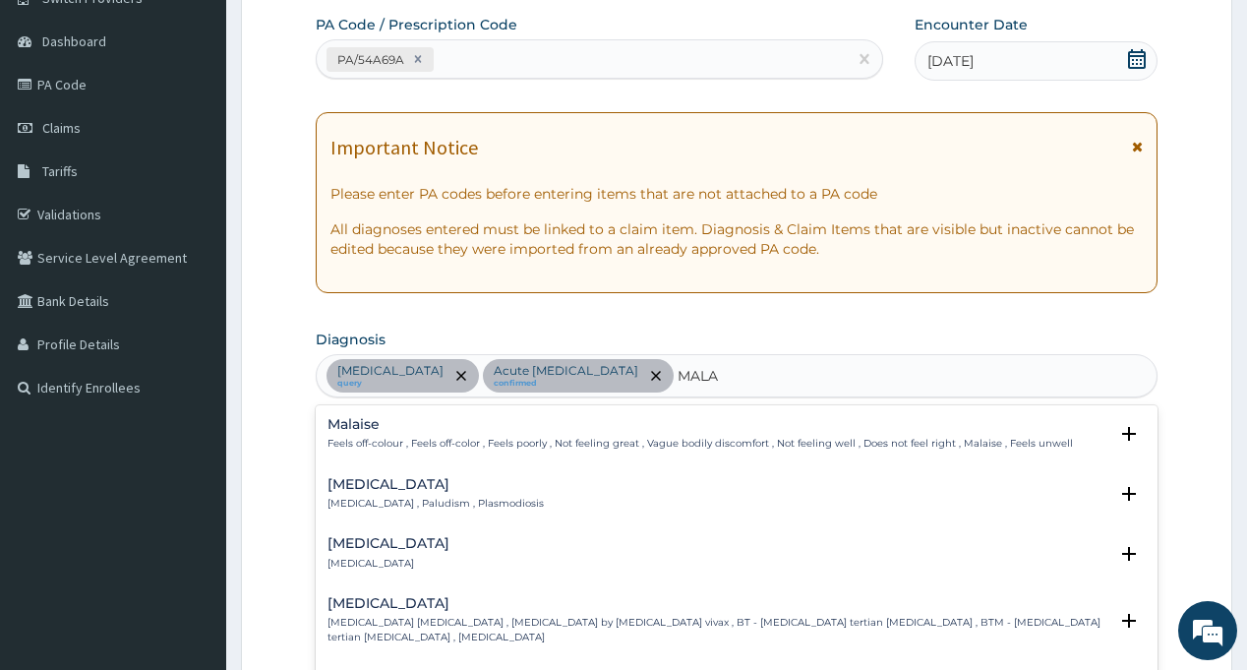
click at [374, 492] on h4 "[MEDICAL_DATA]" at bounding box center [435, 484] width 216 height 15
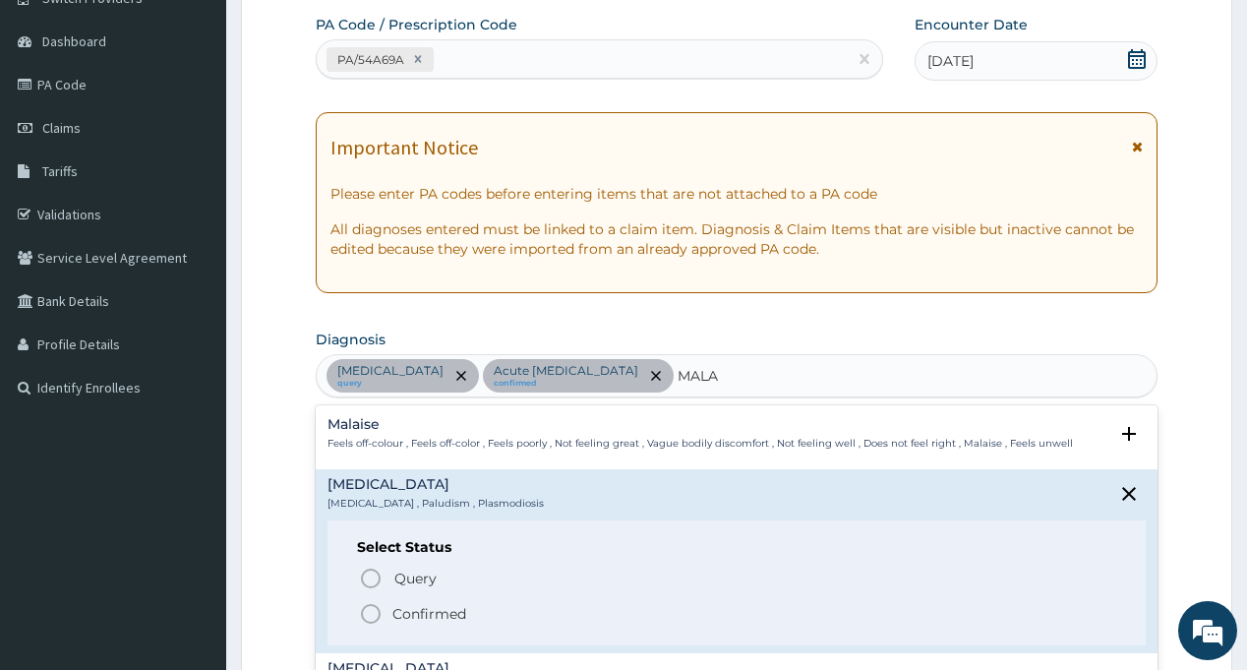
click at [370, 614] on icon "status option filled" at bounding box center [371, 614] width 24 height 24
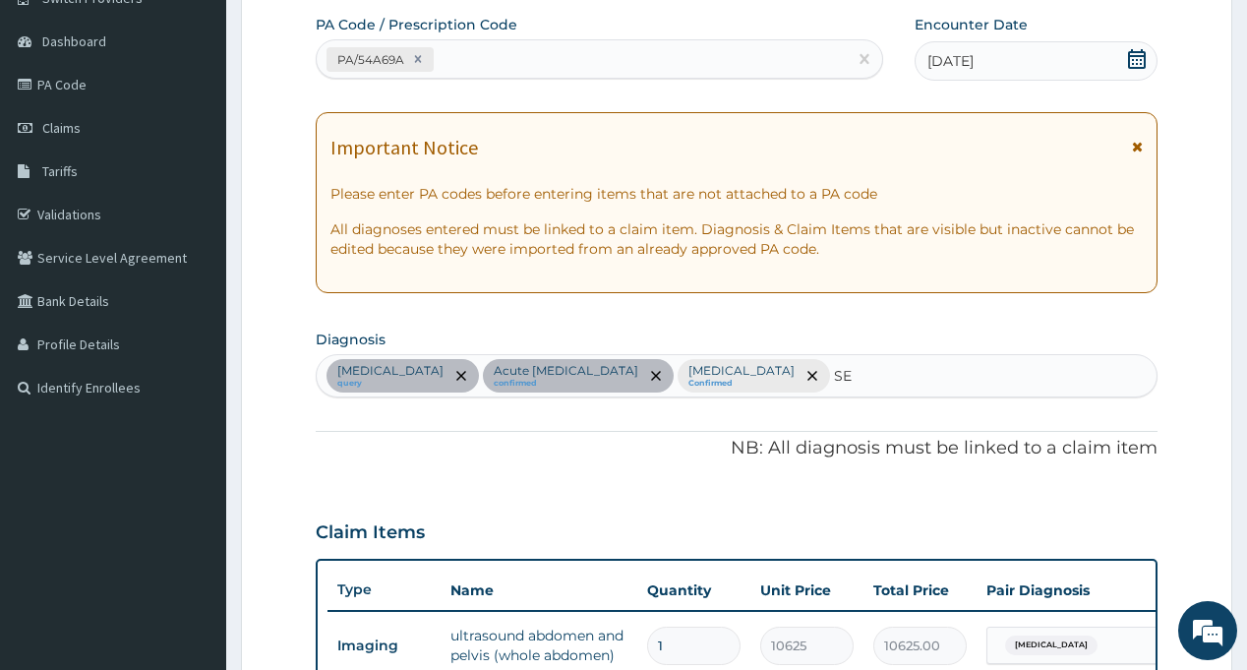
type input "SEP"
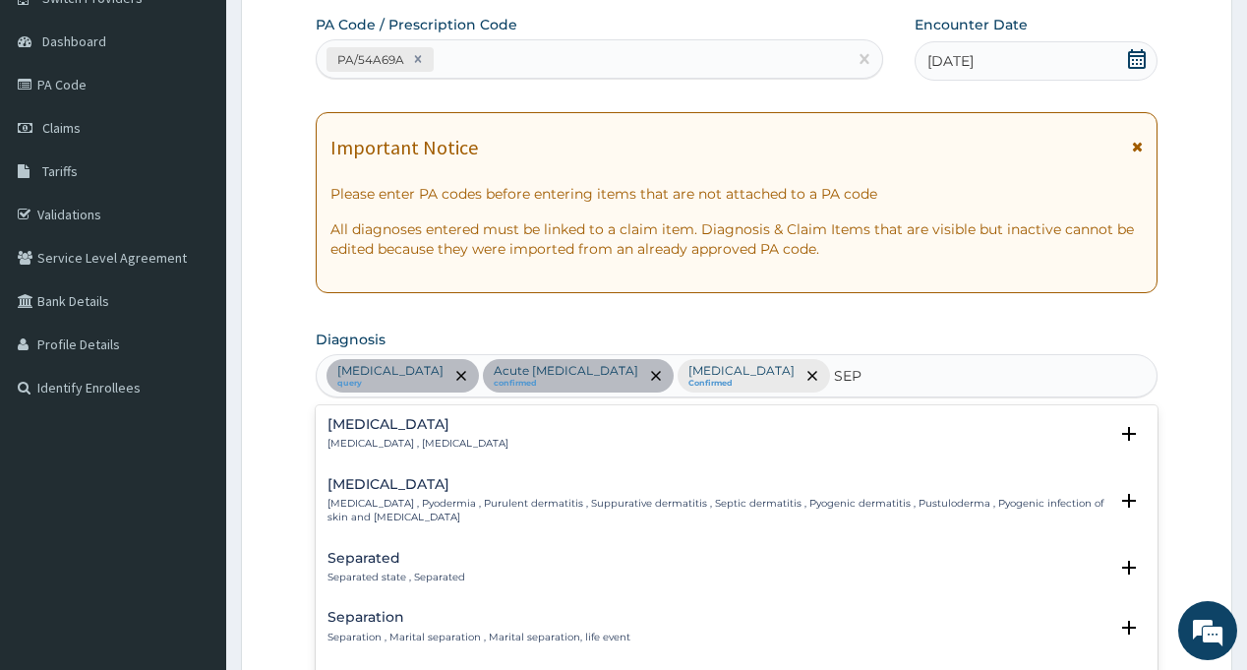
click at [369, 426] on h4 "[MEDICAL_DATA]" at bounding box center [417, 424] width 181 height 15
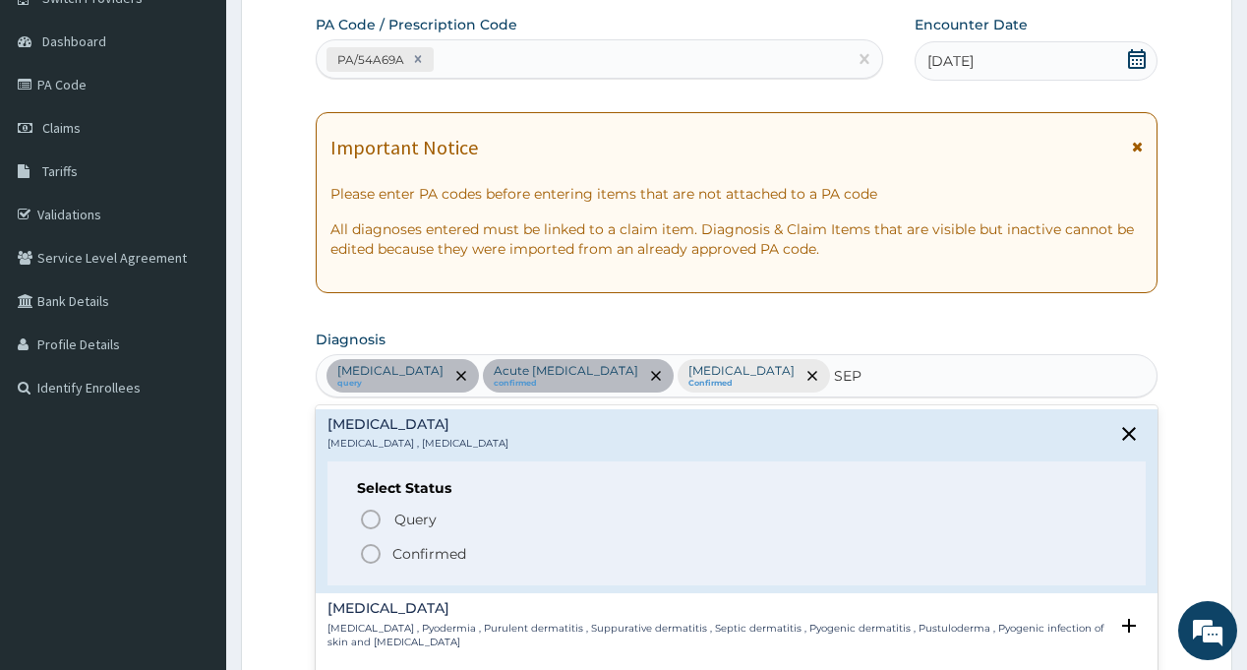
click at [367, 549] on icon "status option filled" at bounding box center [371, 554] width 24 height 24
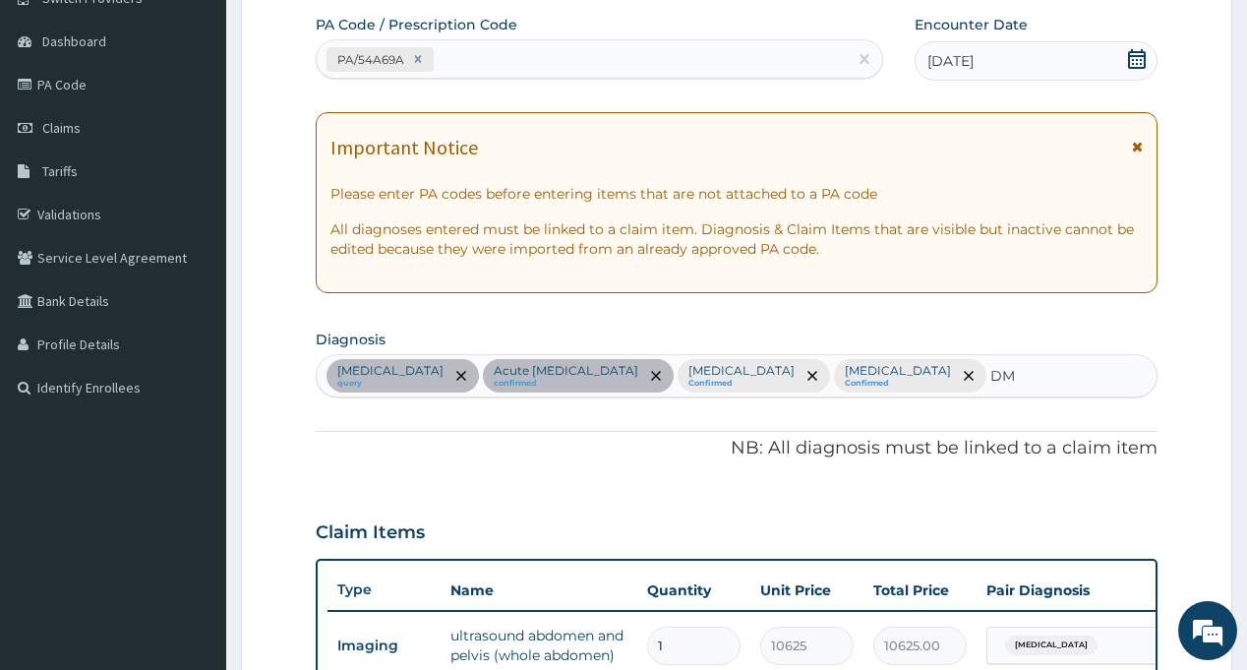
type input "DM"
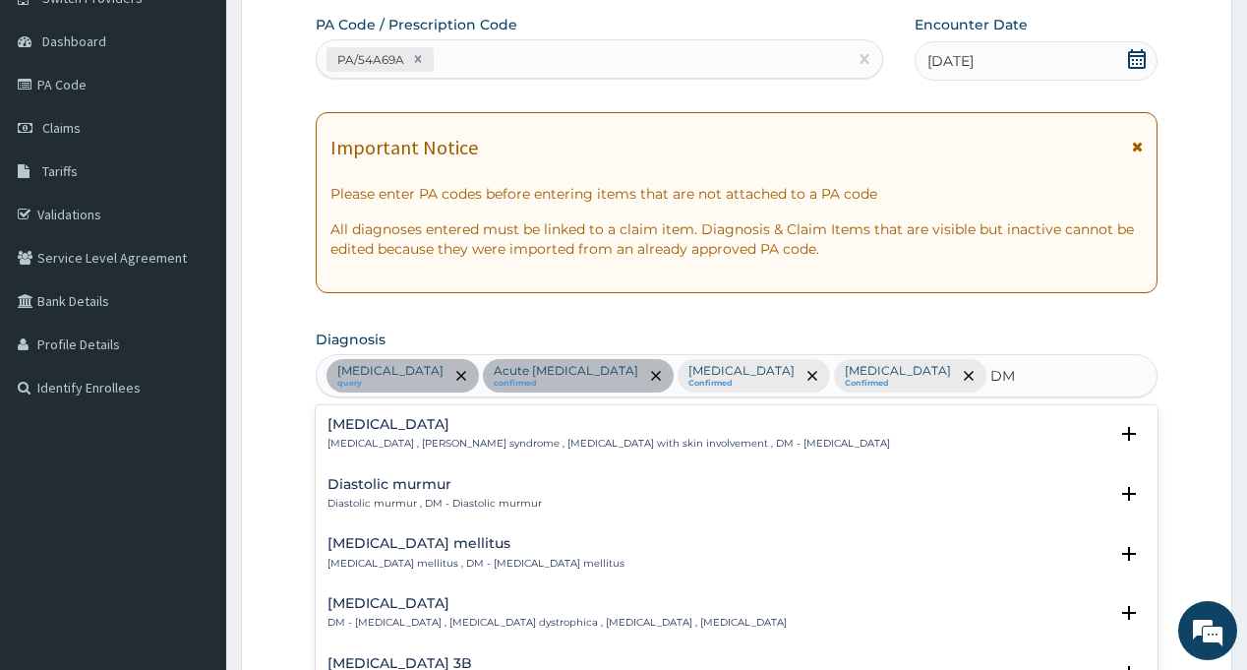
click at [362, 543] on h4 "[MEDICAL_DATA] mellitus" at bounding box center [475, 543] width 297 height 15
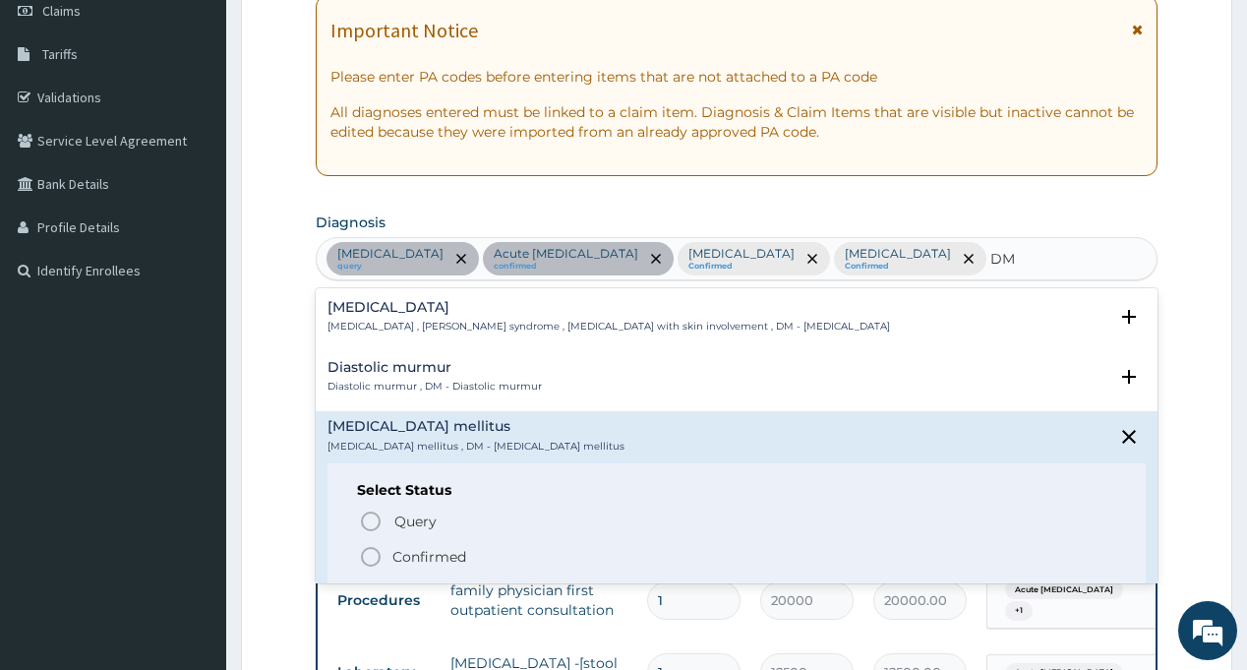
scroll to position [370, 0]
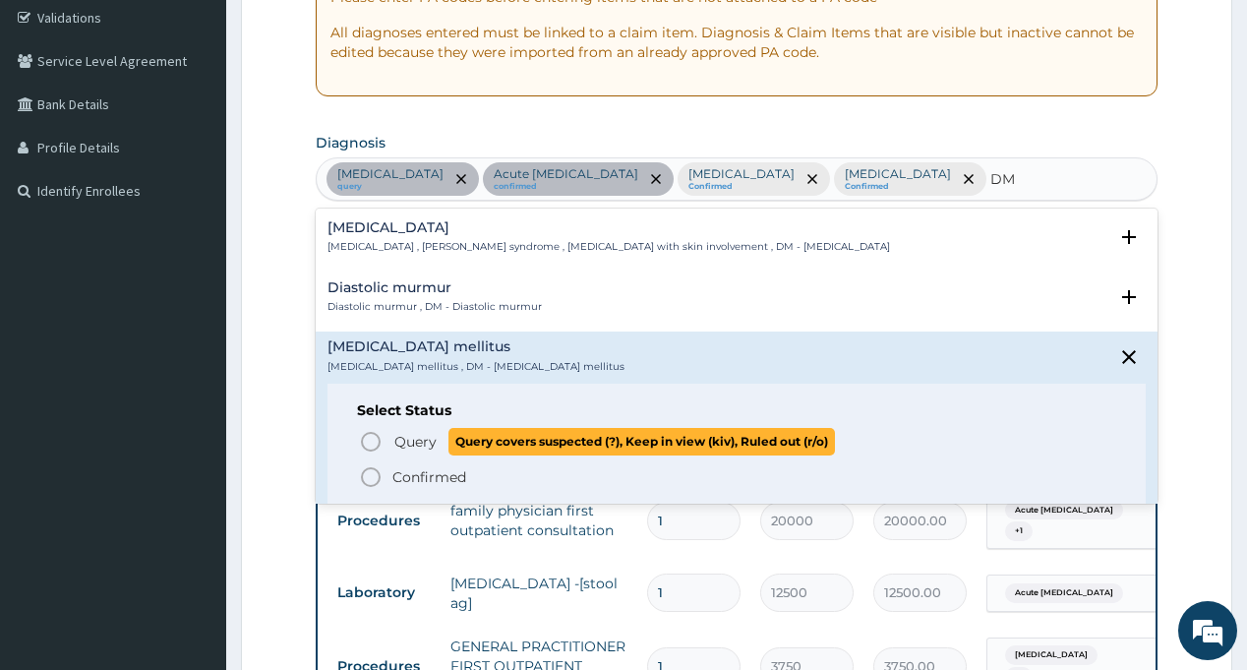
click at [394, 438] on span "Query" at bounding box center [415, 442] width 42 height 20
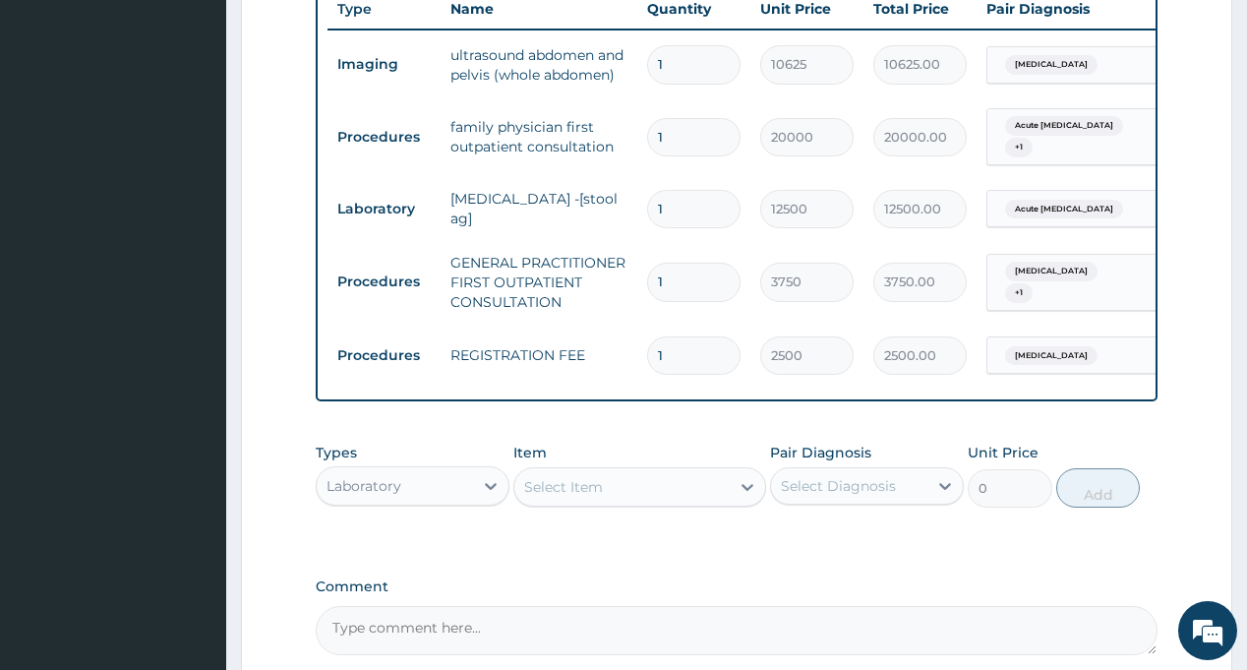
scroll to position [960, 0]
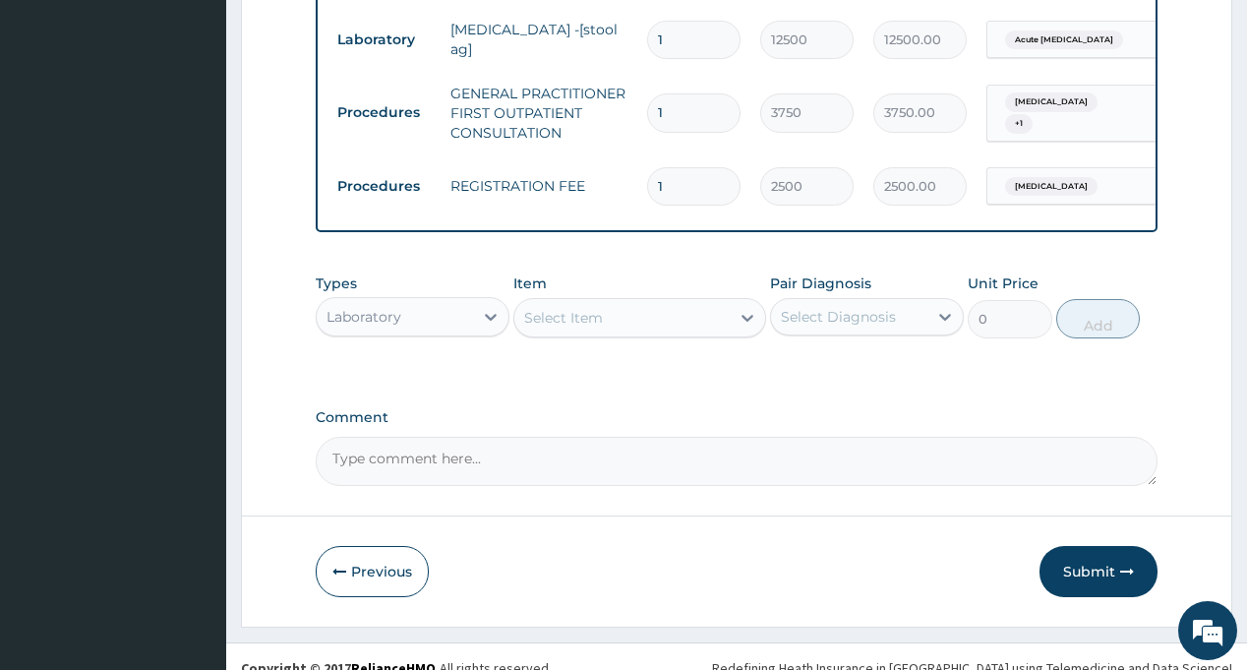
click at [872, 307] on div "Select Diagnosis" at bounding box center [838, 317] width 115 height 20
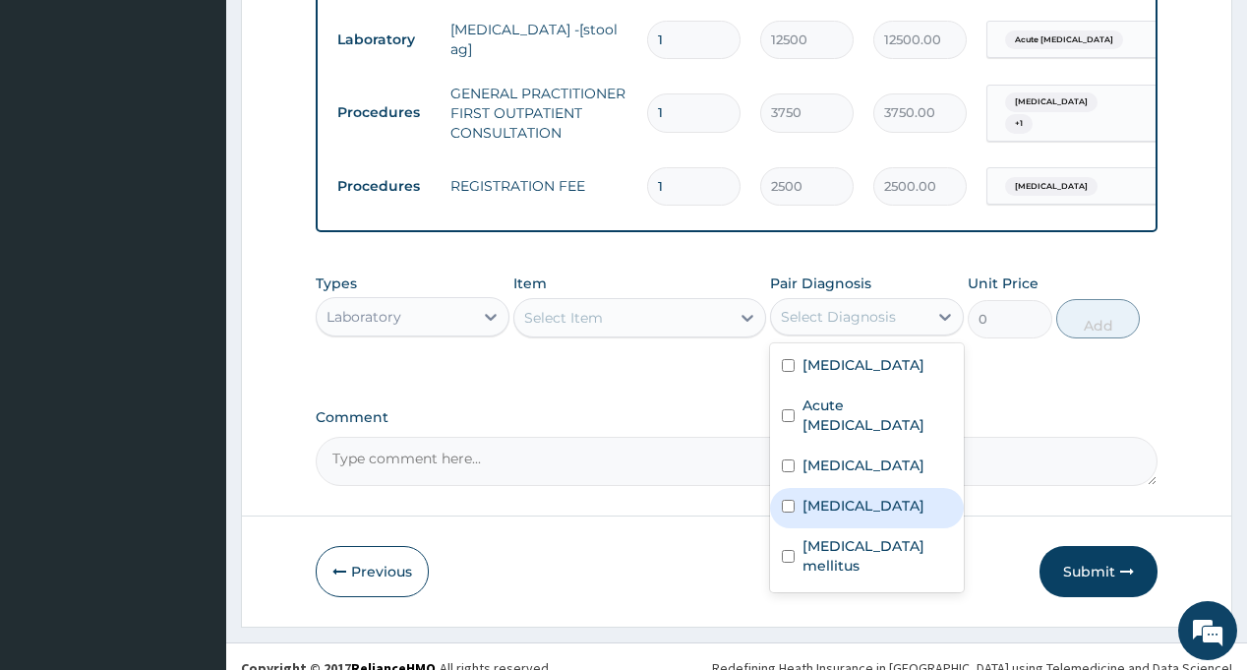
drag, startPoint x: 856, startPoint y: 460, endPoint x: 834, endPoint y: 439, distance: 30.6
click at [856, 488] on div "[MEDICAL_DATA]" at bounding box center [867, 508] width 194 height 40
checkbox input "true"
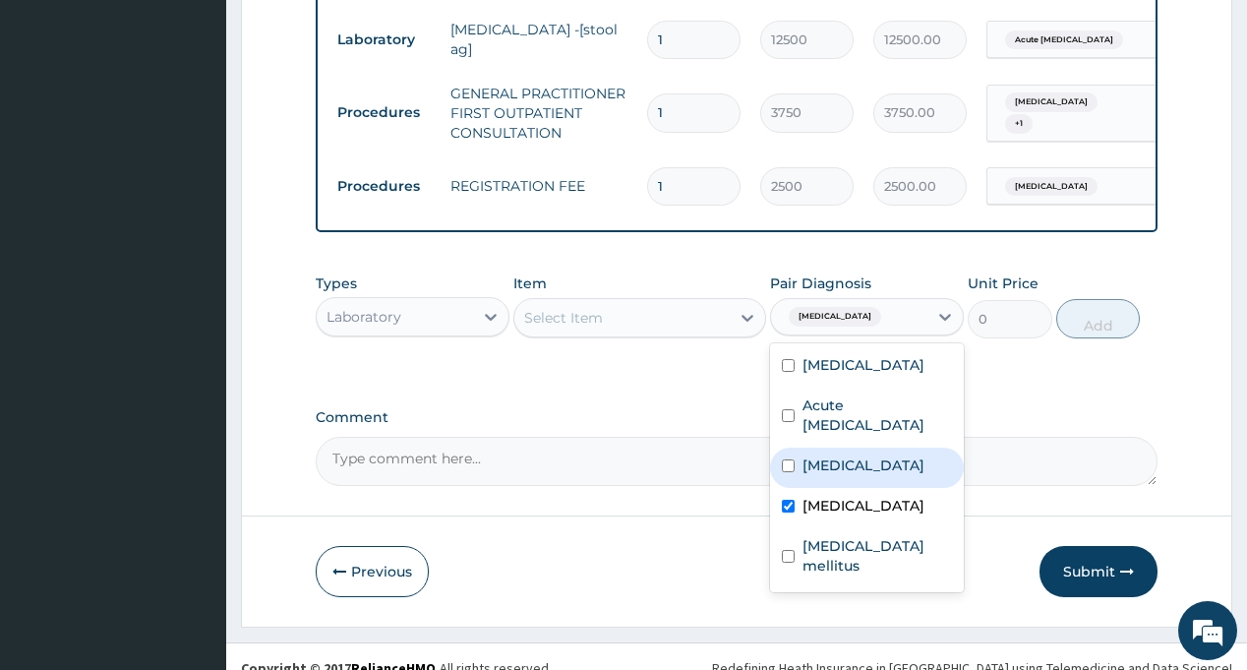
click at [677, 352] on div "Types Laboratory Item Select Item Pair Diagnosis option Sepsis, selected. optio…" at bounding box center [736, 320] width 841 height 114
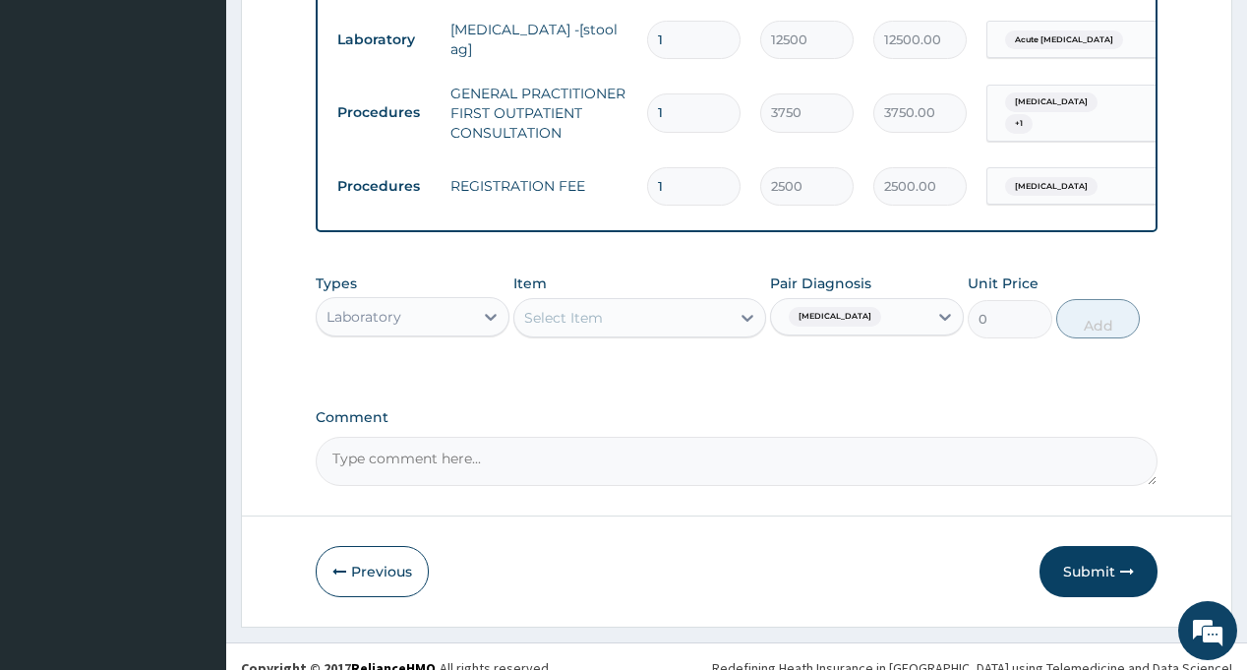
click at [663, 302] on div "Select Item" at bounding box center [621, 317] width 215 height 31
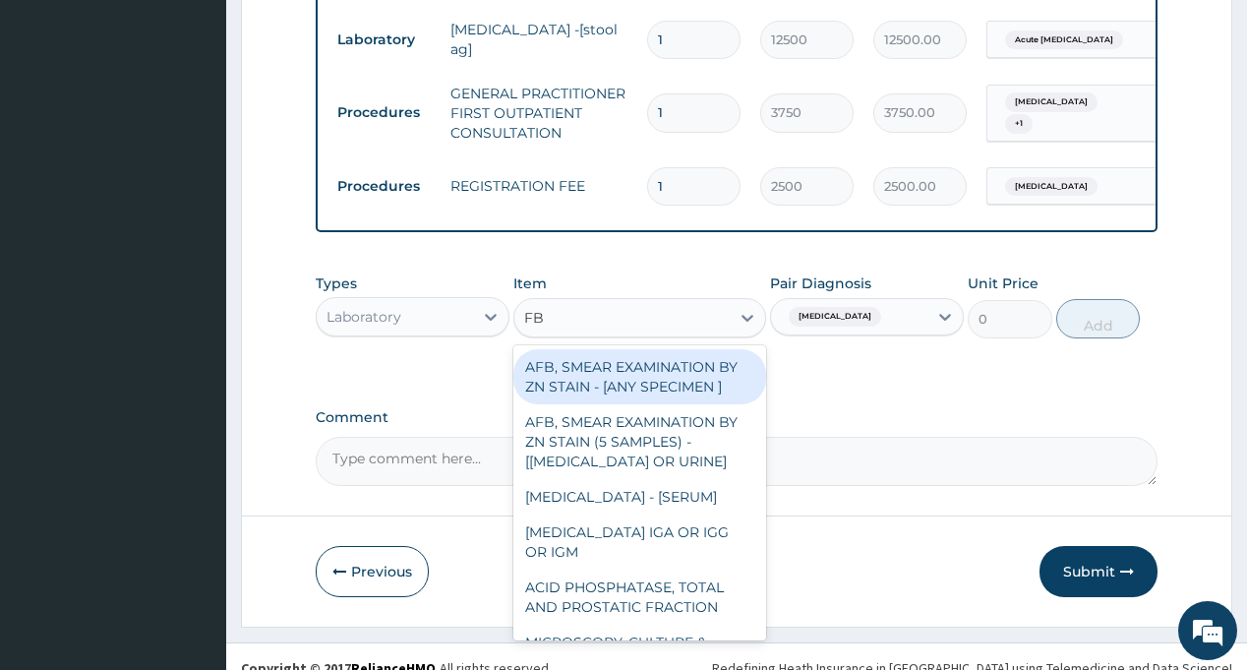
type input "FBC"
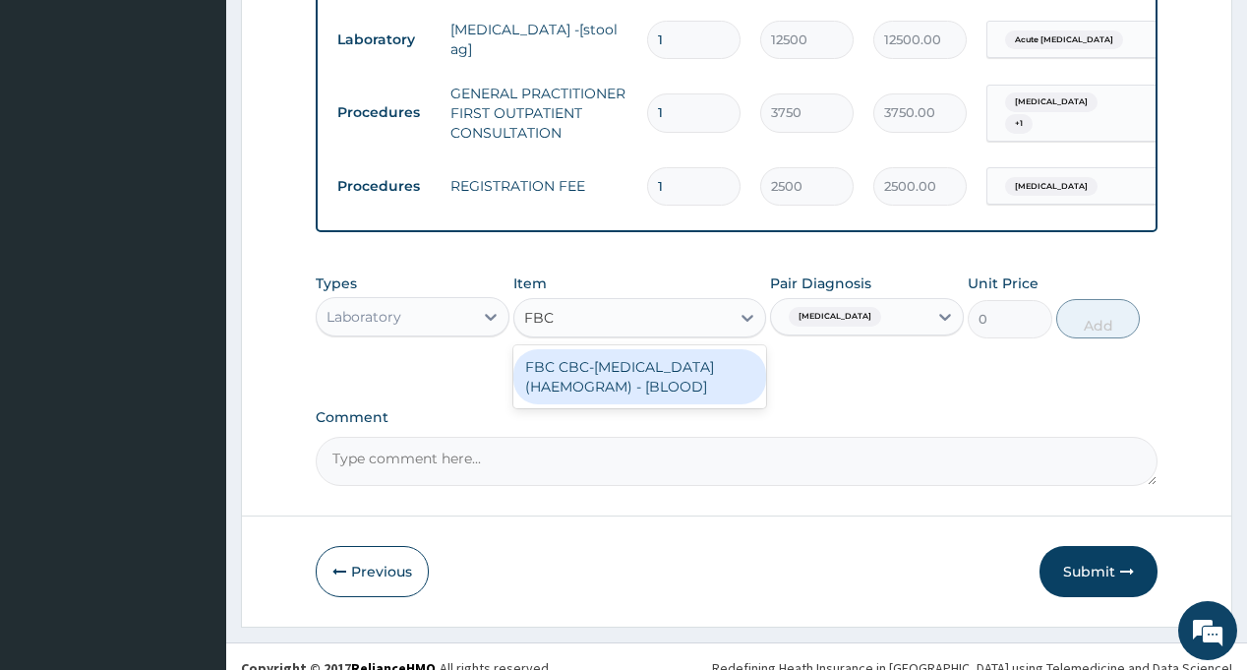
click at [658, 367] on div "FBC CBC-COMPLETE BLOOD COUNT (HAEMOGRAM) - [BLOOD]" at bounding box center [639, 376] width 253 height 55
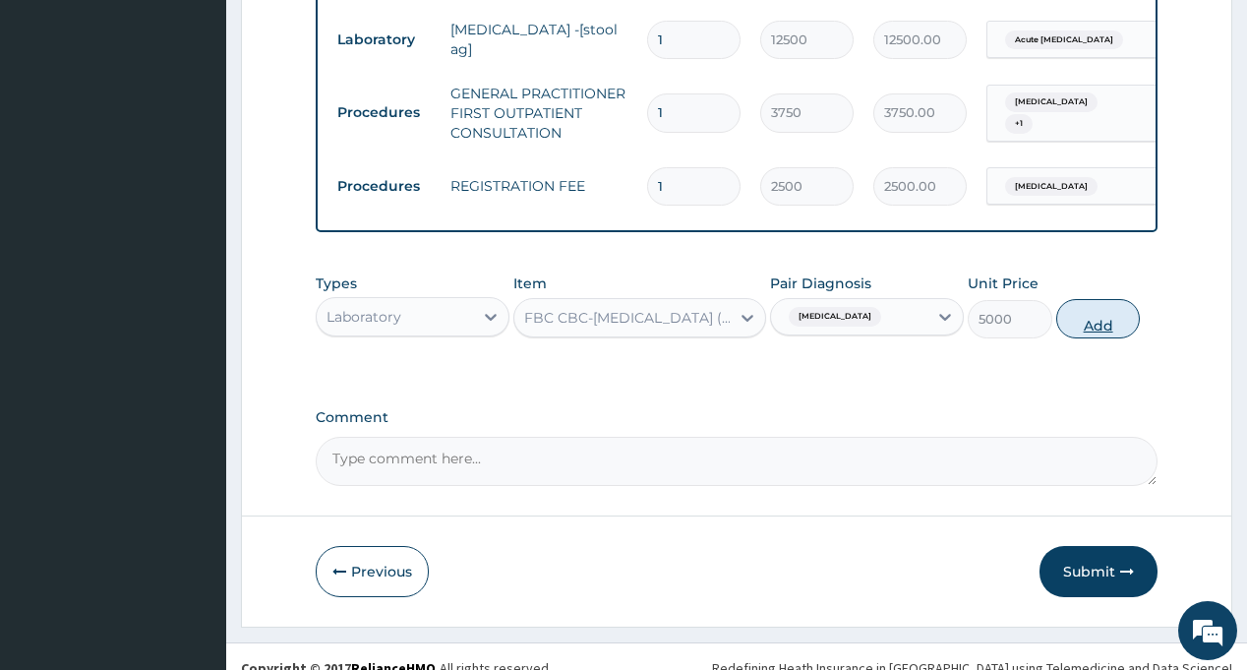
click at [1076, 302] on button "Add" at bounding box center [1098, 318] width 85 height 39
type input "0"
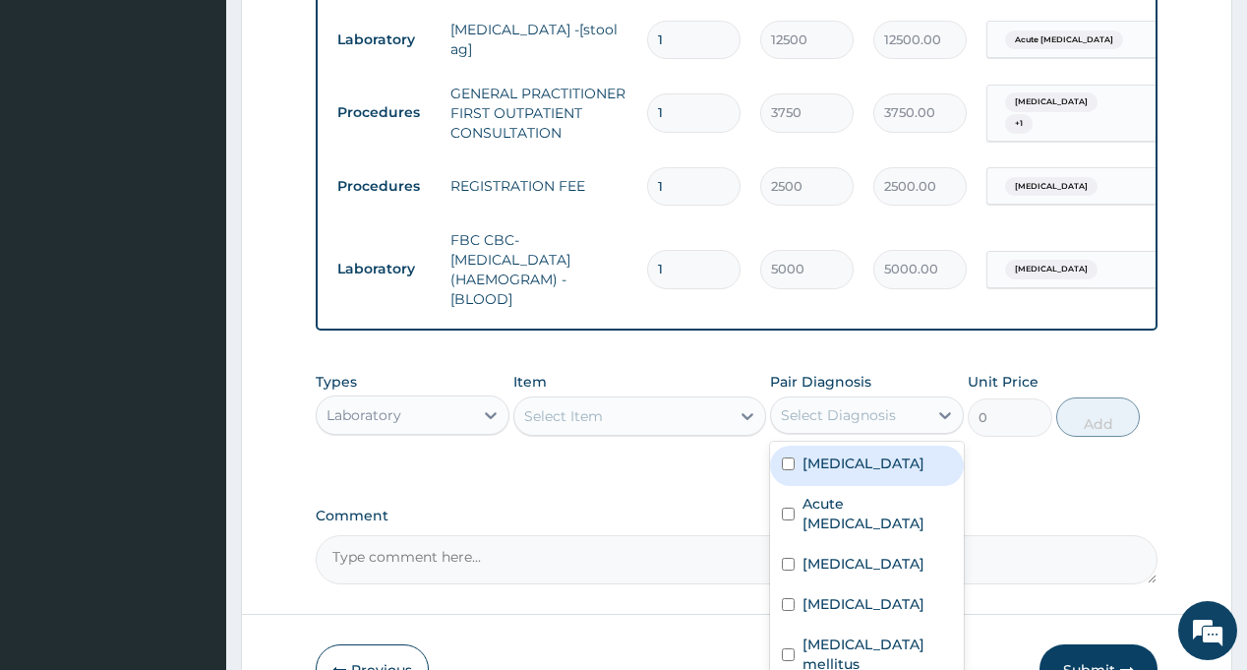
click at [849, 405] on div "Select Diagnosis" at bounding box center [838, 415] width 115 height 20
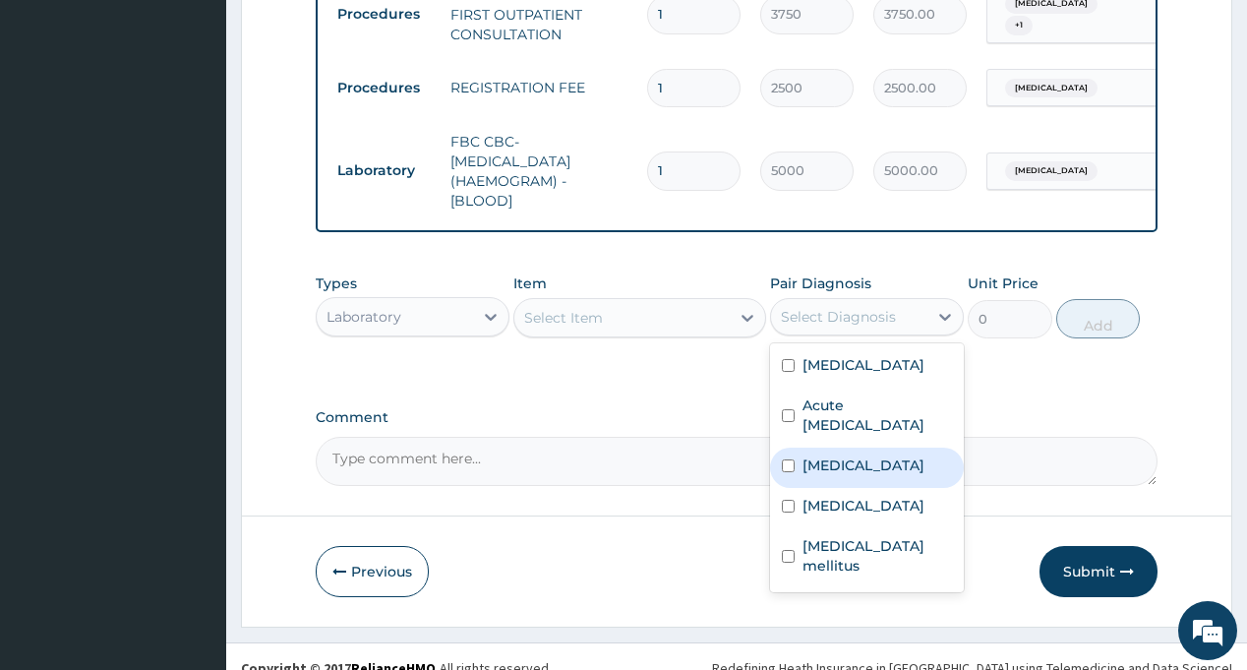
click at [885, 447] on div "Malaria" at bounding box center [867, 467] width 194 height 40
checkbox input "true"
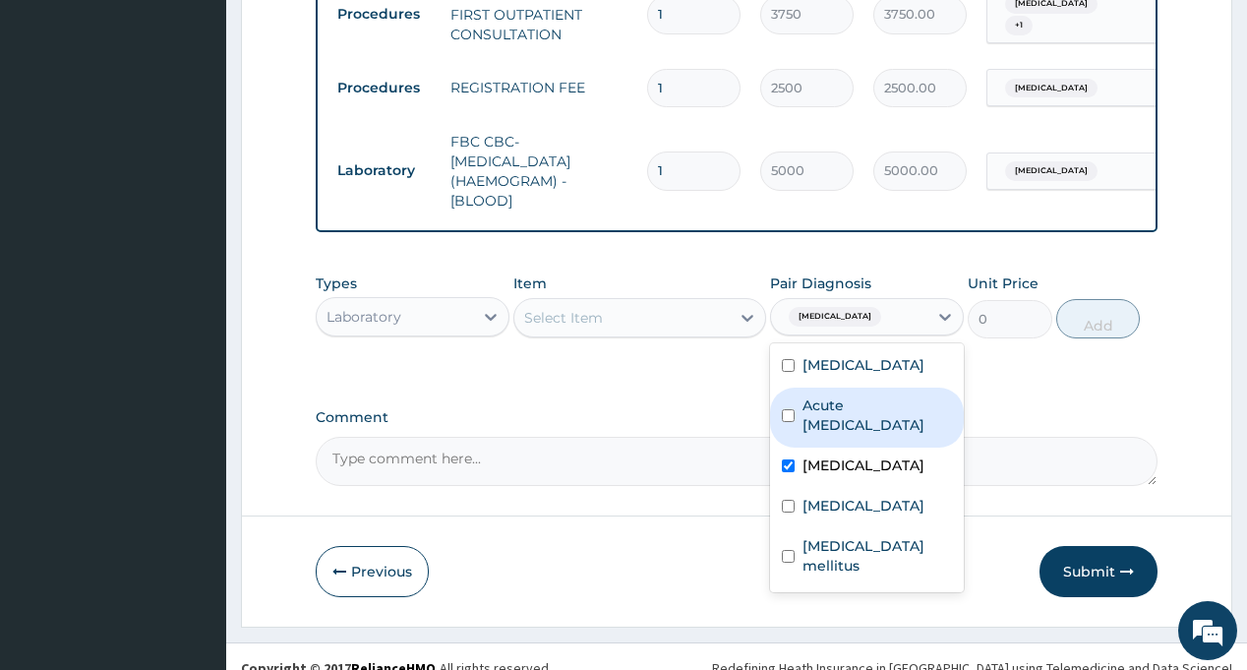
click at [658, 302] on div "Select Item" at bounding box center [621, 317] width 215 height 31
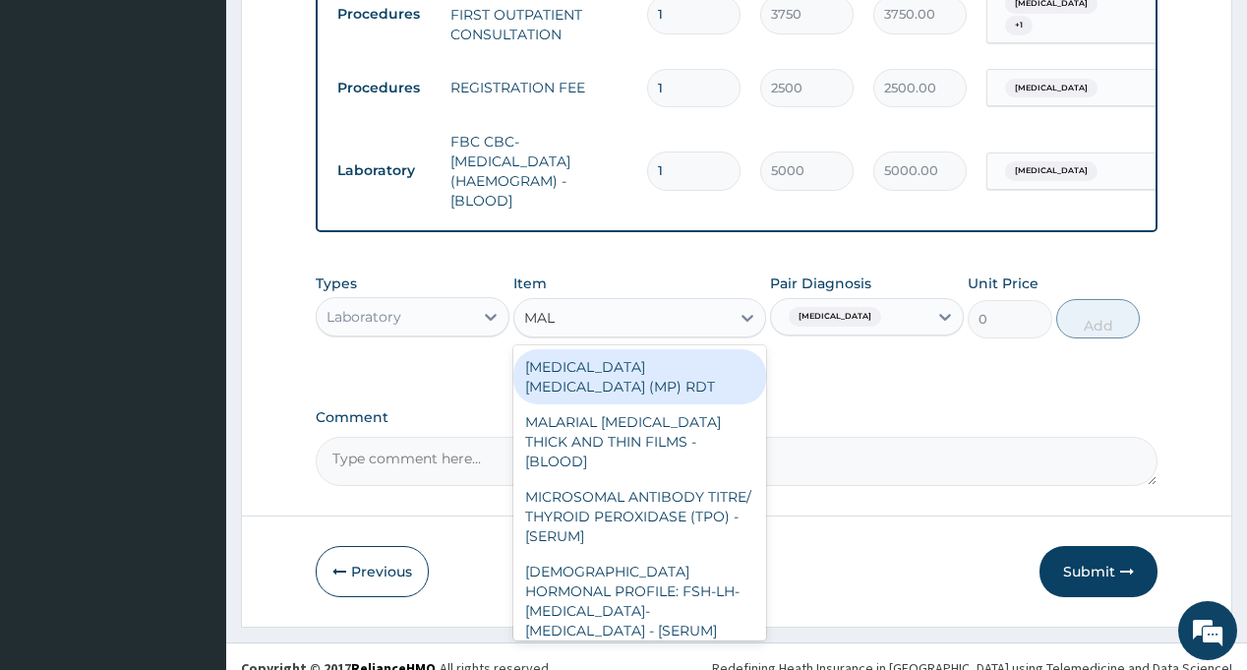
type input "MALA"
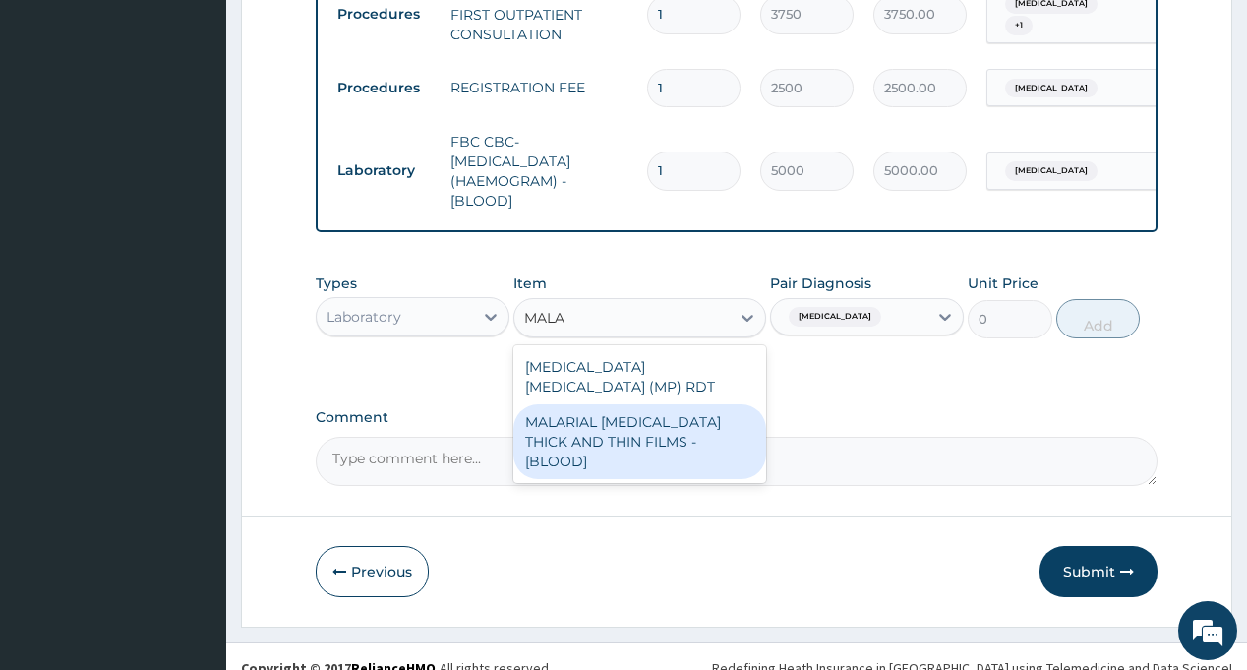
click at [686, 404] on div "MALARIAL PARASITE THICK AND THIN FILMS - [BLOOD]" at bounding box center [639, 441] width 253 height 75
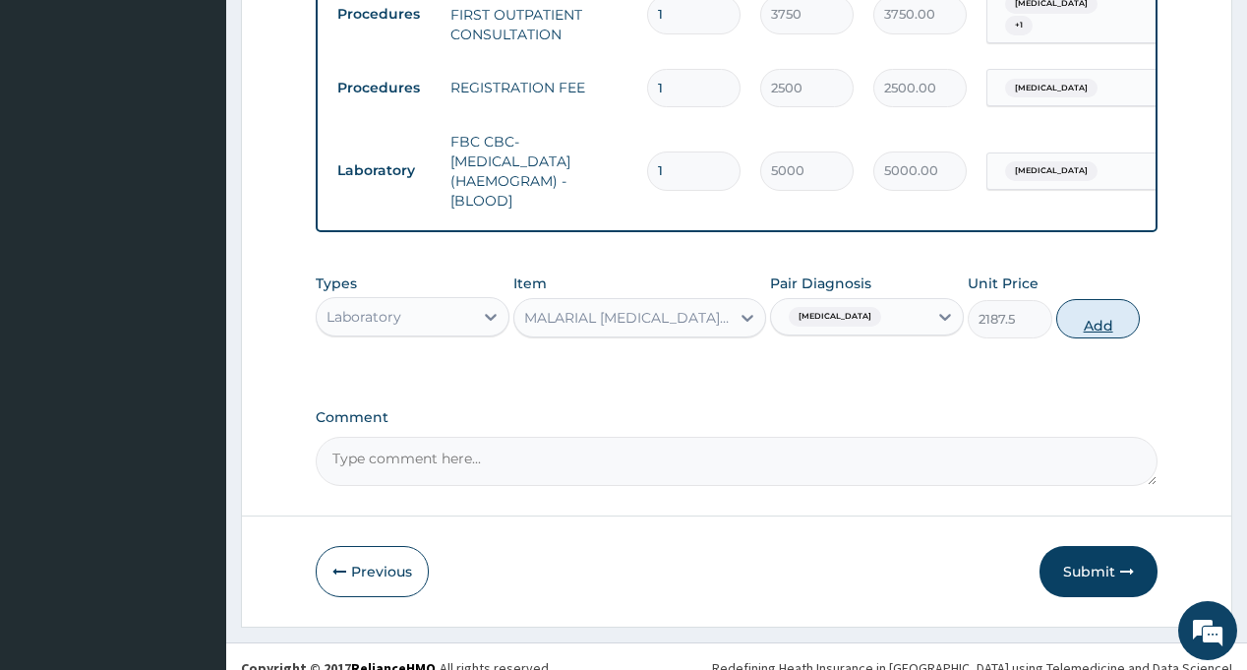
click at [1091, 302] on button "Add" at bounding box center [1098, 318] width 85 height 39
type input "0"
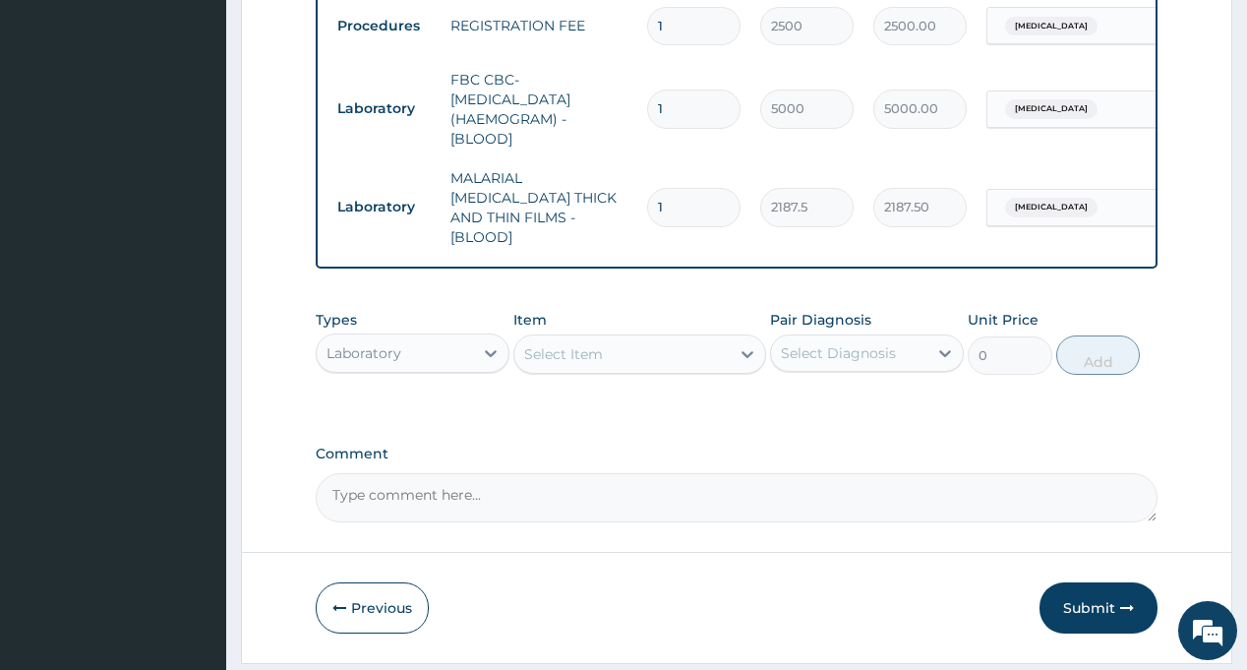
scroll to position [1137, 0]
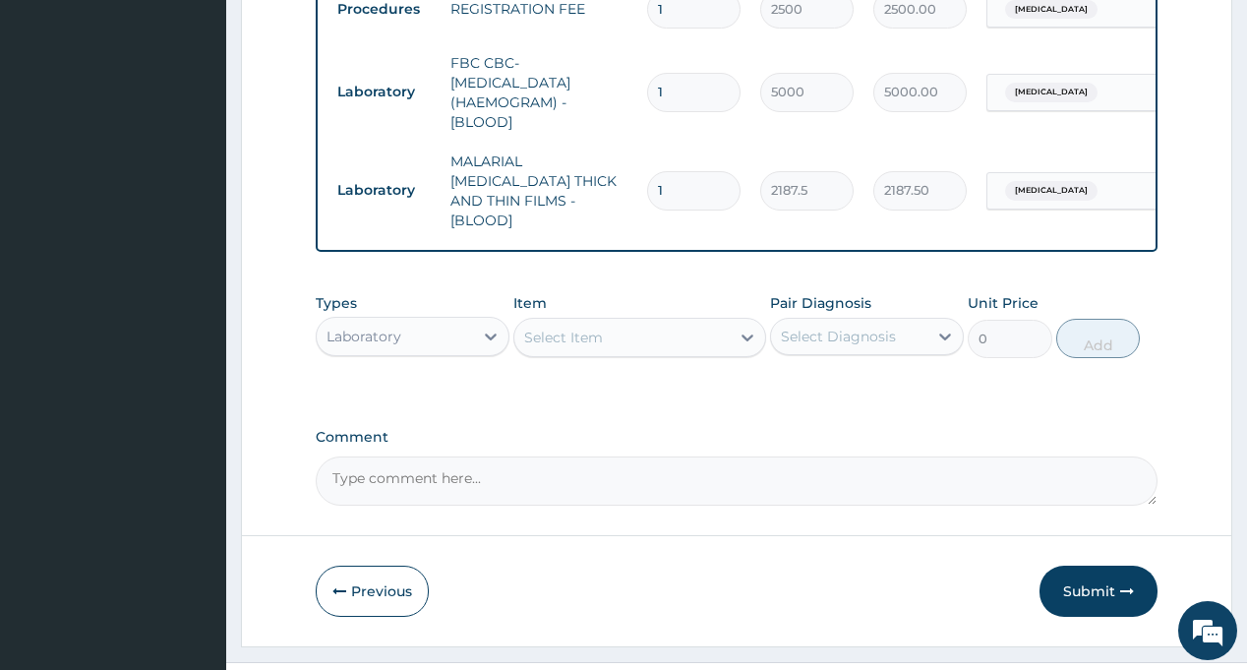
click at [864, 326] on div "Select Diagnosis" at bounding box center [838, 336] width 115 height 20
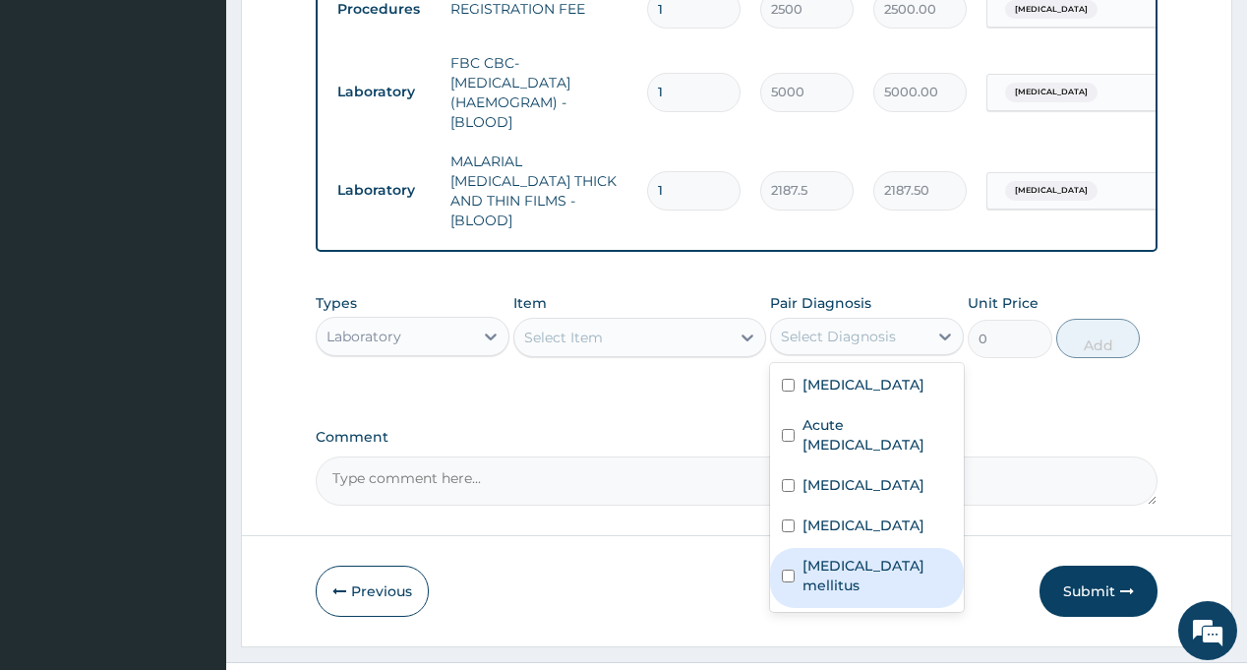
click at [853, 556] on label "Diabetes mellitus" at bounding box center [876, 575] width 149 height 39
checkbox input "true"
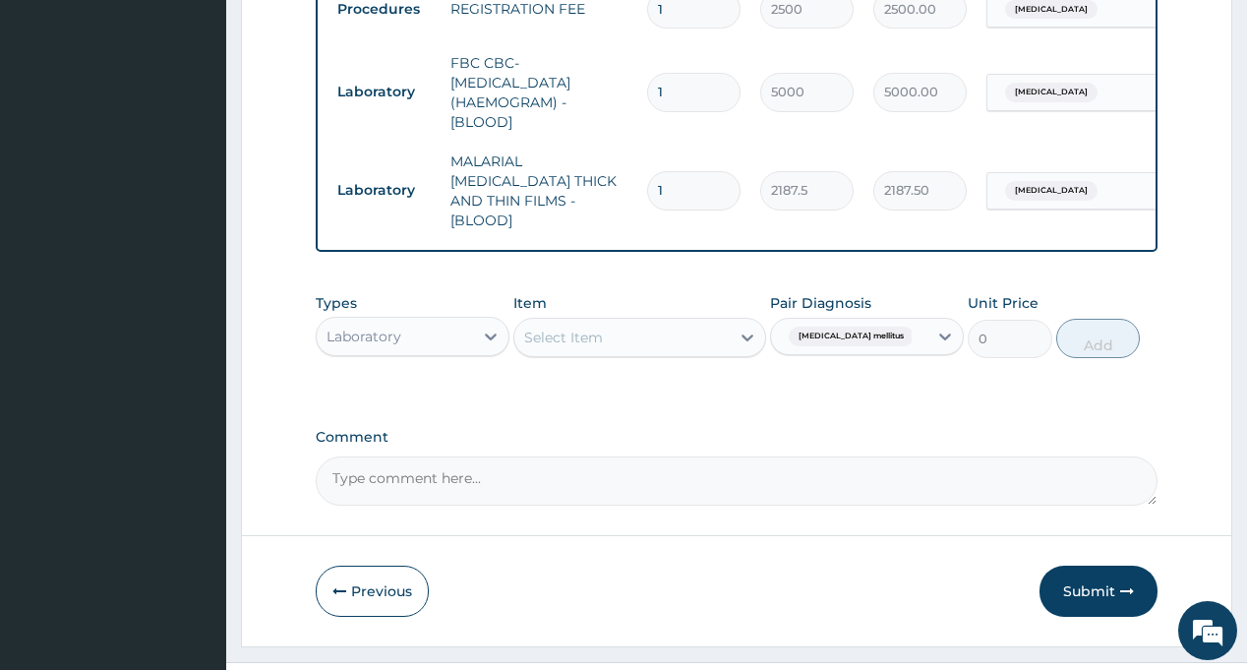
click at [638, 322] on div "Select Item" at bounding box center [621, 337] width 215 height 31
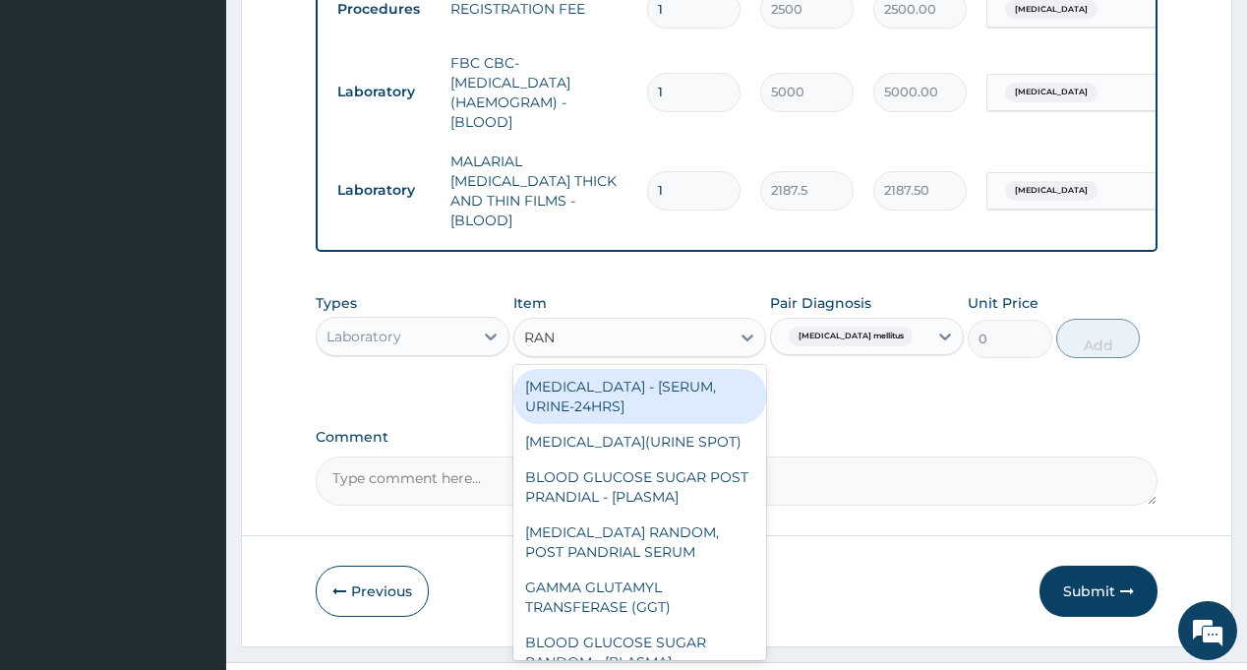
type input "RAND"
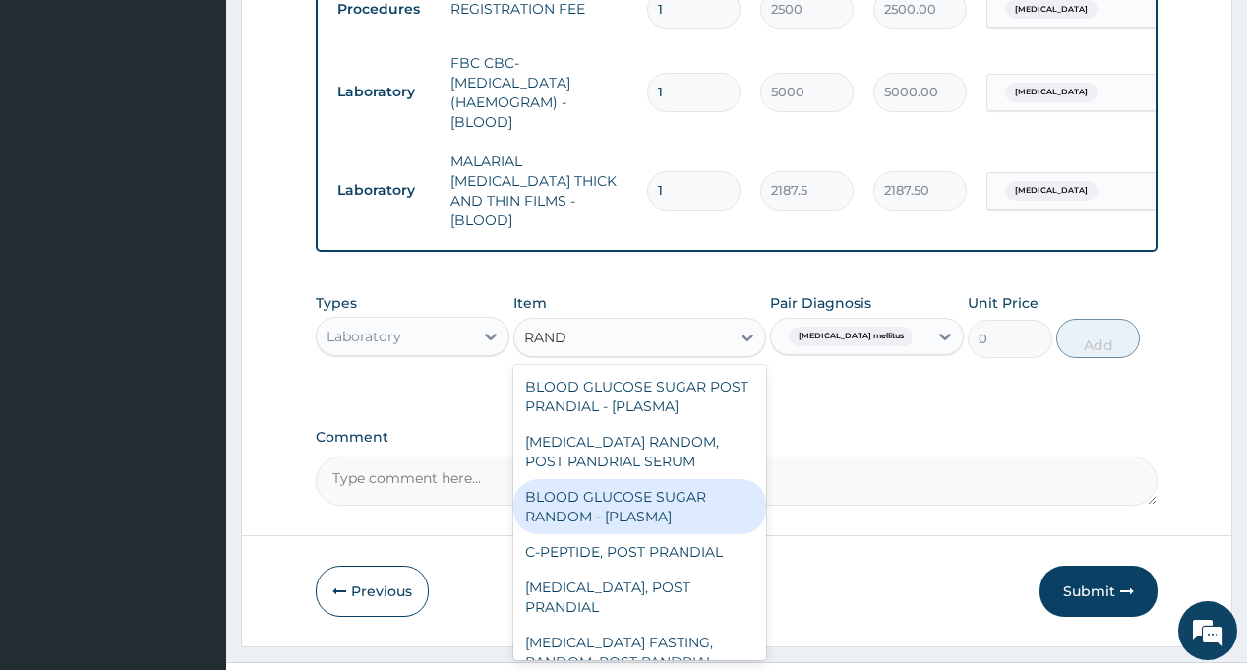
click at [592, 479] on div "BLOOD GLUCOSE SUGAR RANDOM - [PLASMA]" at bounding box center [639, 506] width 253 height 55
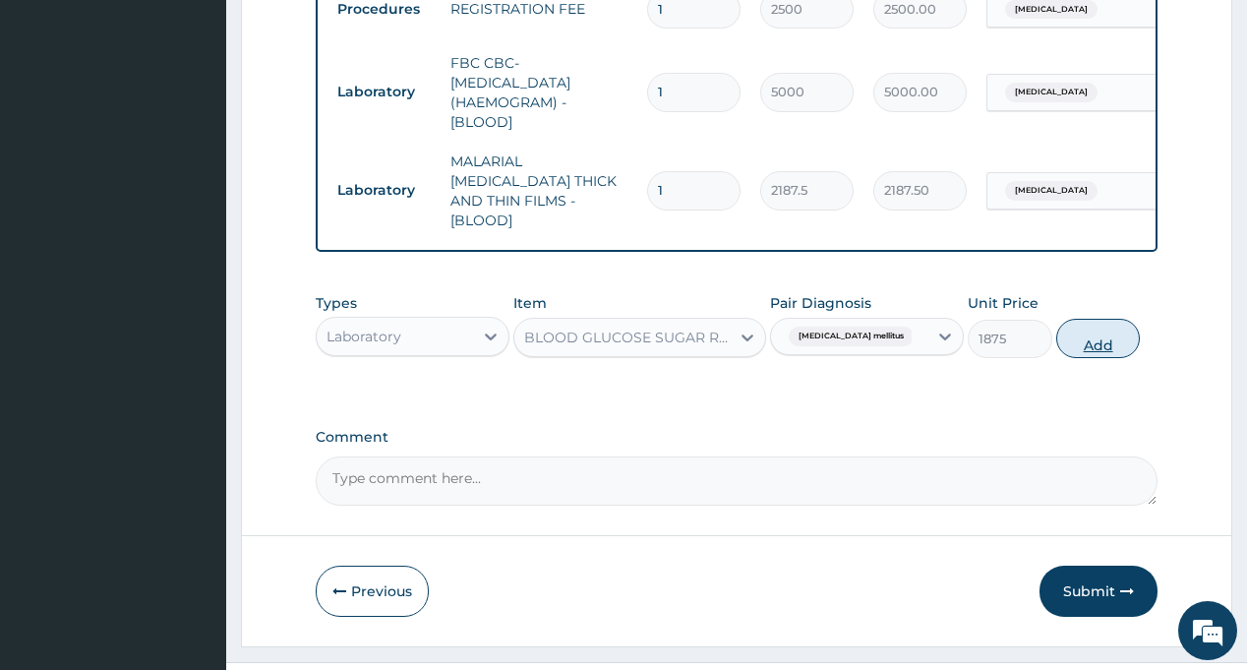
click at [1101, 319] on button "Add" at bounding box center [1098, 338] width 85 height 39
type input "0"
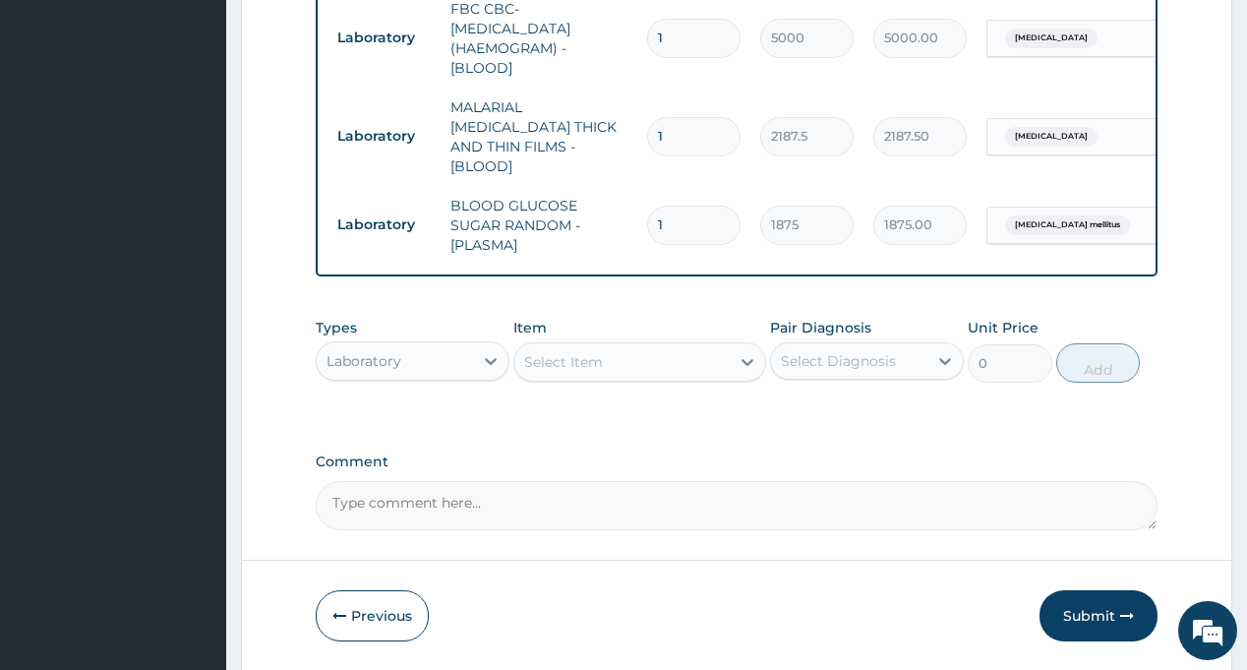
scroll to position [1215, 0]
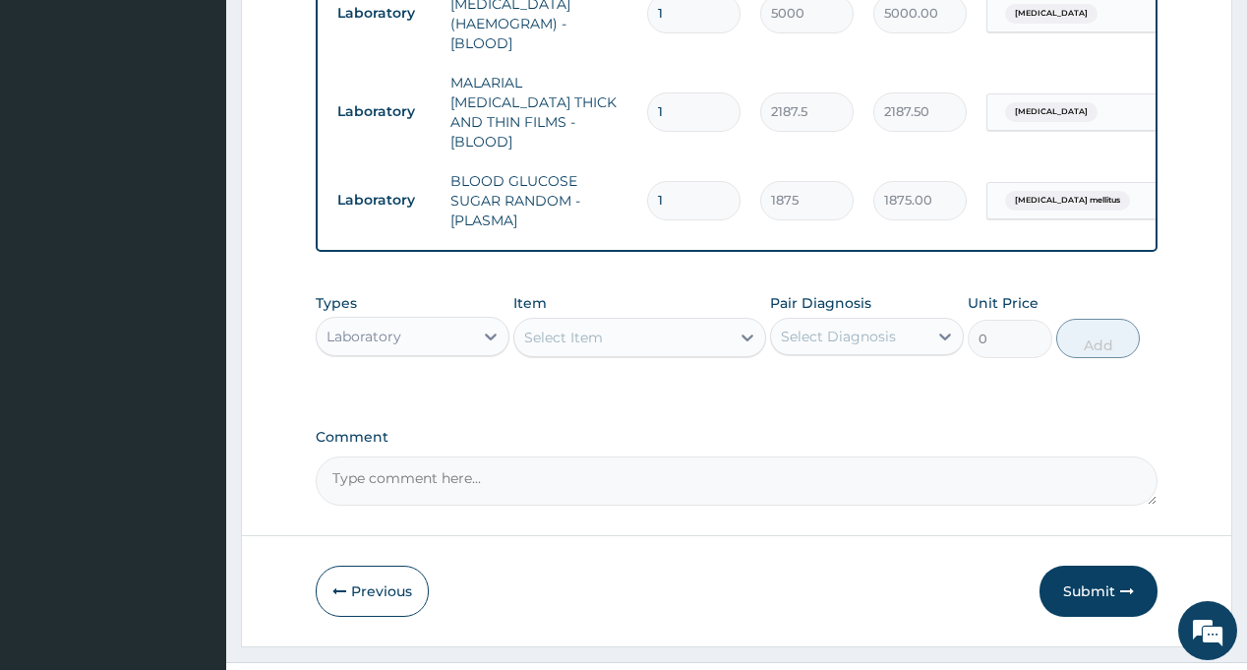
click at [384, 326] on div "Laboratory" at bounding box center [363, 336] width 75 height 20
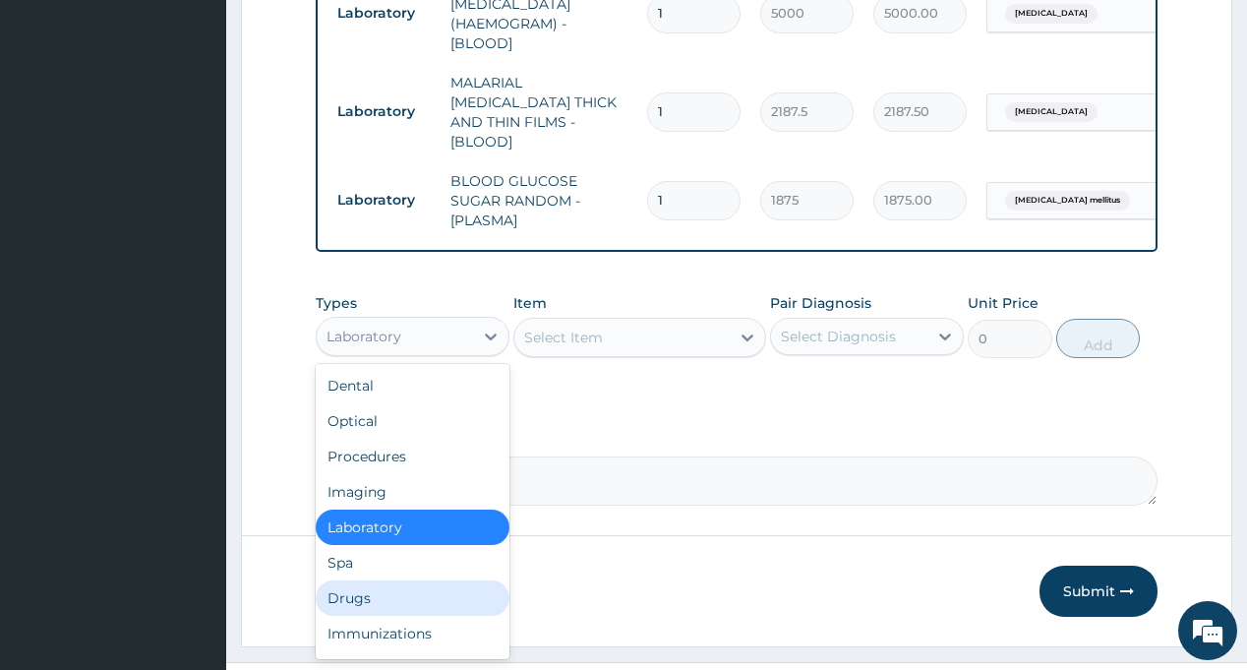
click at [365, 580] on div "Drugs" at bounding box center [413, 597] width 194 height 35
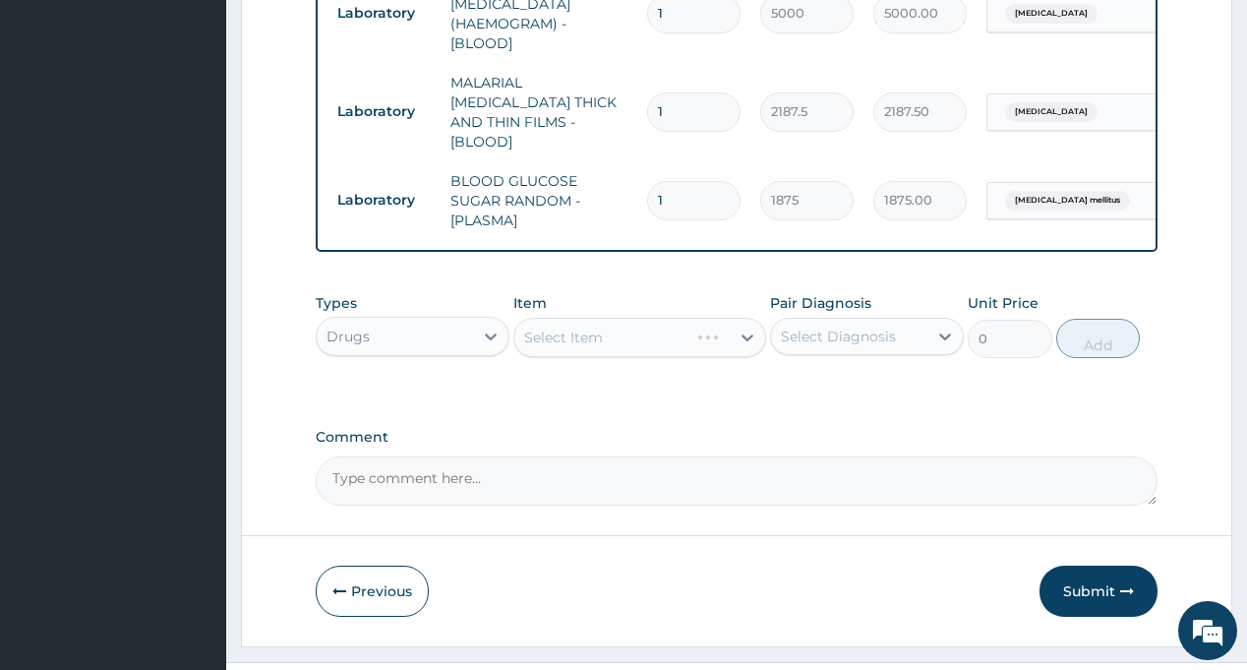
click at [861, 326] on div "Select Diagnosis" at bounding box center [838, 336] width 115 height 20
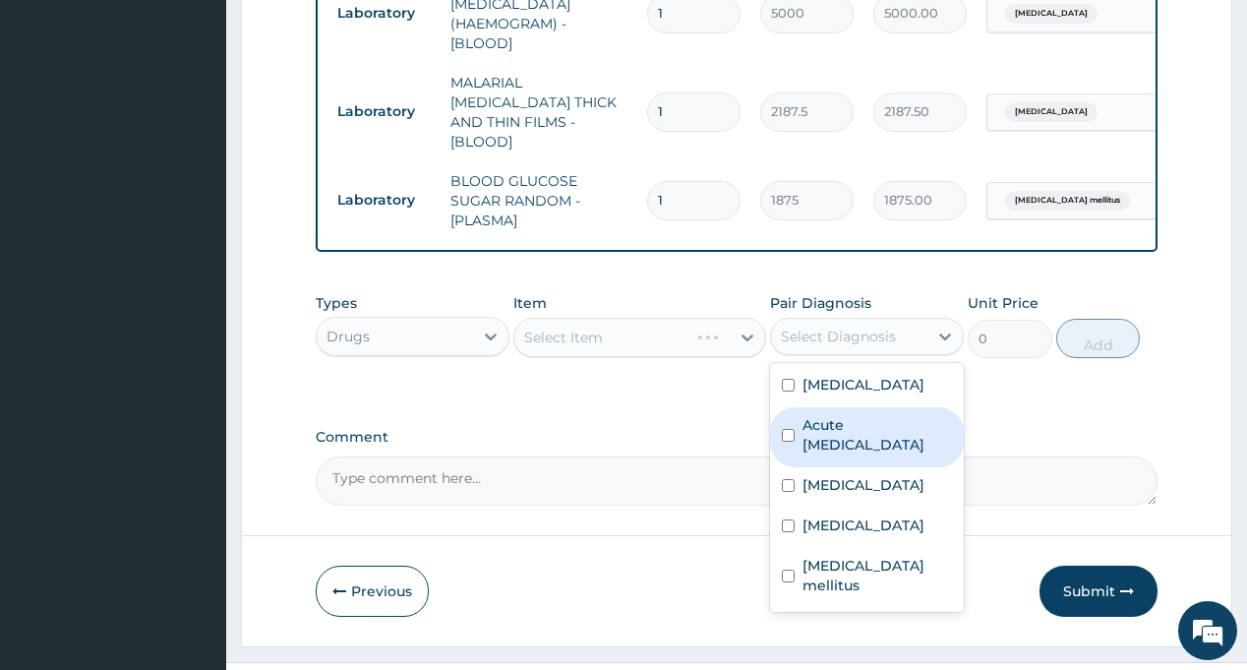
click at [869, 415] on label "Acute peptic ulcer" at bounding box center [876, 434] width 149 height 39
checkbox input "true"
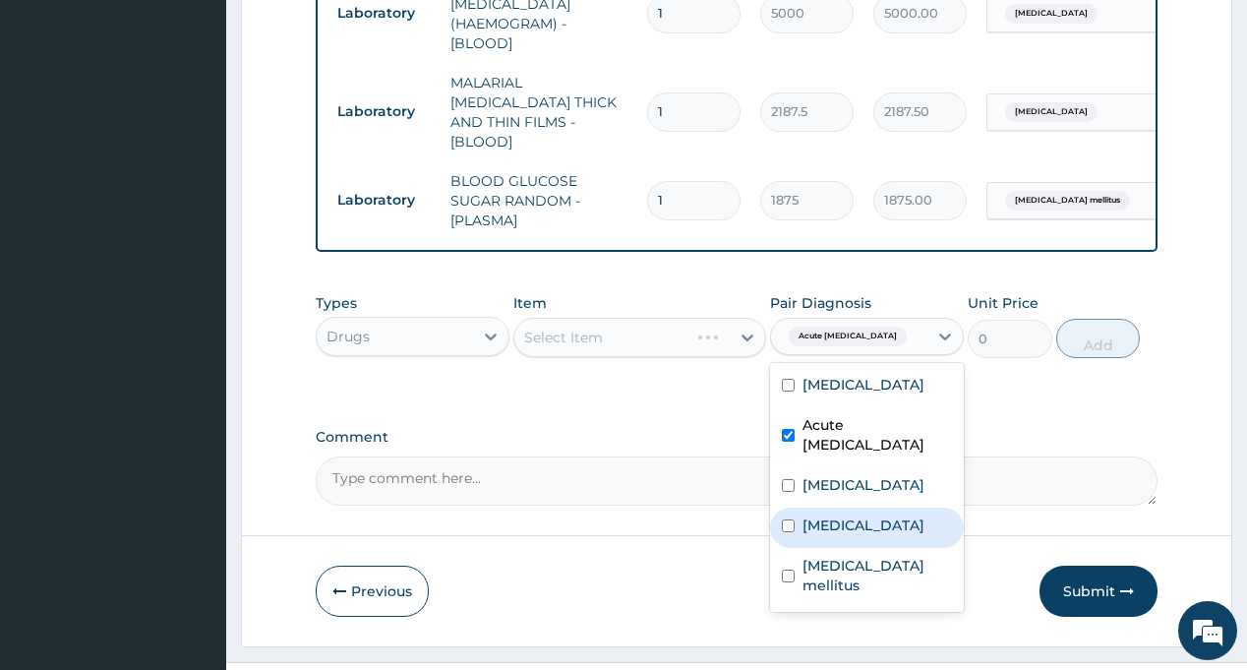
click at [854, 507] on div "Sepsis" at bounding box center [867, 527] width 194 height 40
checkbox input "true"
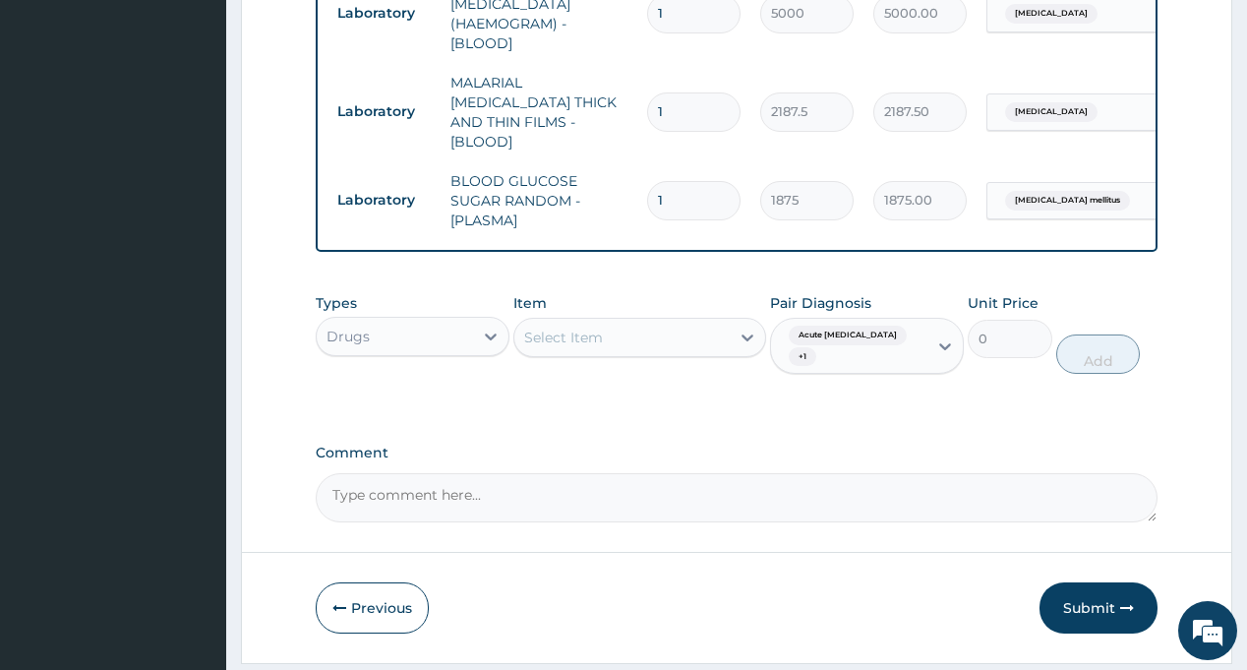
click at [606, 322] on div "Select Item" at bounding box center [621, 337] width 215 height 31
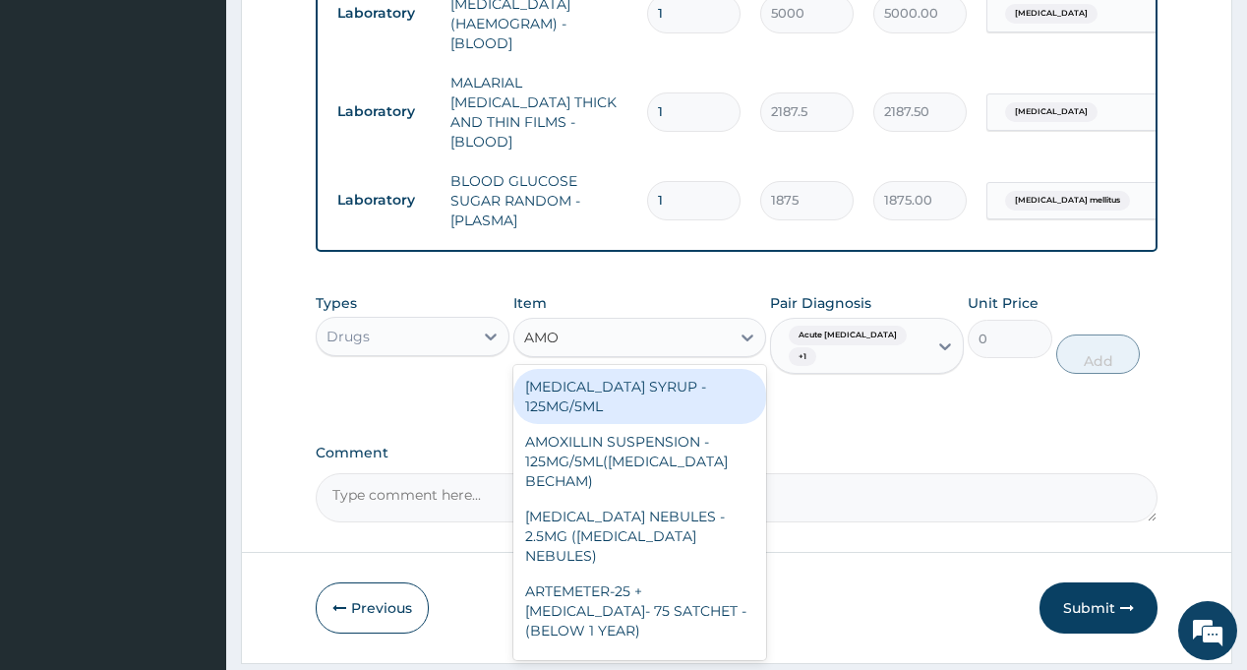
type input "AMOX"
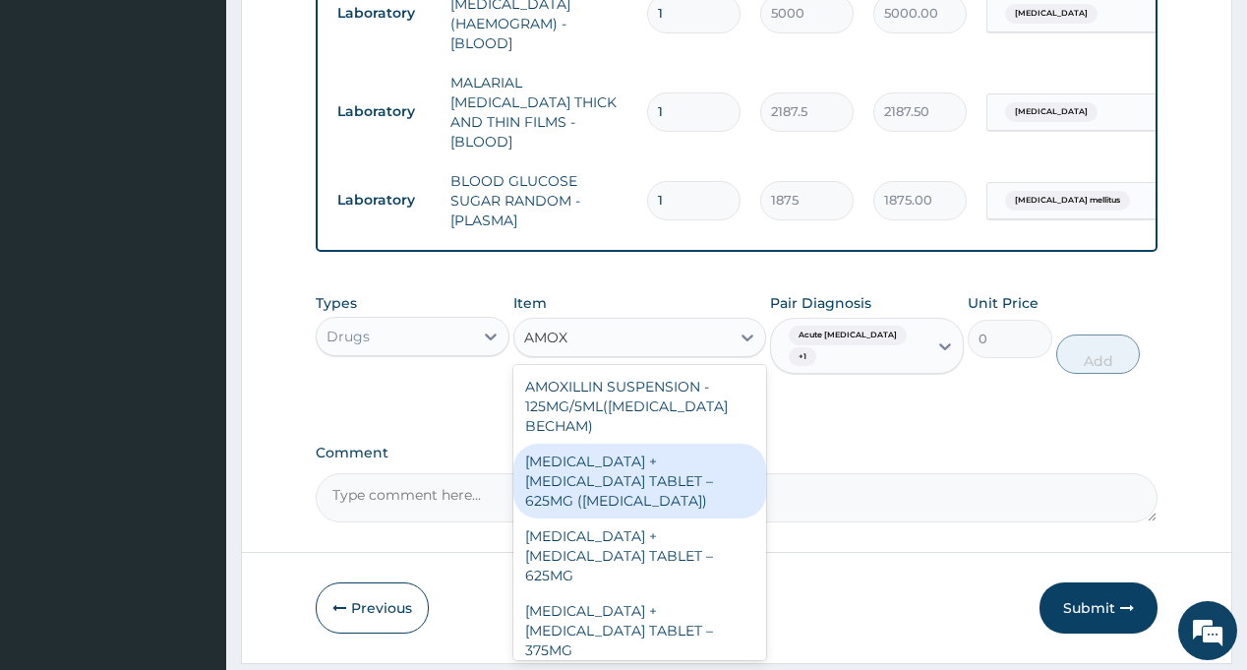
click at [660, 443] on div "AMOXICILLIN + CLAVULANIC ACID TABLET – 625MG (AUGMENTIN)" at bounding box center [639, 480] width 253 height 75
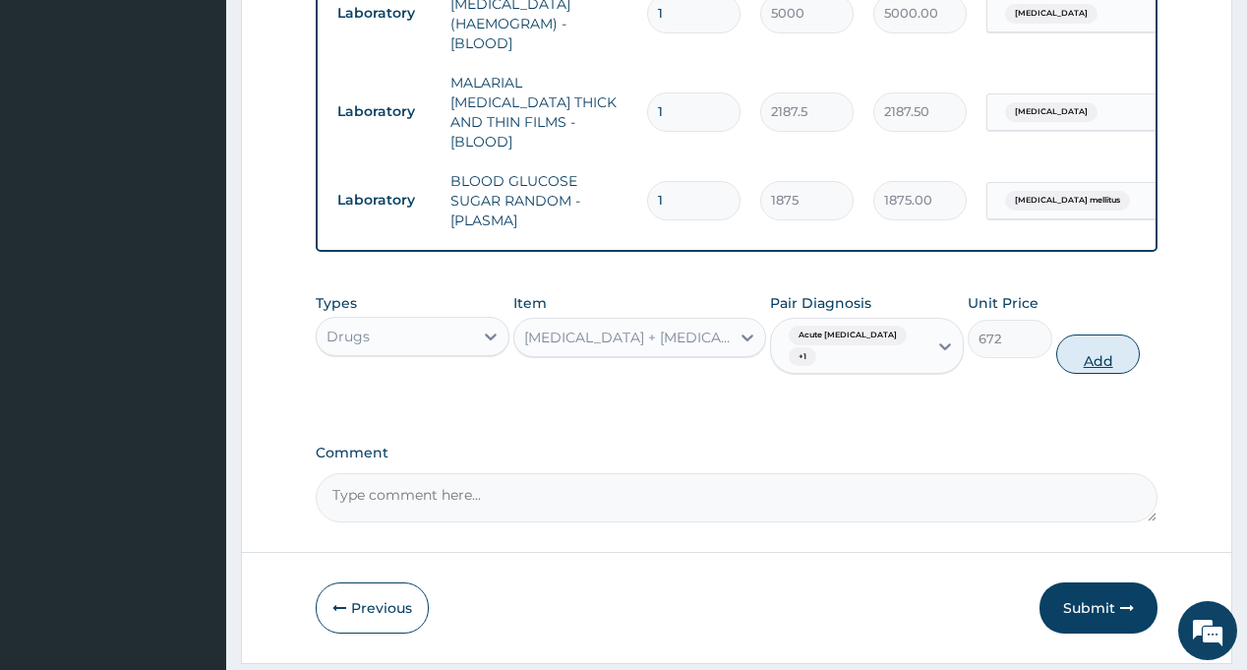
click at [1083, 334] on button "Add" at bounding box center [1098, 353] width 85 height 39
type input "0"
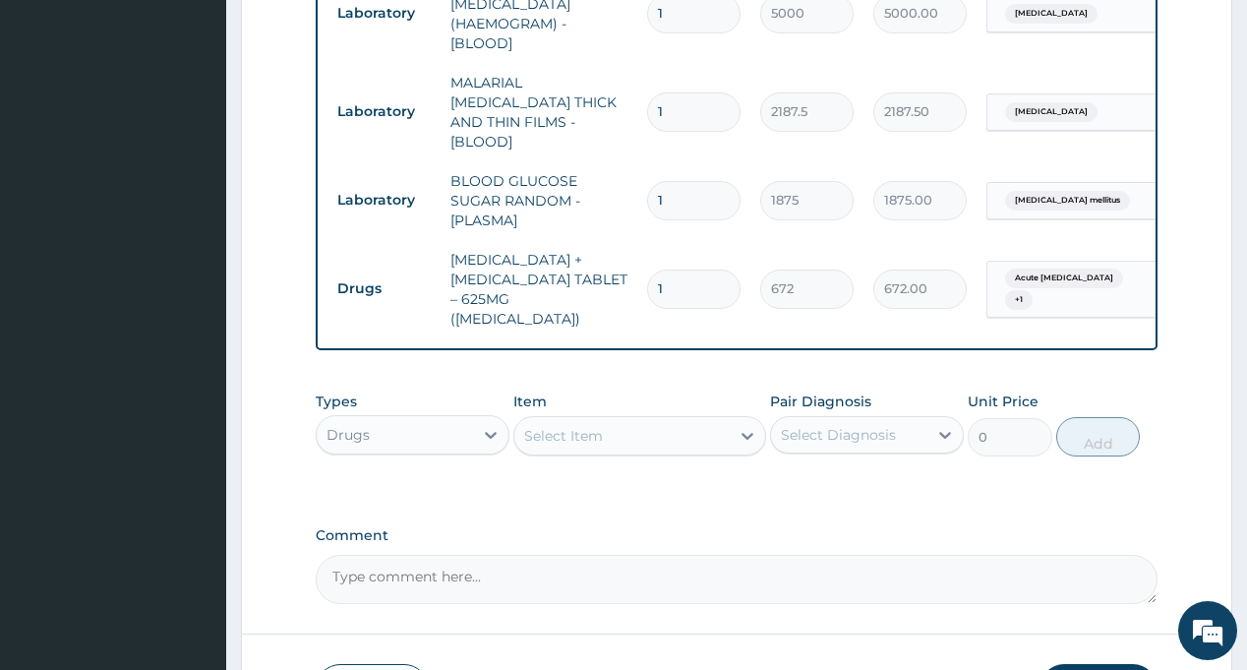
type input "14"
type input "9408.00"
type input "14"
click at [871, 425] on div "Select Diagnosis" at bounding box center [838, 435] width 115 height 20
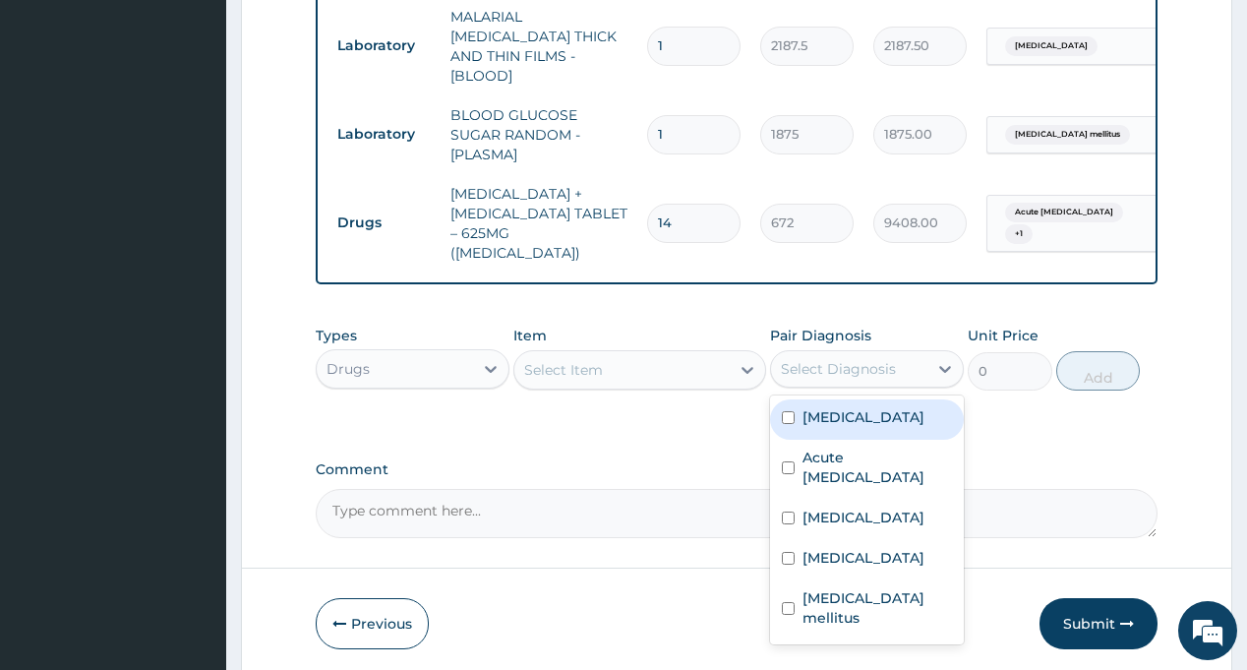
scroll to position [1314, 0]
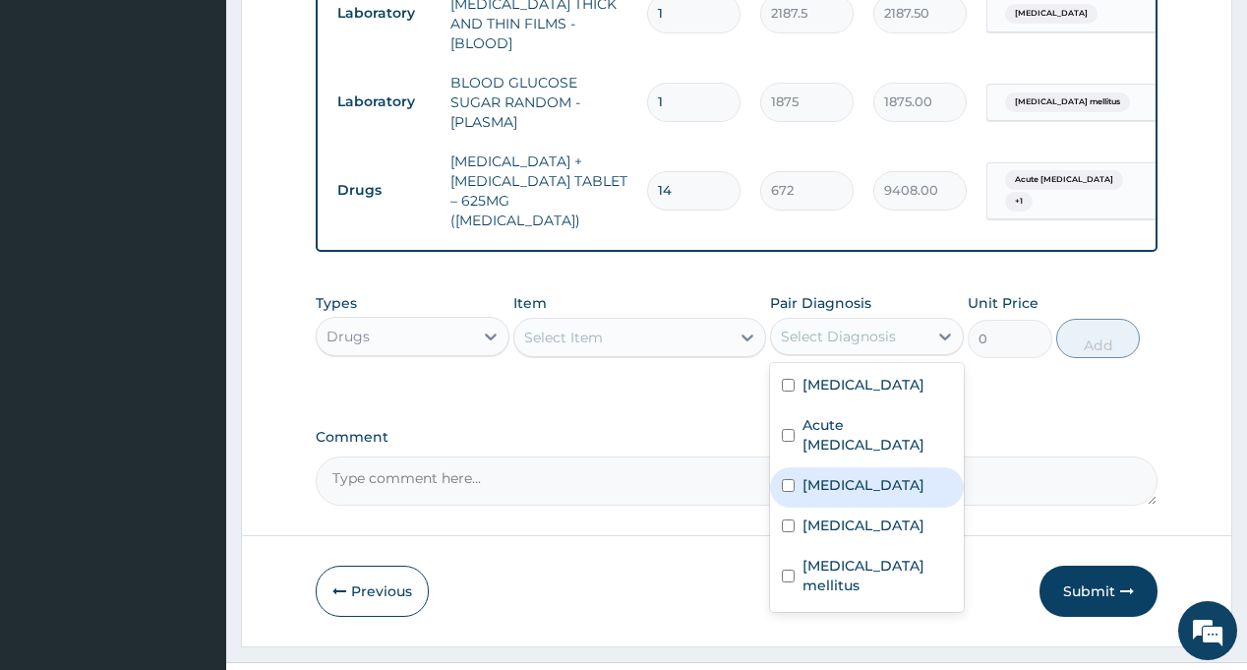
click at [867, 467] on div "Malaria" at bounding box center [867, 487] width 194 height 40
checkbox input "true"
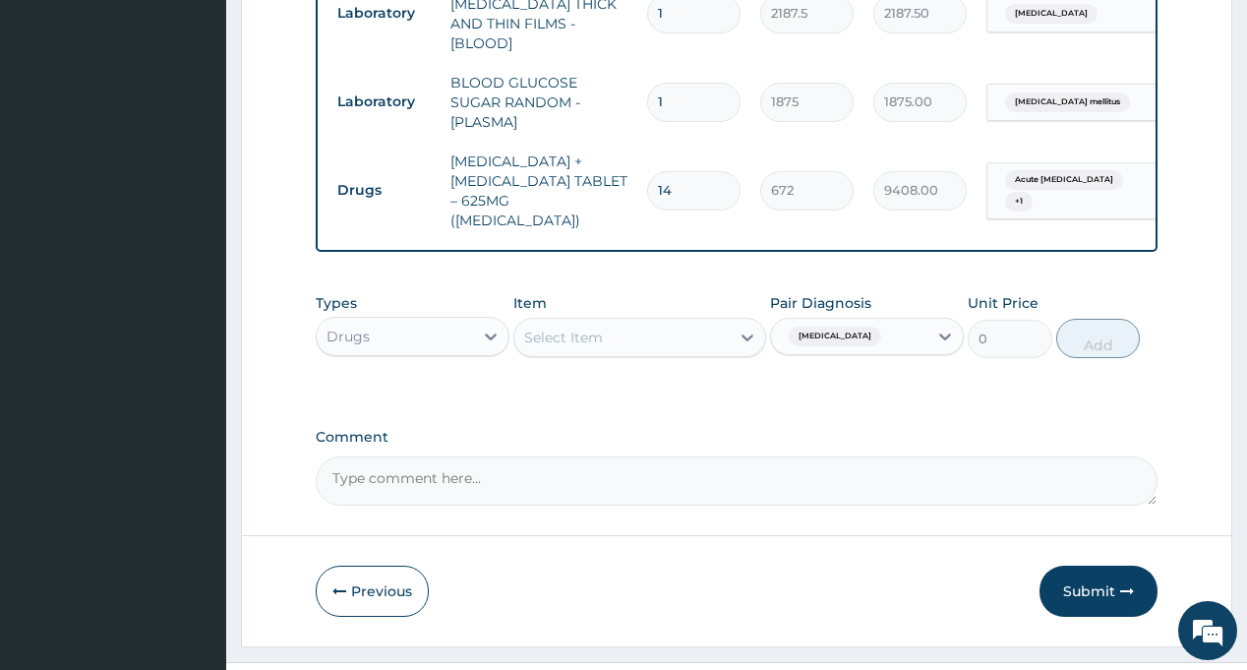
click at [655, 322] on div "Select Item" at bounding box center [621, 337] width 215 height 31
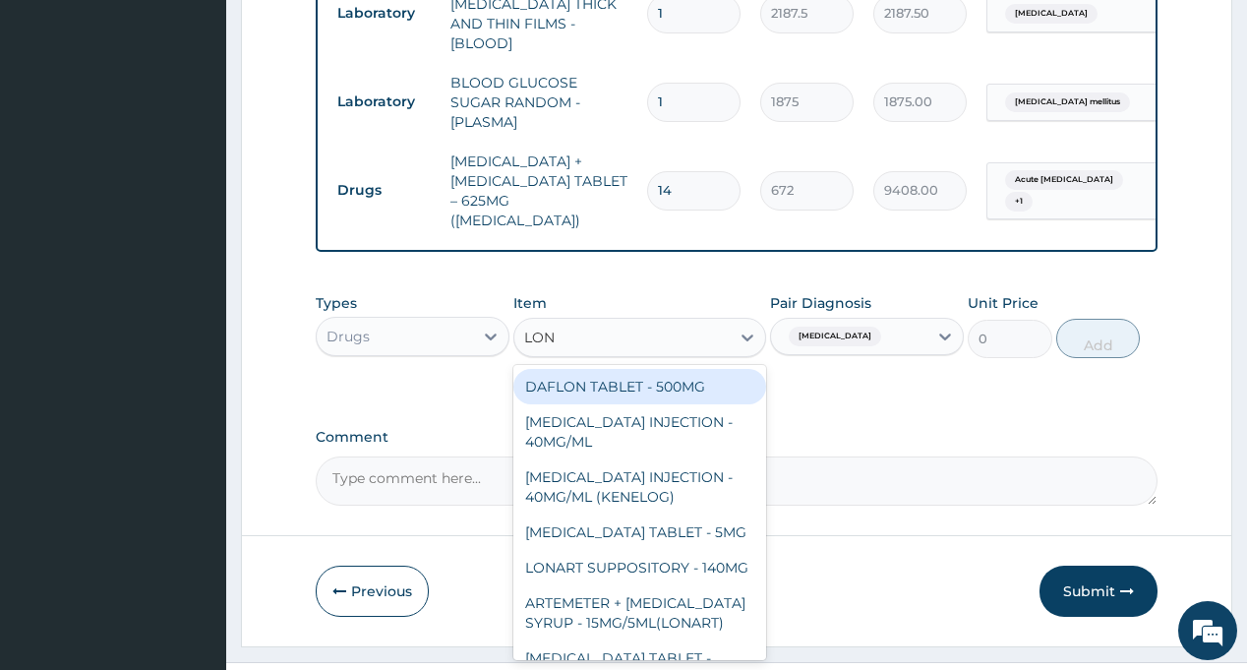
type input "LONA"
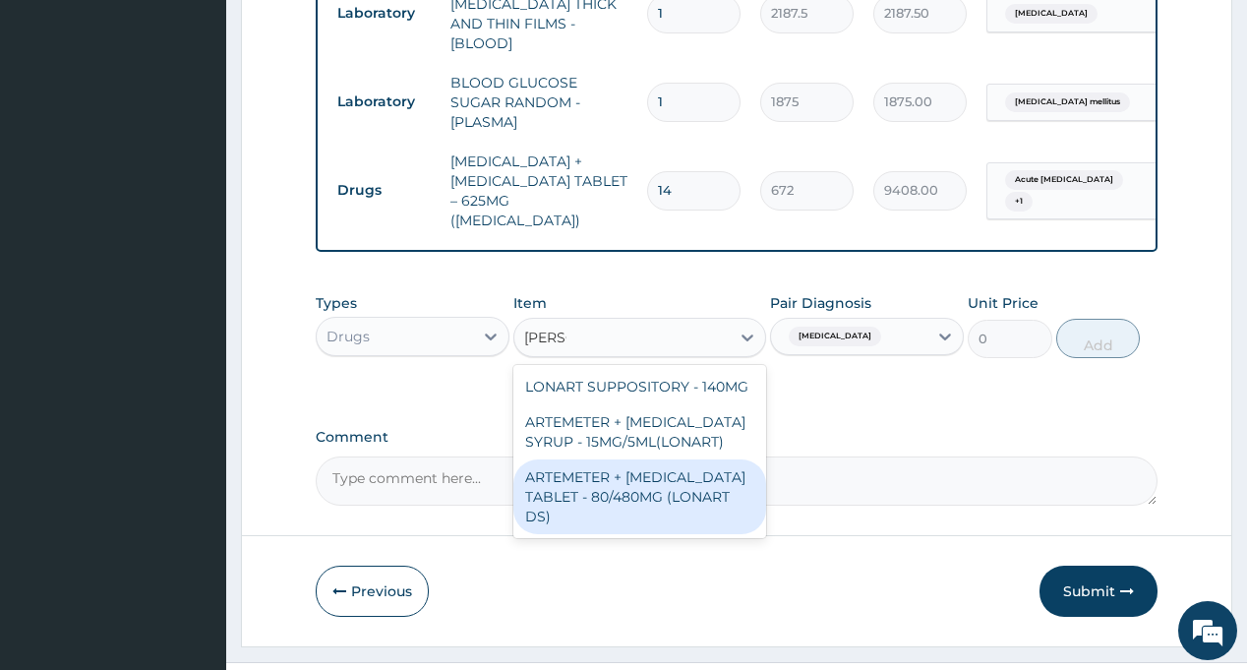
click at [650, 459] on div "ARTEMETER + LUMEFANTRINE TABLET - 80/480MG (LONART DS)" at bounding box center [639, 496] width 253 height 75
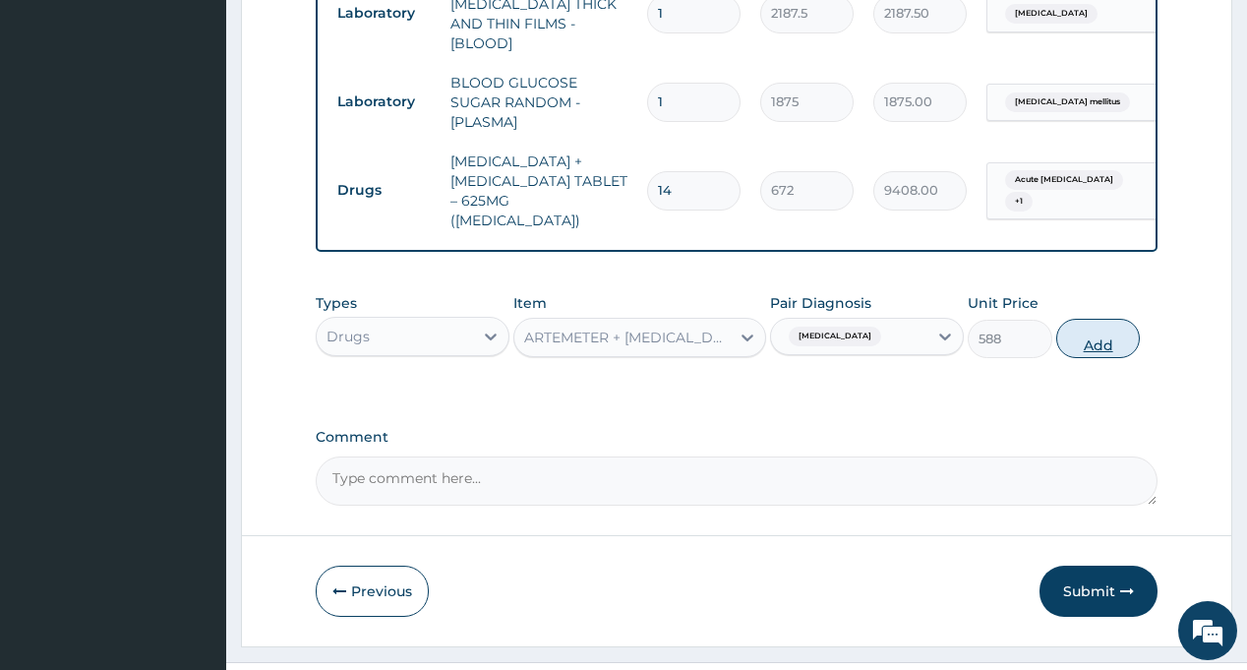
click at [1085, 319] on button "Add" at bounding box center [1098, 338] width 85 height 39
type input "0"
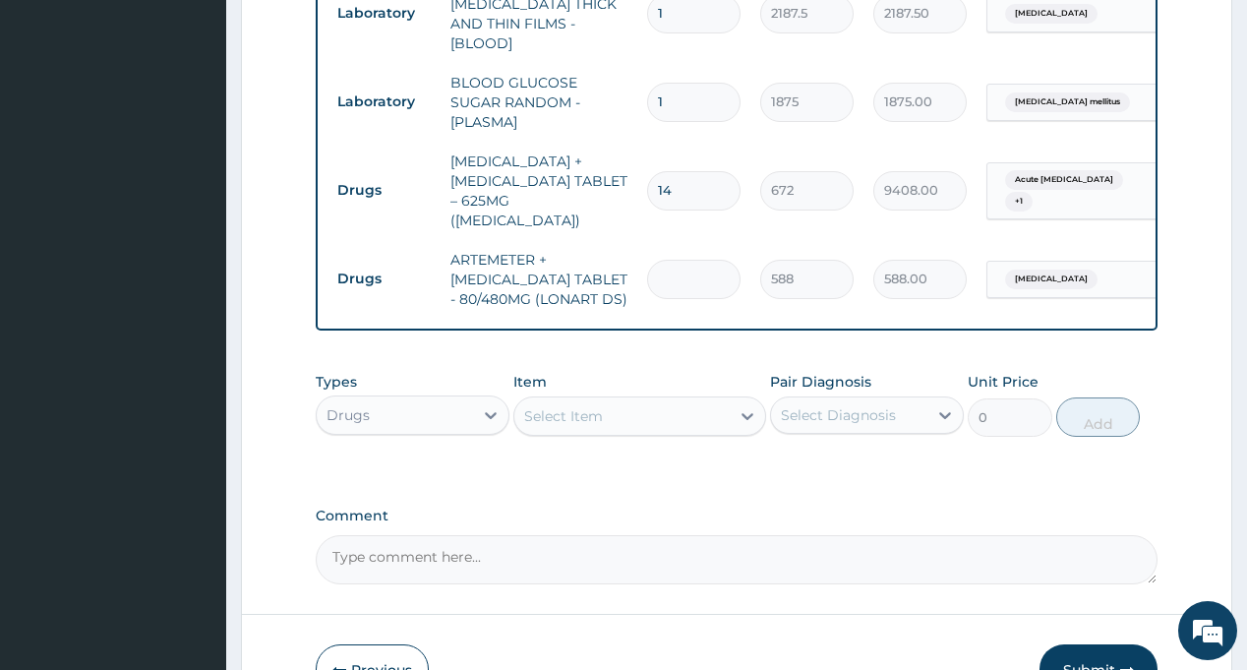
type input "6"
type input "3528.00"
type input "6"
click at [852, 405] on div "Select Diagnosis" at bounding box center [838, 415] width 115 height 20
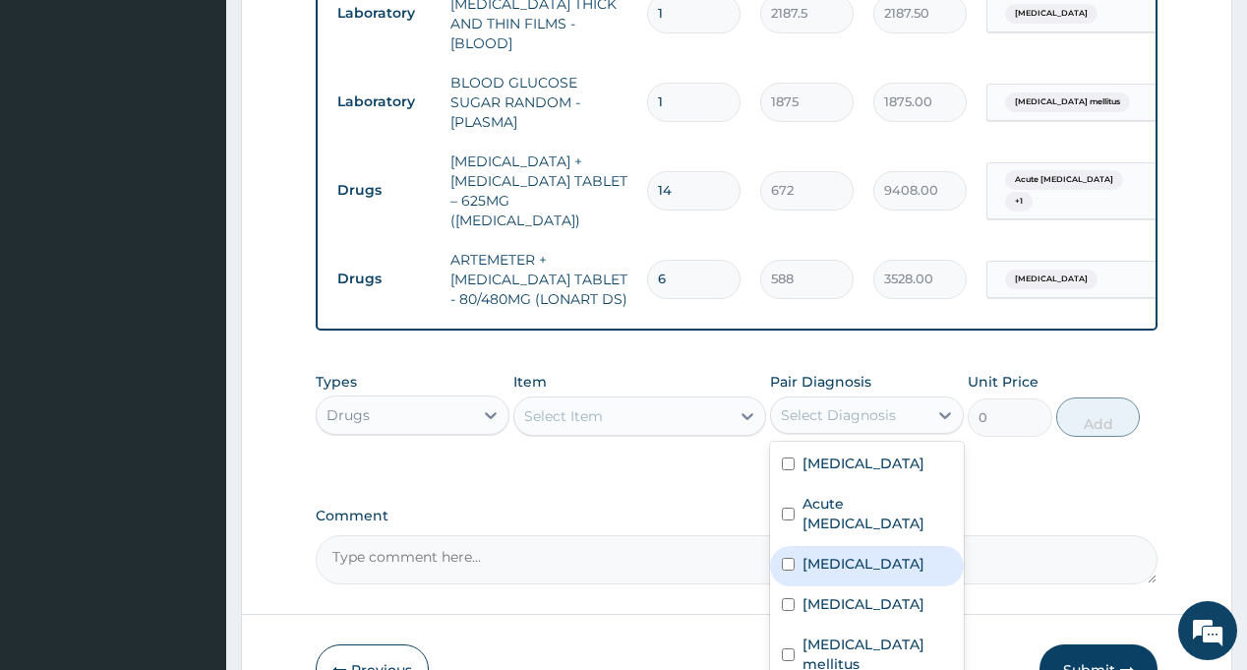
click at [863, 546] on div "Malaria" at bounding box center [867, 566] width 194 height 40
checkbox input "true"
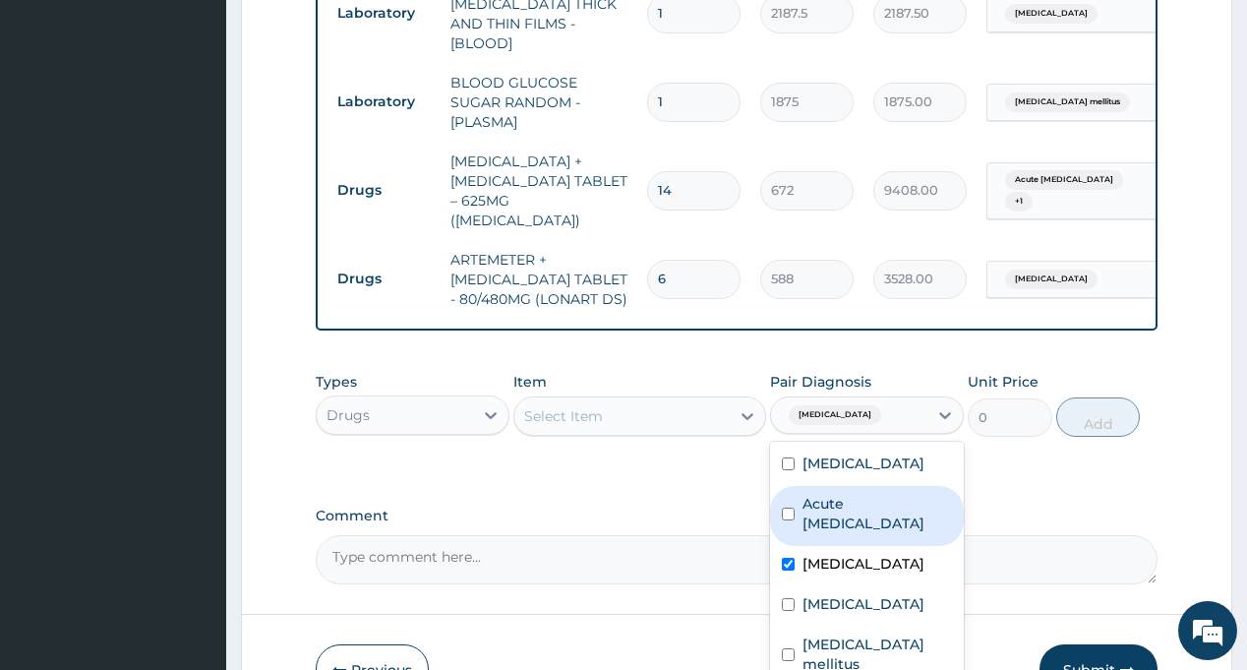
click at [664, 372] on div "Item Select Item" at bounding box center [639, 404] width 253 height 65
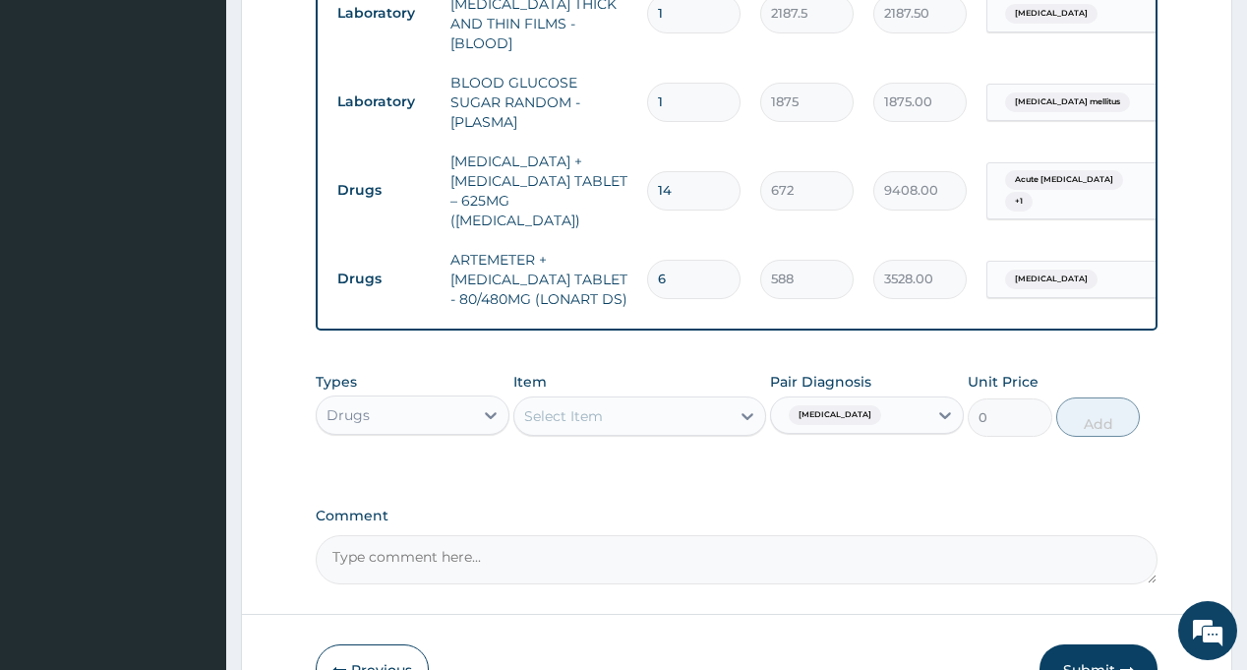
click at [666, 400] on div "Select Item" at bounding box center [621, 415] width 215 height 31
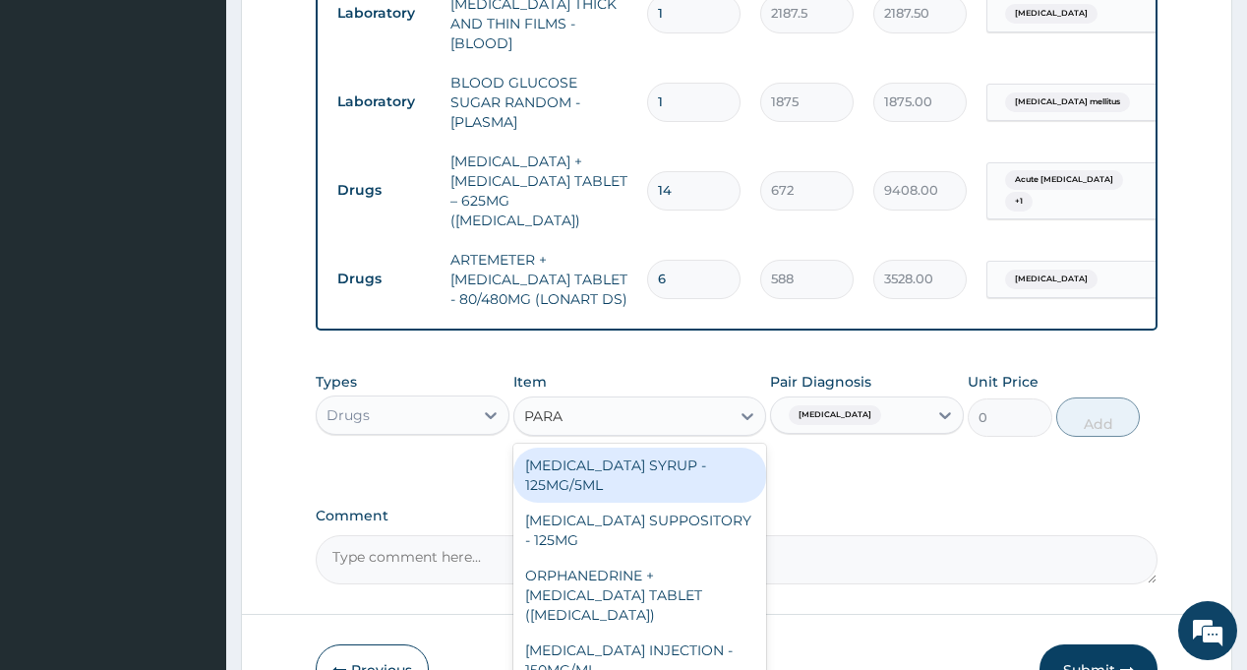
type input "PARAC"
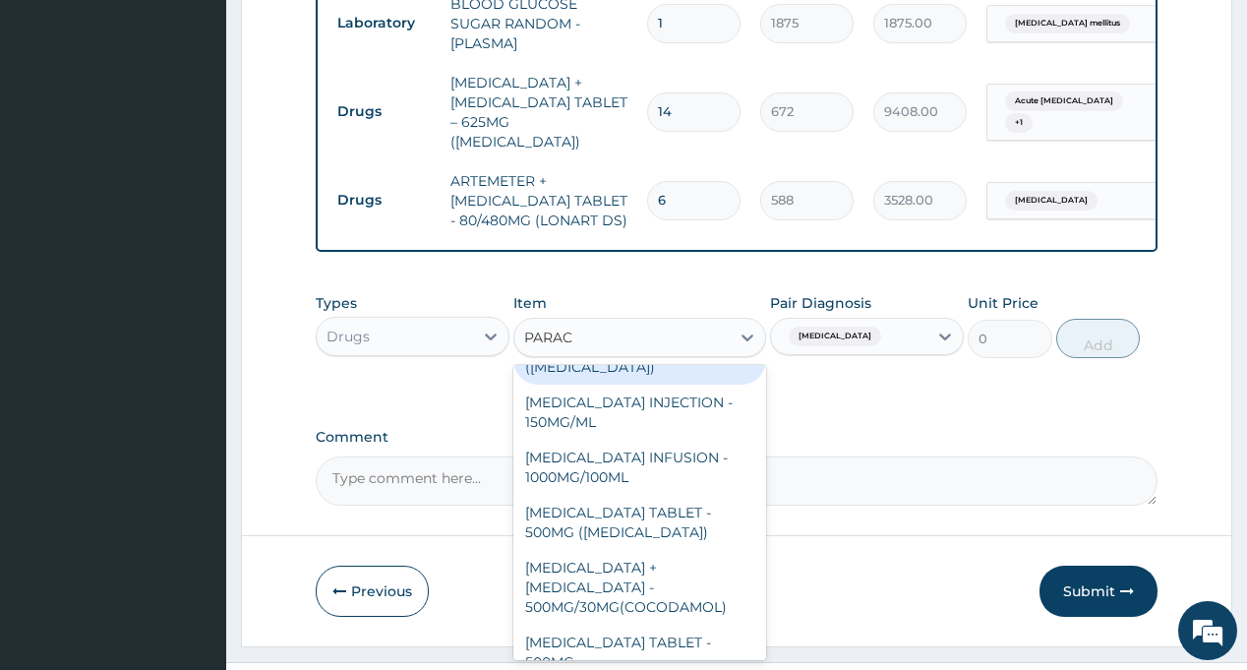
scroll to position [197, 0]
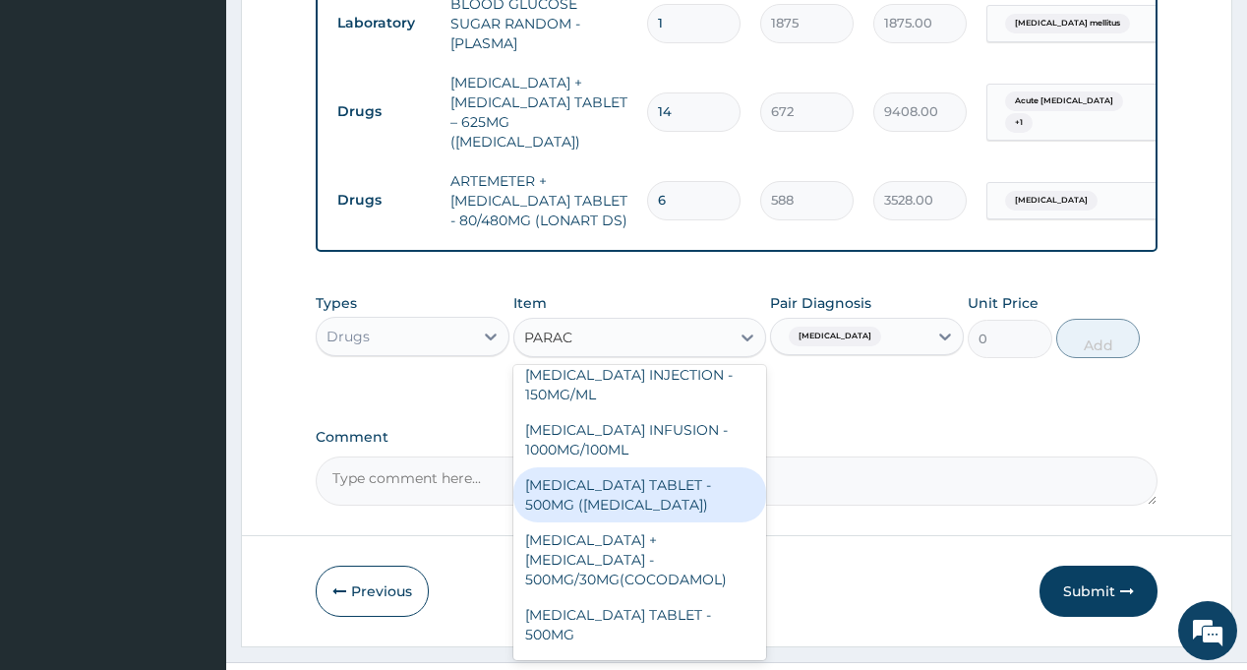
click at [624, 467] on div "PARACETAMOL TABLET - 500MG (PANADOL)" at bounding box center [639, 494] width 253 height 55
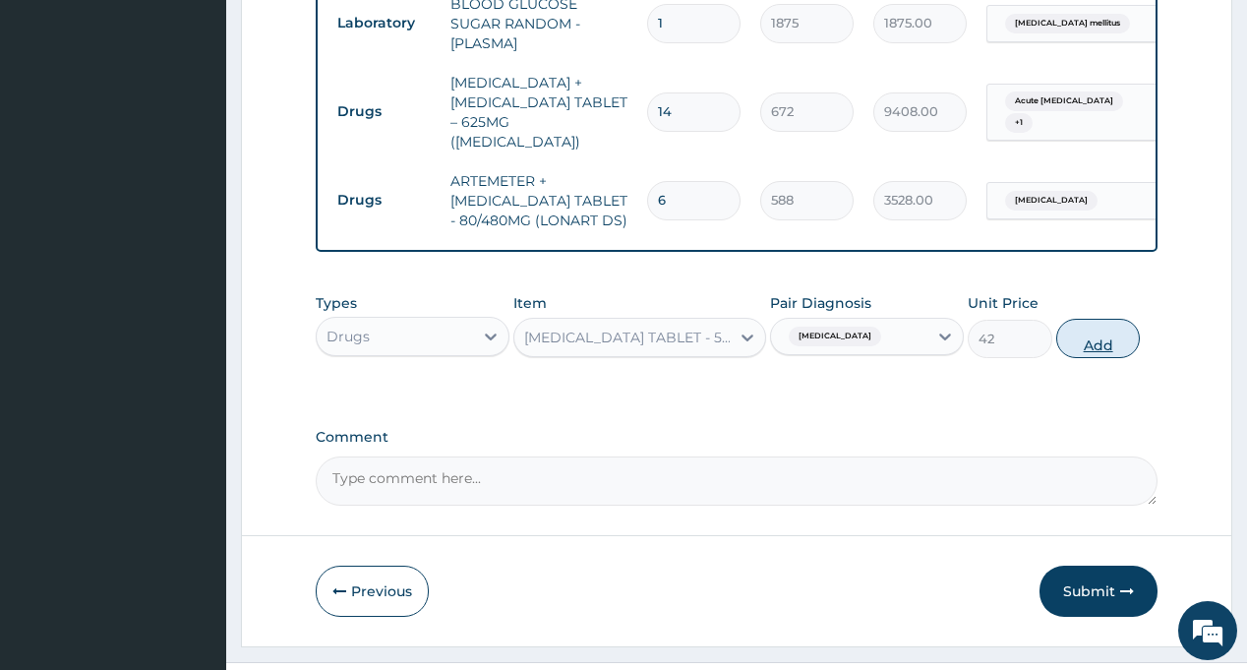
click at [1107, 319] on button "Add" at bounding box center [1098, 338] width 85 height 39
type input "0"
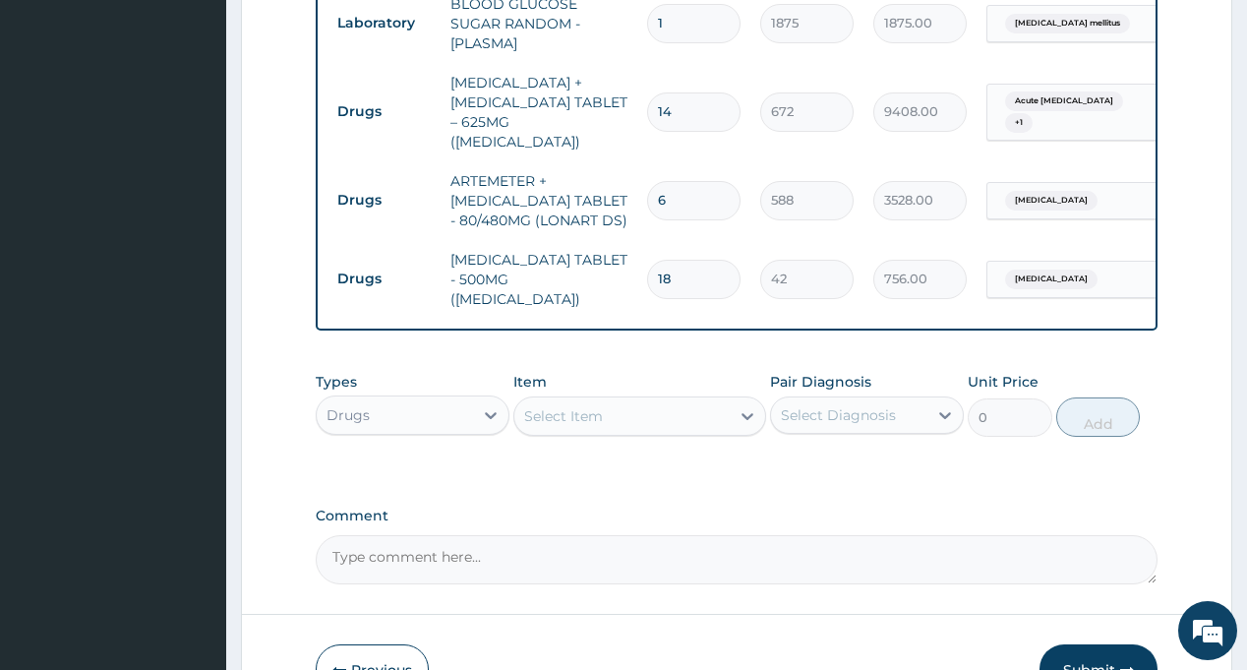
type input "18"
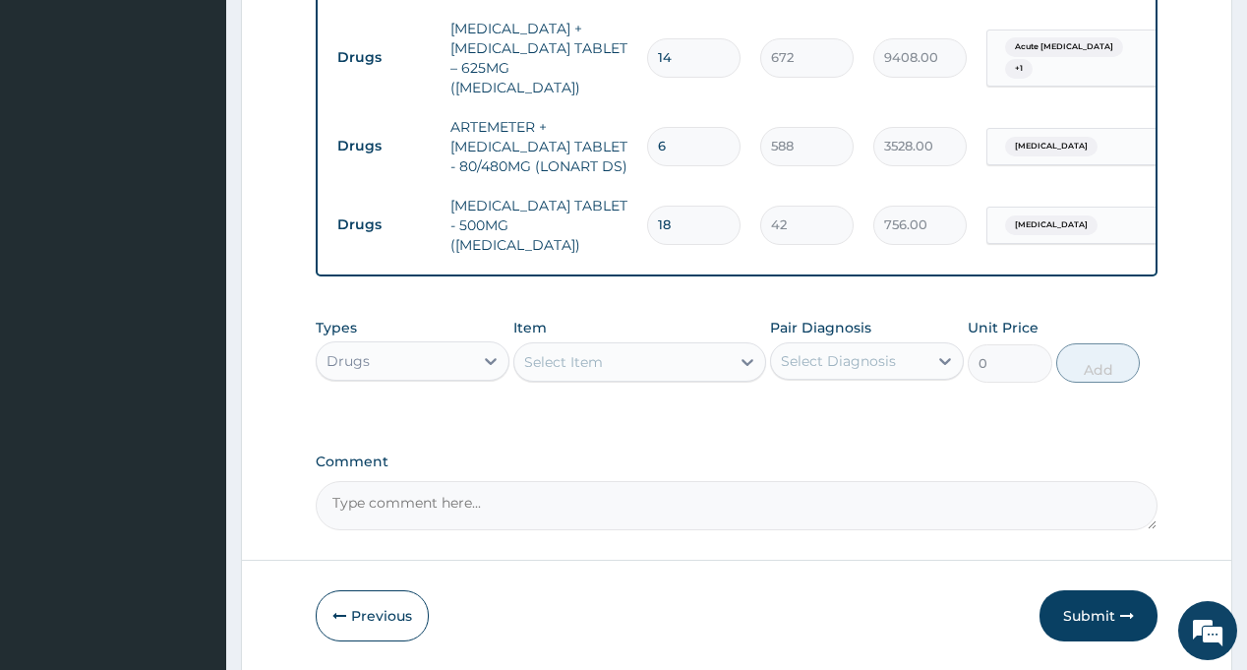
scroll to position [1460, 0]
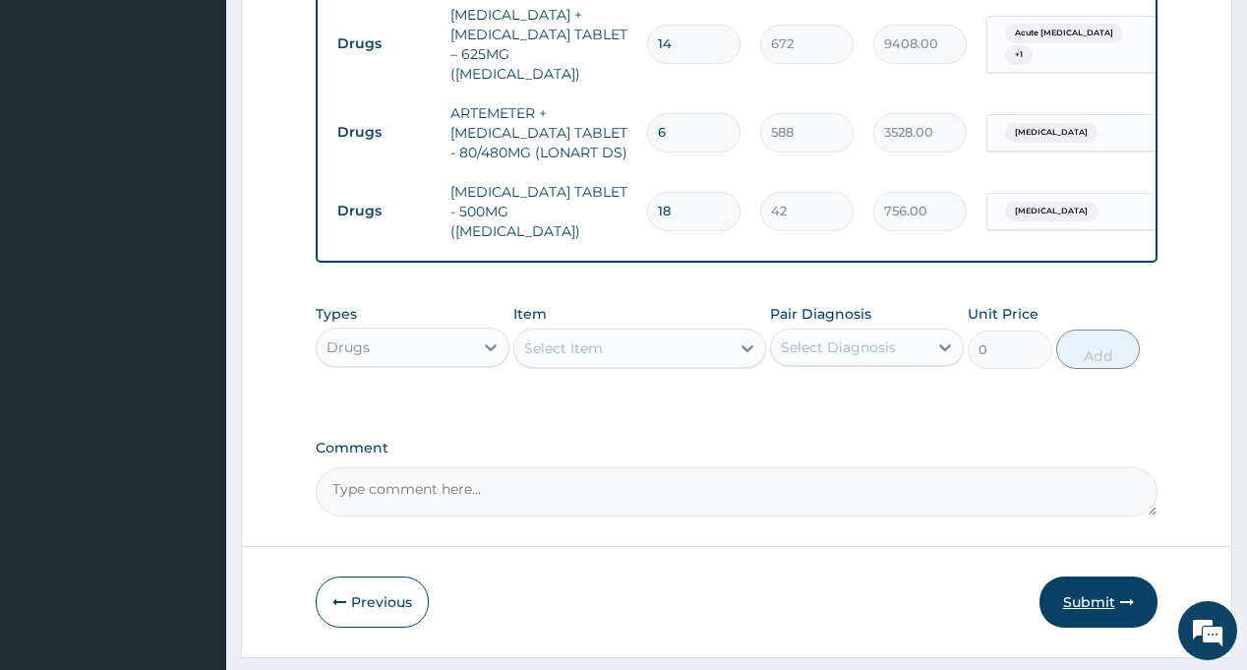
click at [1089, 576] on button "Submit" at bounding box center [1098, 601] width 118 height 51
